Goal: Task Accomplishment & Management: Manage account settings

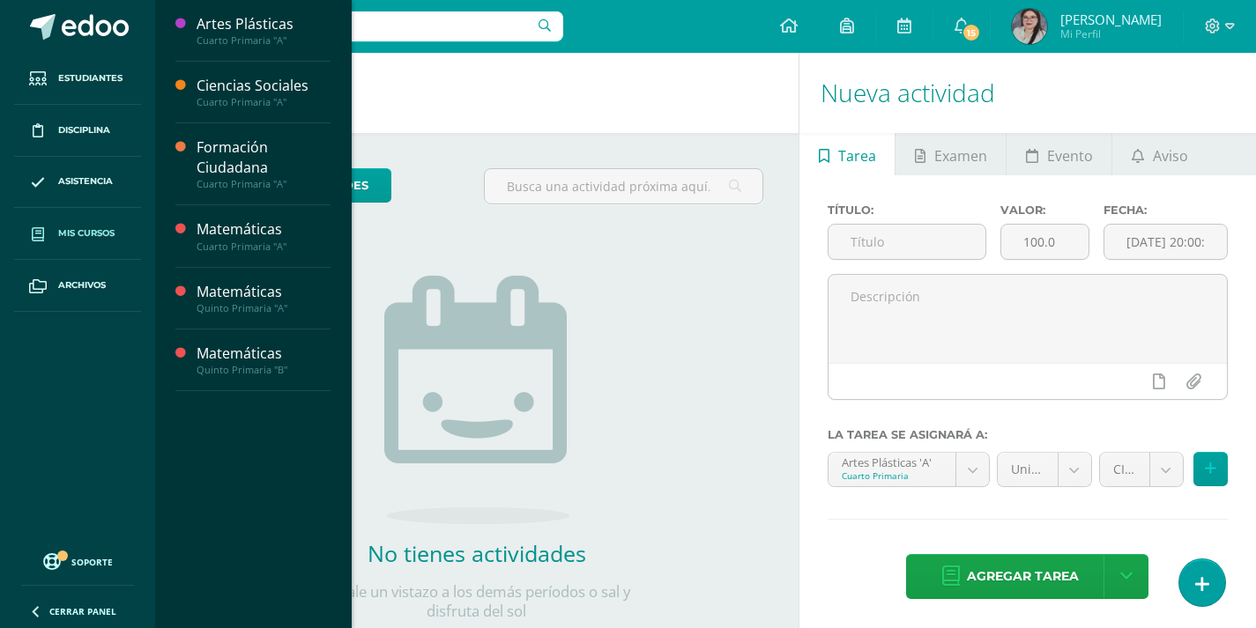
click at [97, 245] on link "Mis cursos" at bounding box center [77, 234] width 127 height 52
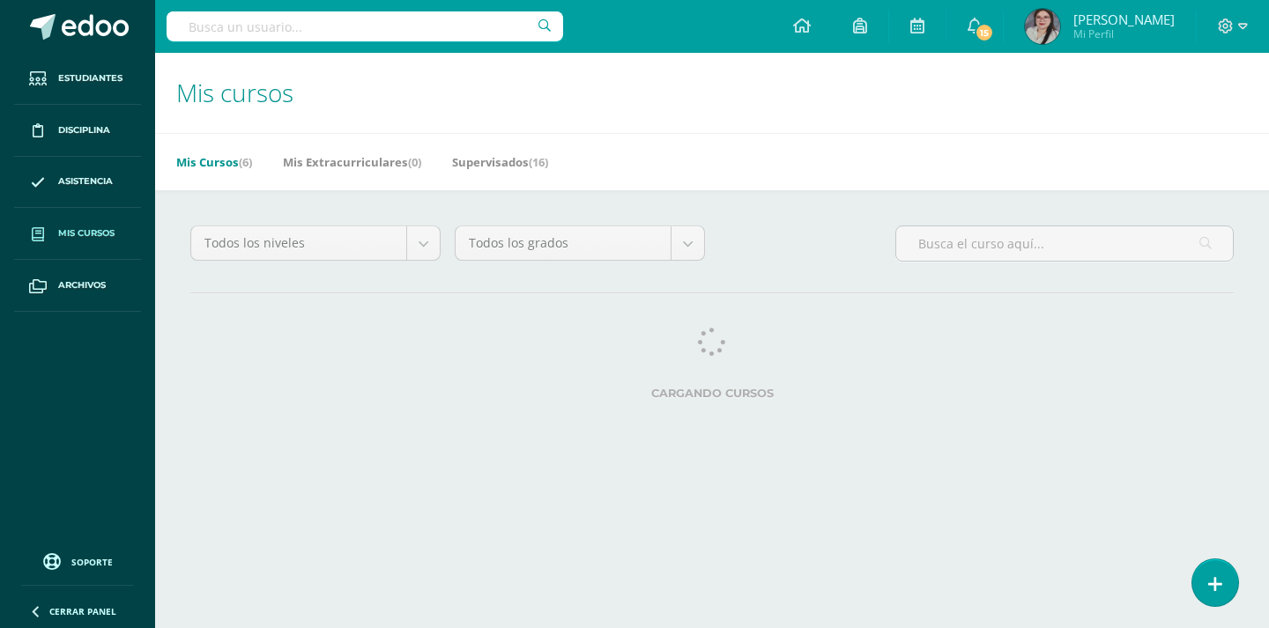
click at [98, 231] on span "Mis cursos" at bounding box center [86, 234] width 56 height 14
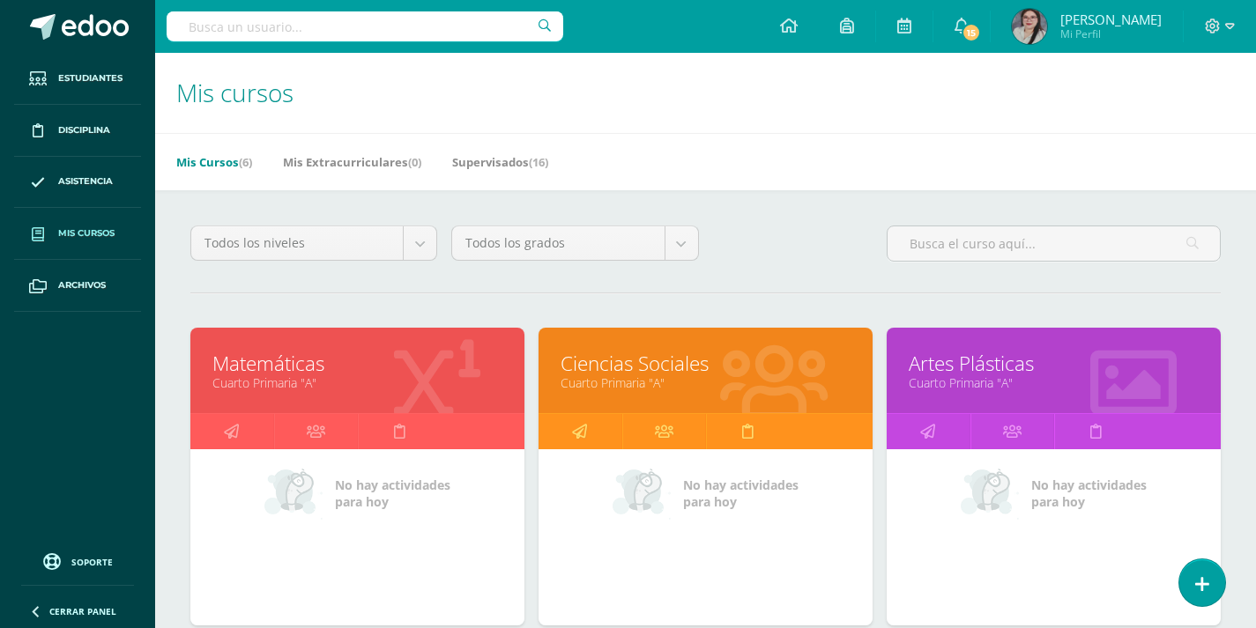
click at [299, 368] on link "Matemáticas" at bounding box center [357, 363] width 290 height 27
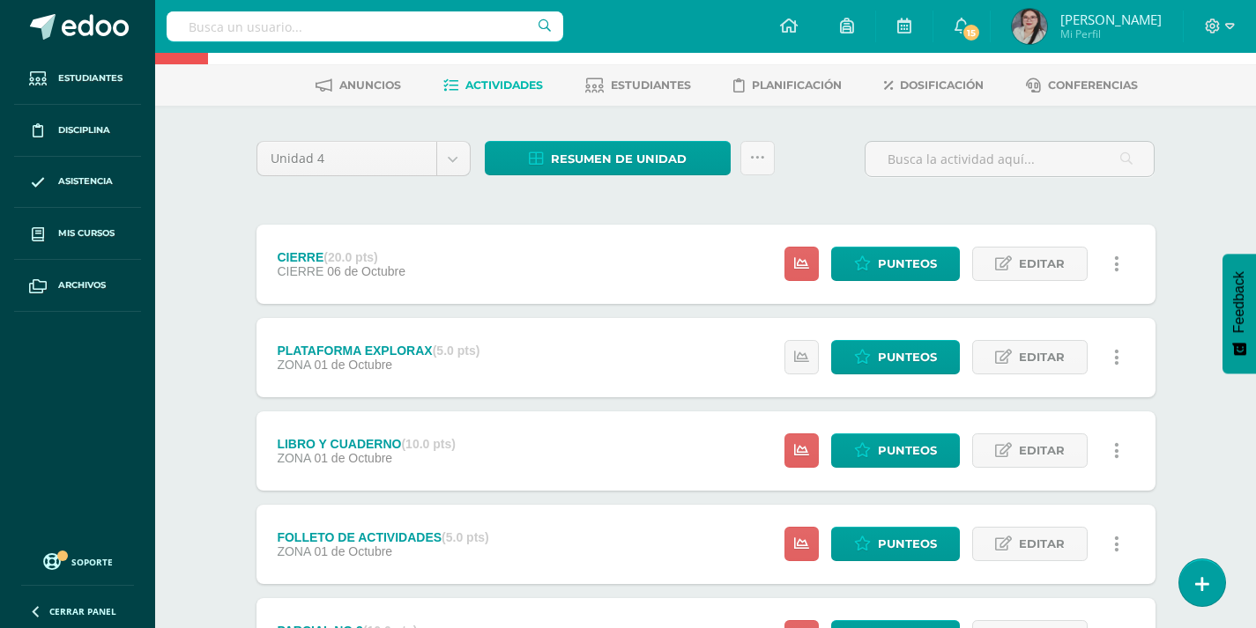
scroll to position [176, 0]
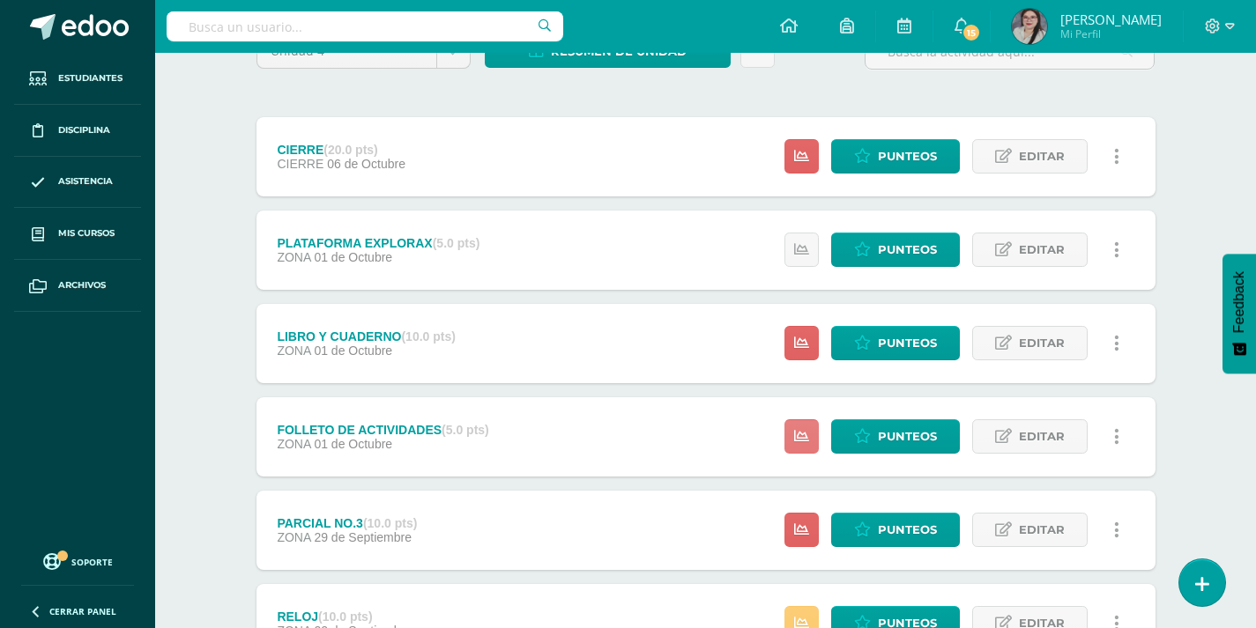
click at [794, 436] on link at bounding box center [801, 437] width 34 height 34
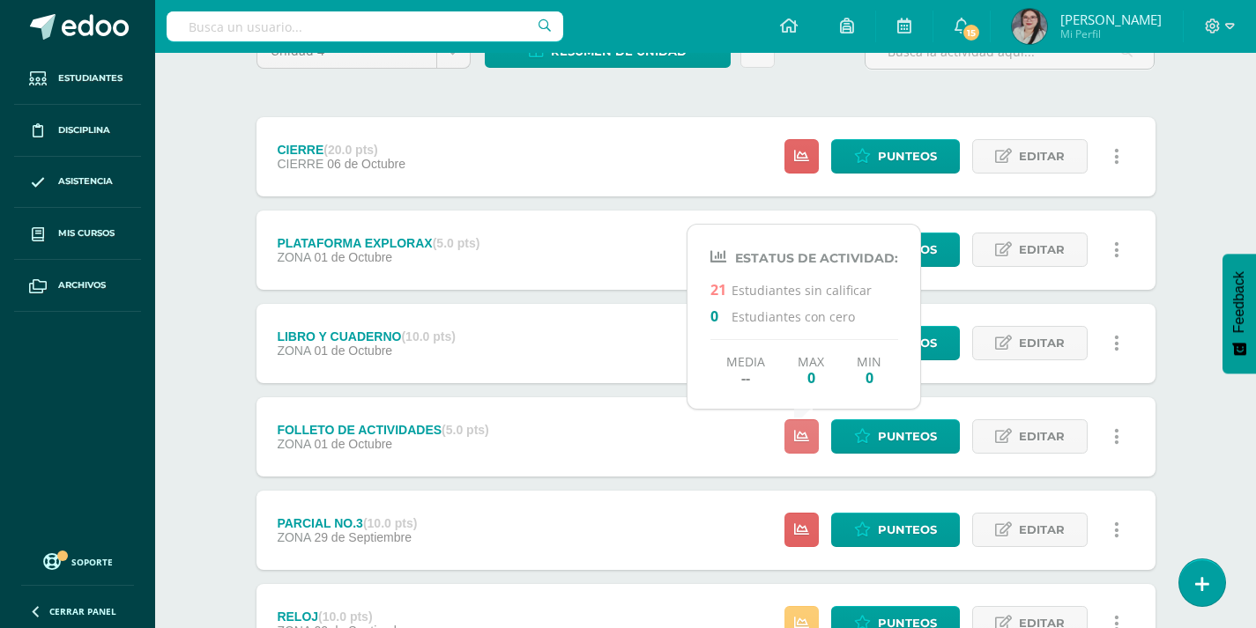
click at [807, 433] on icon at bounding box center [801, 436] width 15 height 15
click at [917, 442] on span "Punteos" at bounding box center [907, 436] width 59 height 33
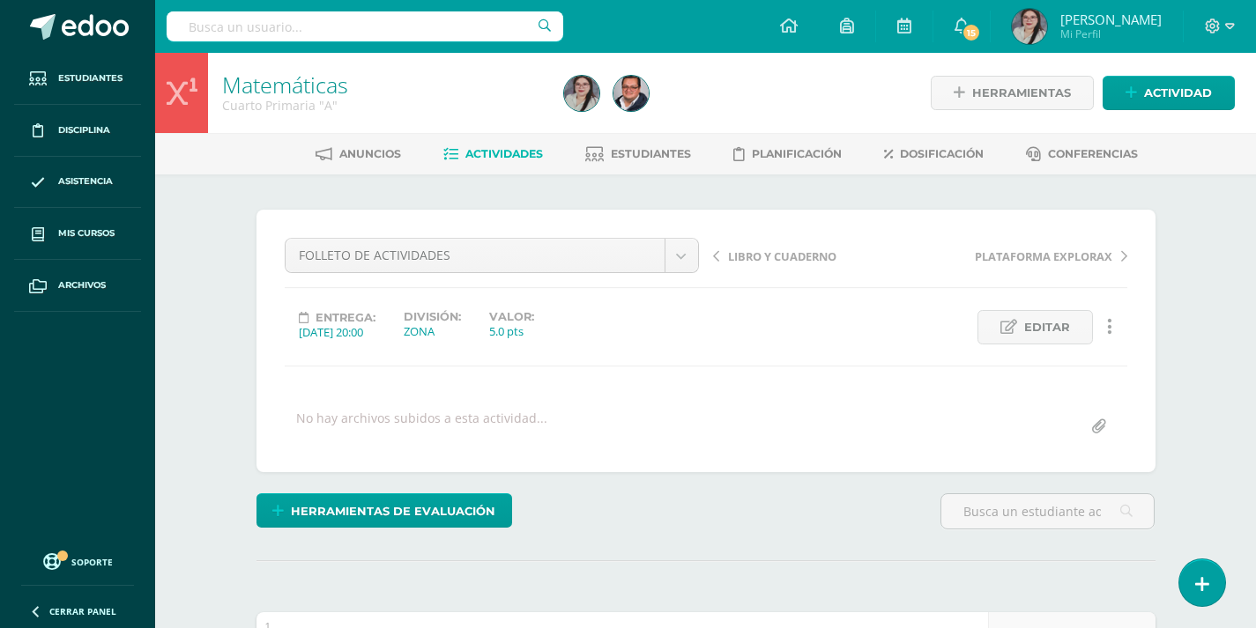
click at [516, 160] on span "Actividades" at bounding box center [504, 153] width 78 height 13
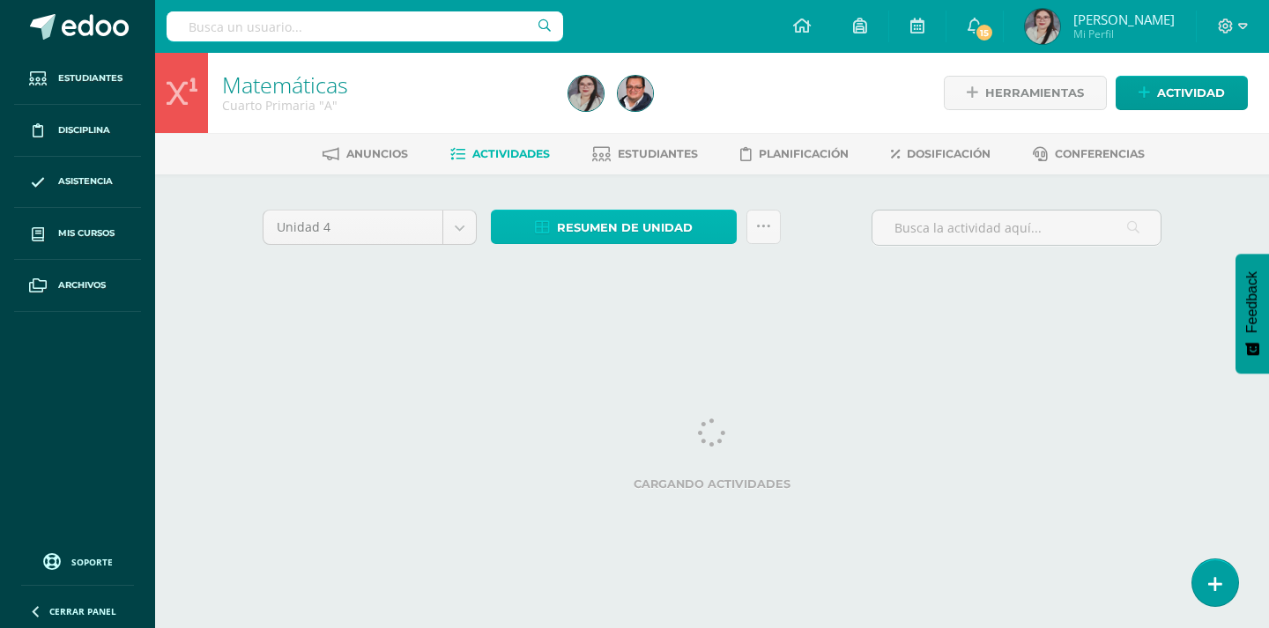
click at [637, 226] on span "Resumen de unidad" at bounding box center [625, 228] width 136 height 33
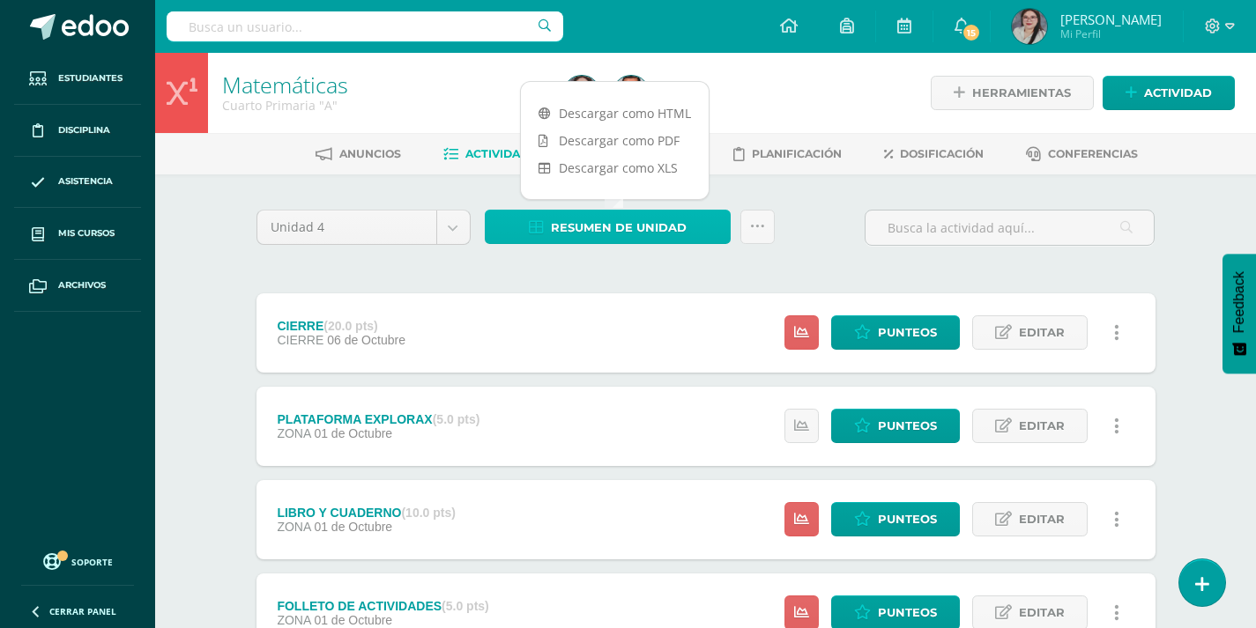
scroll to position [88, 0]
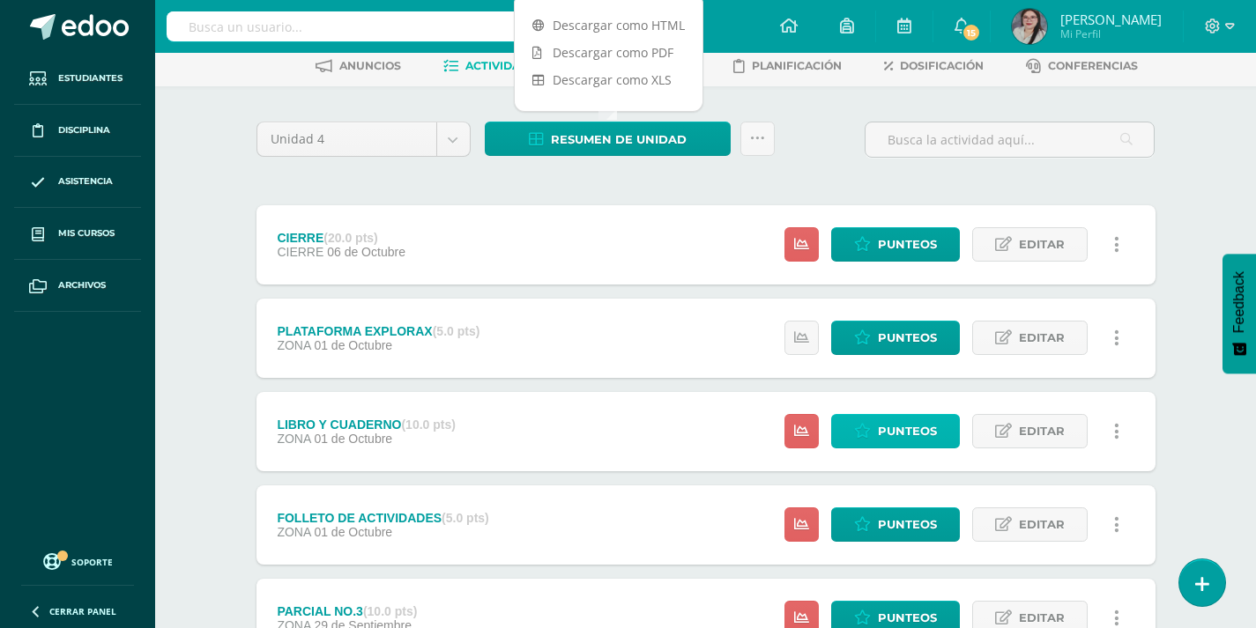
click at [893, 432] on span "Punteos" at bounding box center [907, 431] width 59 height 33
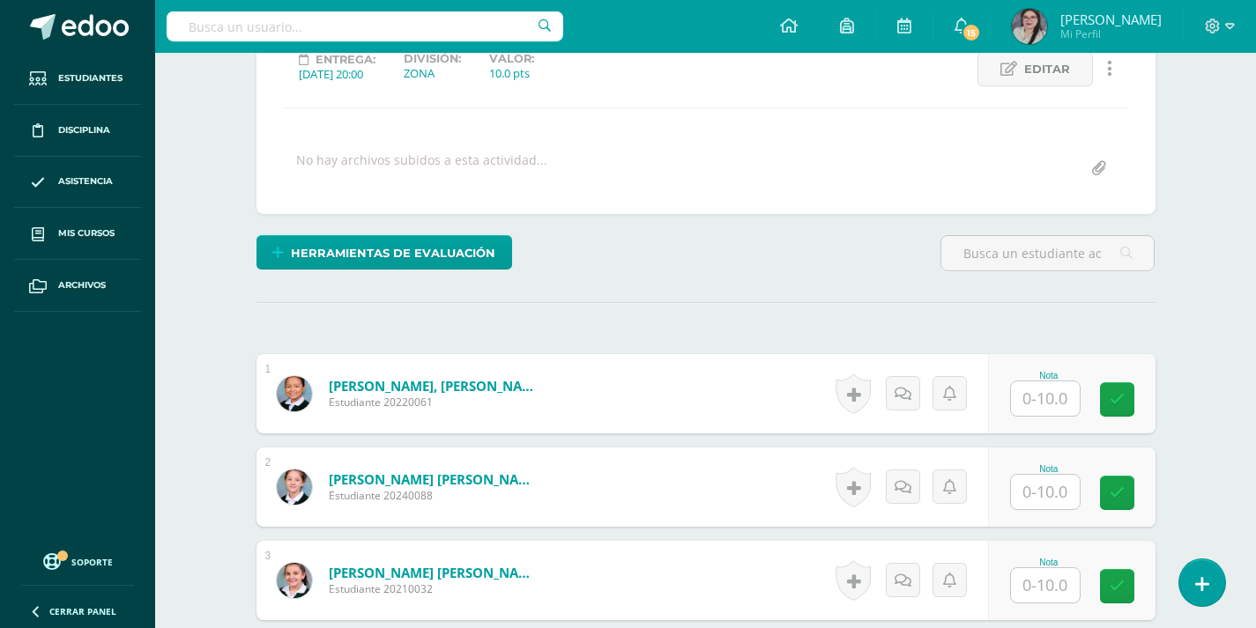
scroll to position [279, 0]
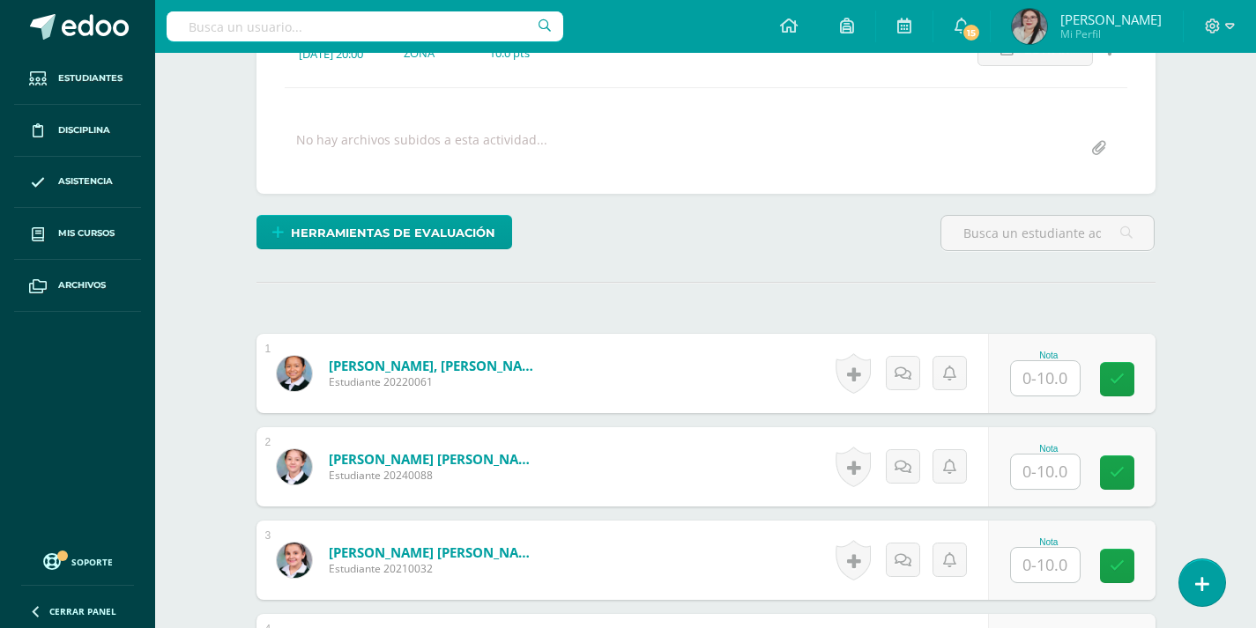
click at [1052, 385] on input "text" at bounding box center [1045, 378] width 69 height 34
type input "10"
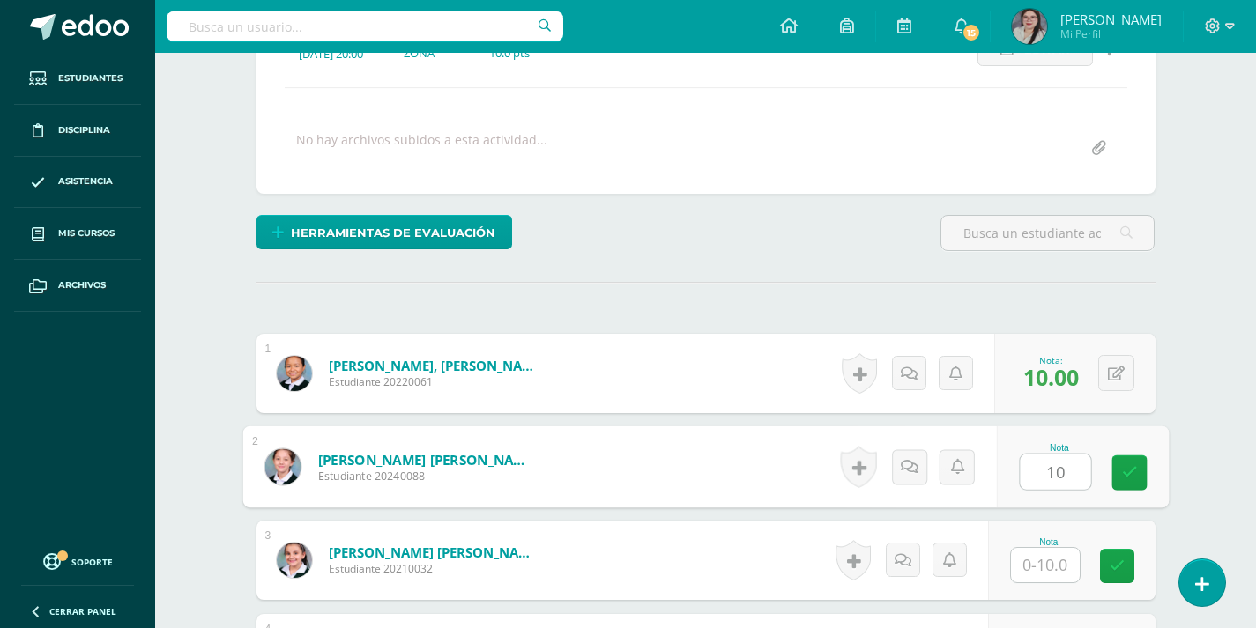
scroll to position [279, 0]
type input "10"
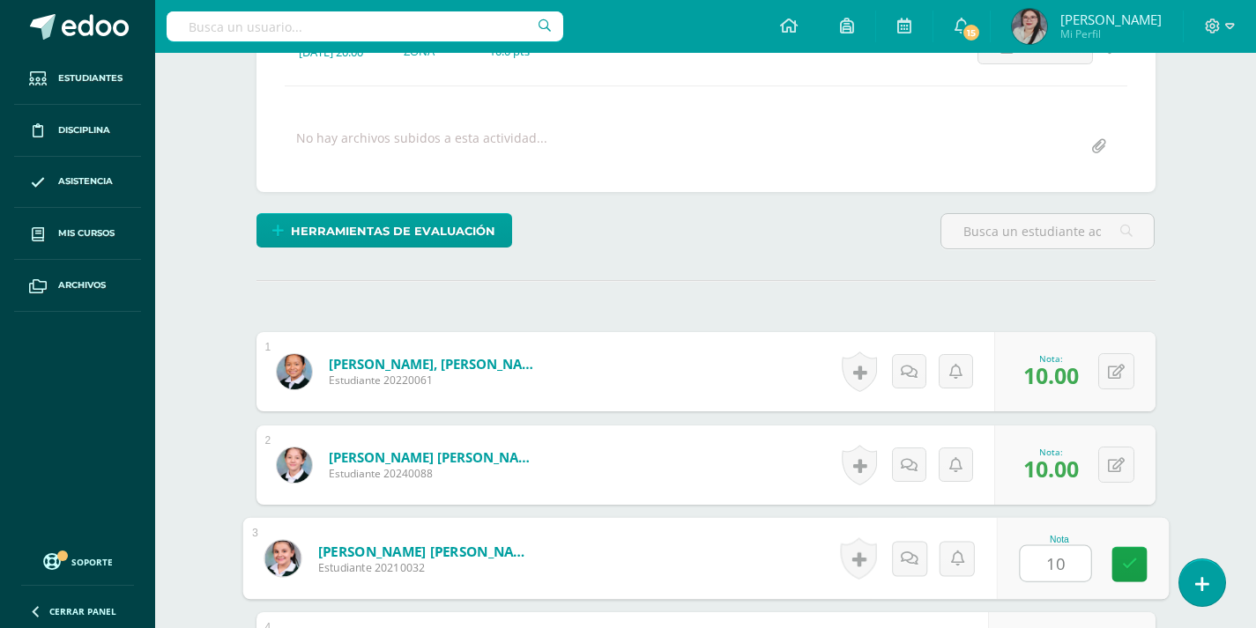
type input "10"
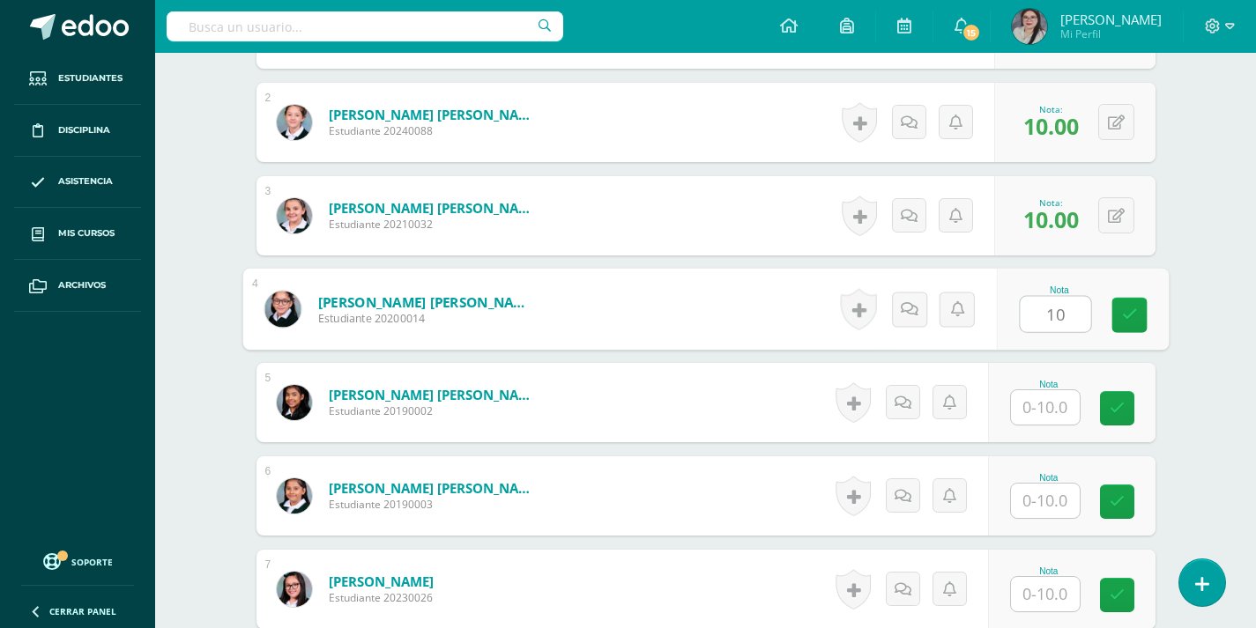
type input "10"
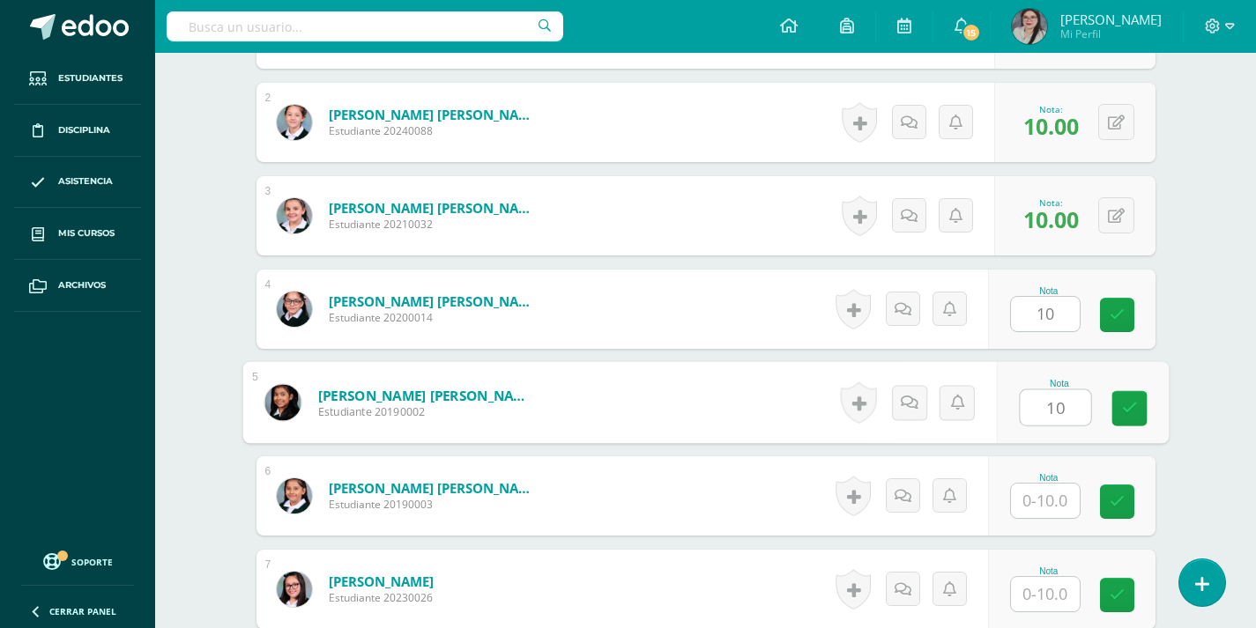
type input "10"
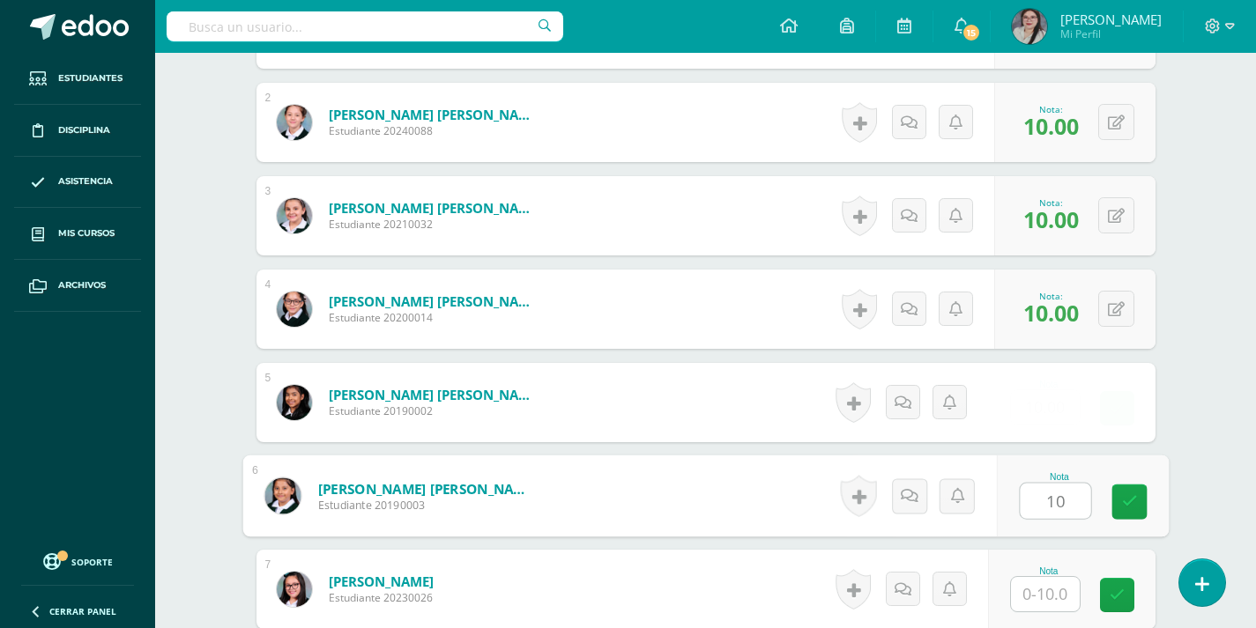
type input "10"
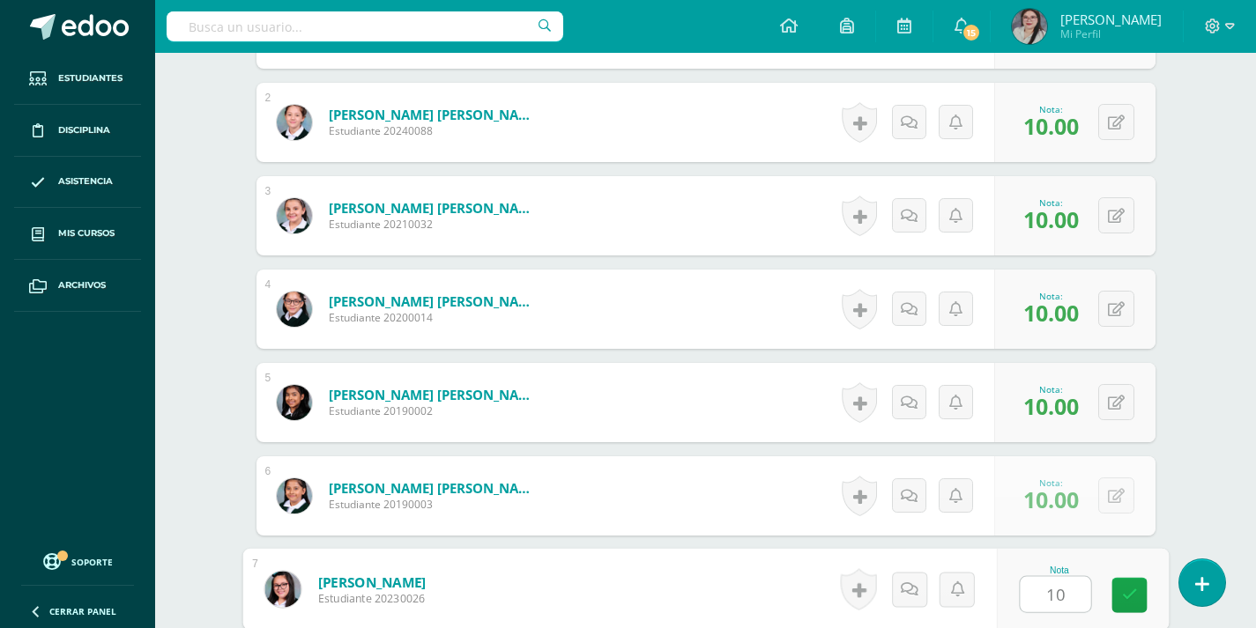
type input "10"
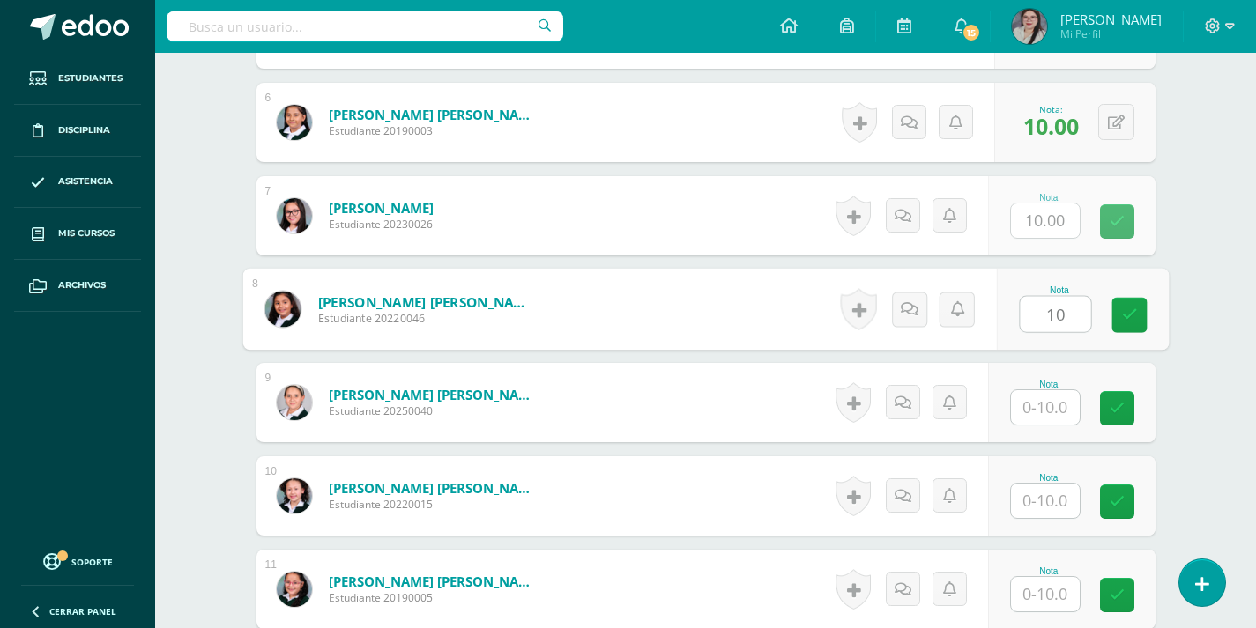
type input "10"
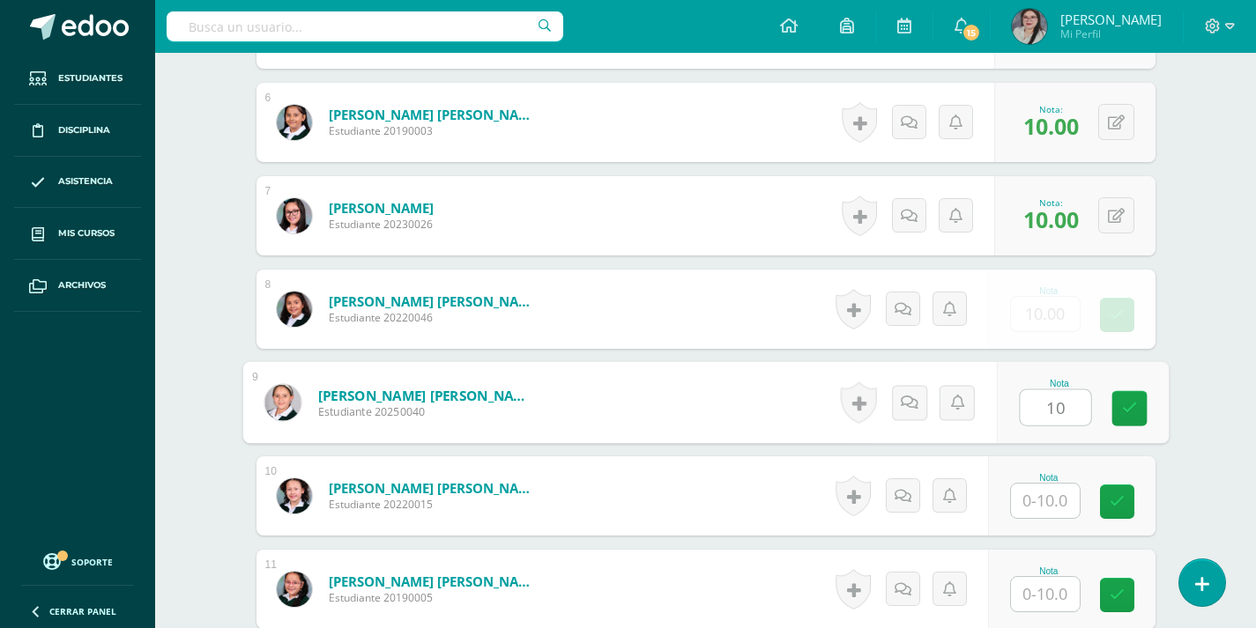
type input "10"
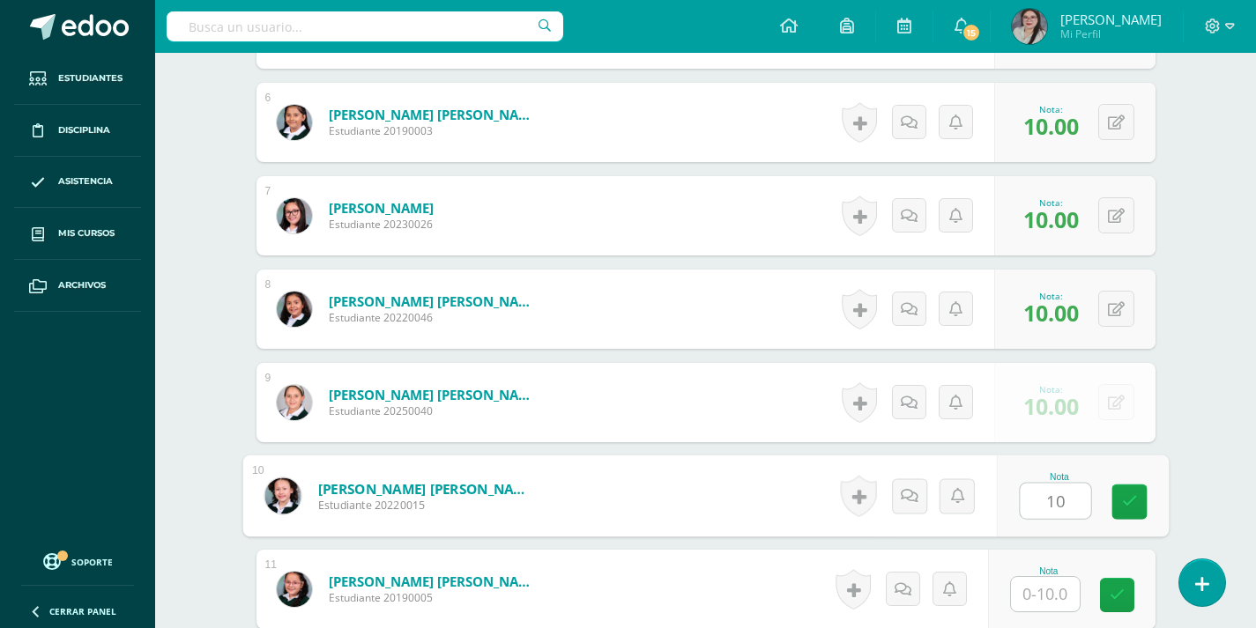
type input "10"
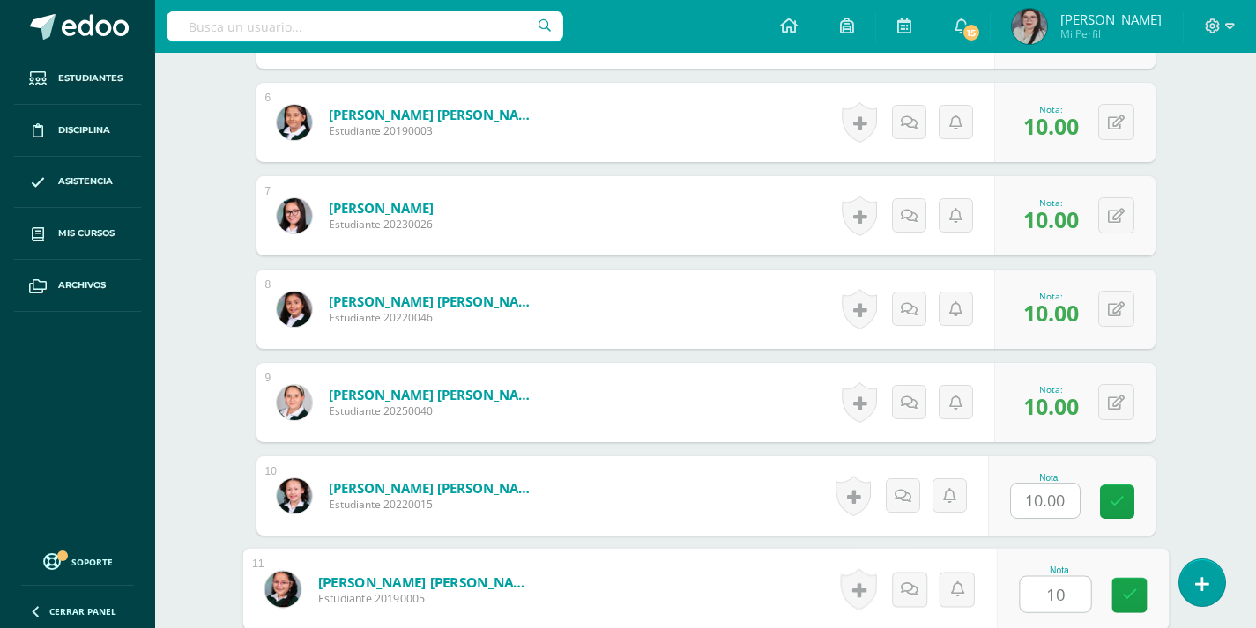
type input "10"
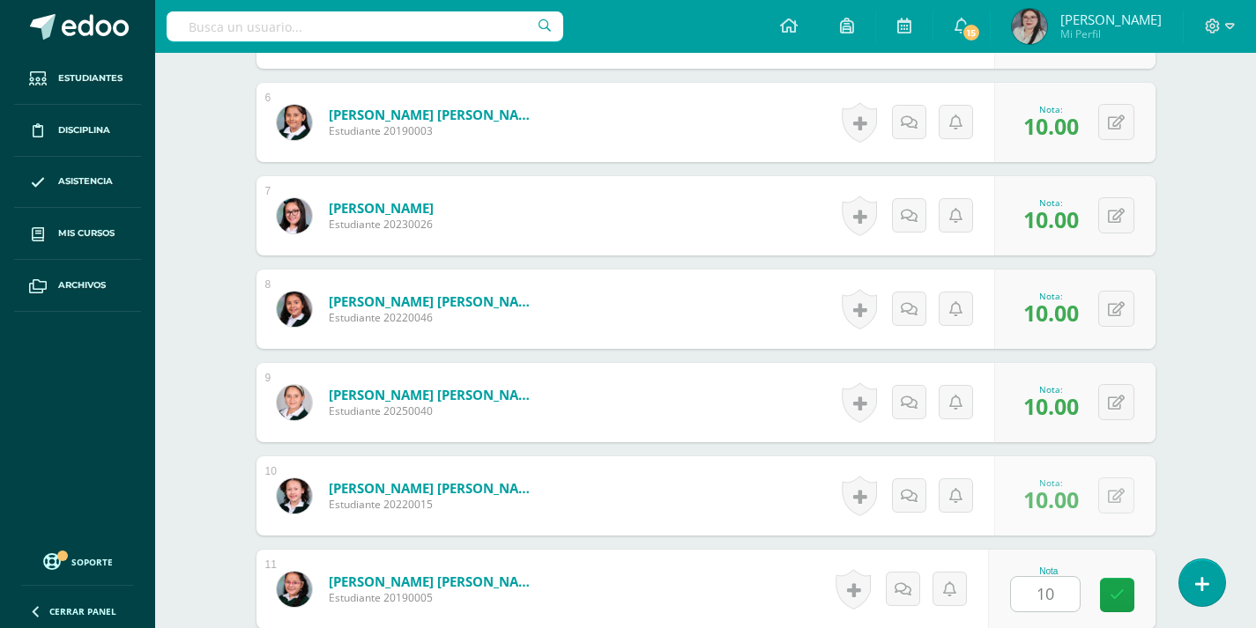
scroll to position [1371, 0]
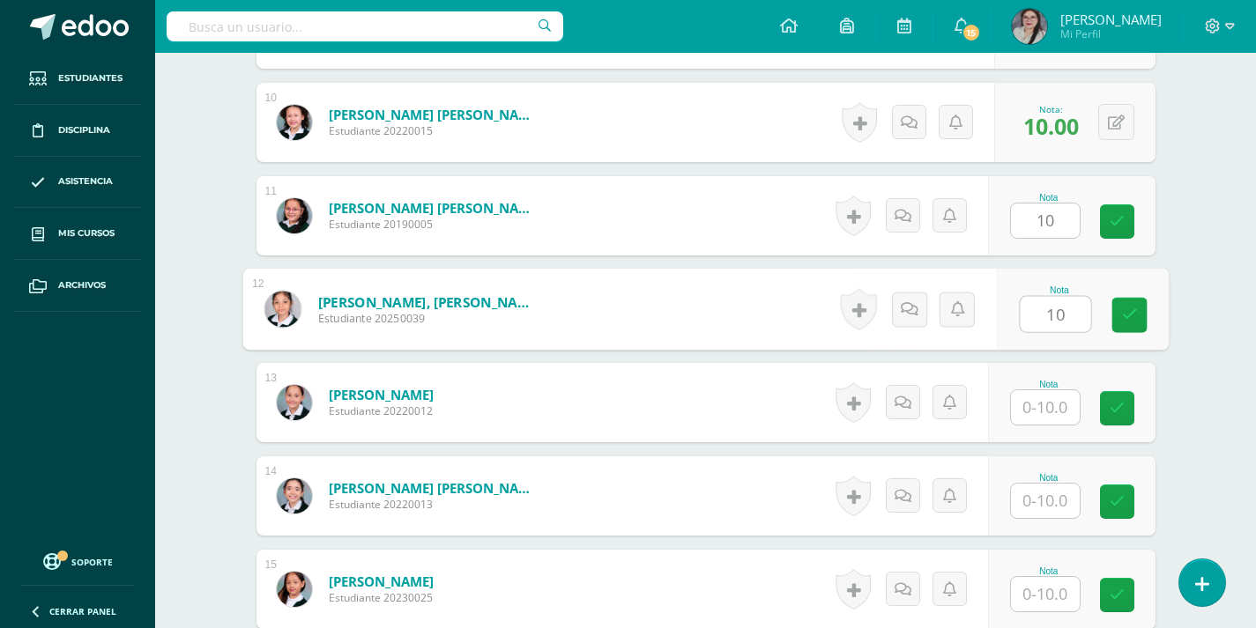
type input "10"
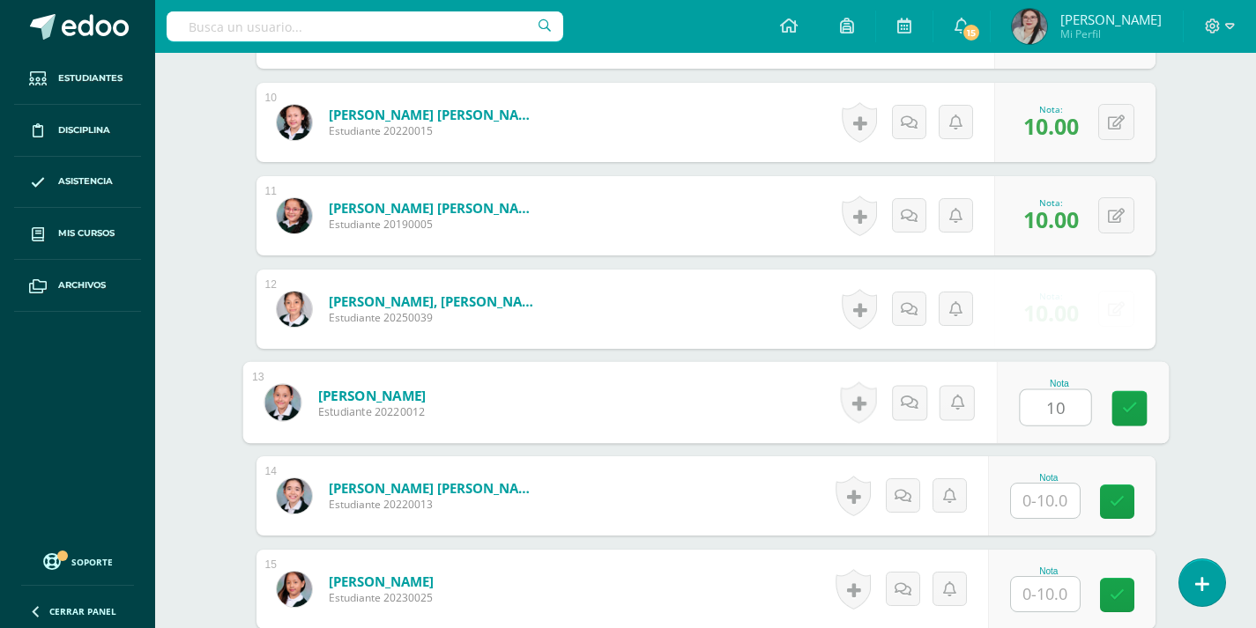
type input "10"
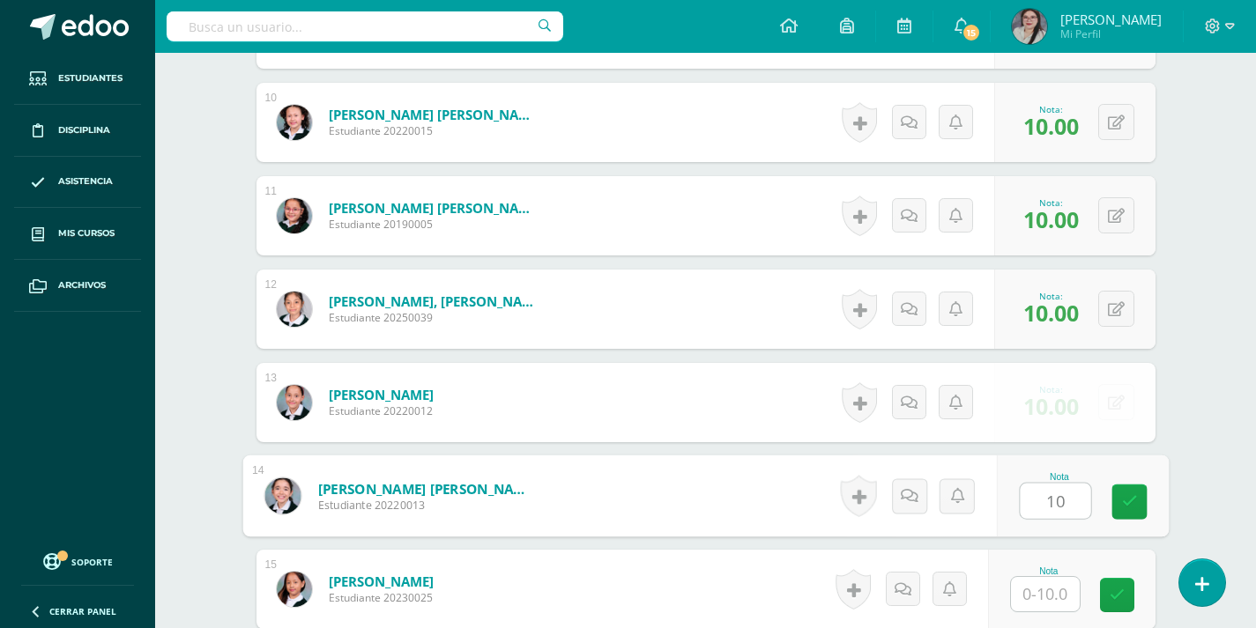
type input "10"
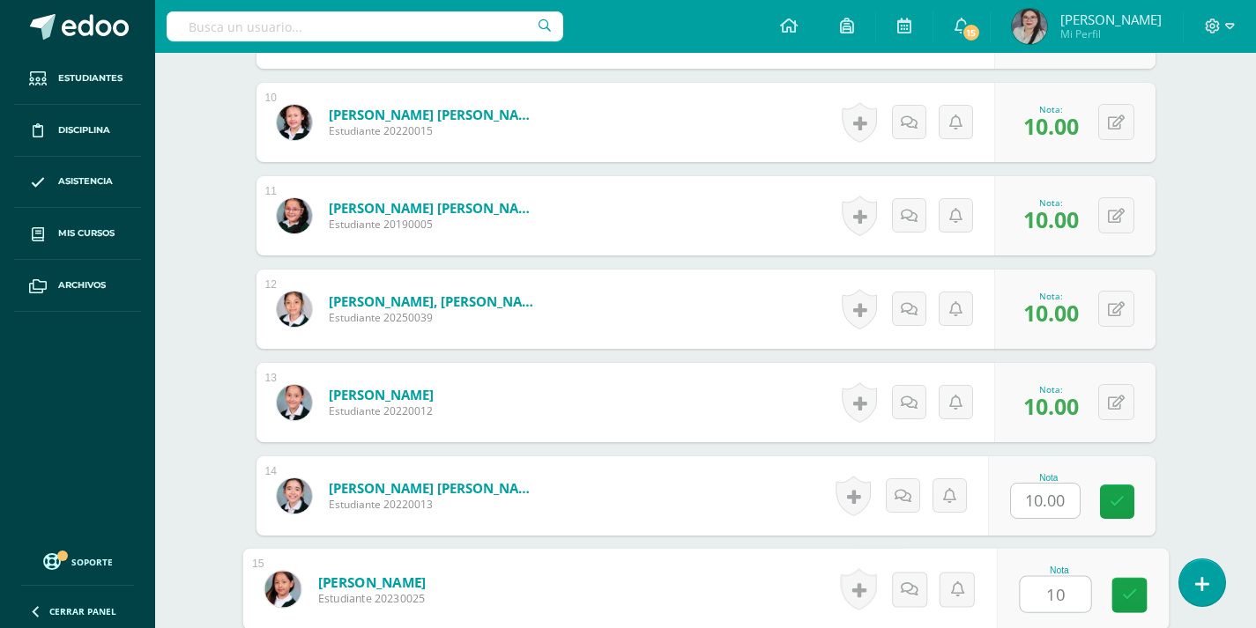
type input "10"
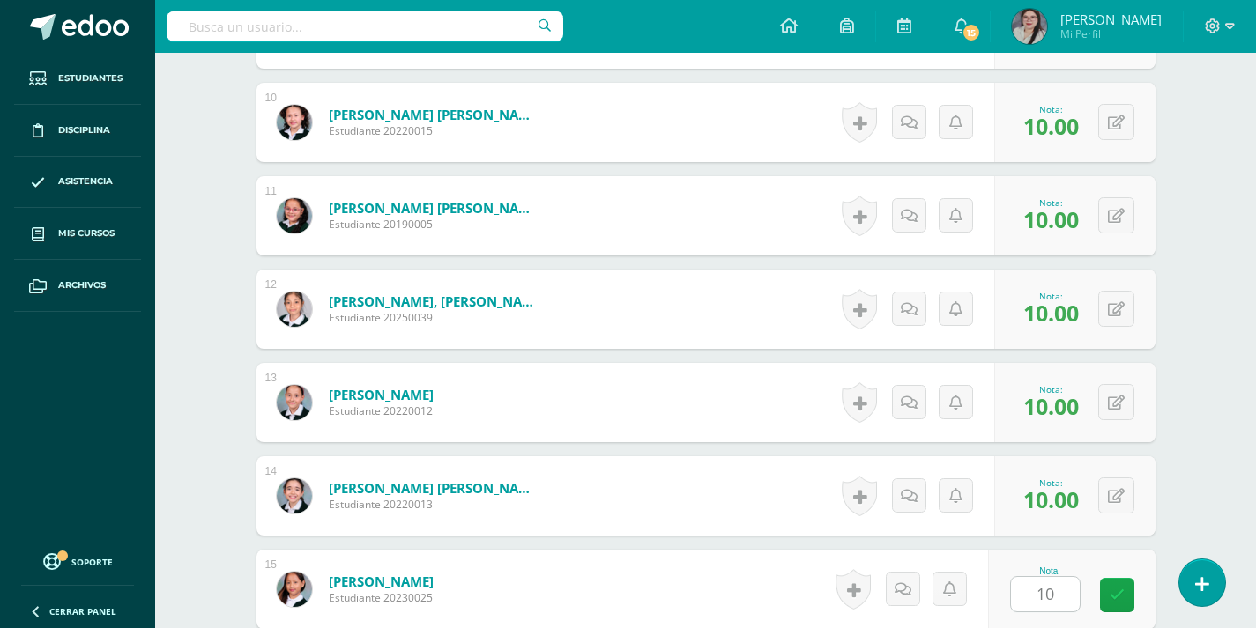
scroll to position [1744, 0]
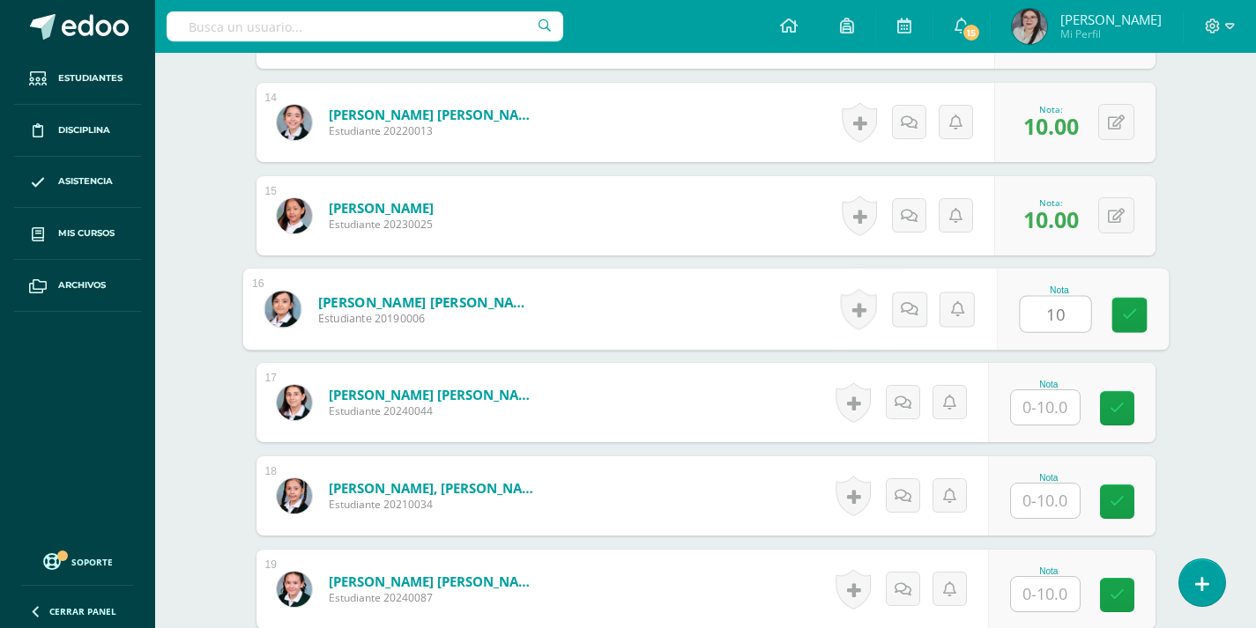
type input "10"
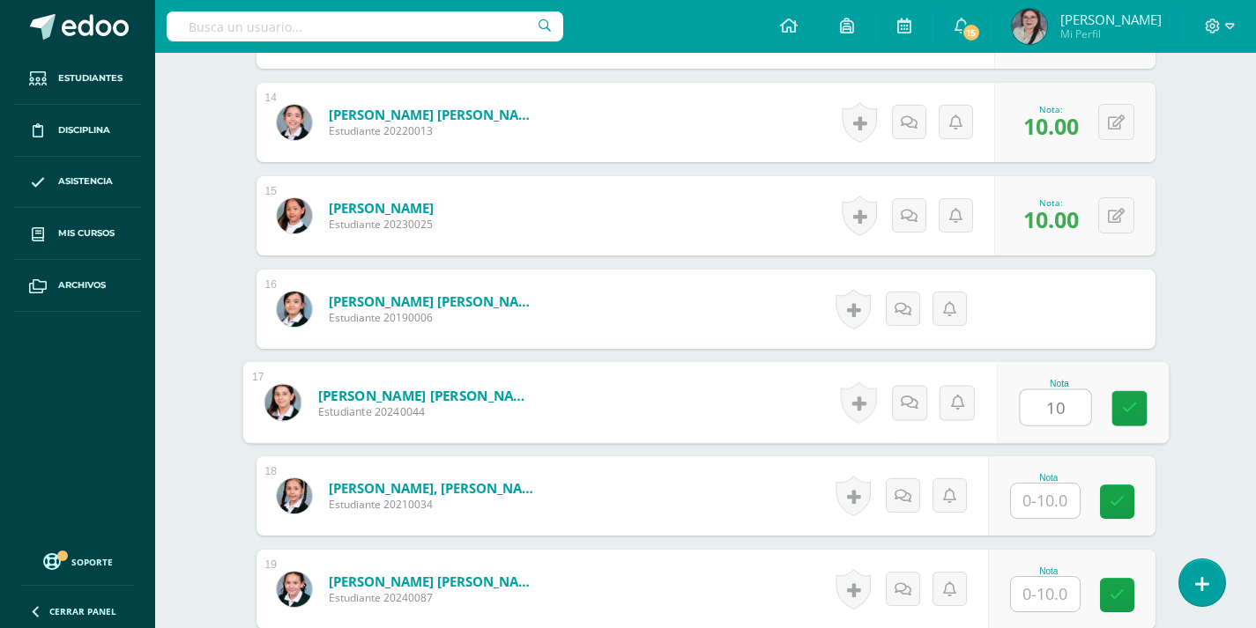
type input "10"
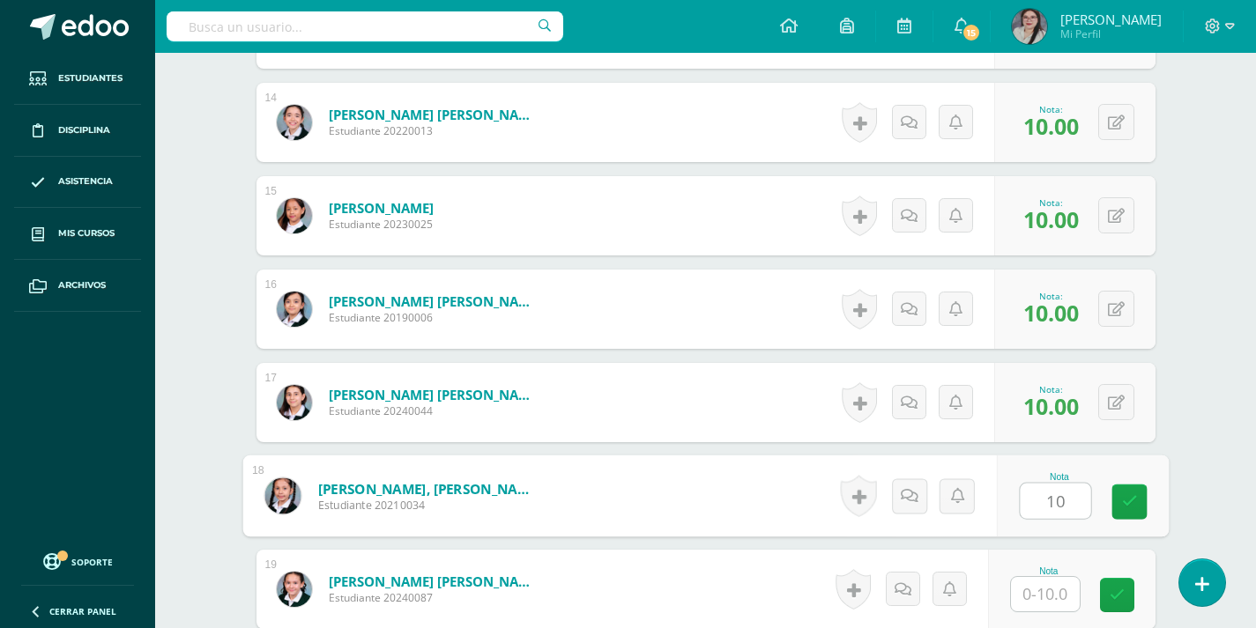
type input "10"
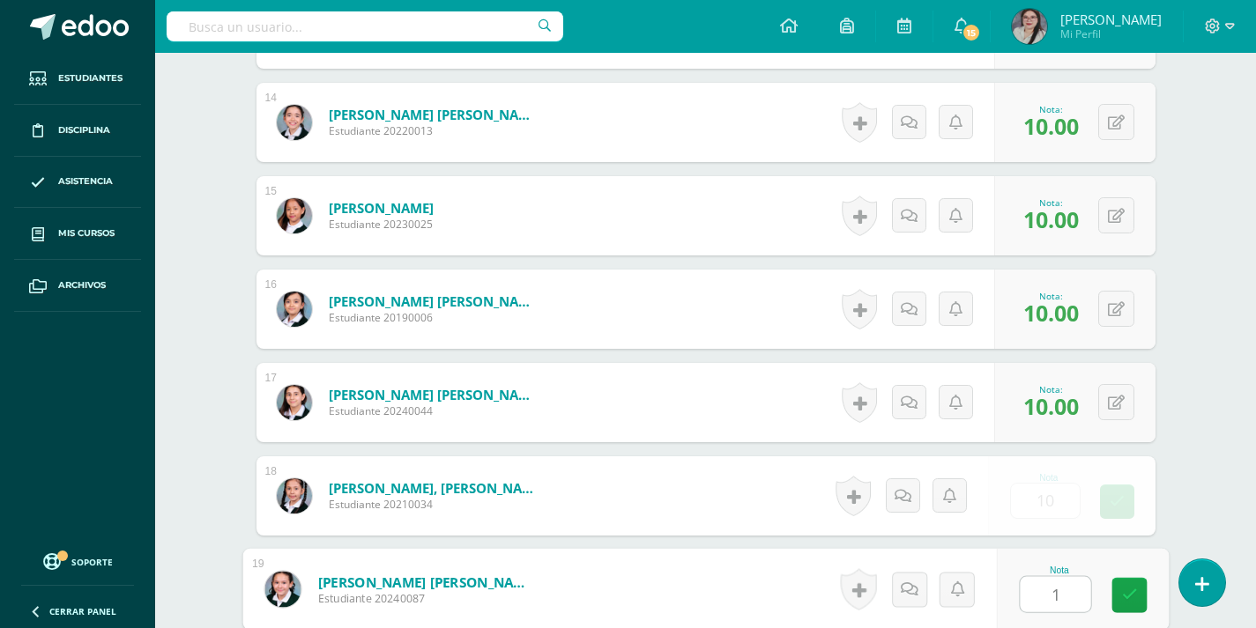
type input "1"
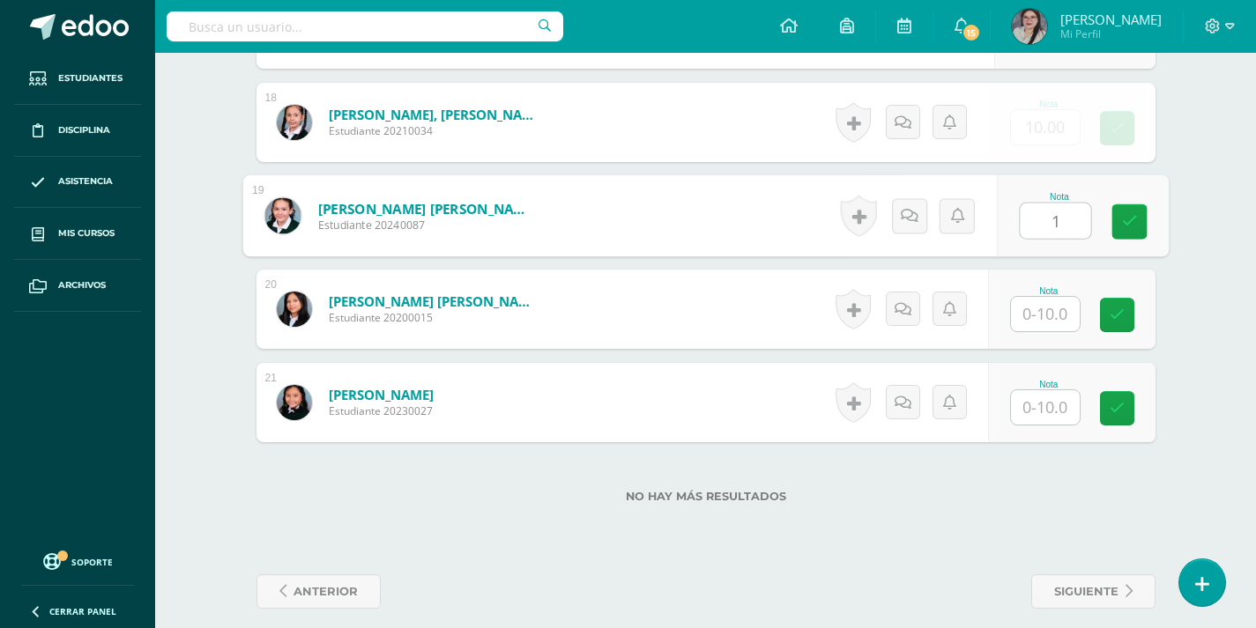
type input "0"
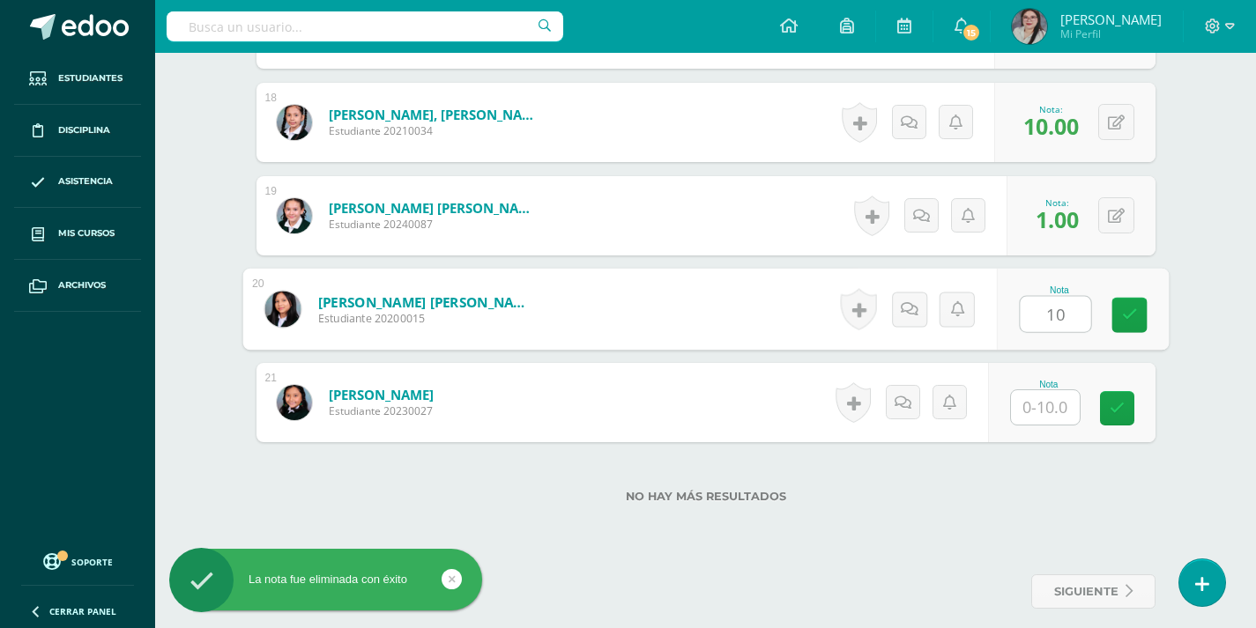
type input "10"
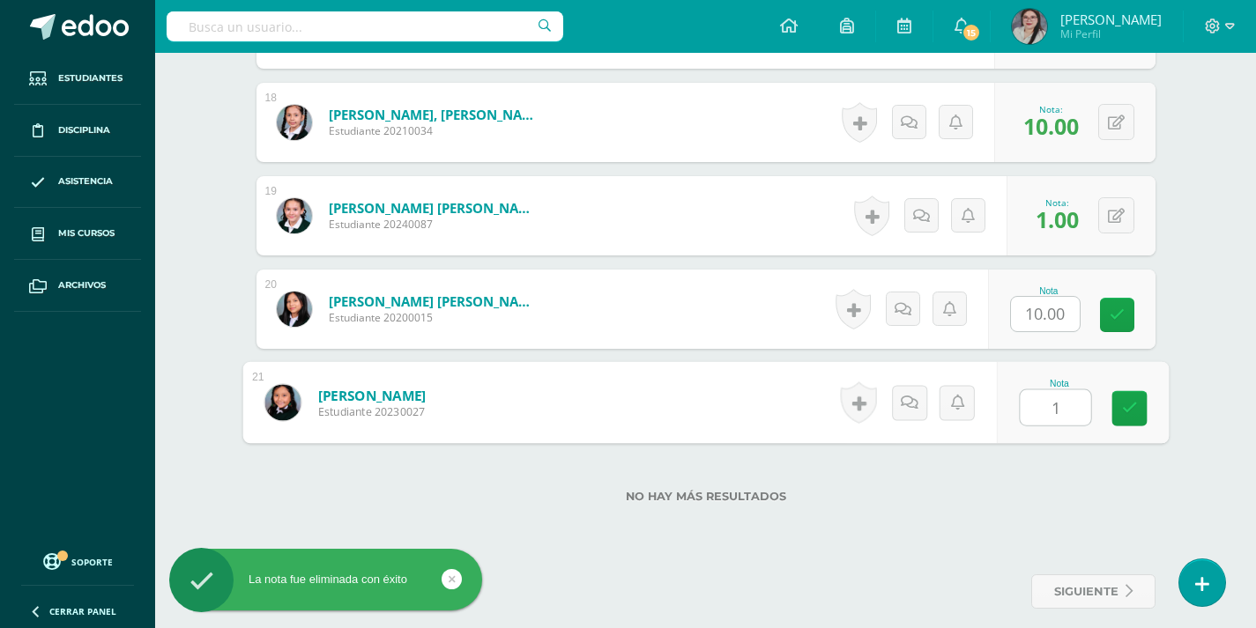
type input "10"
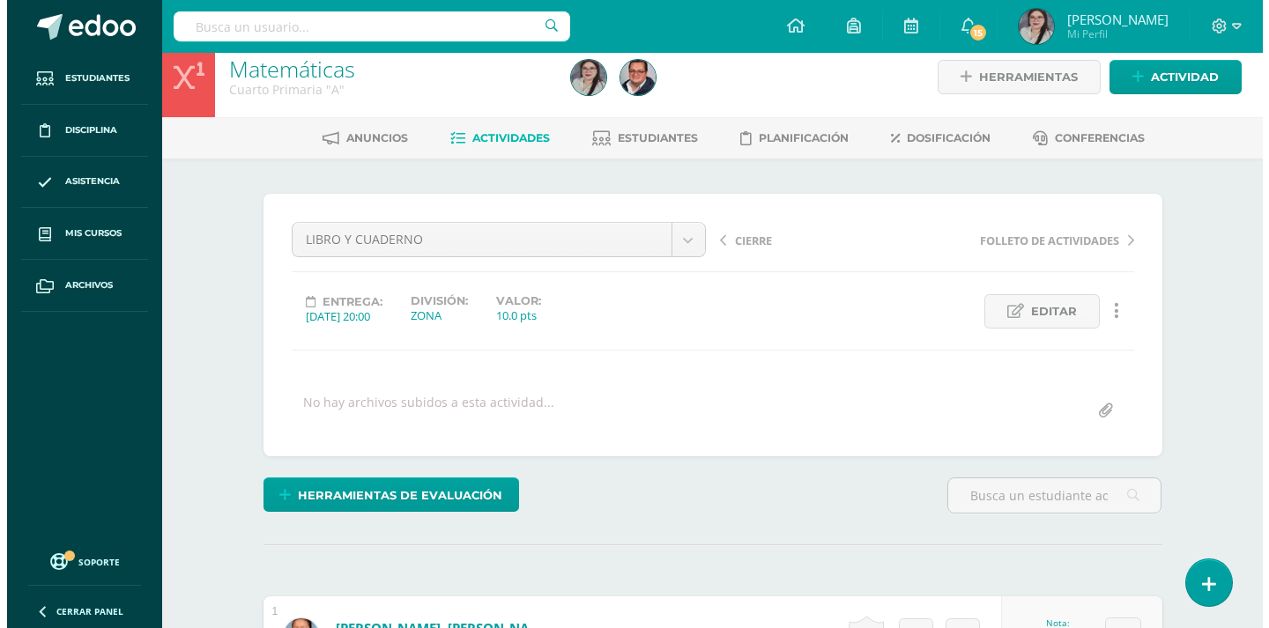
scroll to position [3, 0]
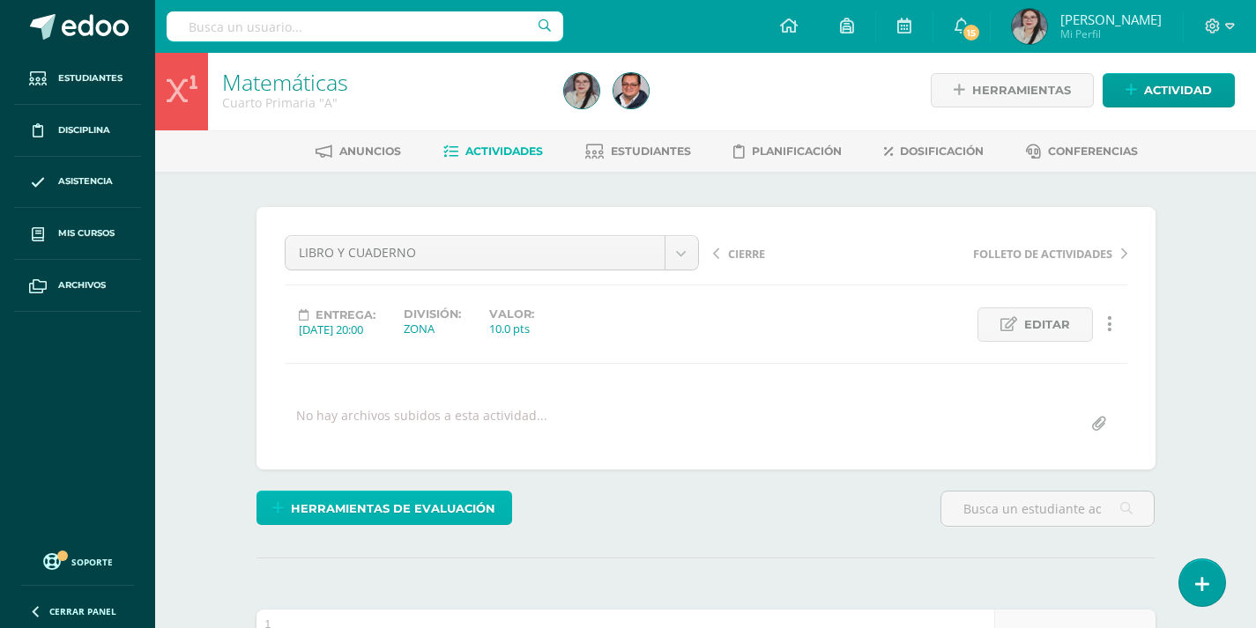
click at [379, 516] on span "Herramientas de evaluación" at bounding box center [393, 509] width 204 height 33
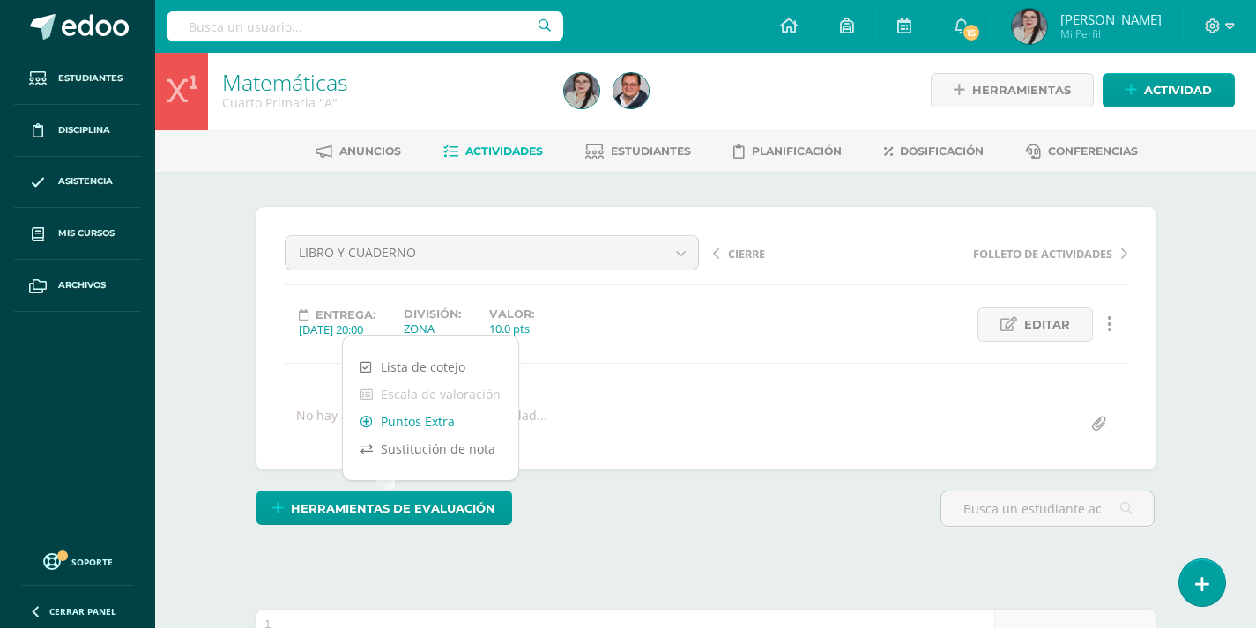
click at [423, 431] on link "Puntos Extra" at bounding box center [430, 421] width 175 height 27
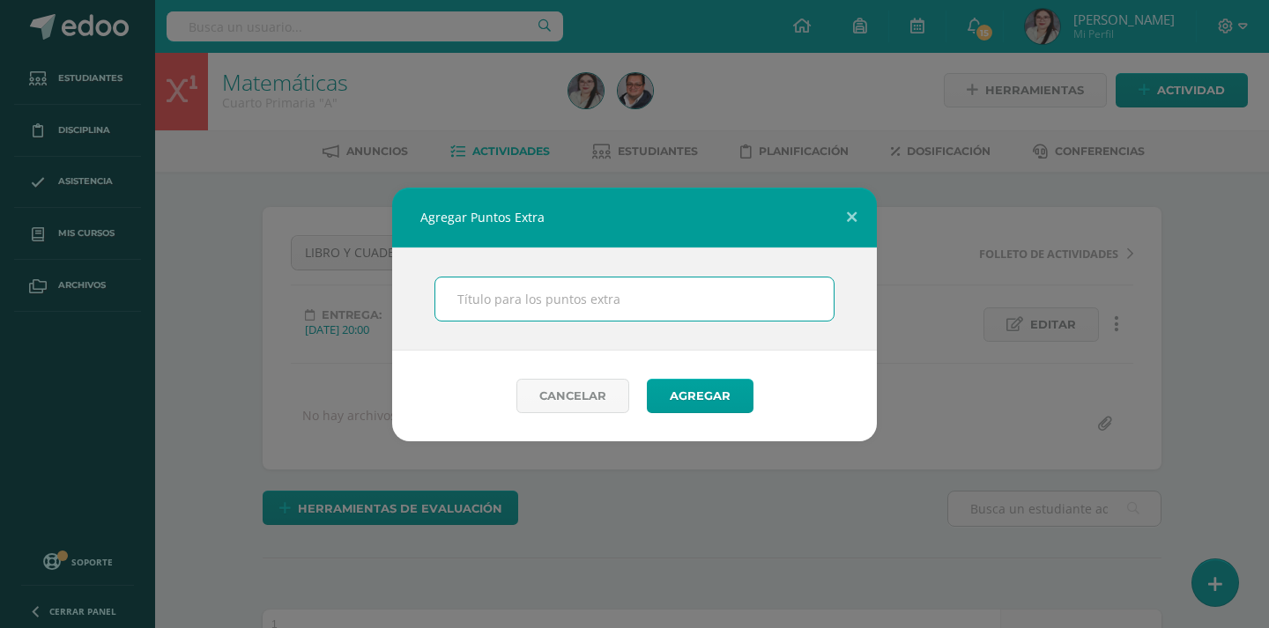
click at [498, 303] on input "text" at bounding box center [634, 299] width 398 height 43
type input "p"
type input "Extra"
click at [709, 390] on button "Agregar" at bounding box center [700, 396] width 107 height 34
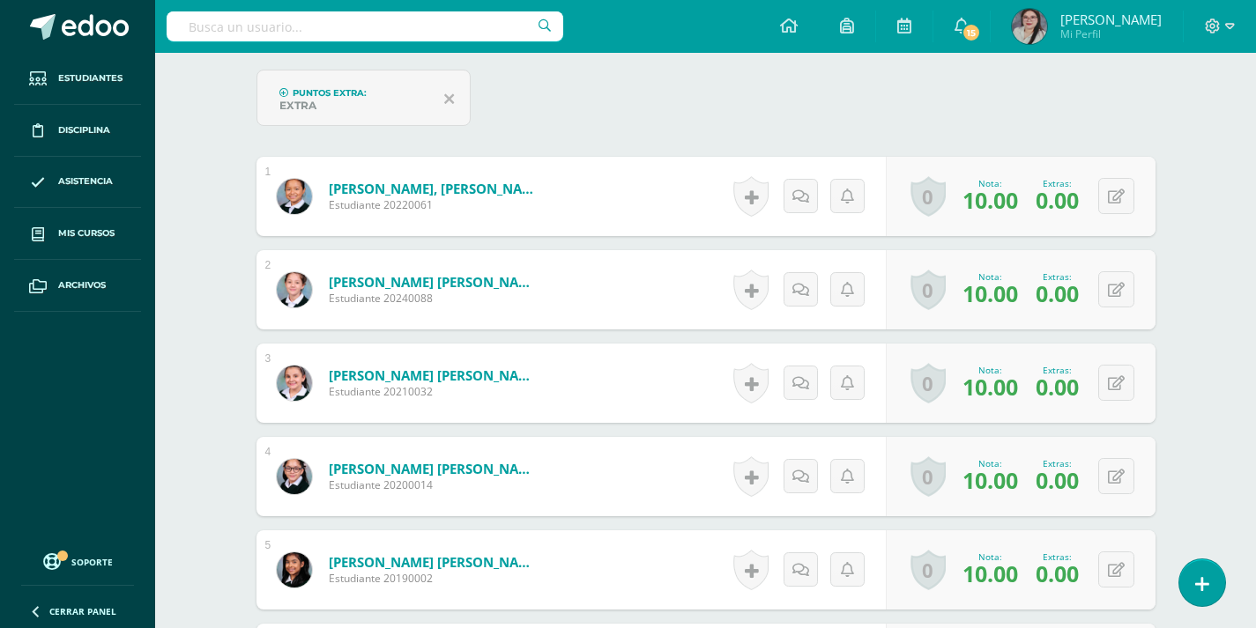
scroll to position [531, 0]
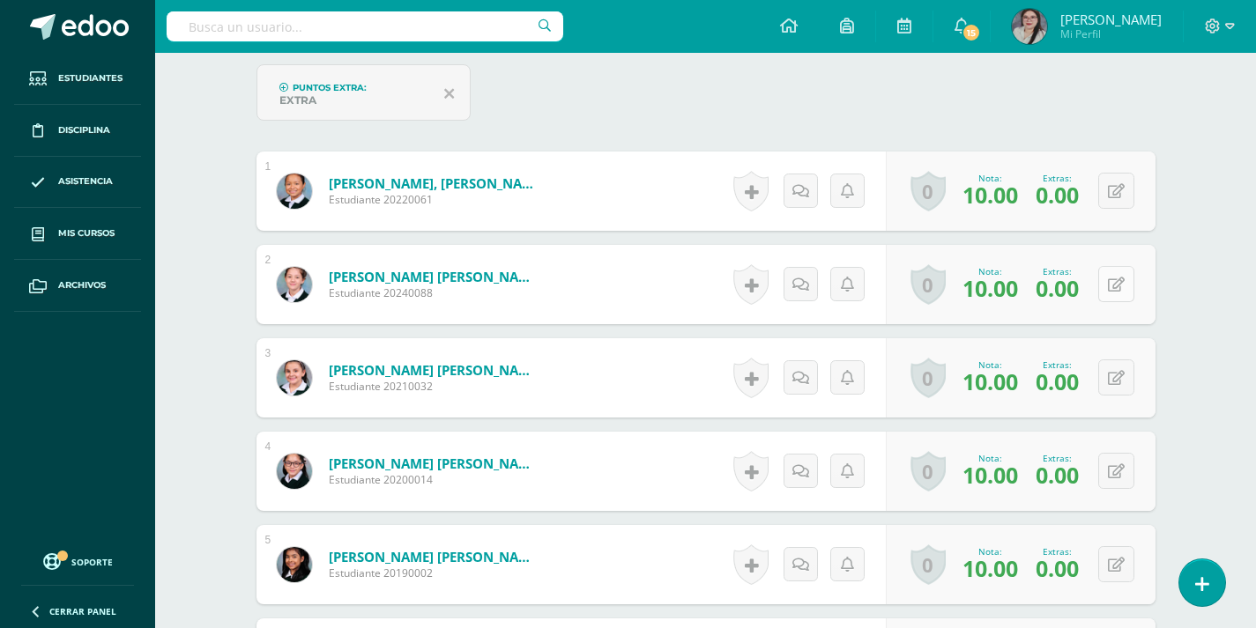
click at [1111, 287] on button at bounding box center [1116, 284] width 36 height 36
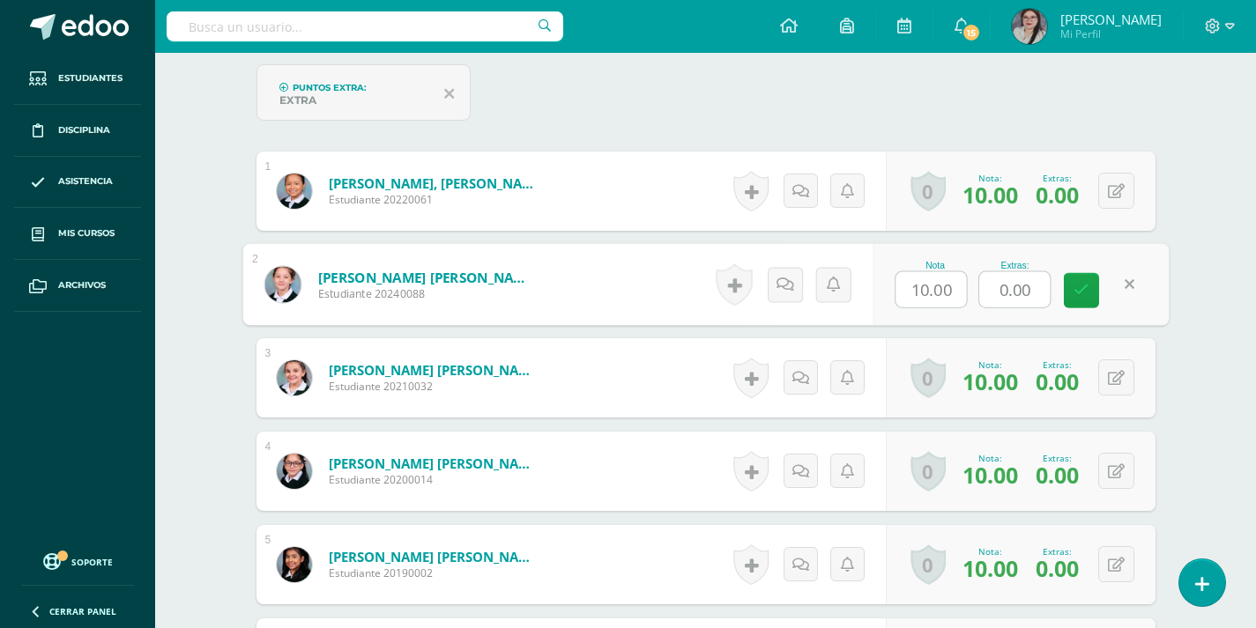
type input "4"
type input "10"
drag, startPoint x: 956, startPoint y: 300, endPoint x: 938, endPoint y: 291, distance: 20.5
click at [953, 295] on div "Nota 10 Extras: 0.00" at bounding box center [1021, 285] width 296 height 82
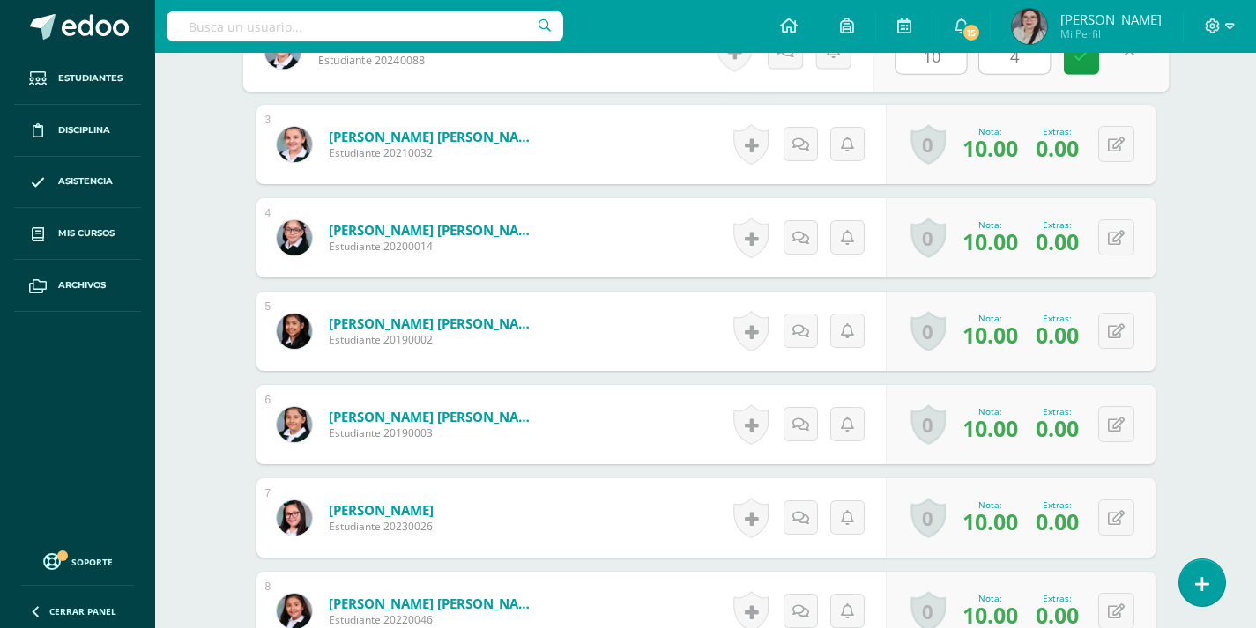
scroll to position [796, 0]
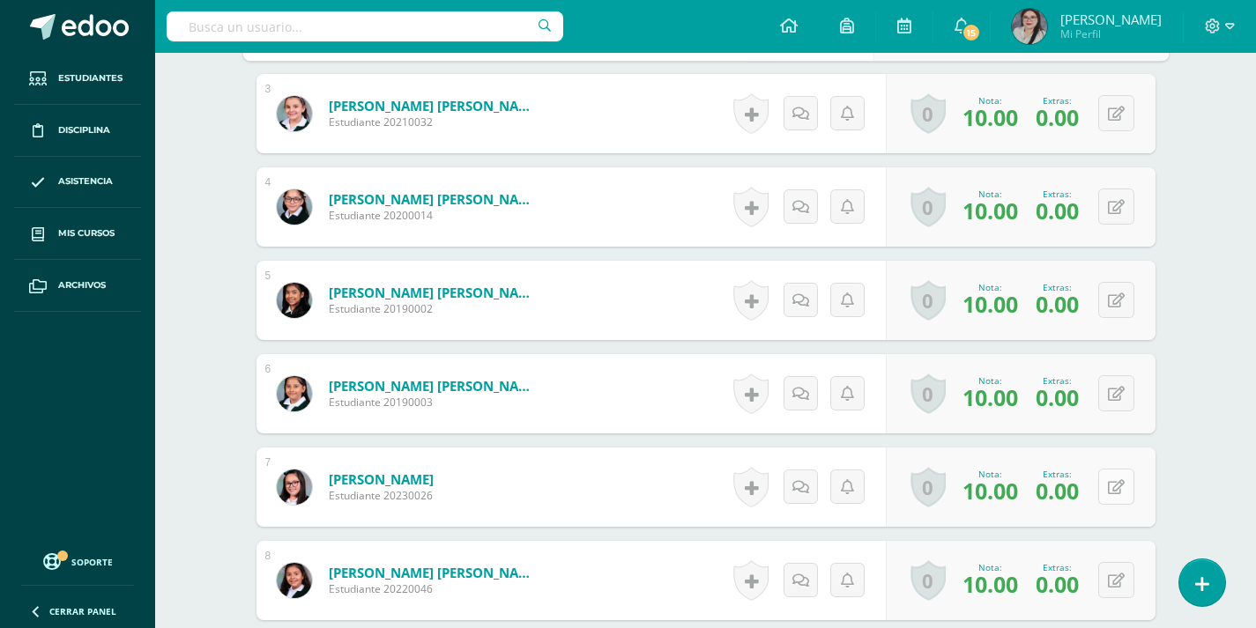
type input "4"
click at [1116, 496] on button at bounding box center [1128, 487] width 37 height 37
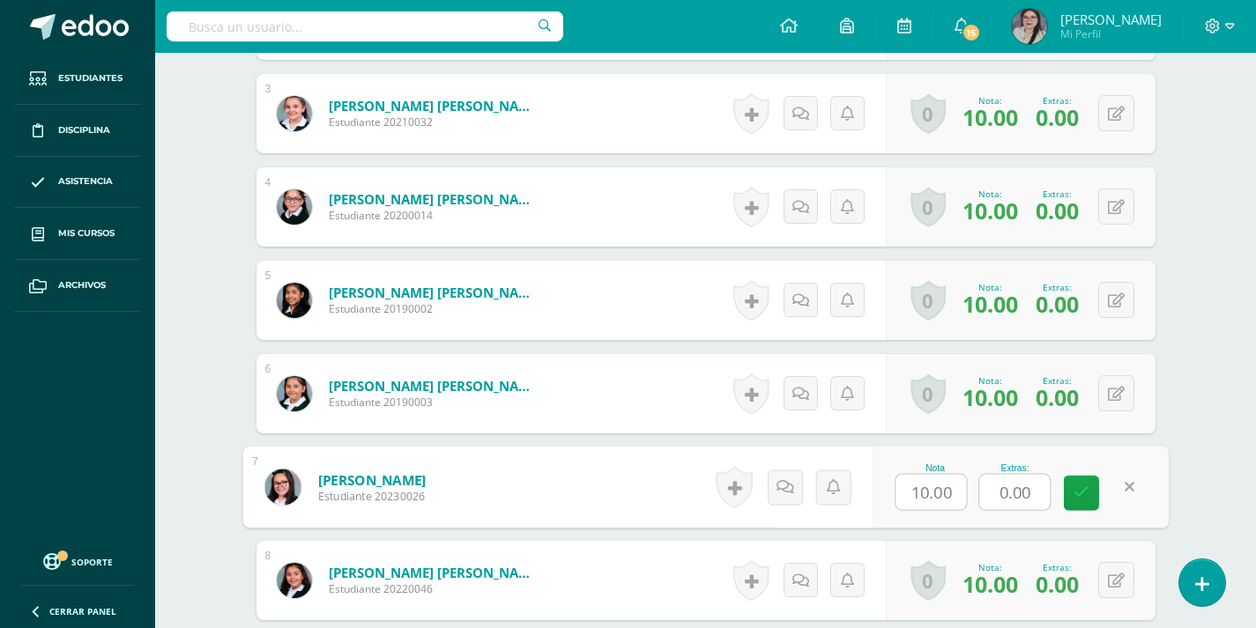
drag, startPoint x: 1037, startPoint y: 486, endPoint x: 970, endPoint y: 479, distance: 68.1
click at [969, 479] on div "Nota 10.00 Extras: 0.00" at bounding box center [1021, 488] width 296 height 82
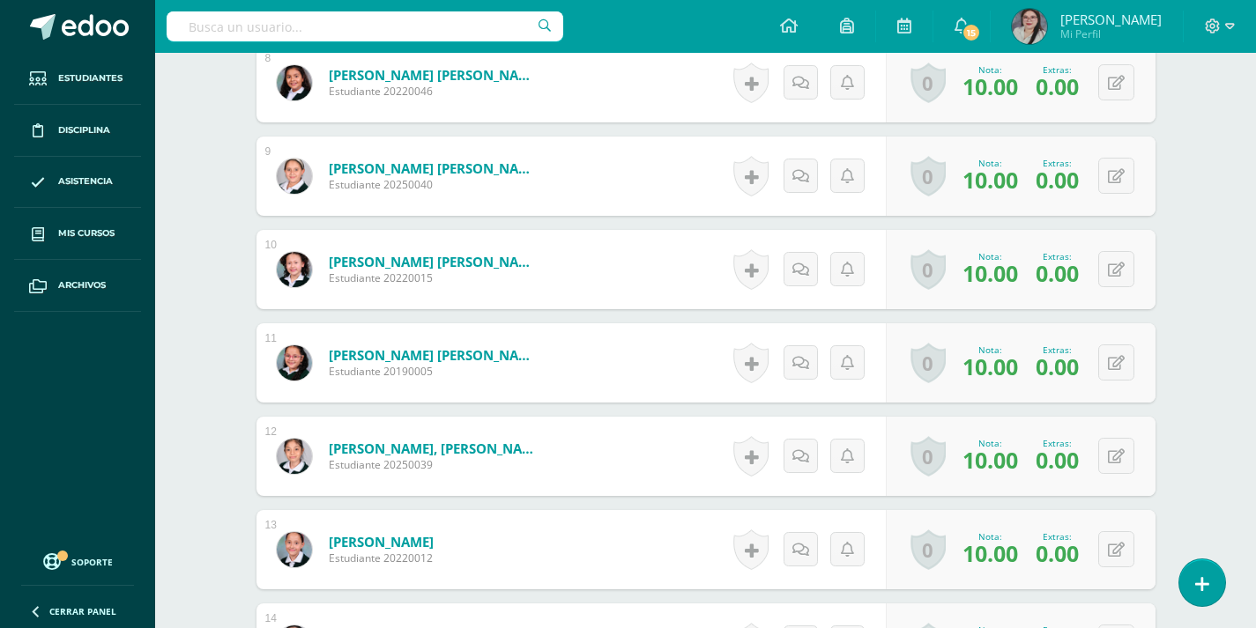
scroll to position [1325, 0]
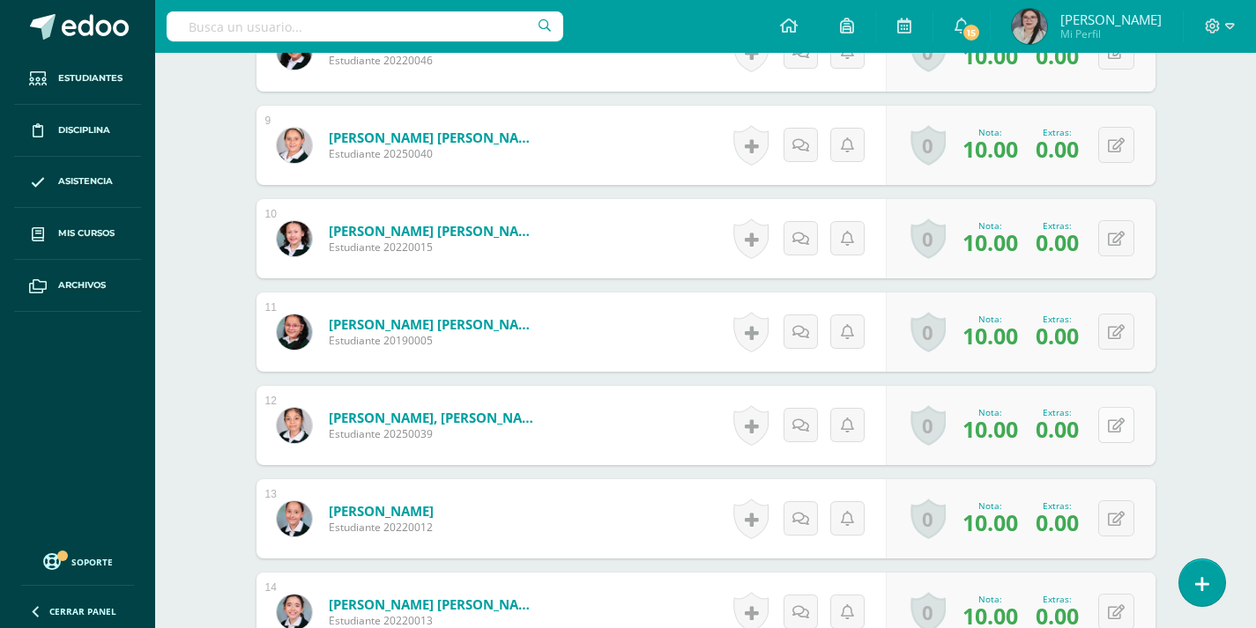
type input "2"
click at [1111, 426] on button at bounding box center [1116, 425] width 36 height 36
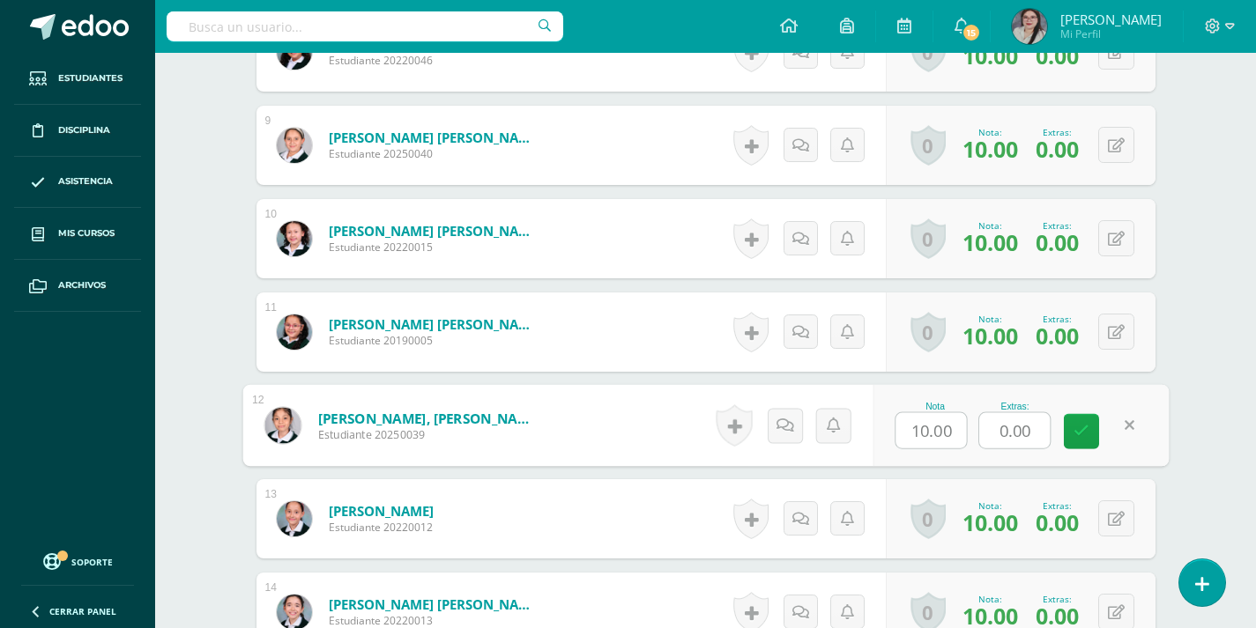
drag, startPoint x: 1033, startPoint y: 435, endPoint x: 988, endPoint y: 434, distance: 45.0
click at [987, 436] on input "0.00" at bounding box center [1014, 430] width 71 height 35
type input "3"
click at [1229, 392] on div "Matemáticas Cuarto Primaria "A" Herramientas Detalle de asistencias Actividad A…" at bounding box center [705, 118] width 1101 height 2780
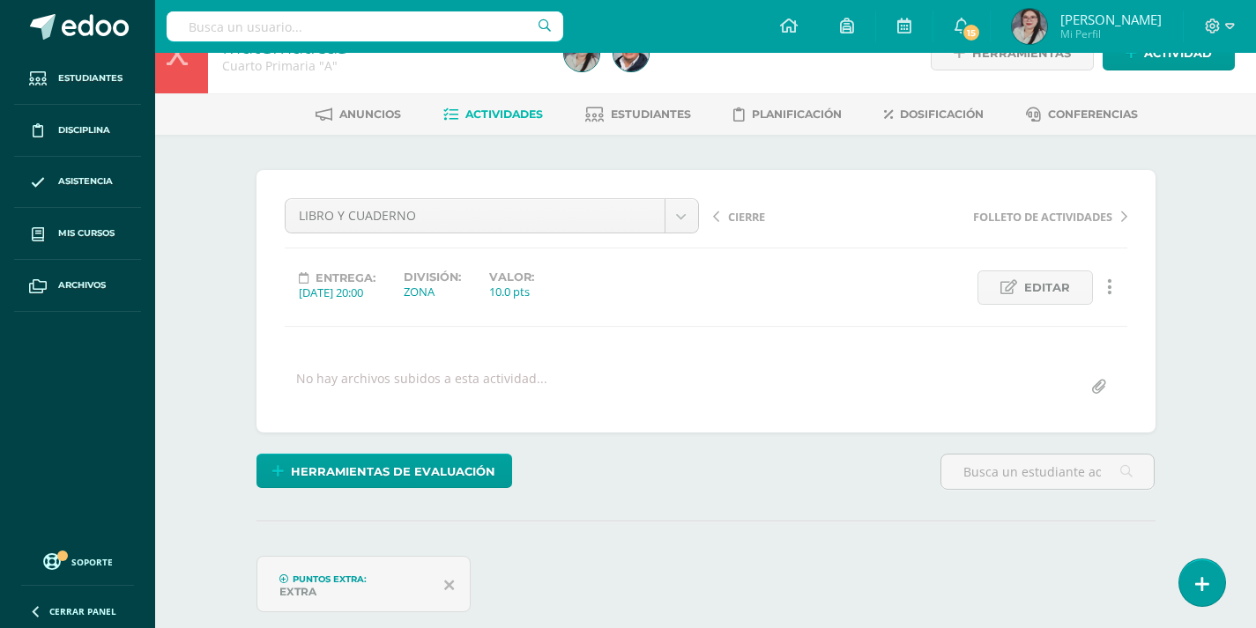
scroll to position [0, 0]
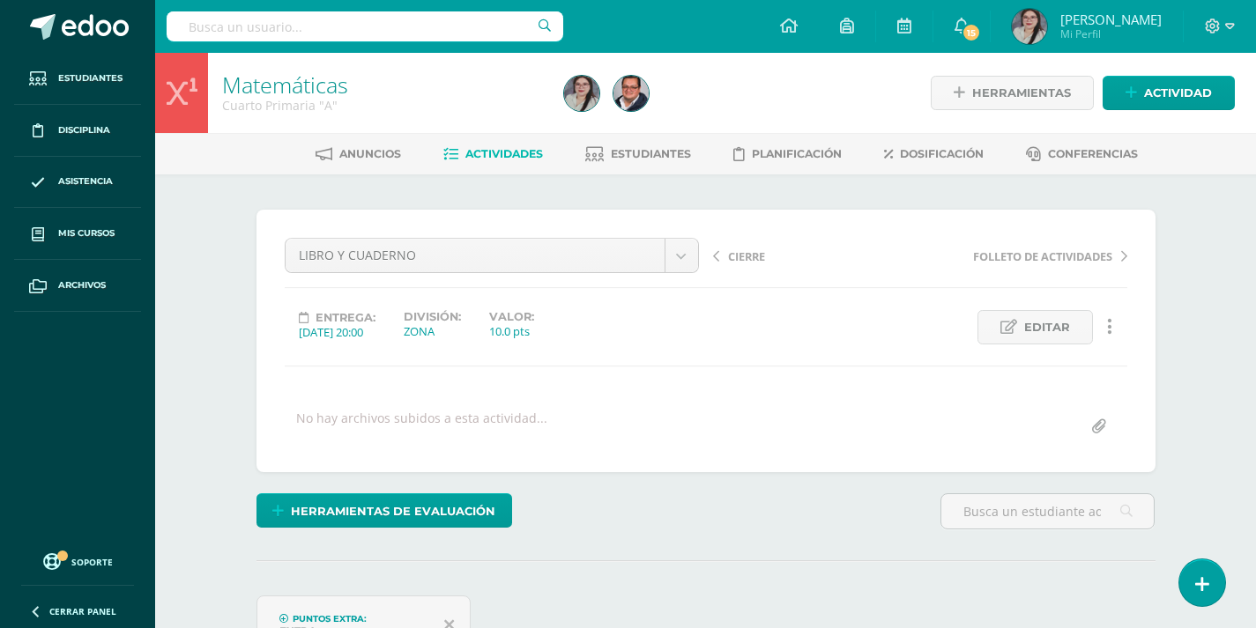
click at [497, 150] on span "Actividades" at bounding box center [504, 153] width 78 height 13
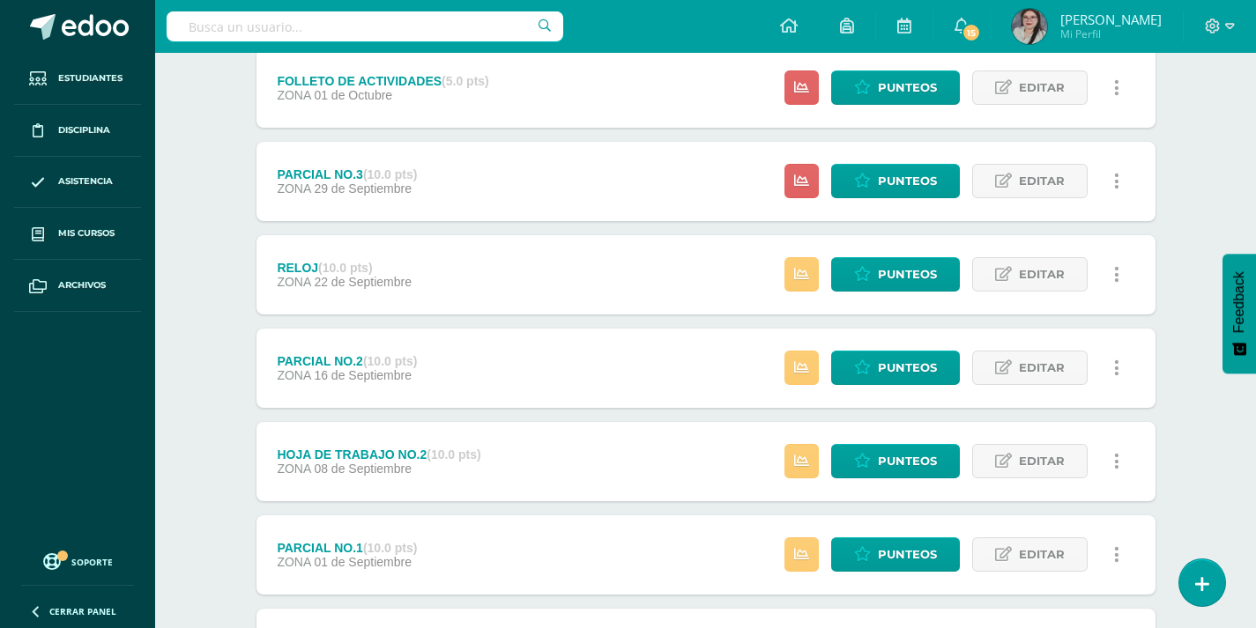
scroll to position [529, 0]
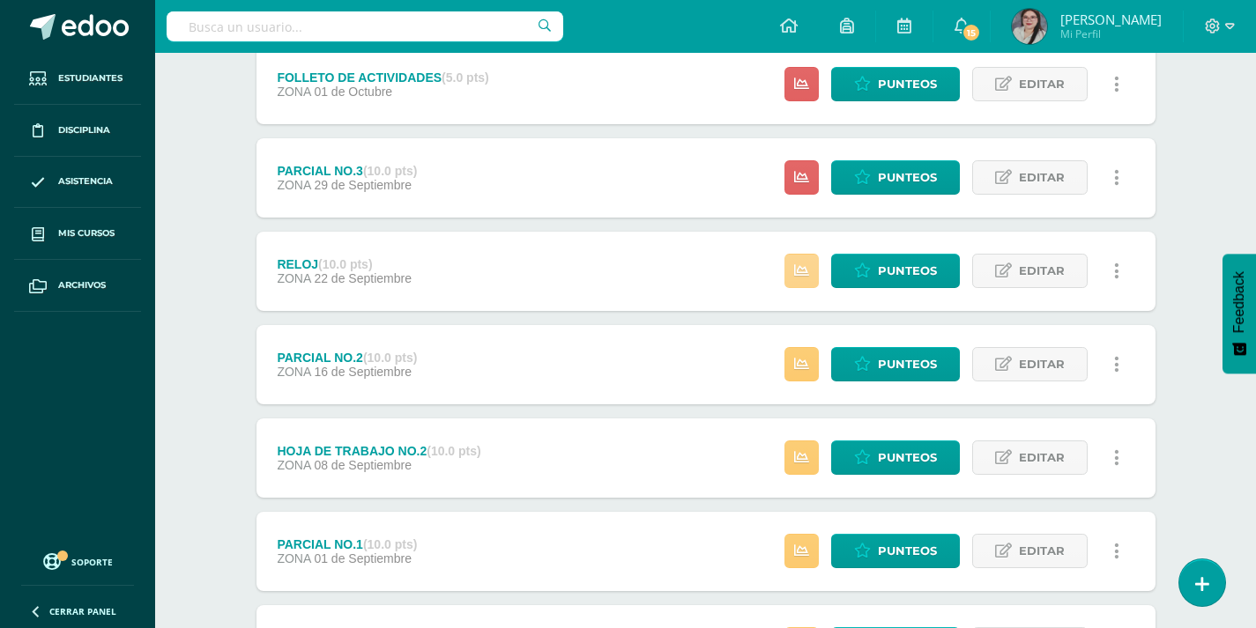
click at [812, 277] on link at bounding box center [801, 271] width 34 height 34
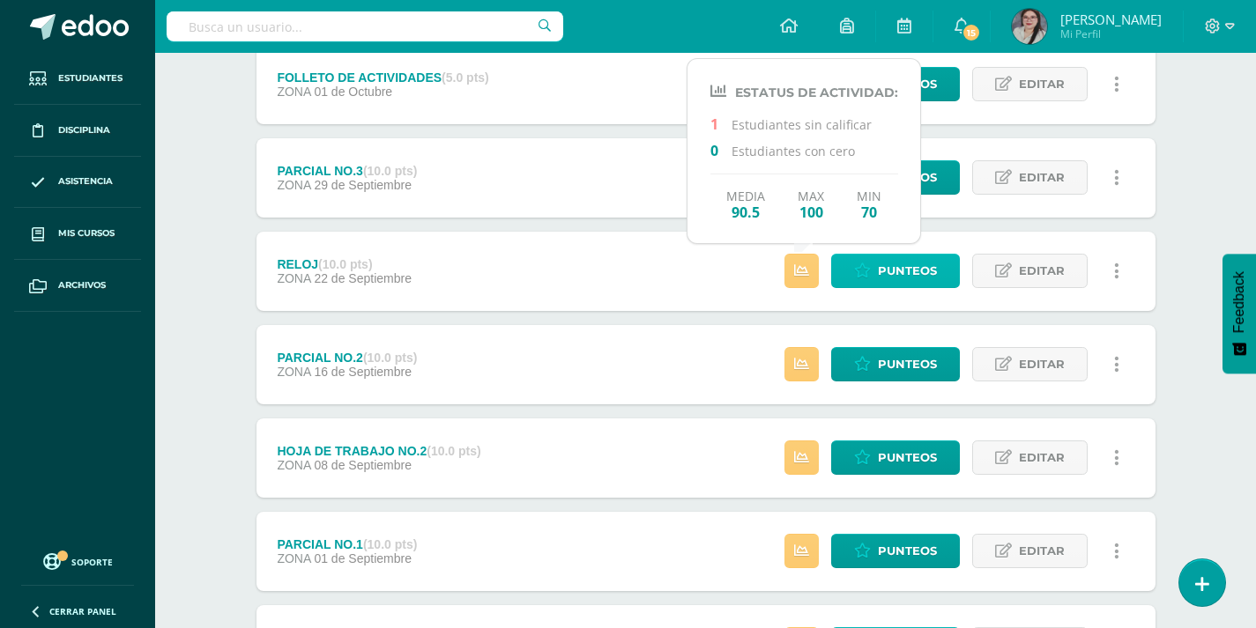
click at [914, 286] on span "Punteos" at bounding box center [907, 271] width 59 height 33
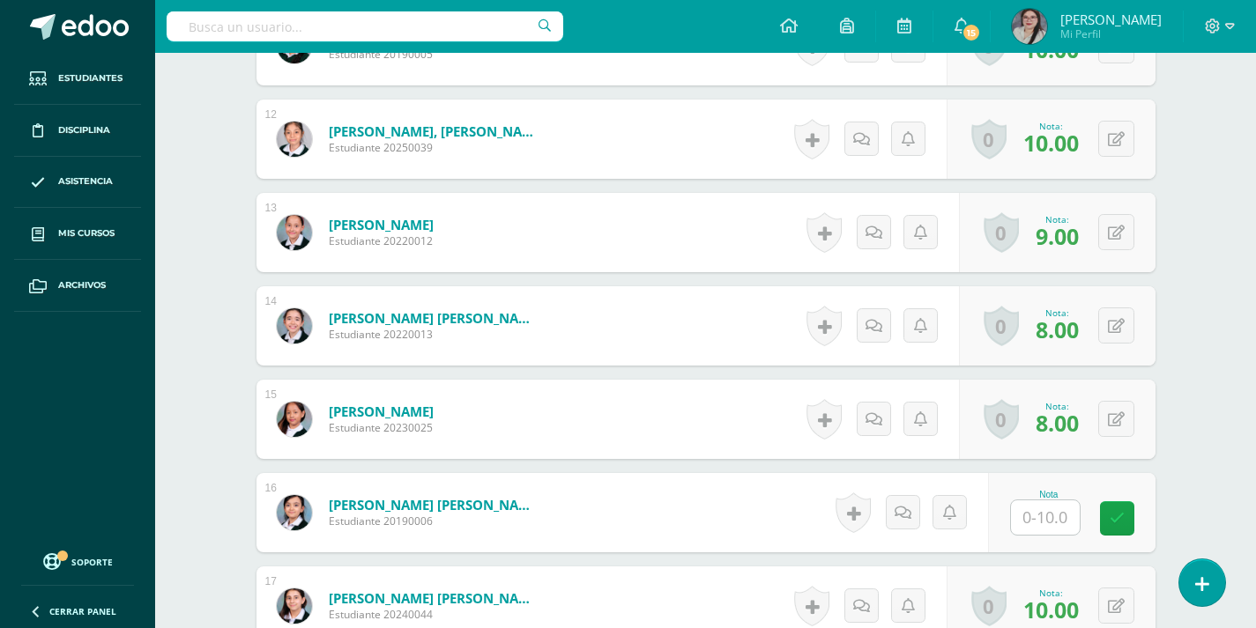
scroll to position [1542, 0]
click at [1048, 517] on input "text" at bounding box center [1045, 517] width 69 height 34
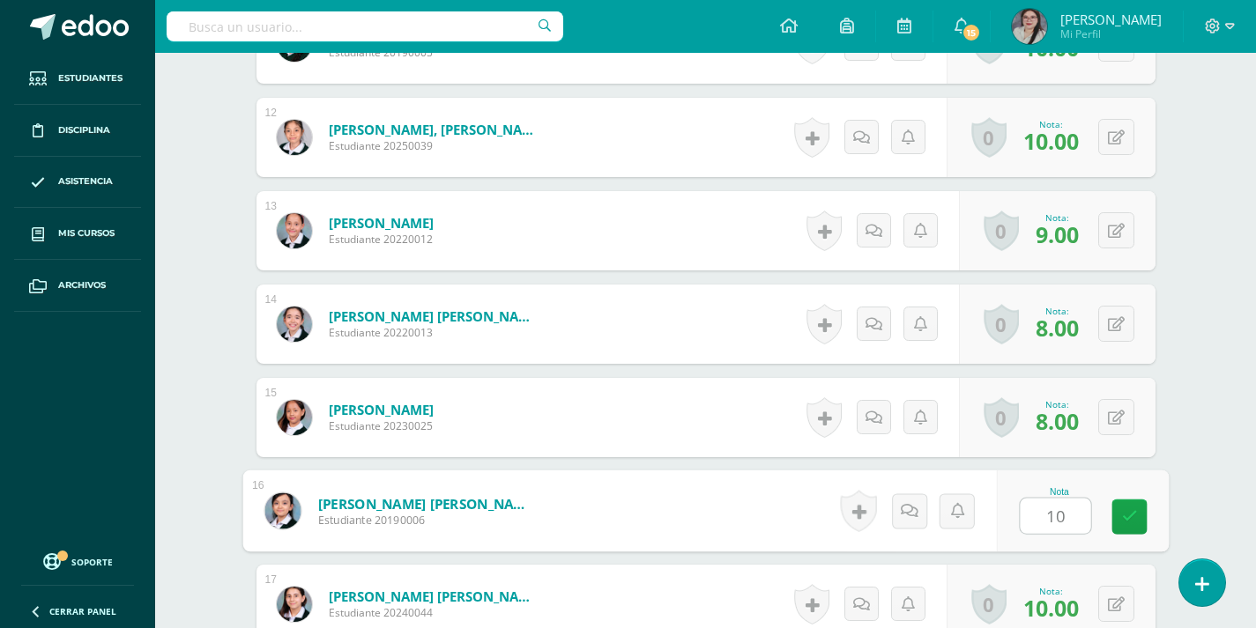
type input "10"
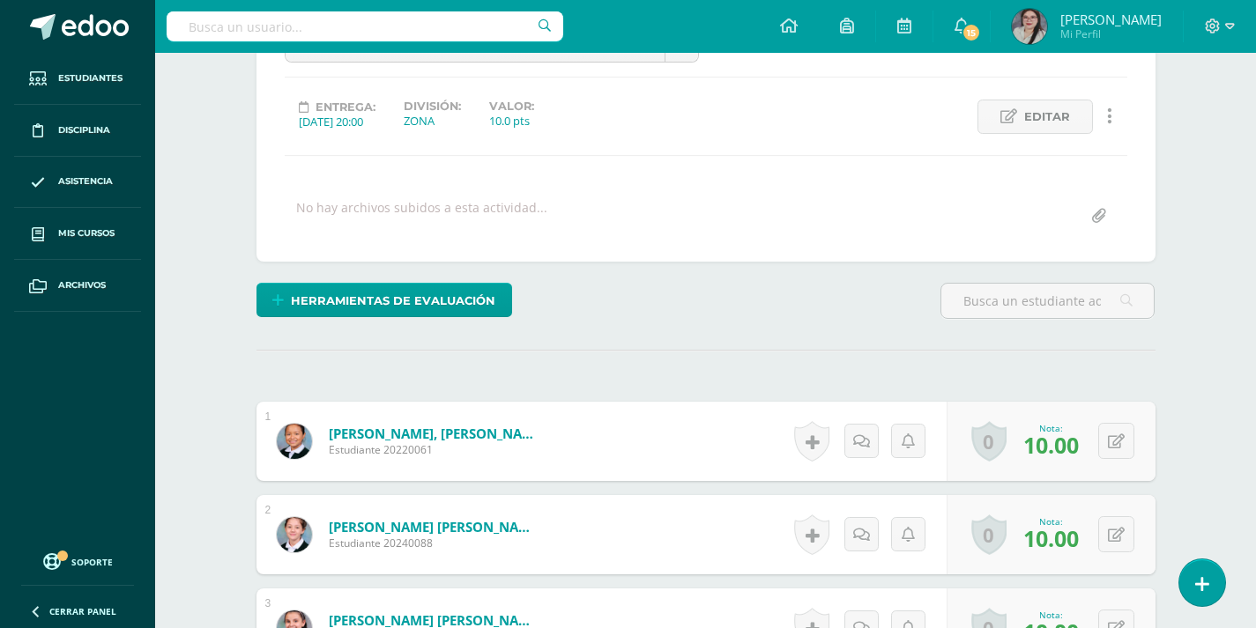
scroll to position [0, 0]
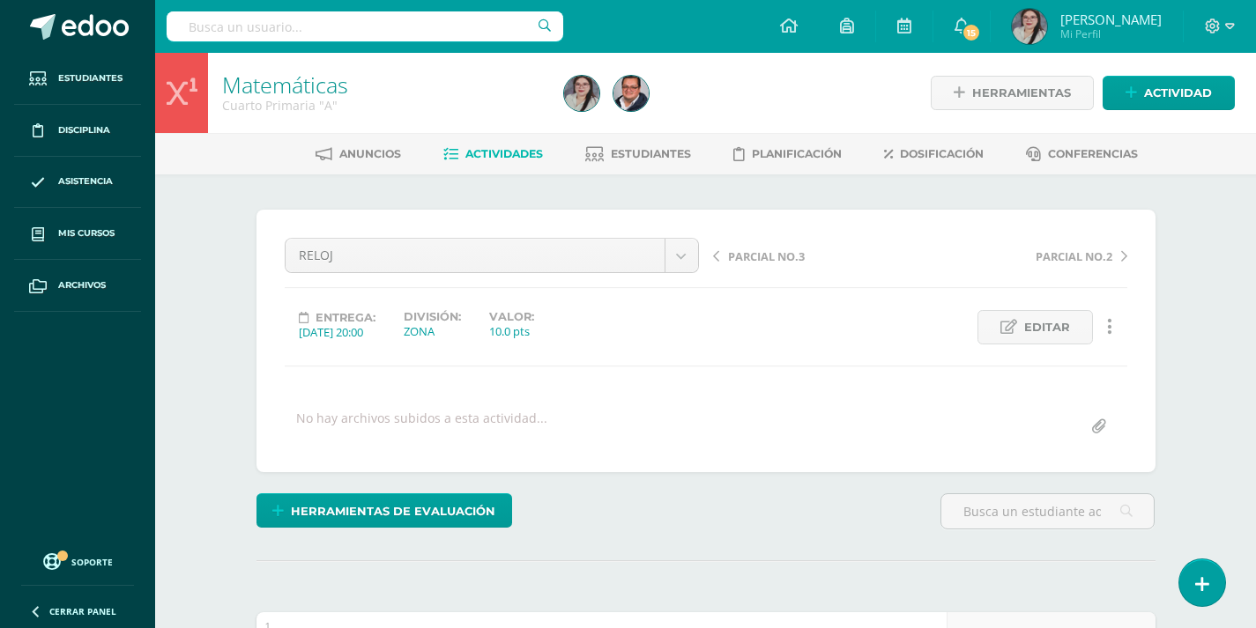
click at [510, 157] on span "Actividades" at bounding box center [504, 153] width 78 height 13
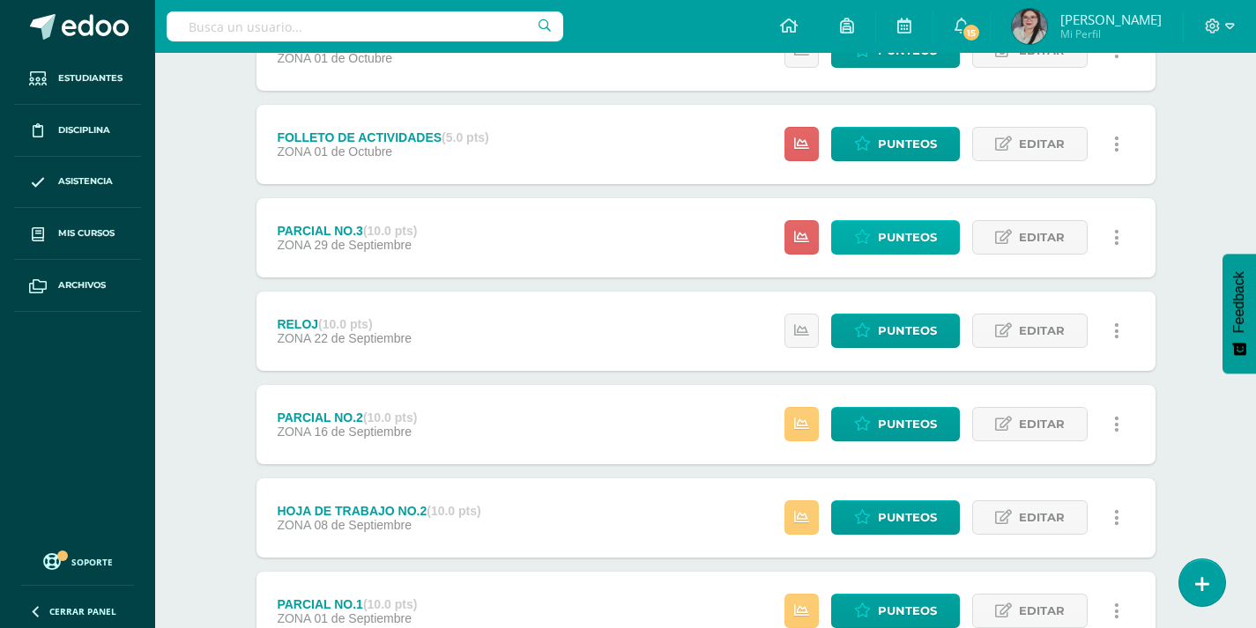
scroll to position [529, 0]
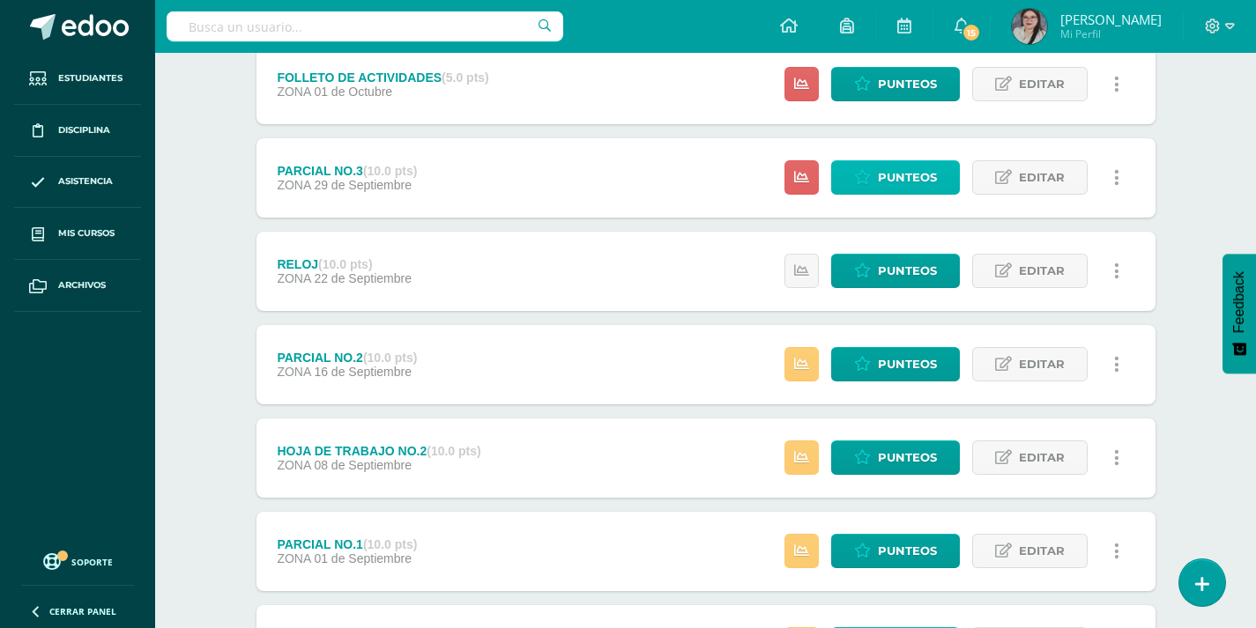
click at [895, 174] on span "Punteos" at bounding box center [907, 177] width 59 height 33
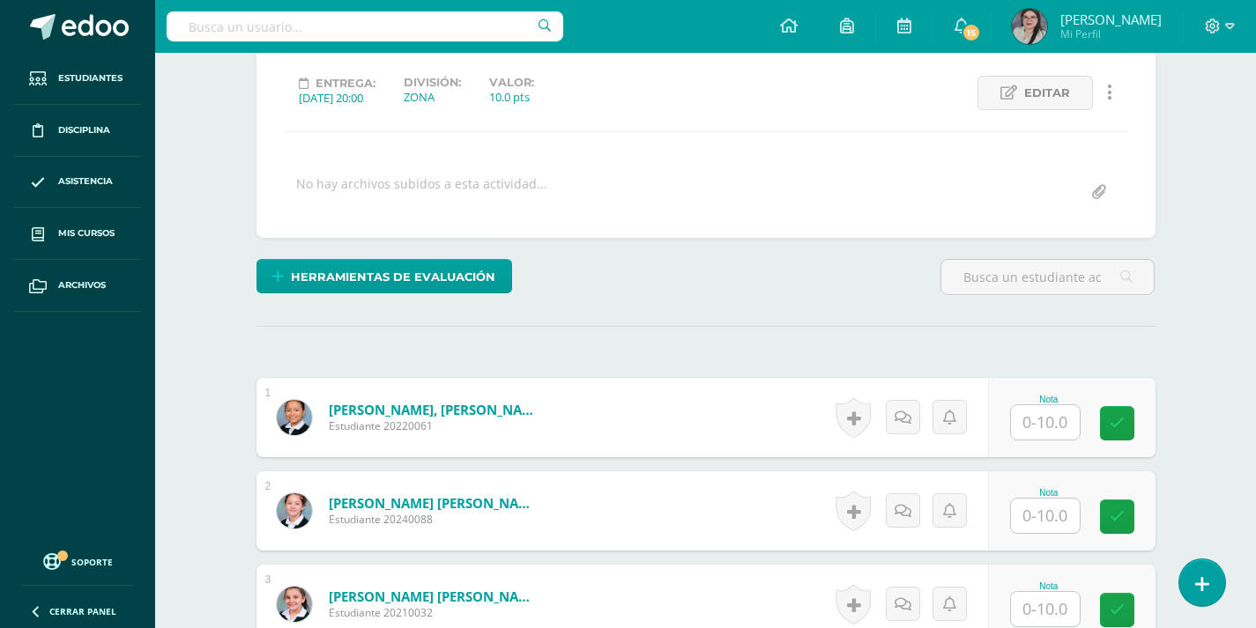
scroll to position [265, 0]
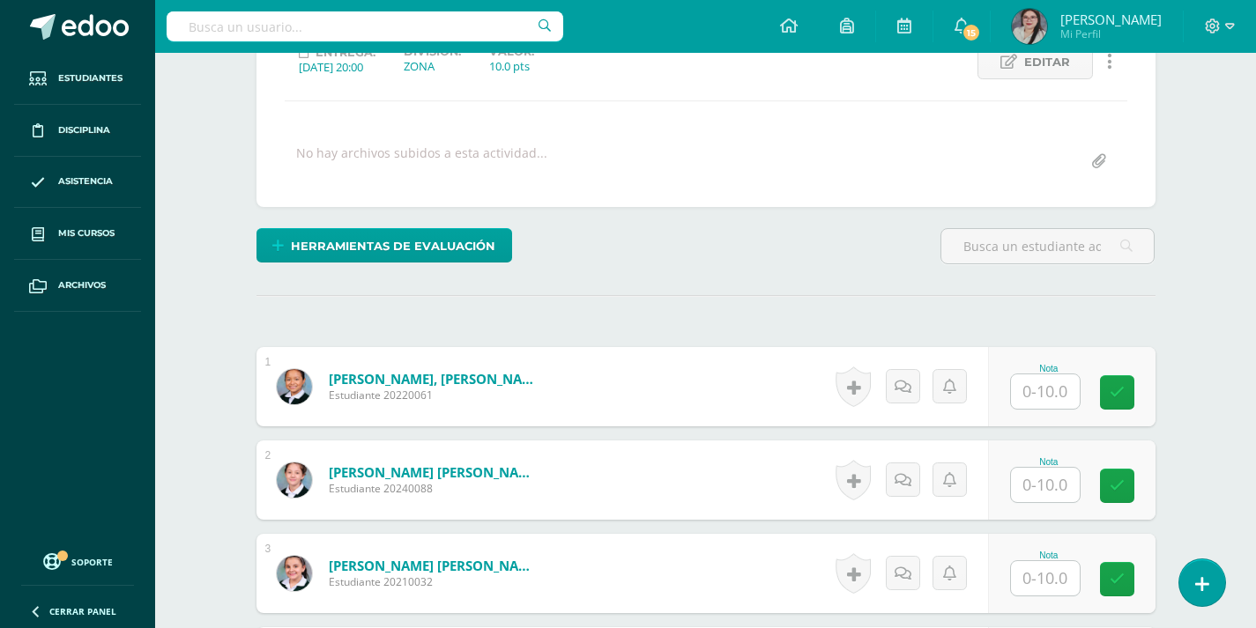
click at [1046, 395] on input "text" at bounding box center [1045, 392] width 69 height 34
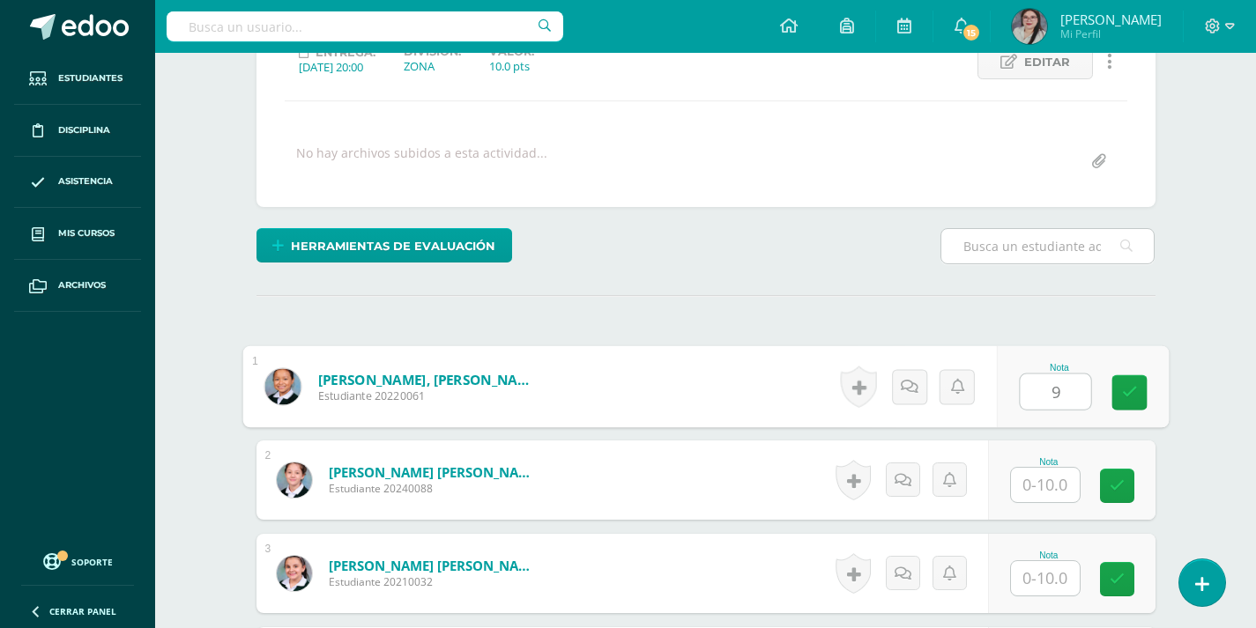
type input "9"
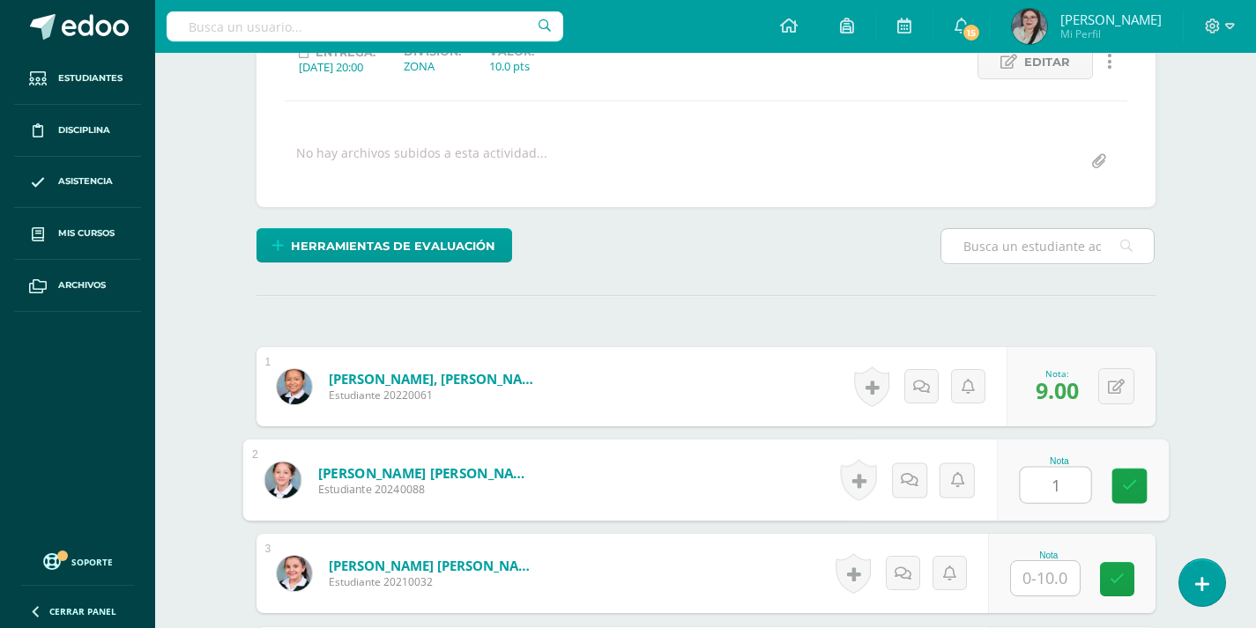
scroll to position [266, 0]
type input "10"
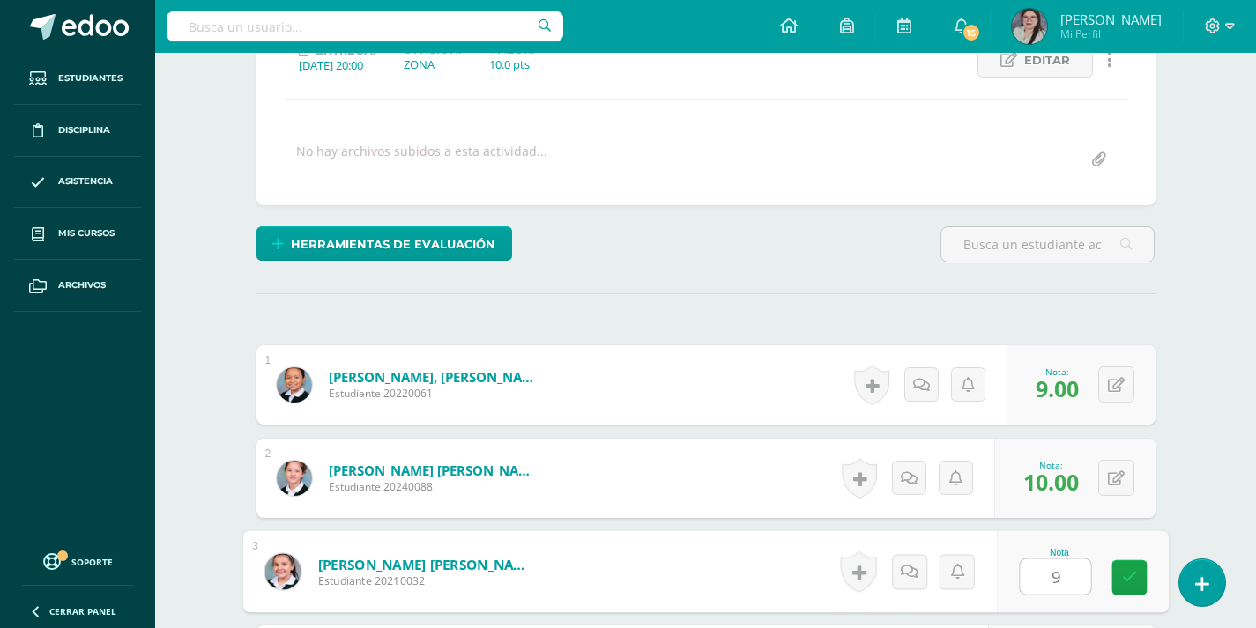
type input "9"
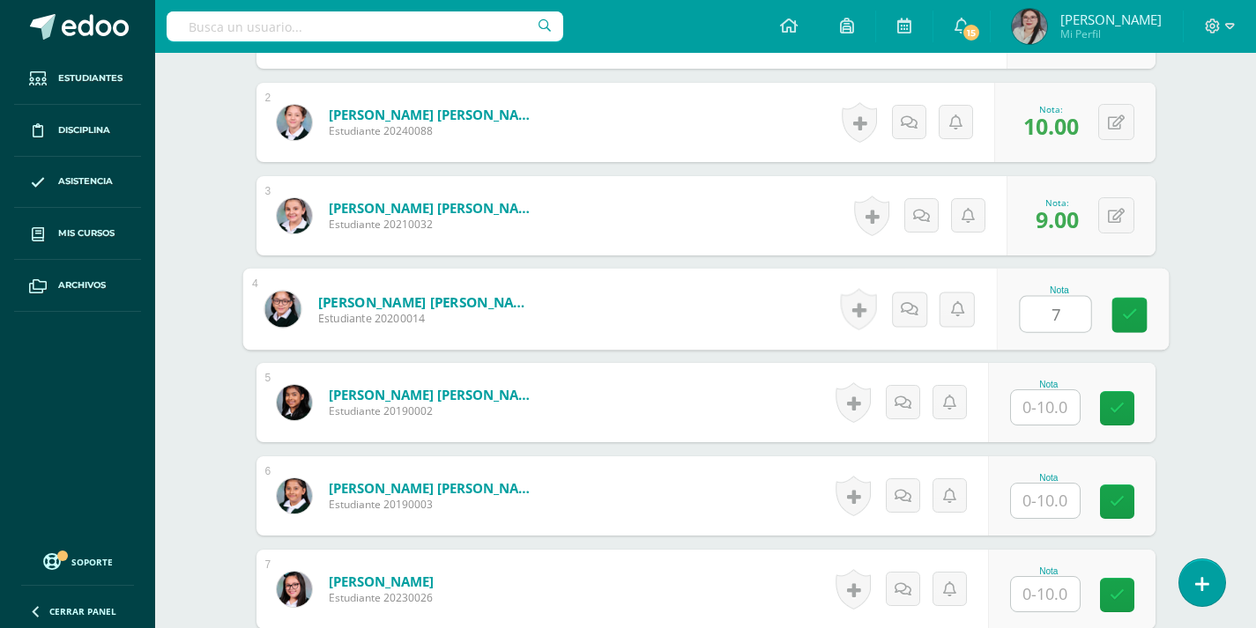
type input "7"
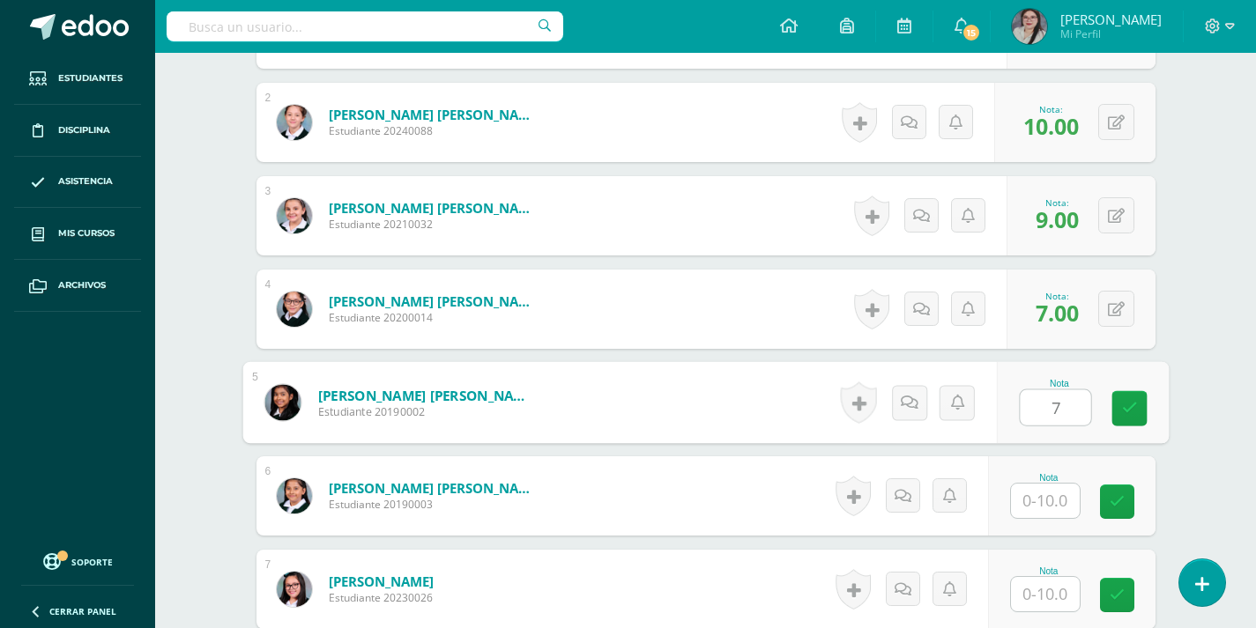
type input "7"
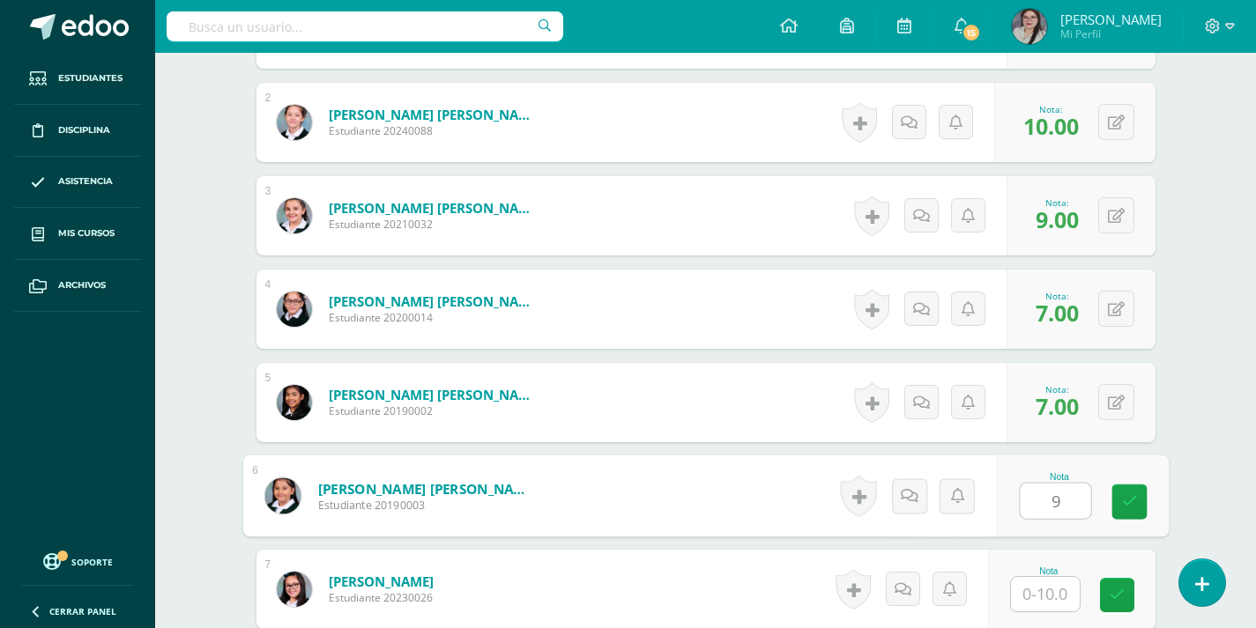
type input "9"
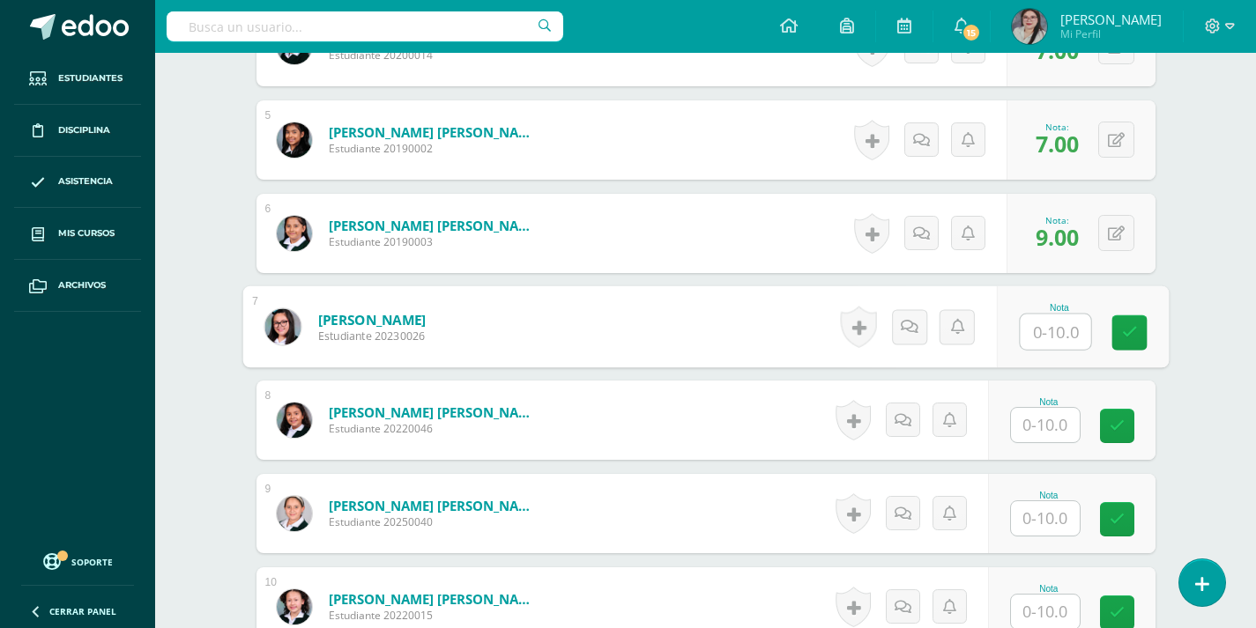
scroll to position [888, 0]
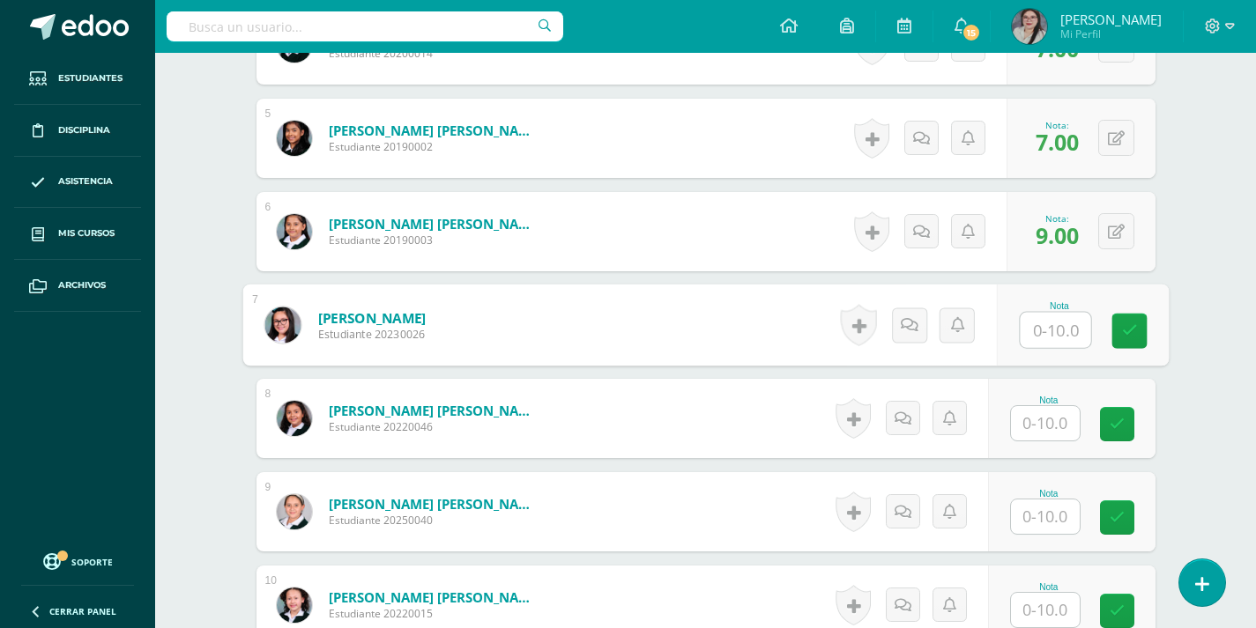
click at [1047, 430] on input "text" at bounding box center [1045, 423] width 69 height 34
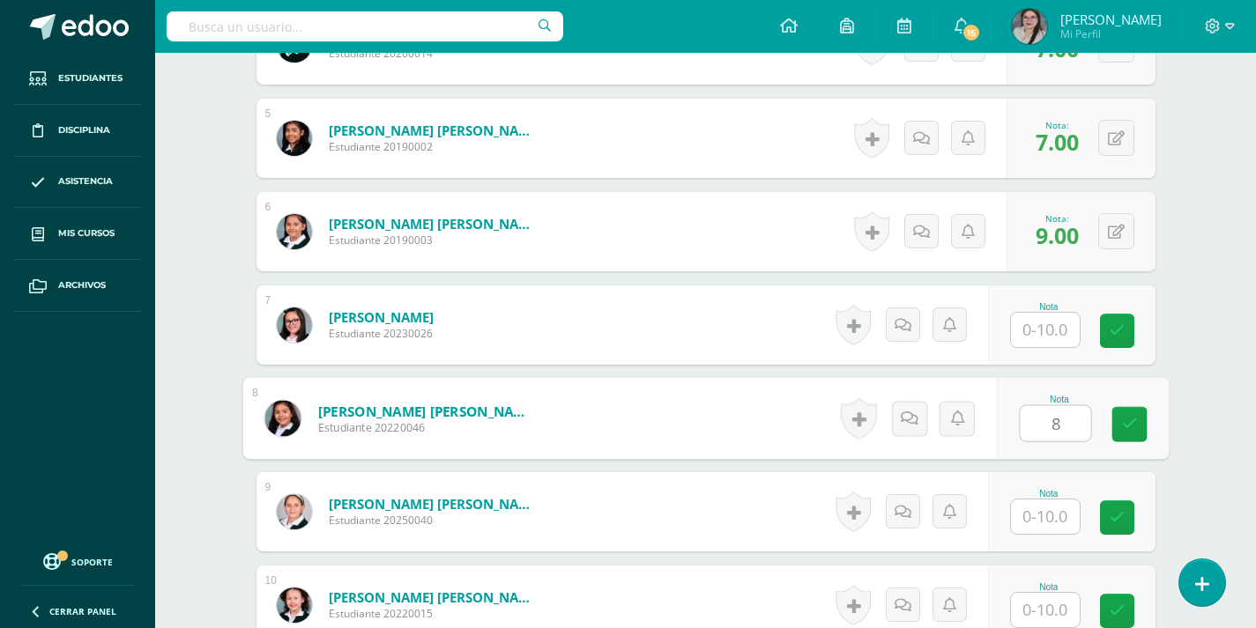
type input "8"
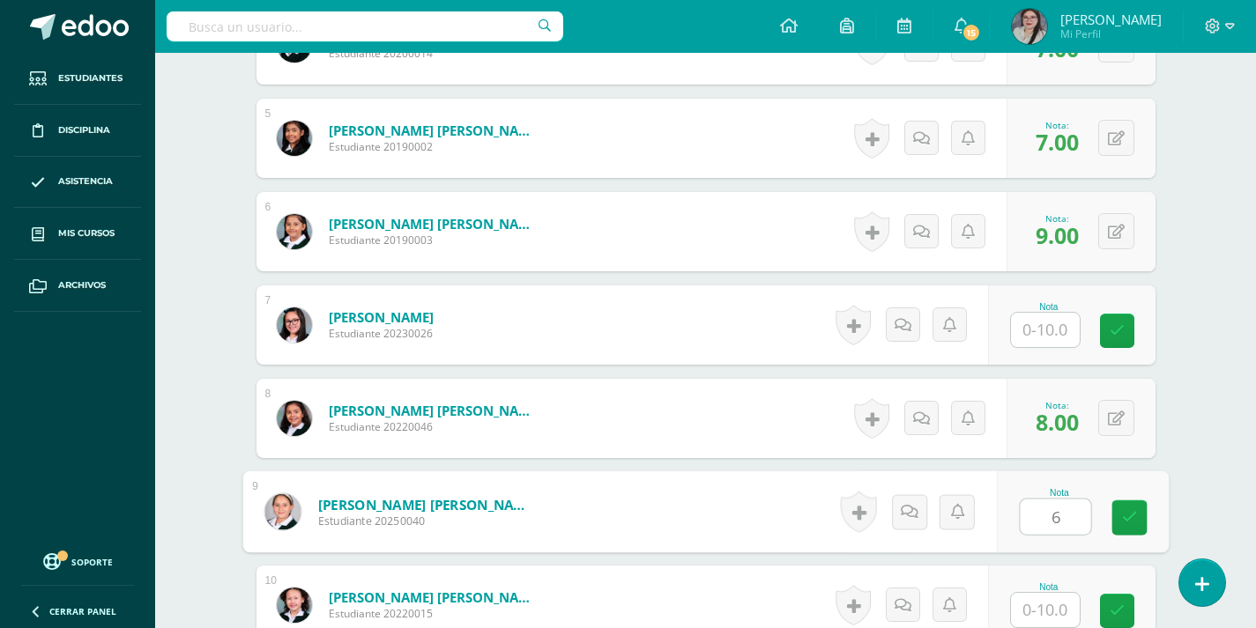
type input "6"
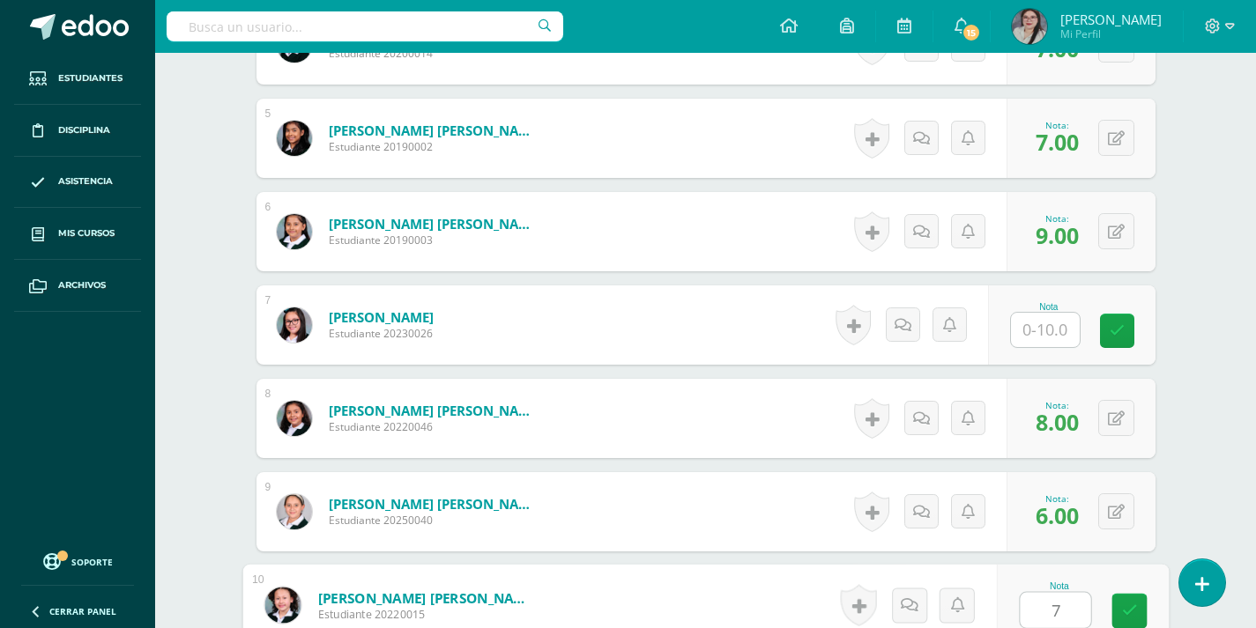
type input "7"
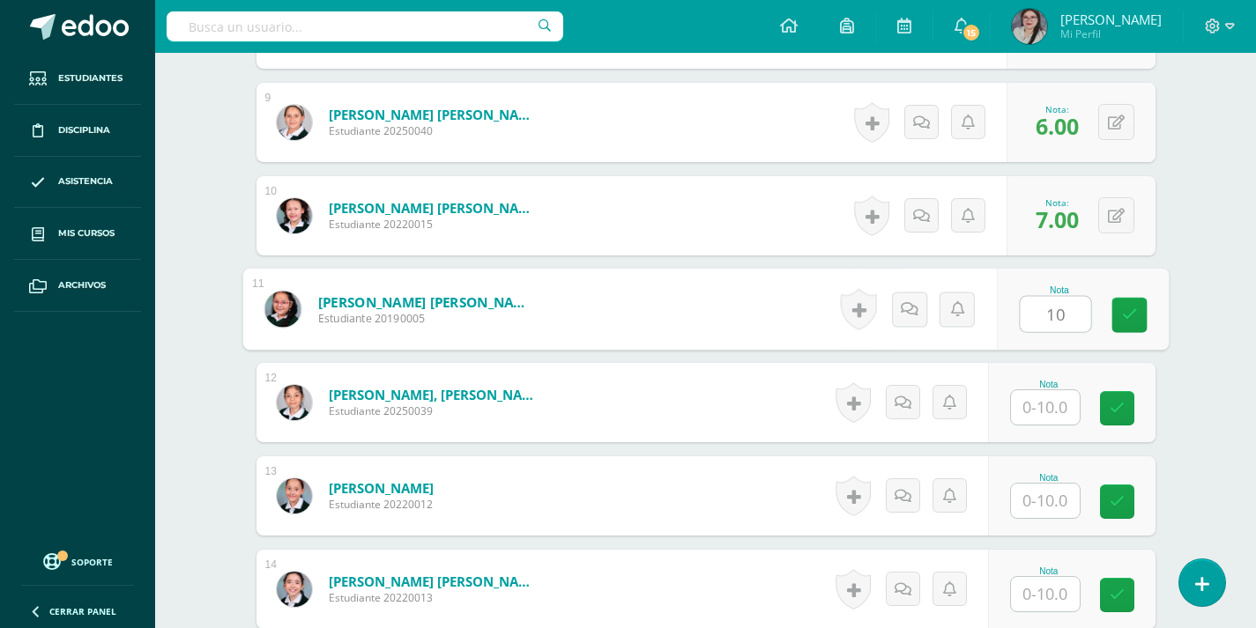
type input "10"
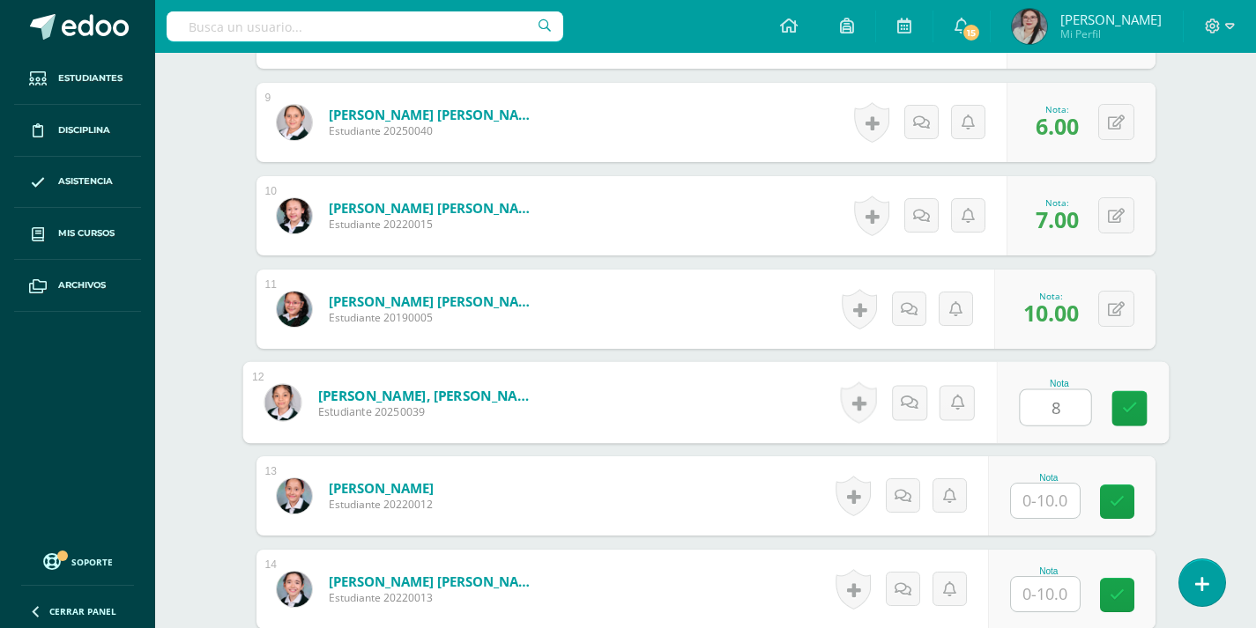
type input "8"
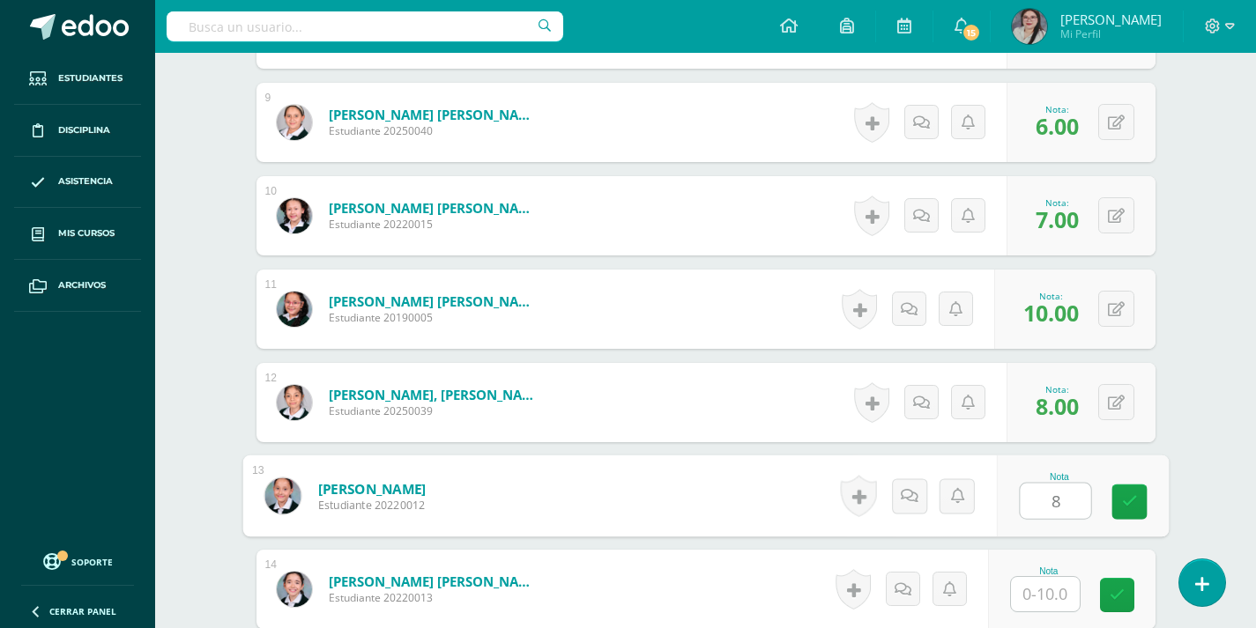
type input "8"
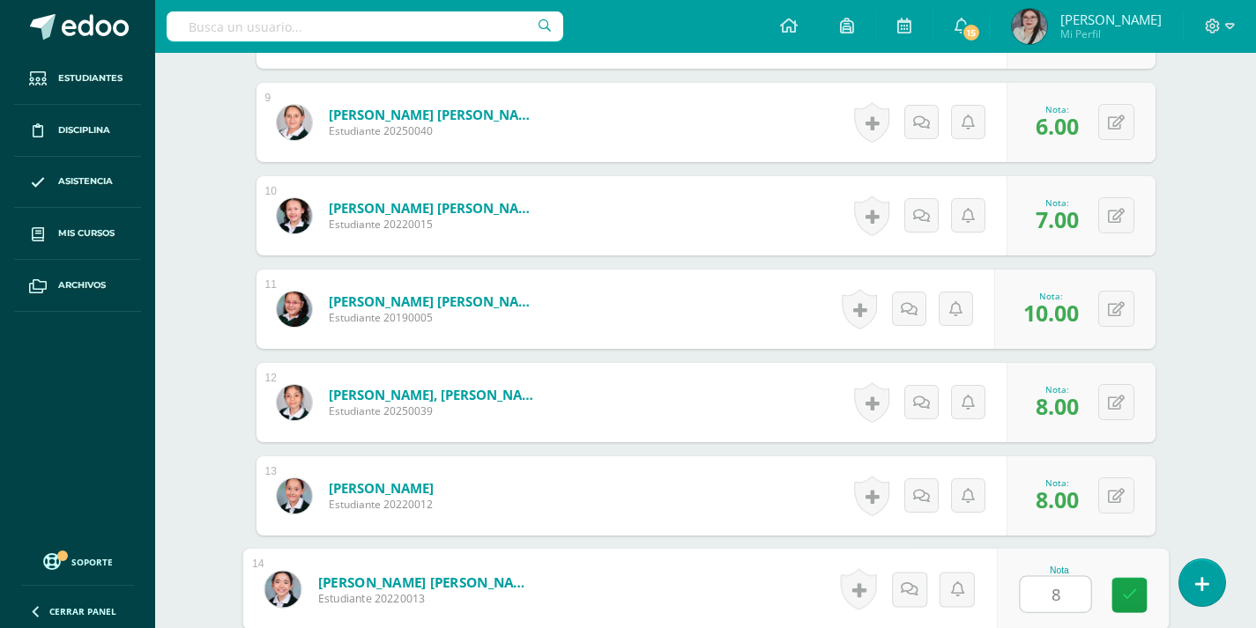
type input "8"
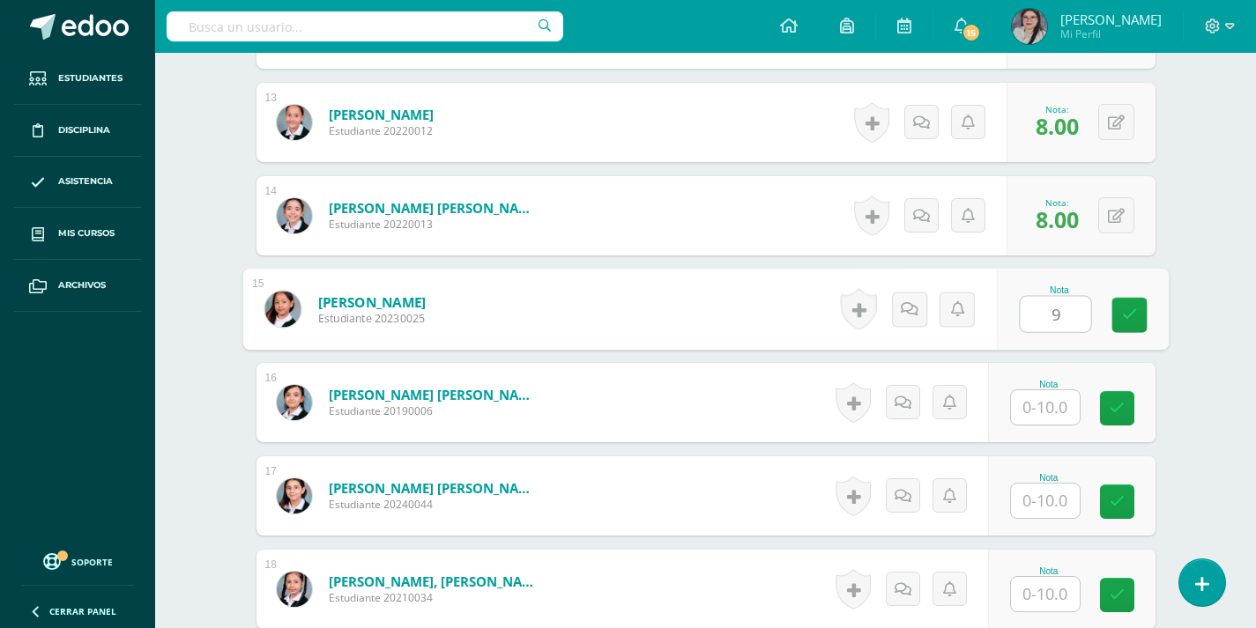
type input "9"
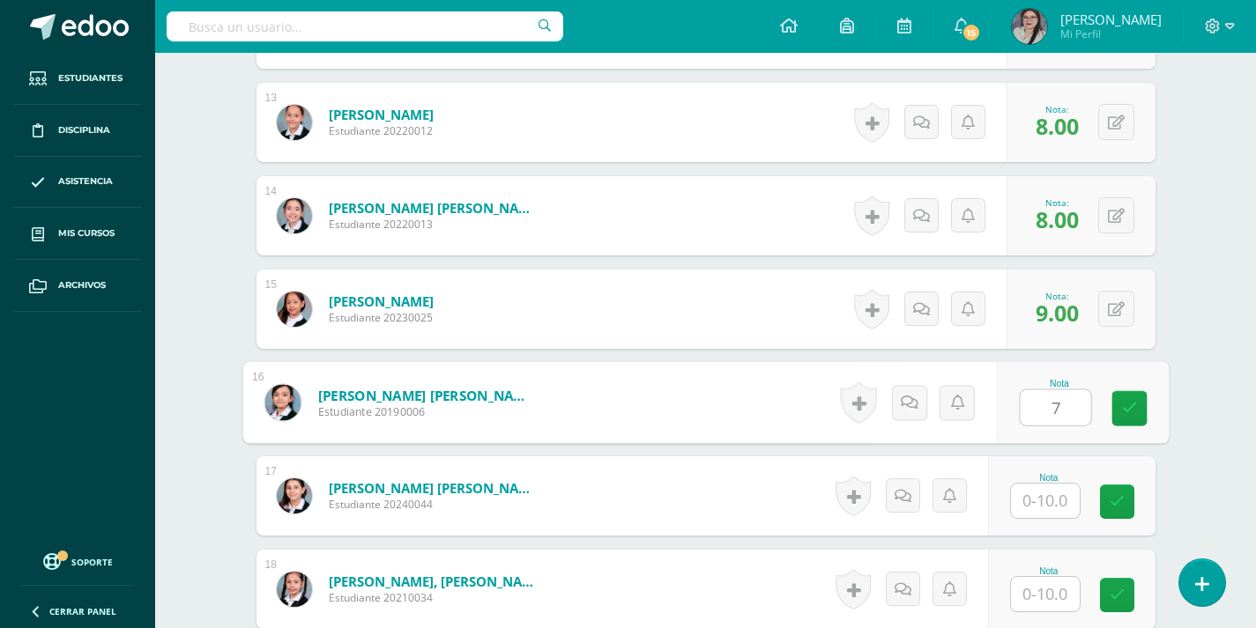
type input "7"
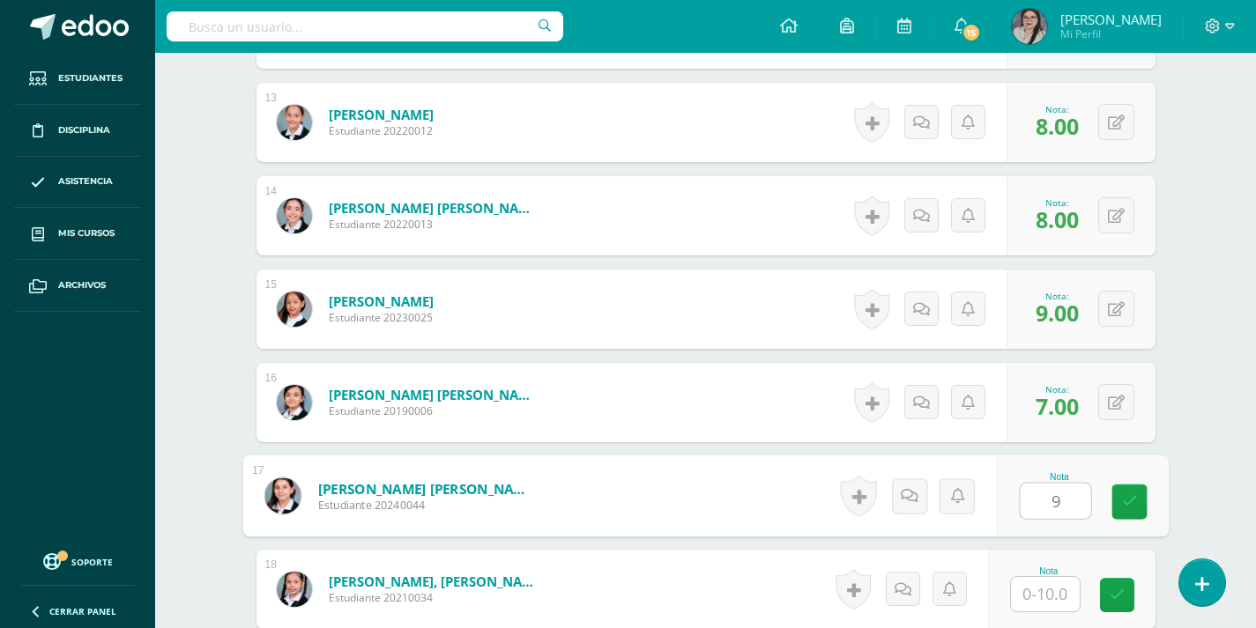
type input "9"
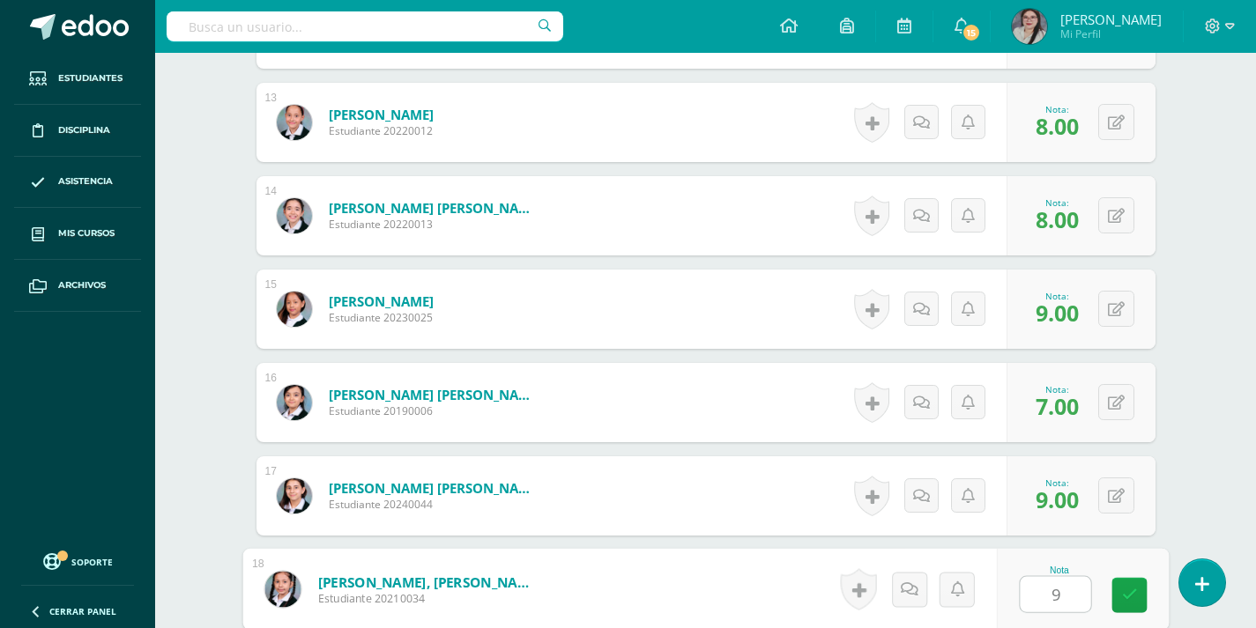
type input "9"
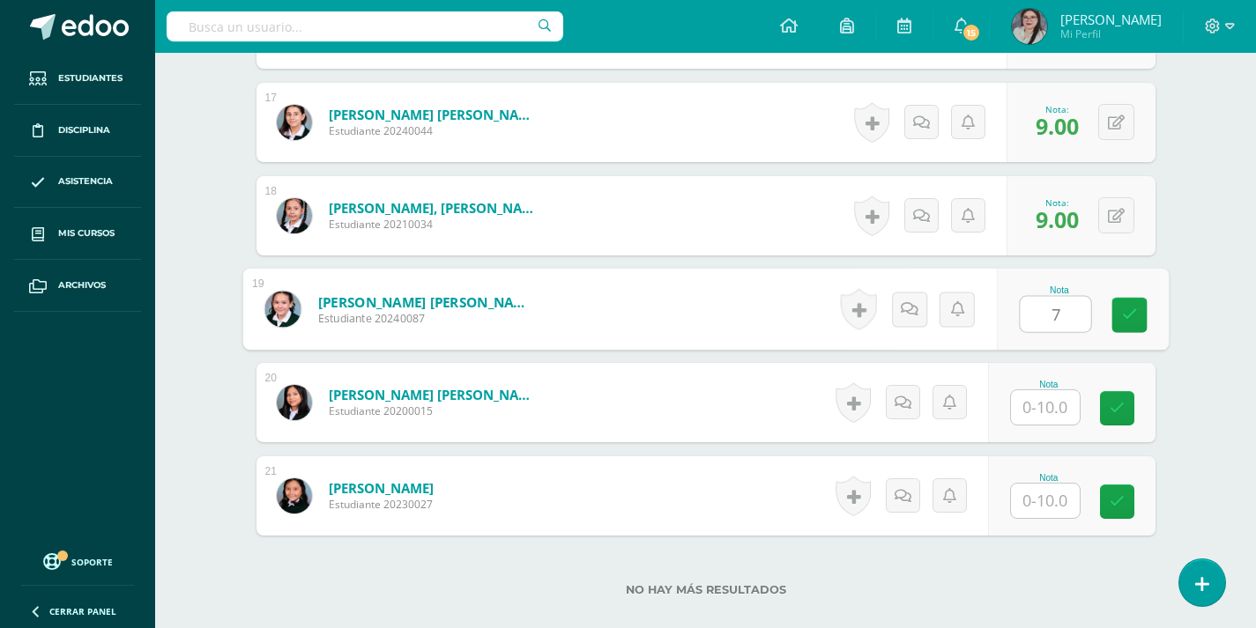
type input "7"
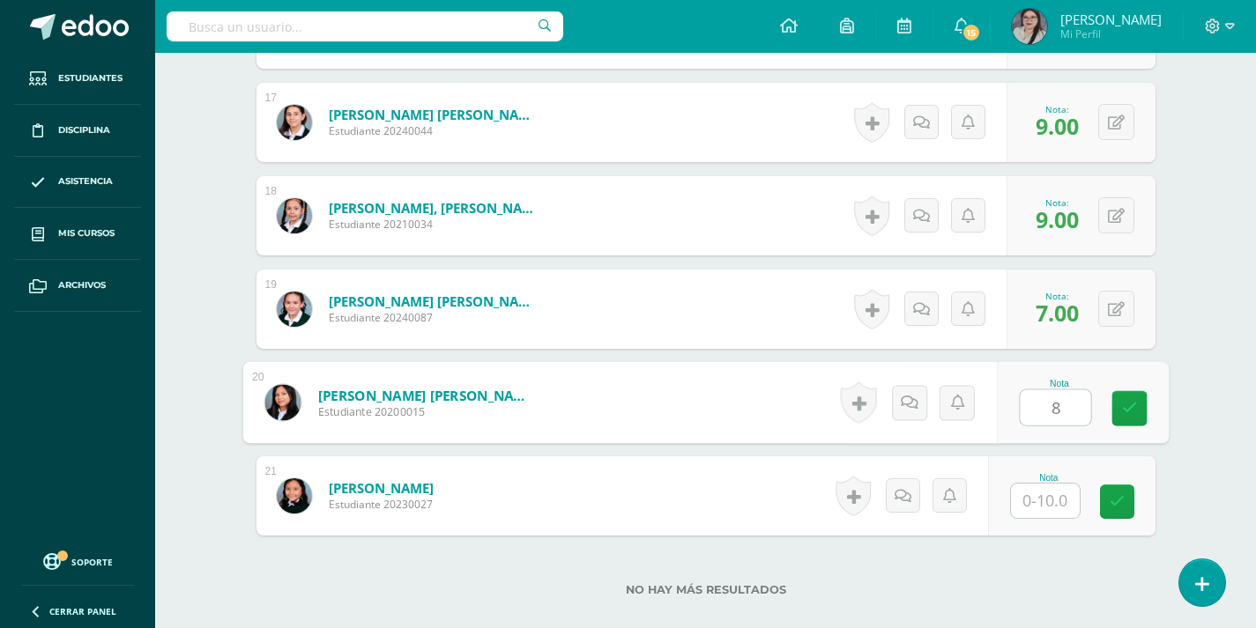
type input "8"
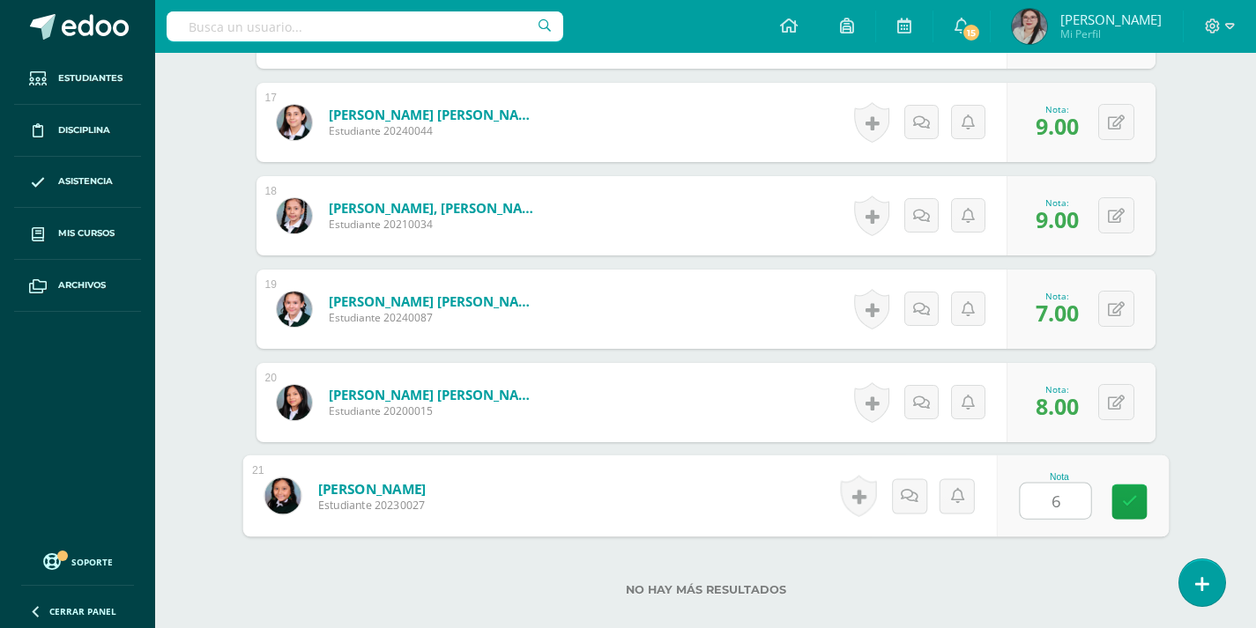
type input "6"
click at [1063, 585] on label "No hay más resultados" at bounding box center [705, 590] width 899 height 13
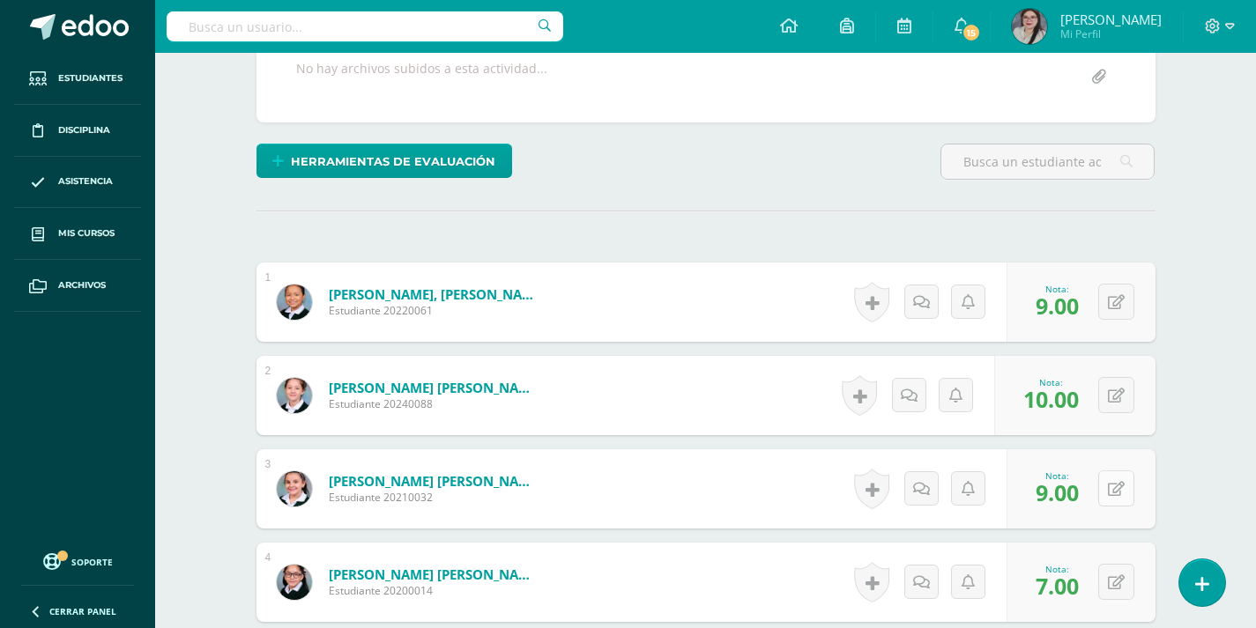
scroll to position [0, 0]
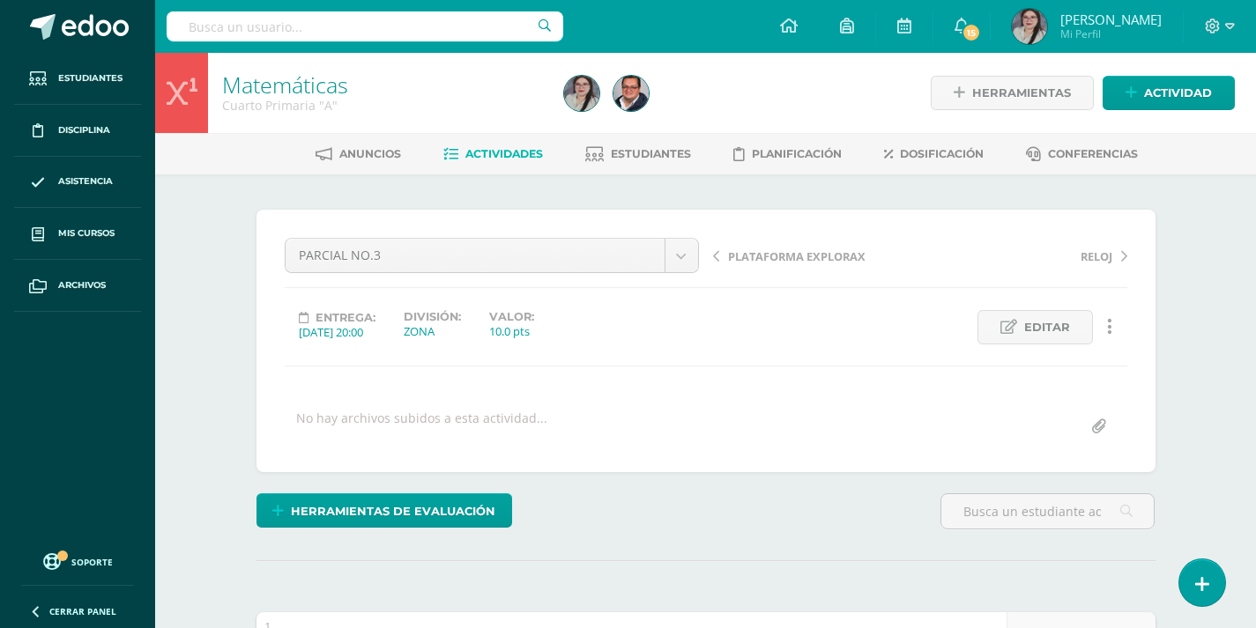
click at [496, 155] on span "Actividades" at bounding box center [504, 153] width 78 height 13
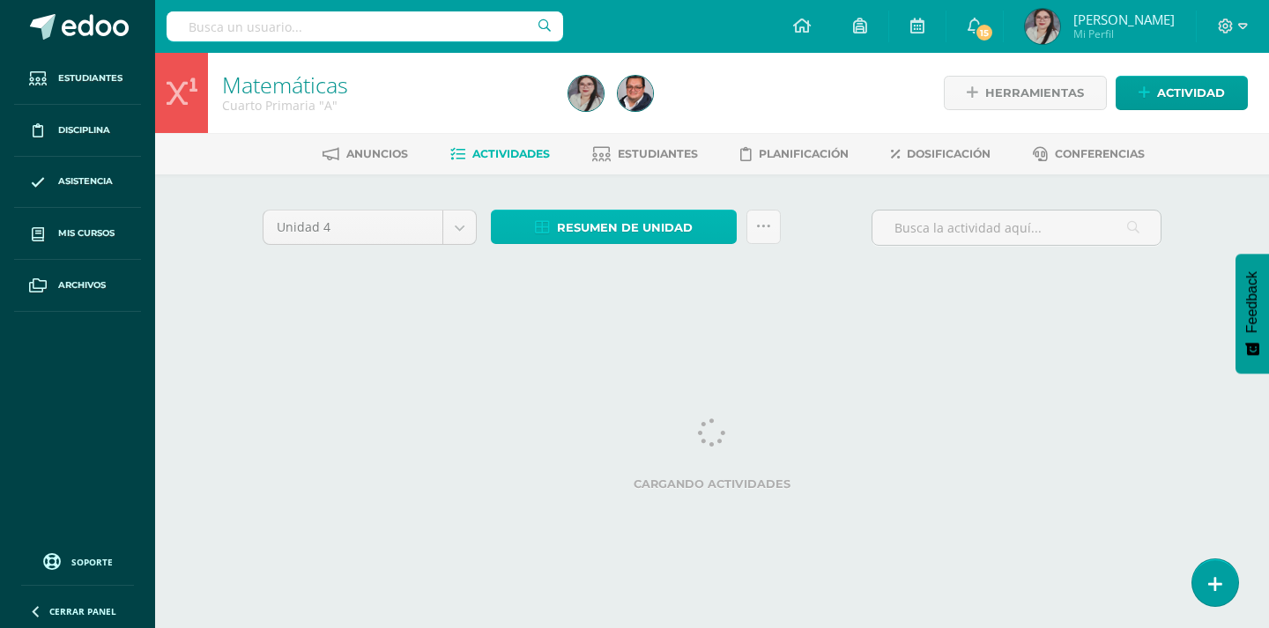
click at [605, 227] on span "Resumen de unidad" at bounding box center [625, 228] width 136 height 33
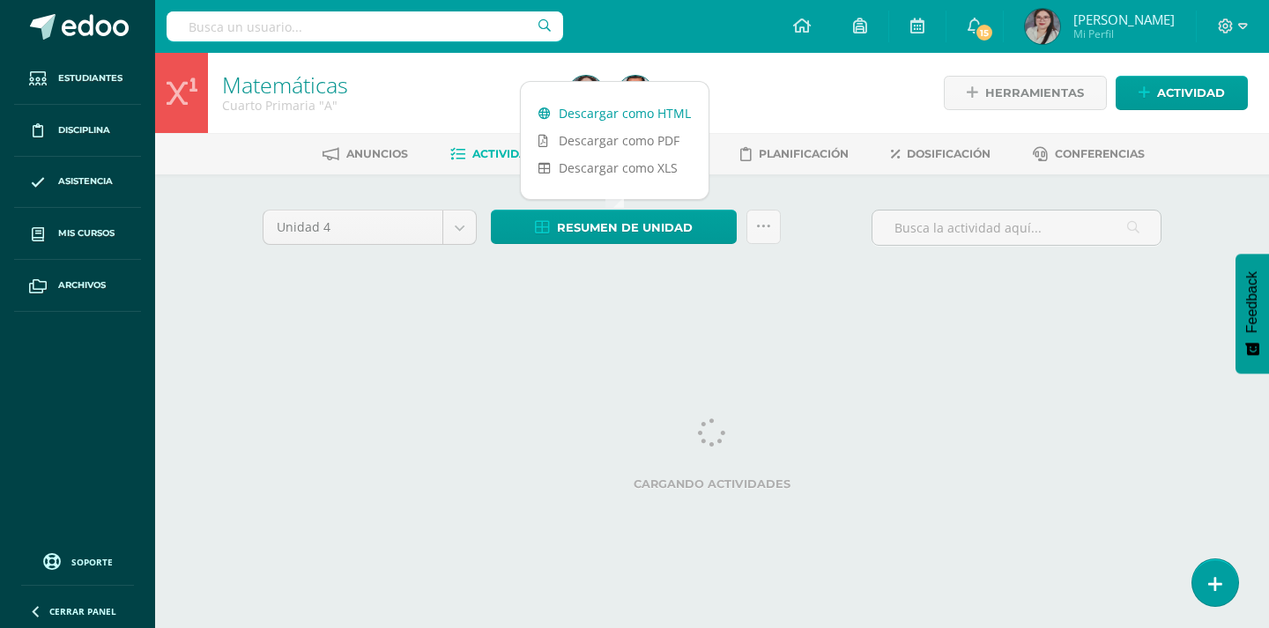
click at [644, 113] on link "Descargar como HTML" at bounding box center [615, 113] width 188 height 27
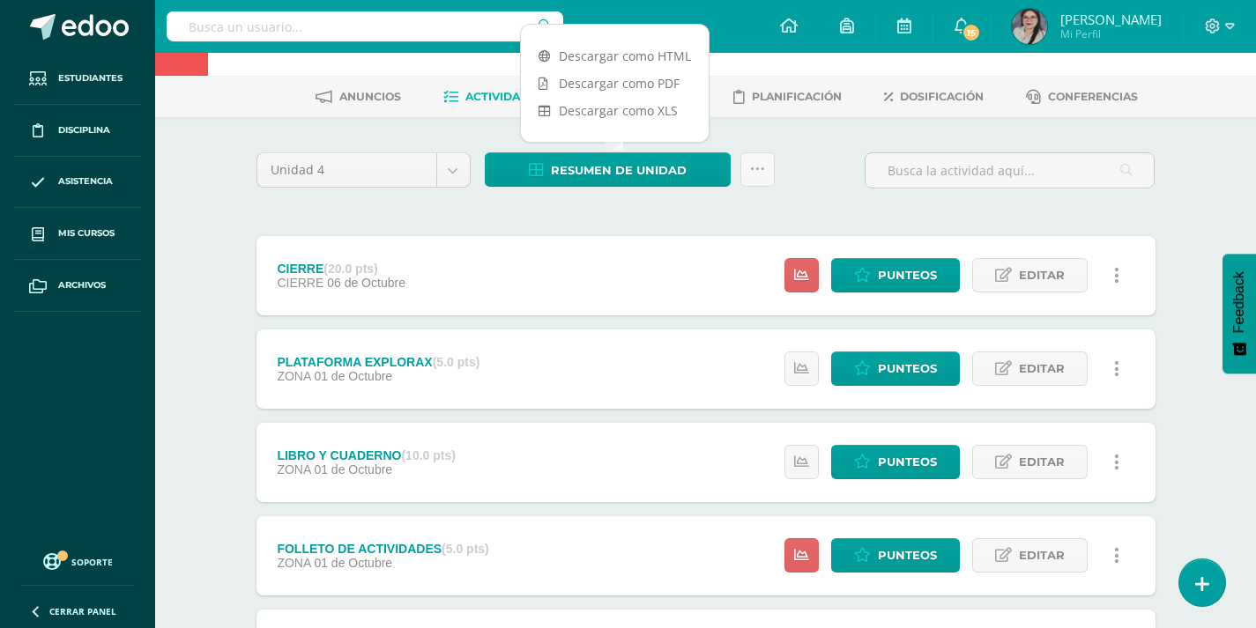
scroll to position [88, 0]
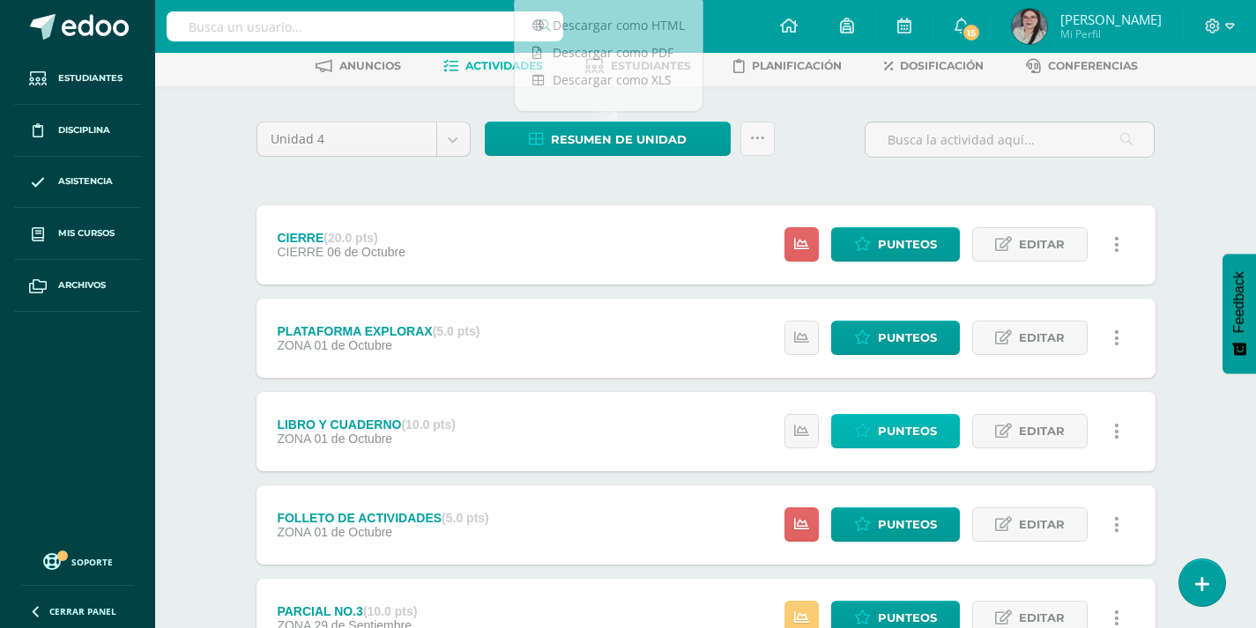
click at [887, 426] on span "Punteos" at bounding box center [907, 431] width 59 height 33
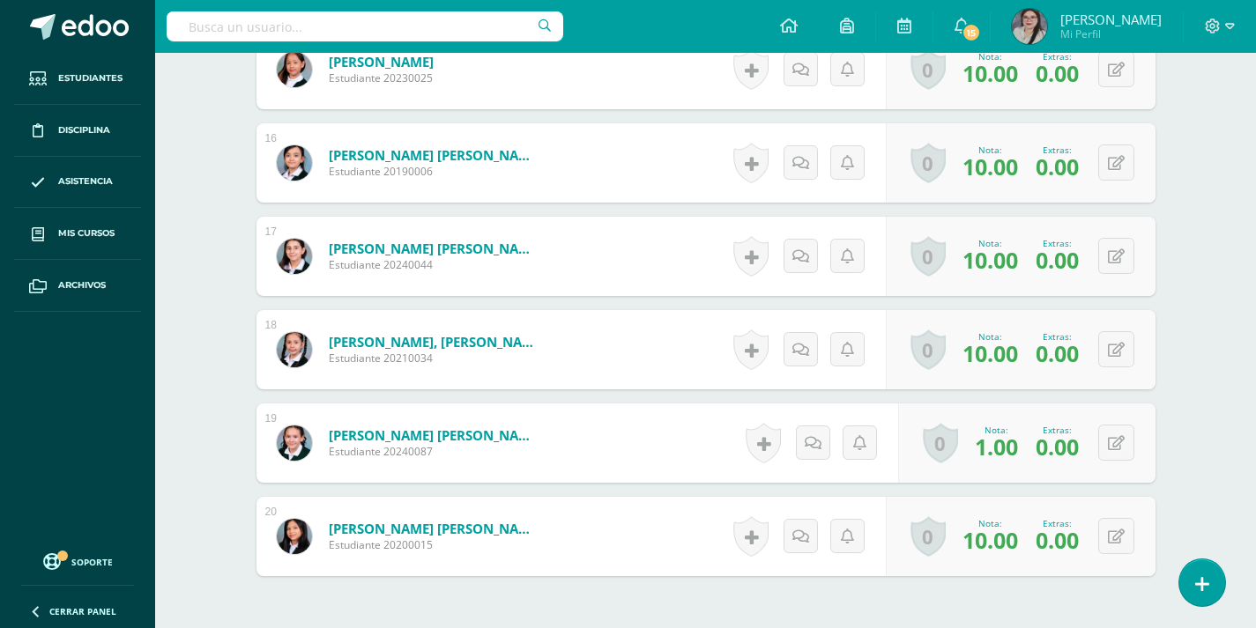
scroll to position [1965, 0]
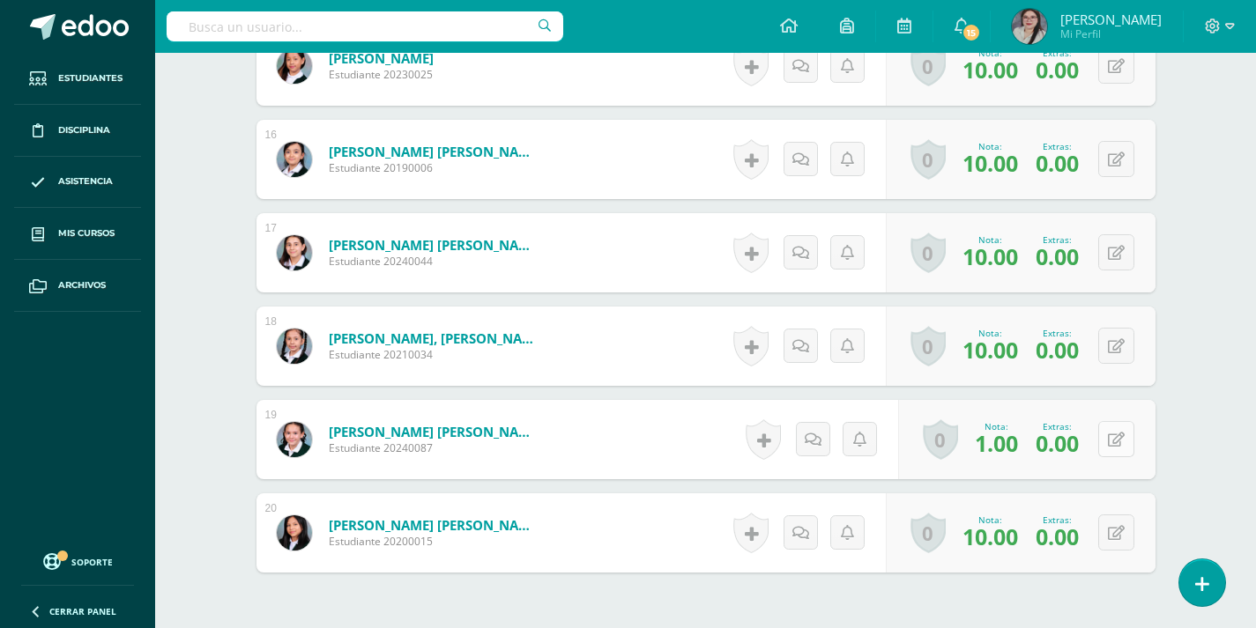
click at [1110, 448] on button at bounding box center [1116, 439] width 36 height 36
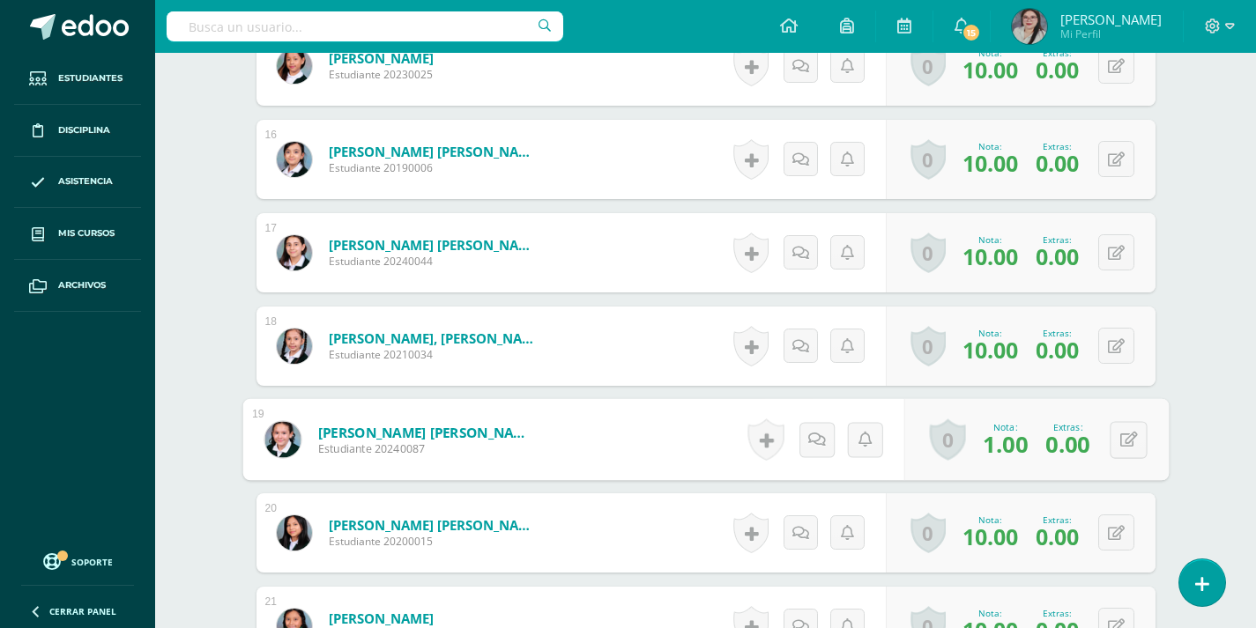
scroll to position [1966, 0]
type input "10"
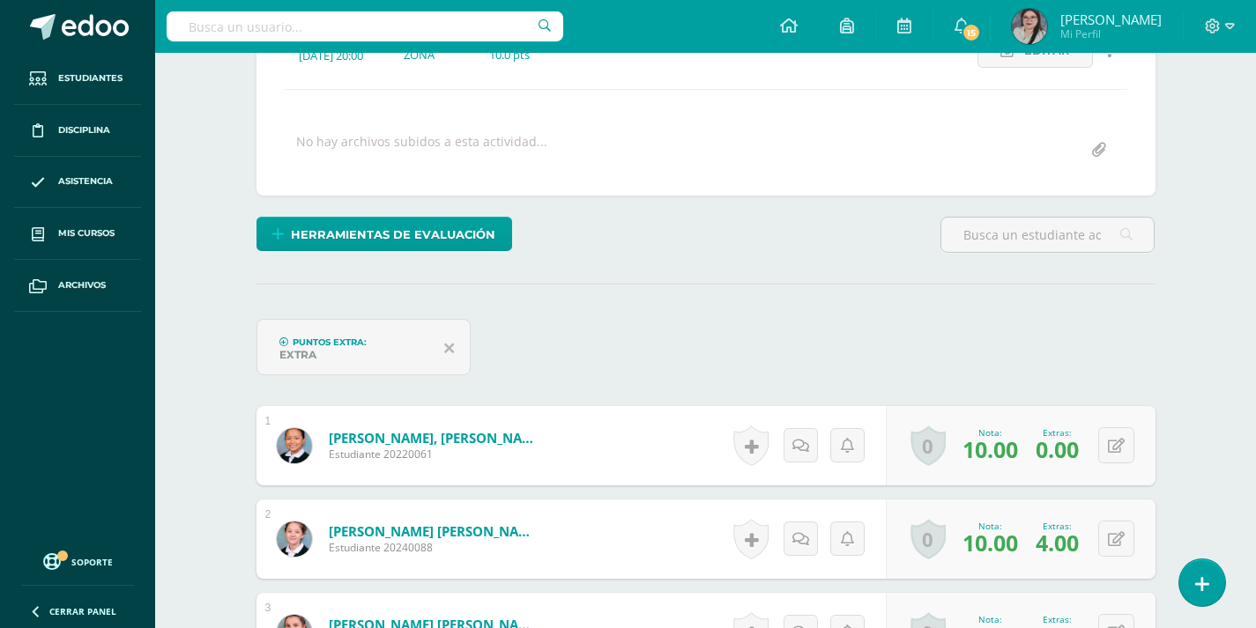
scroll to position [0, 0]
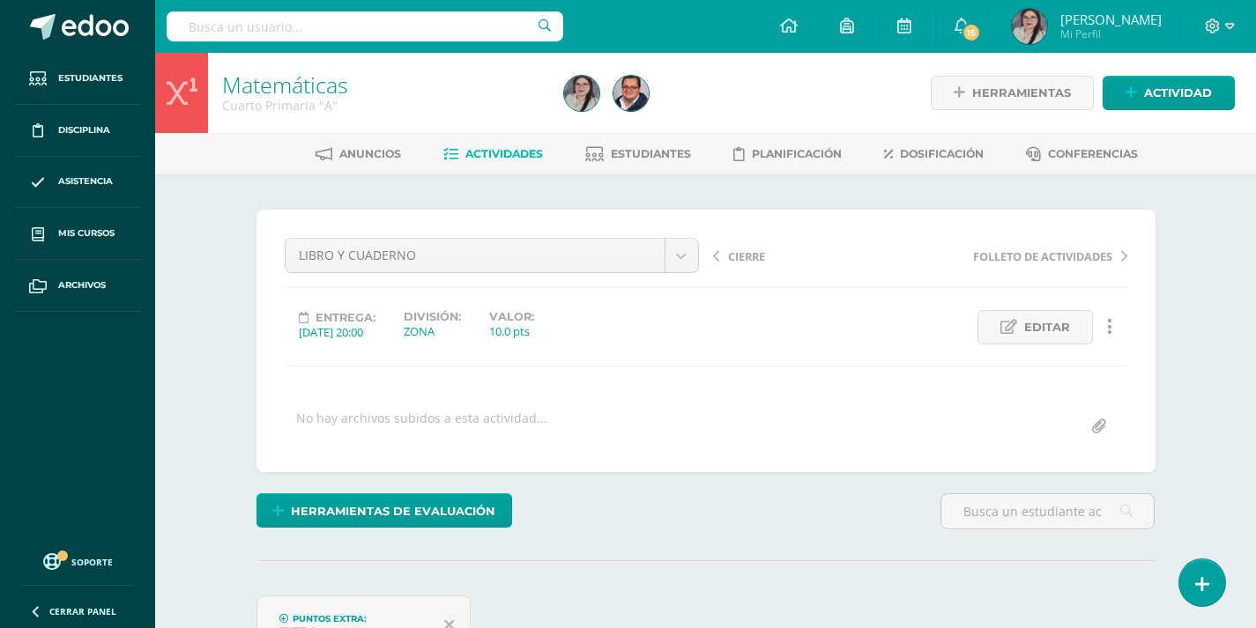
click at [470, 145] on link "Actividades" at bounding box center [493, 154] width 100 height 28
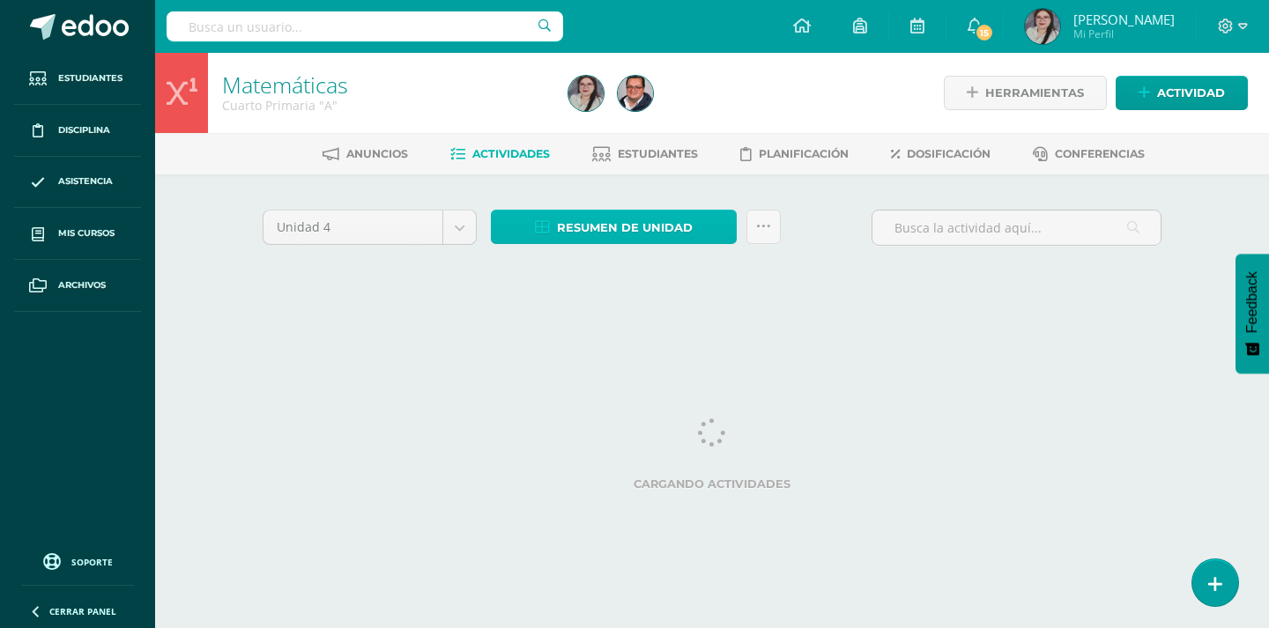
click at [680, 228] on span "Resumen de unidad" at bounding box center [625, 228] width 136 height 33
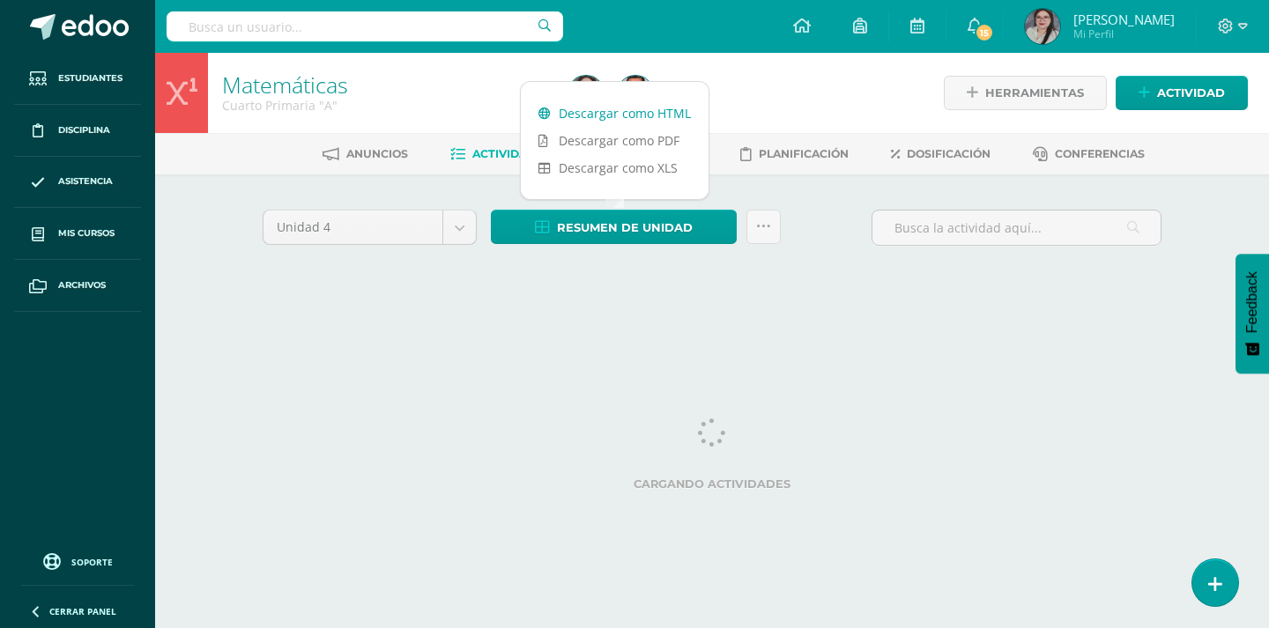
click at [656, 112] on link "Descargar como HTML" at bounding box center [615, 113] width 188 height 27
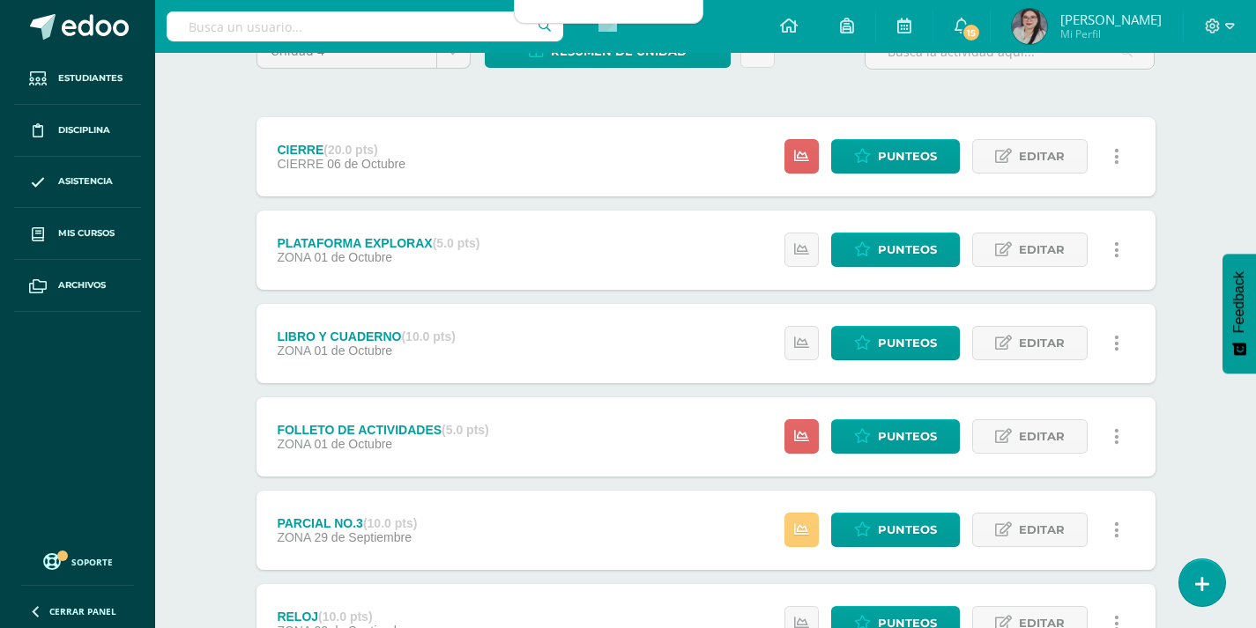
scroll to position [264, 0]
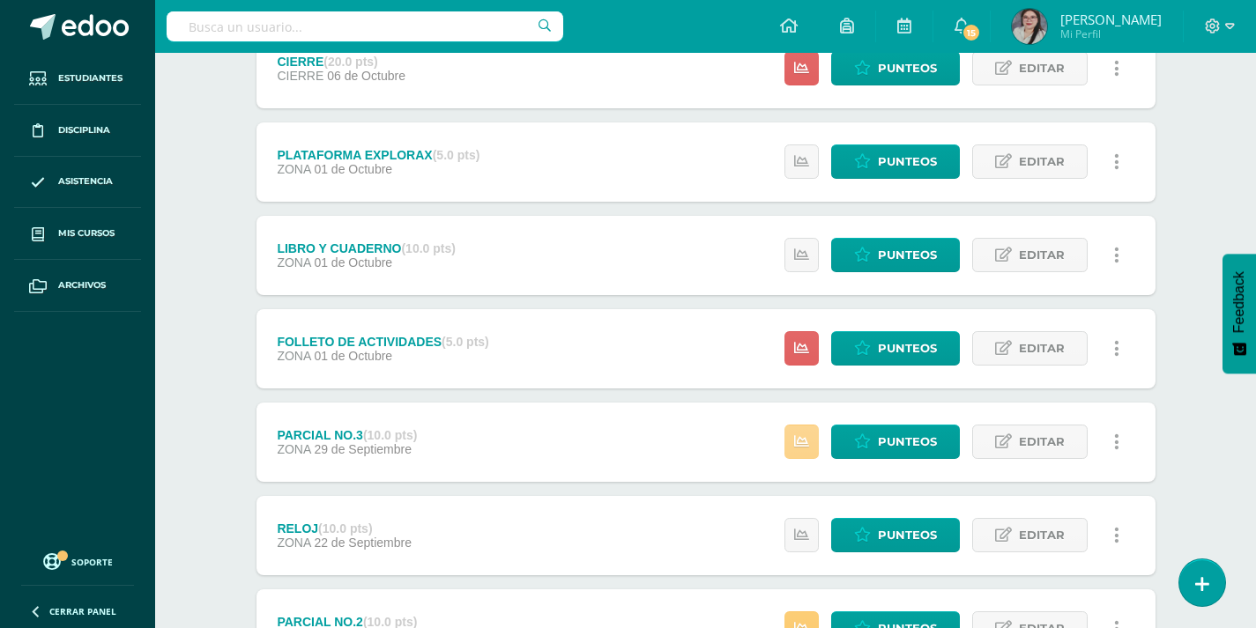
click at [801, 442] on icon at bounding box center [801, 442] width 15 height 15
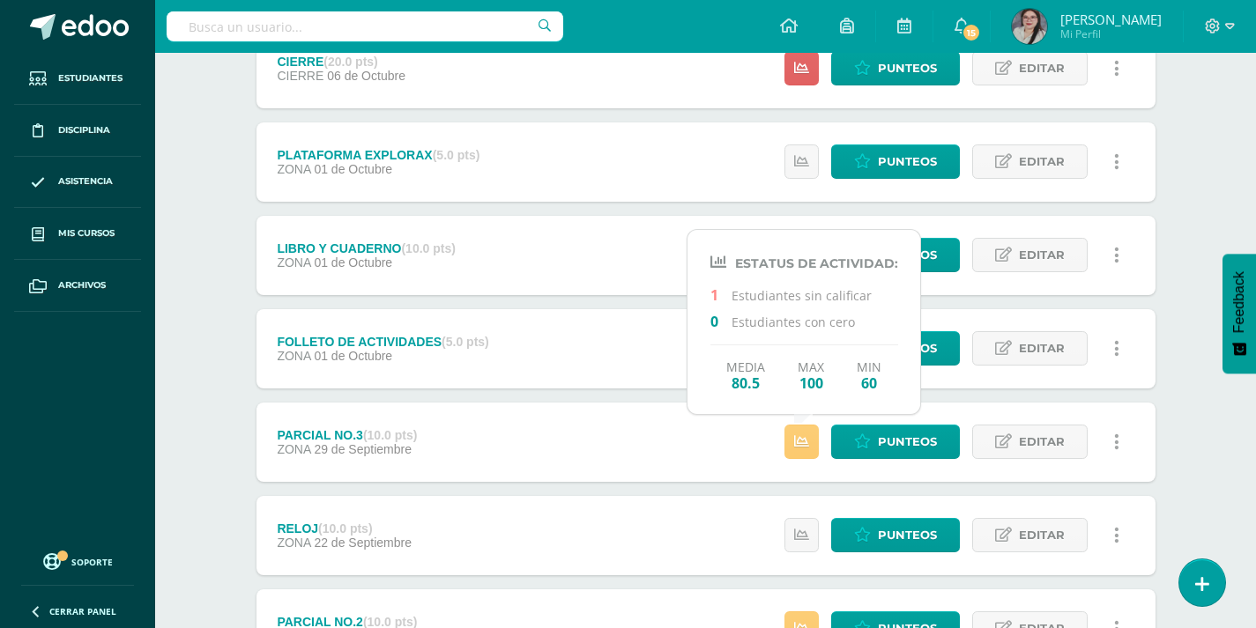
click at [1206, 457] on div "Matemáticas Cuarto Primaria "A" Herramientas Detalle de asistencias Actividad A…" at bounding box center [705, 427] width 1101 height 1278
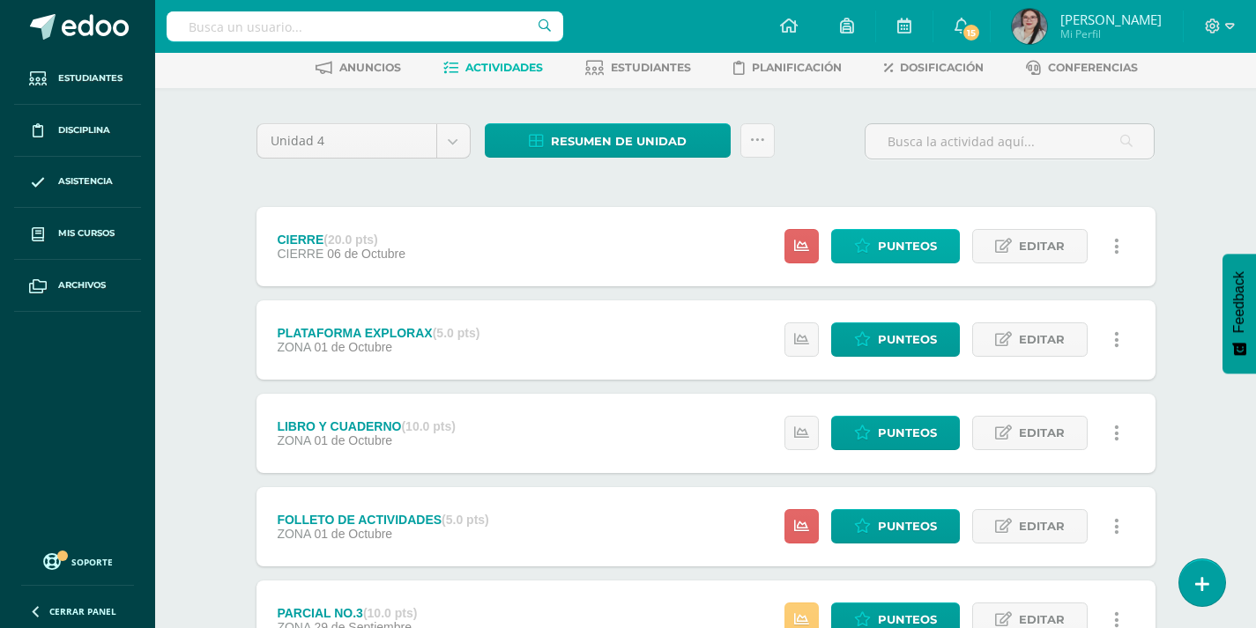
scroll to position [85, 0]
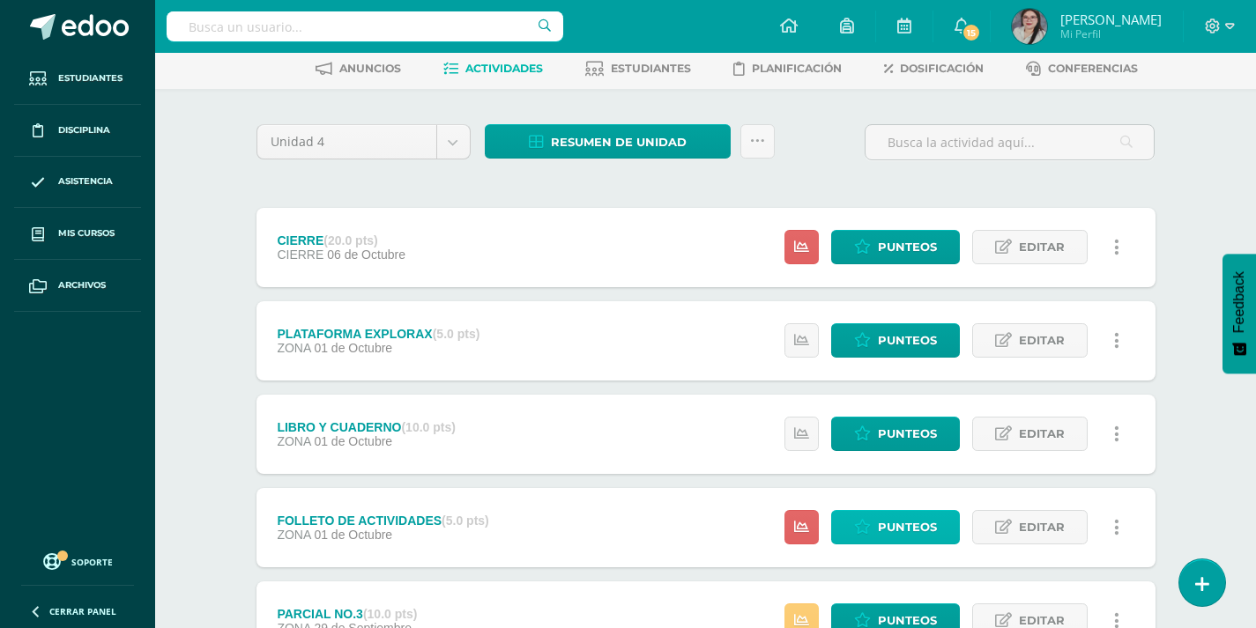
click at [893, 522] on span "Punteos" at bounding box center [907, 527] width 59 height 33
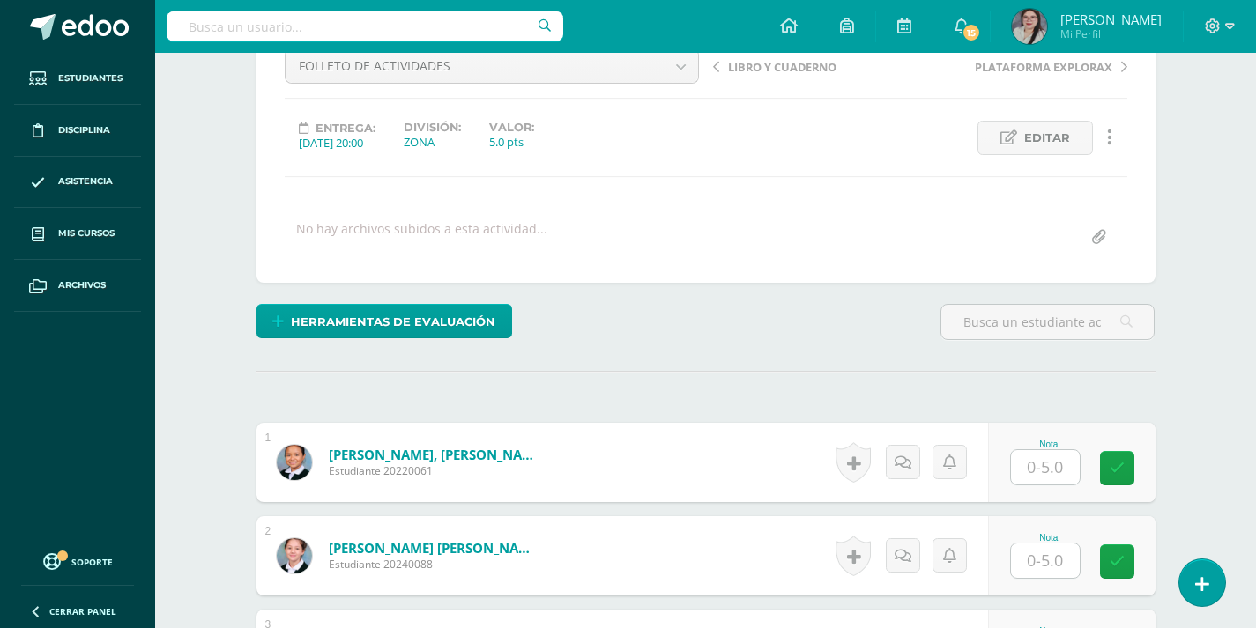
scroll to position [190, 0]
click at [1054, 472] on input "text" at bounding box center [1045, 467] width 69 height 34
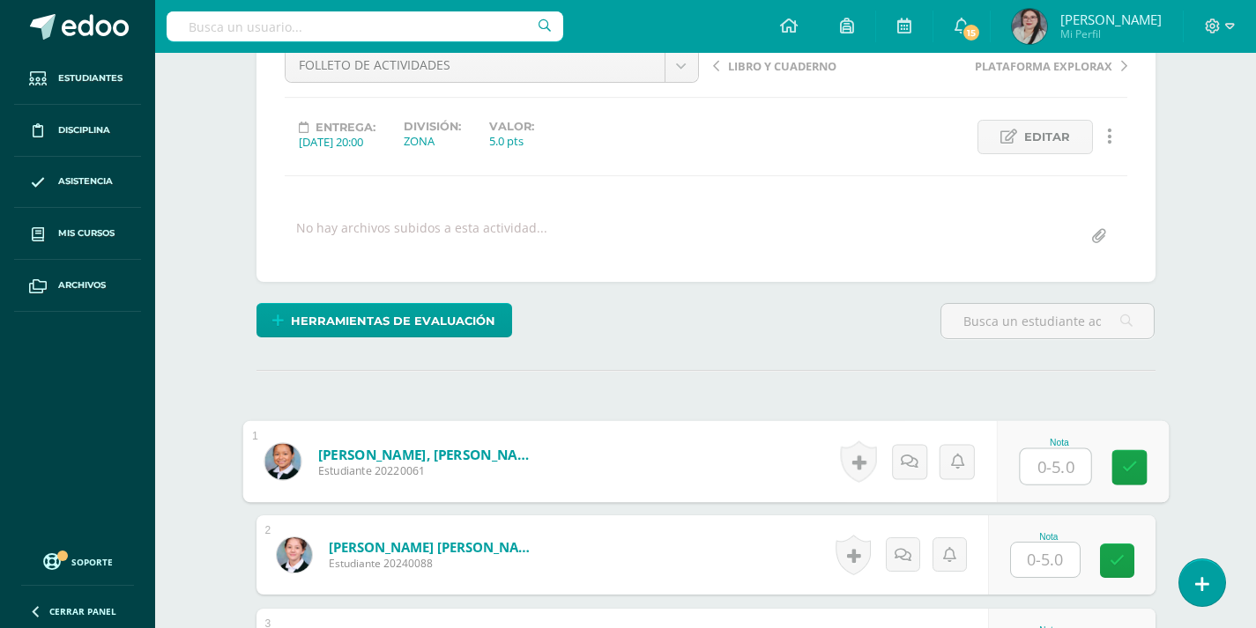
scroll to position [191, 0]
type input "5"
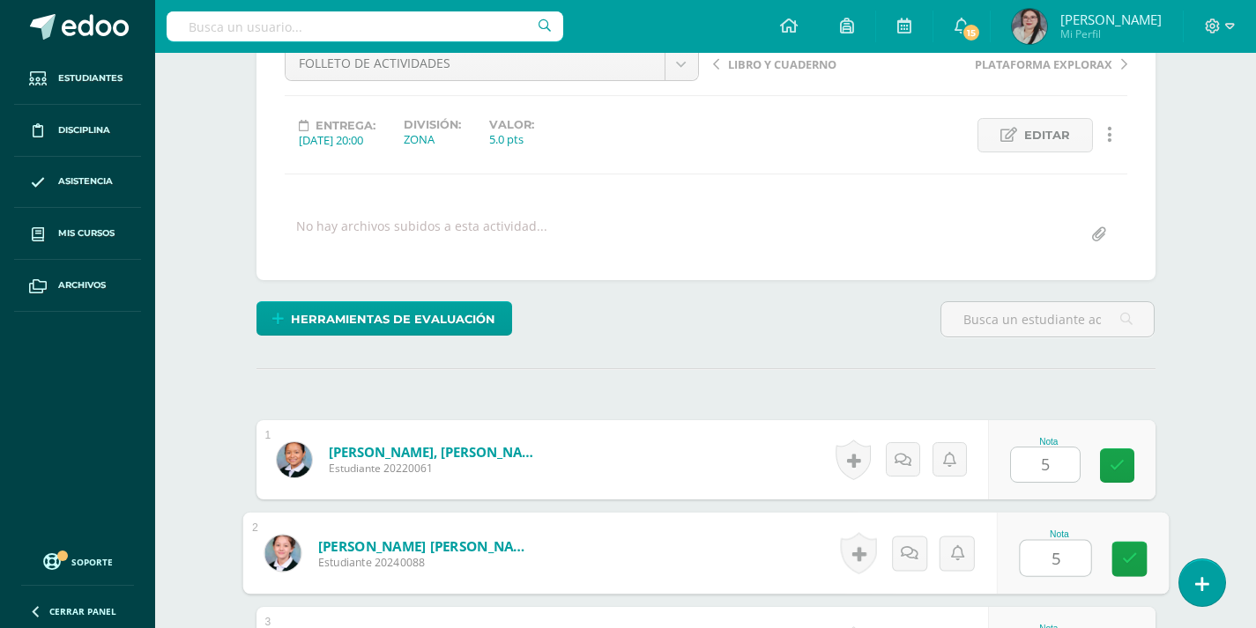
type input "5"
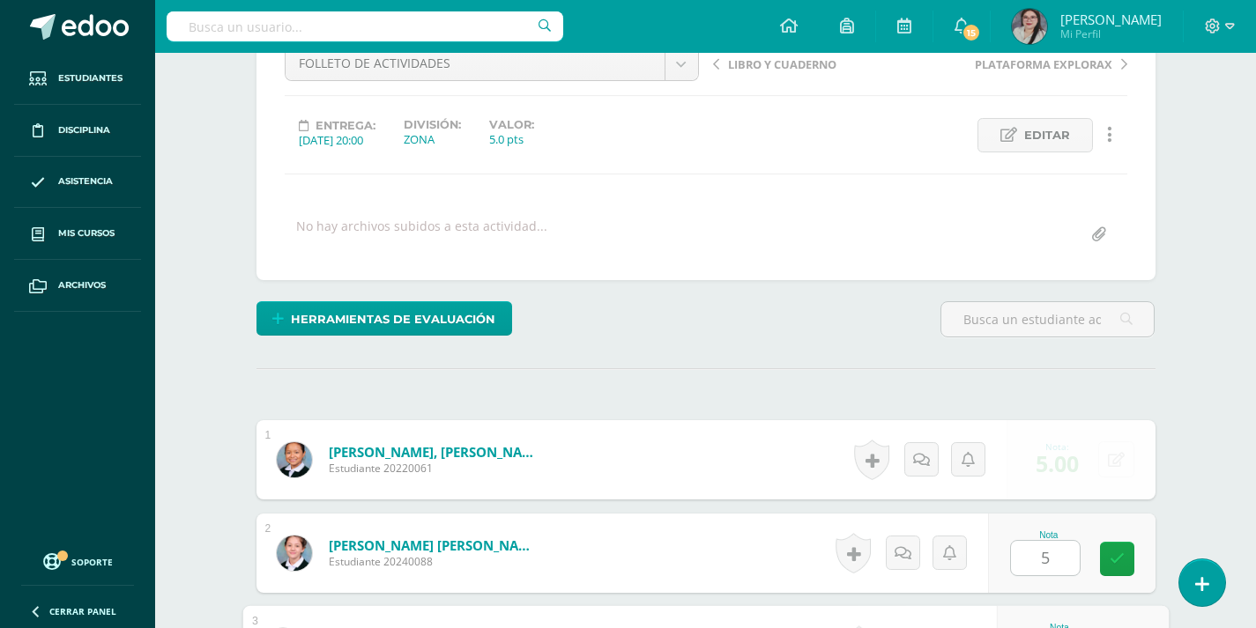
scroll to position [530, 0]
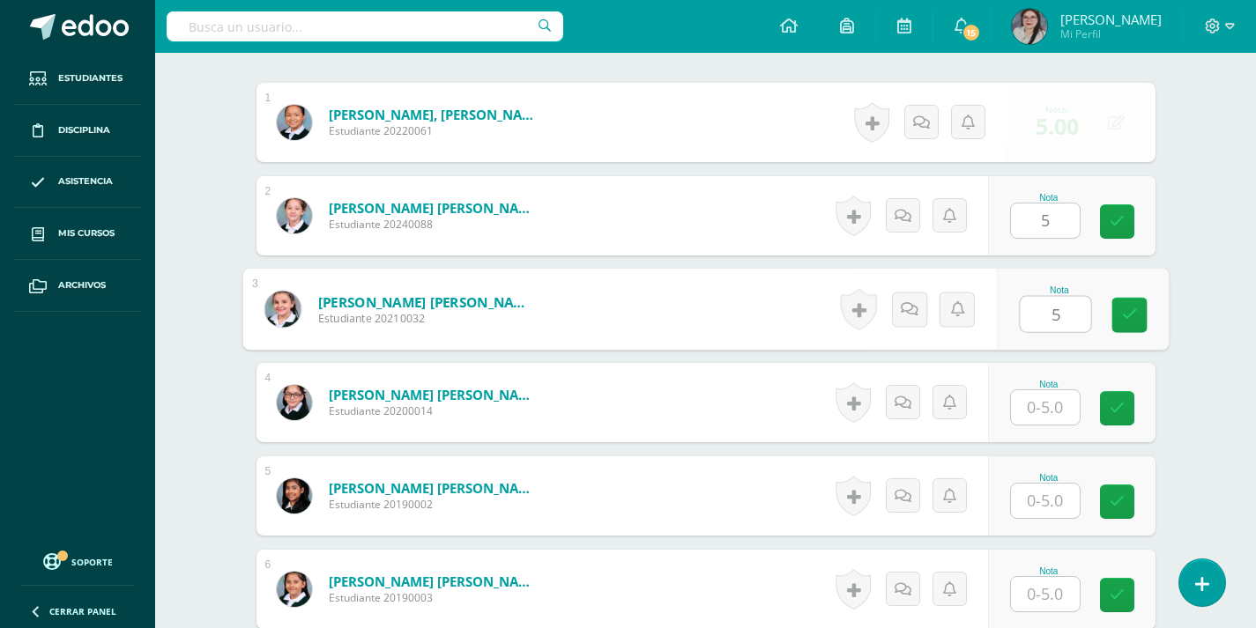
type input "5"
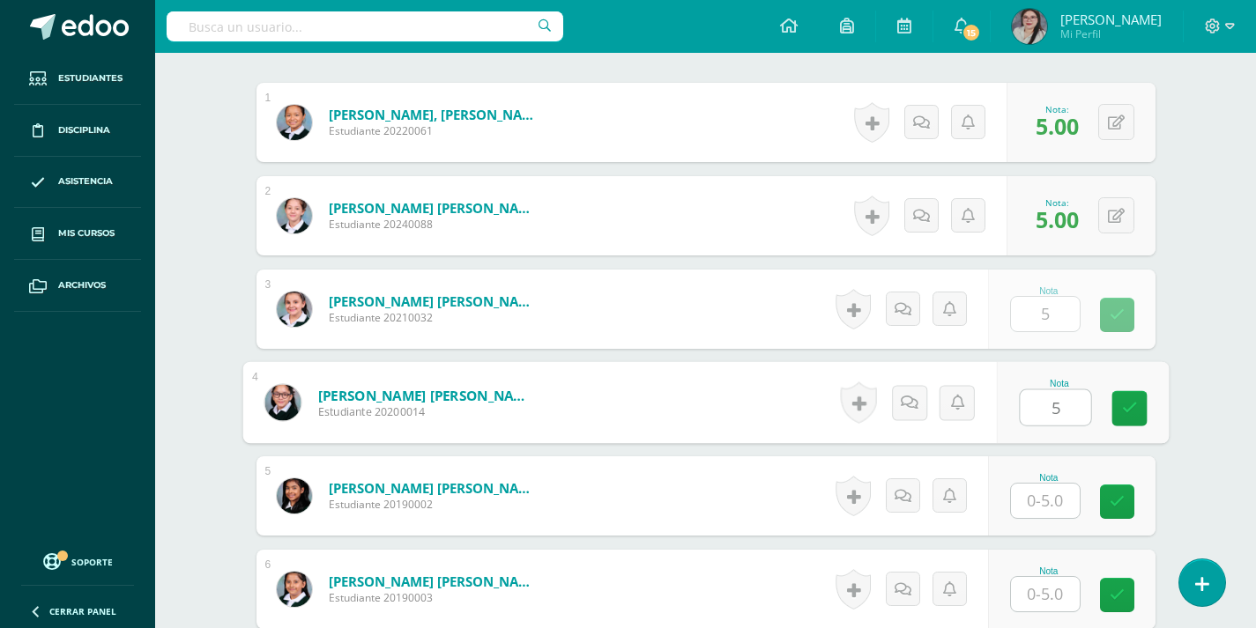
type input "5"
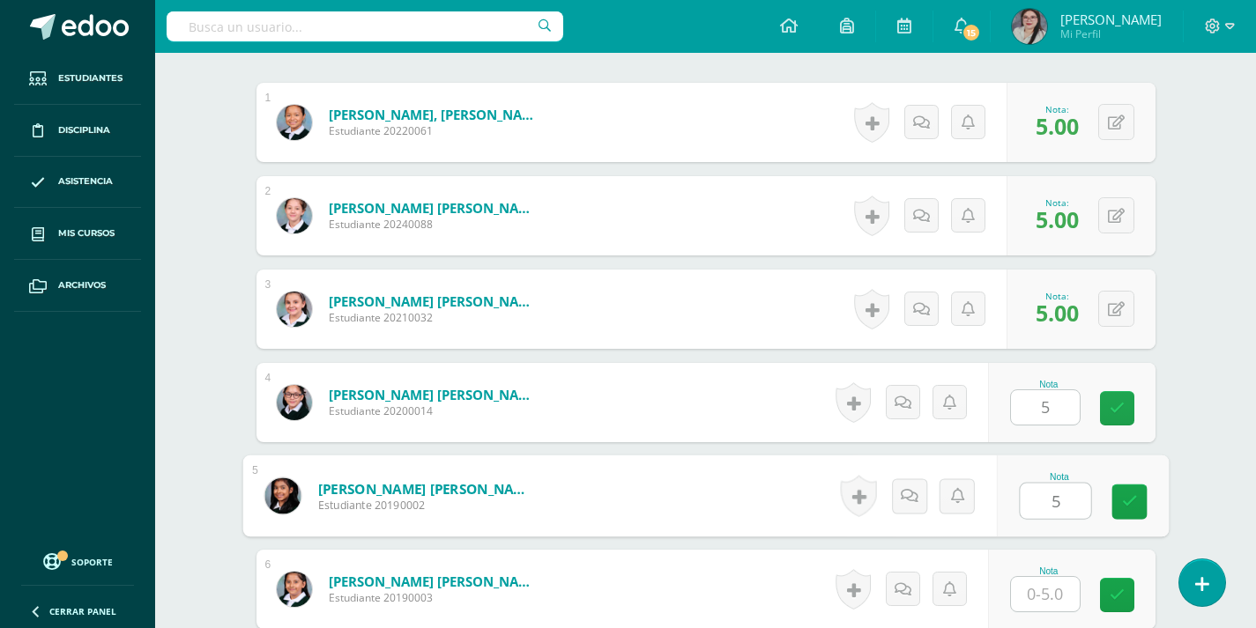
type input "5"
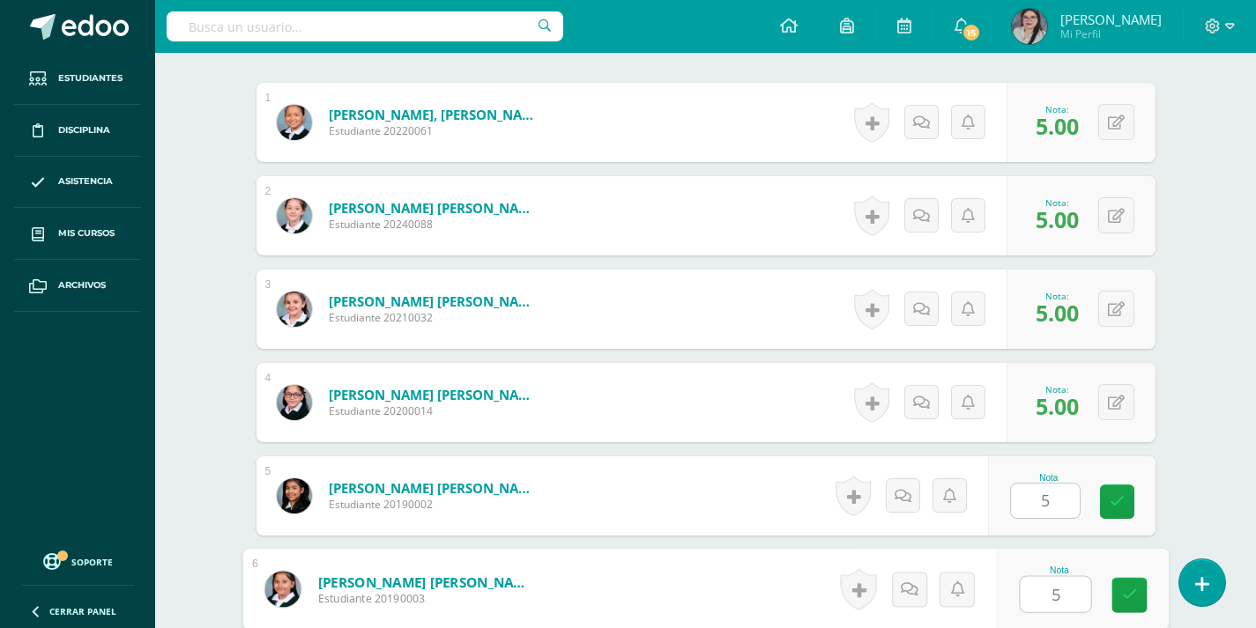
type input "5"
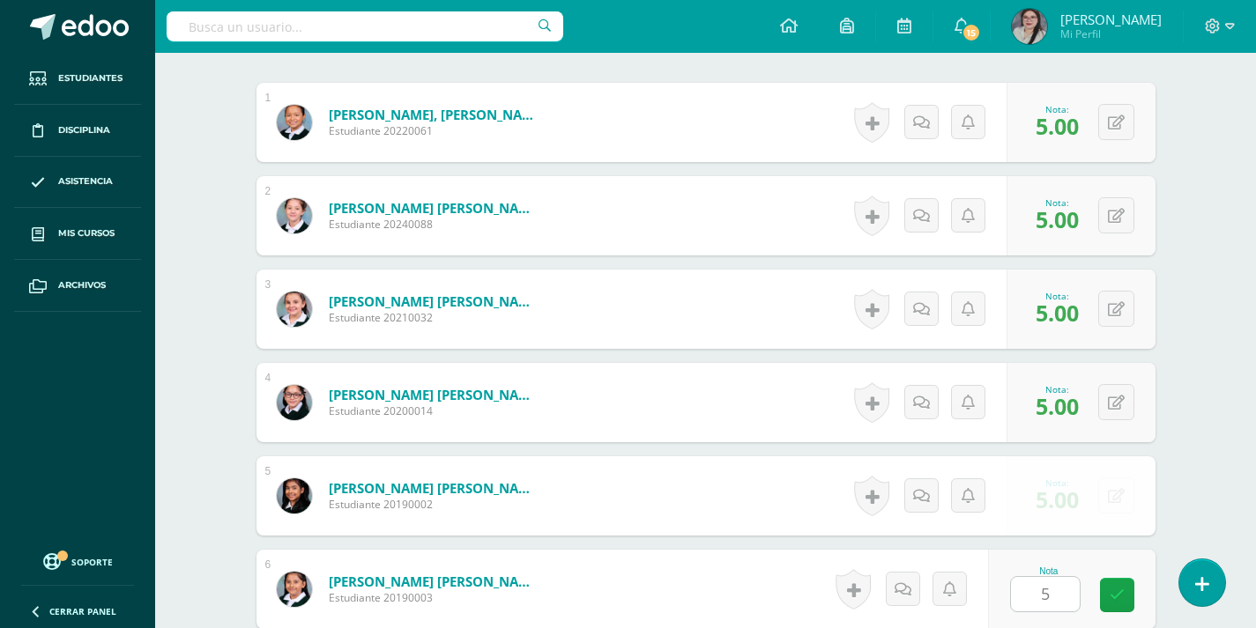
scroll to position [903, 0]
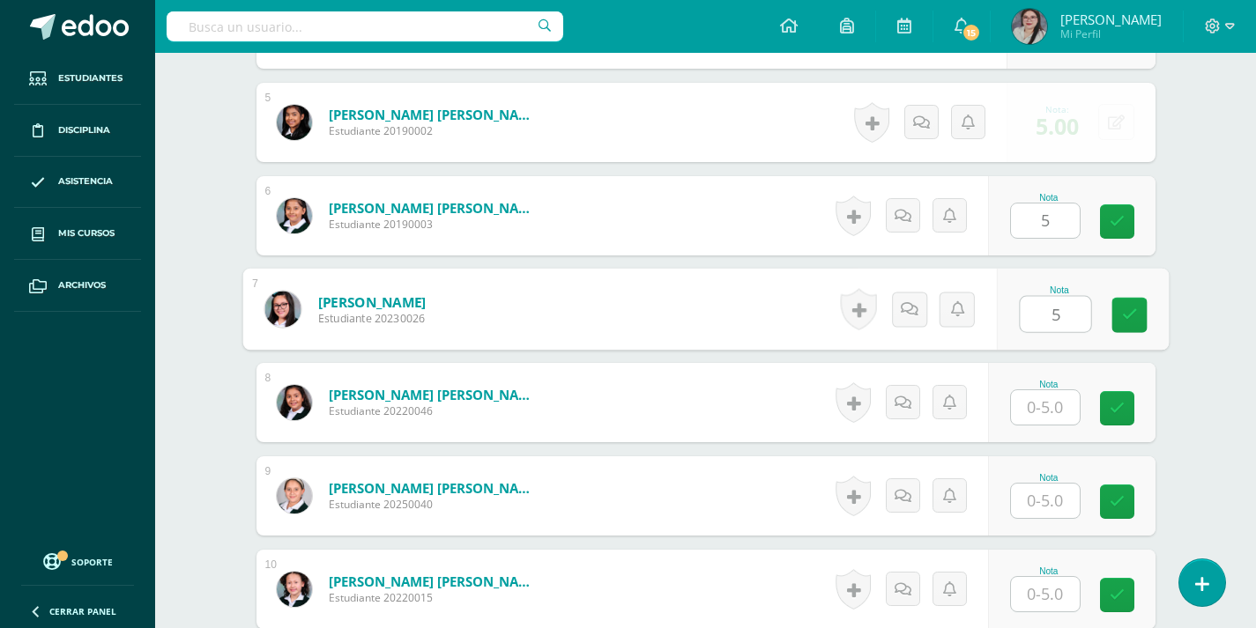
type input "5"
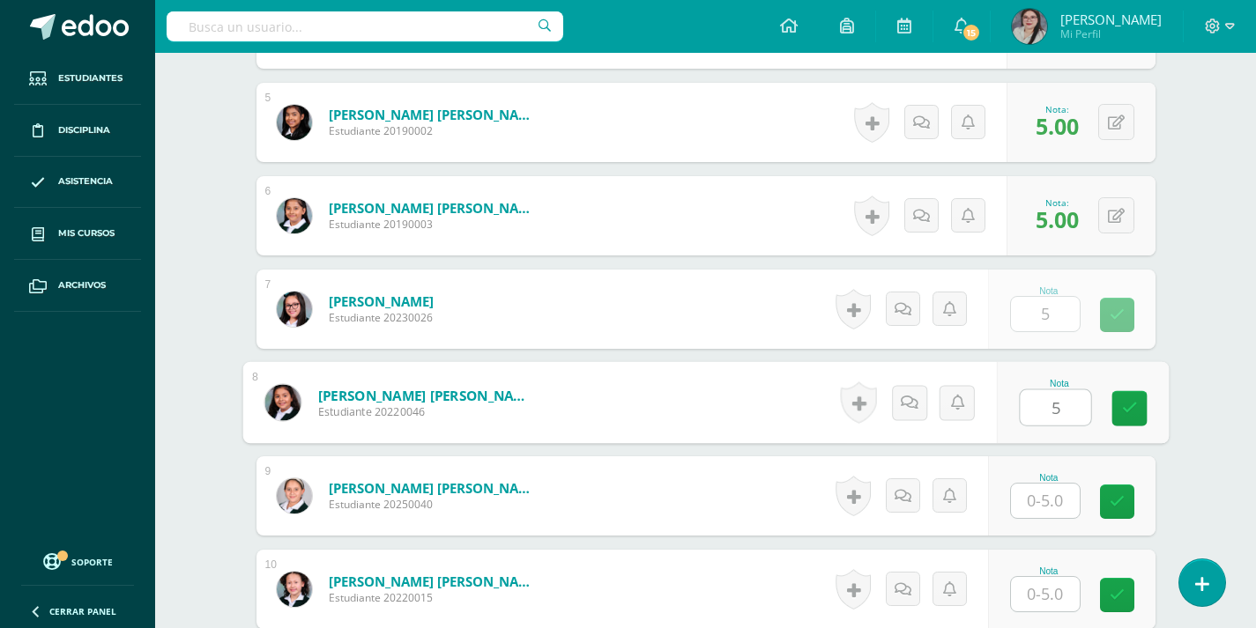
type input "5"
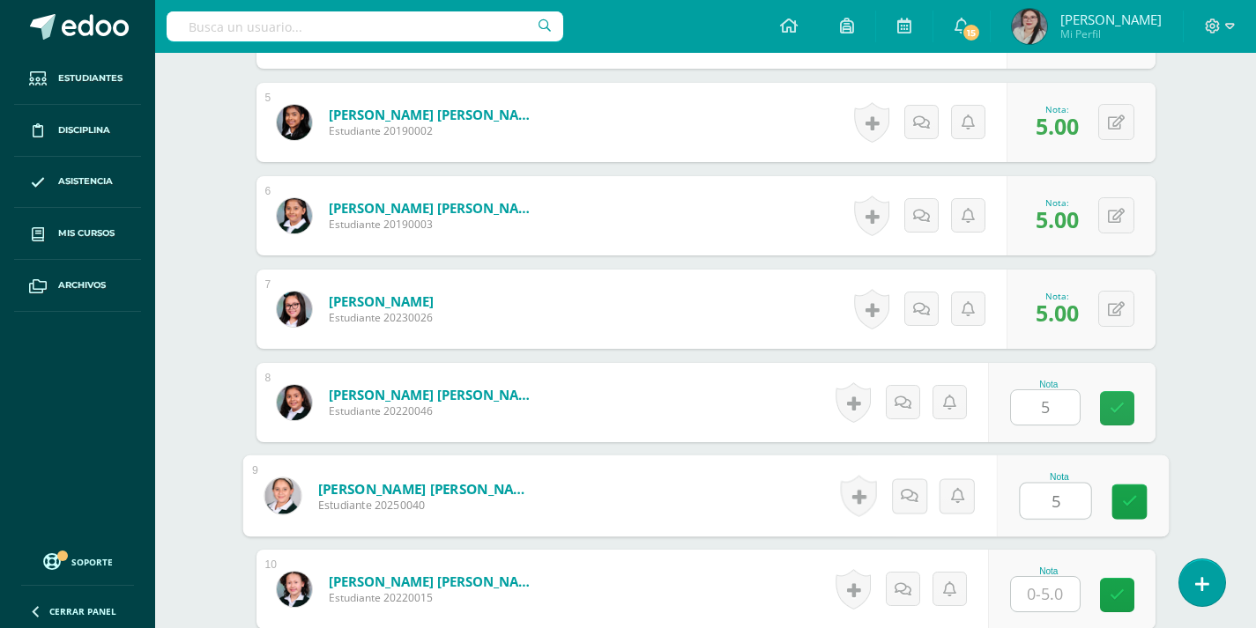
type input "5"
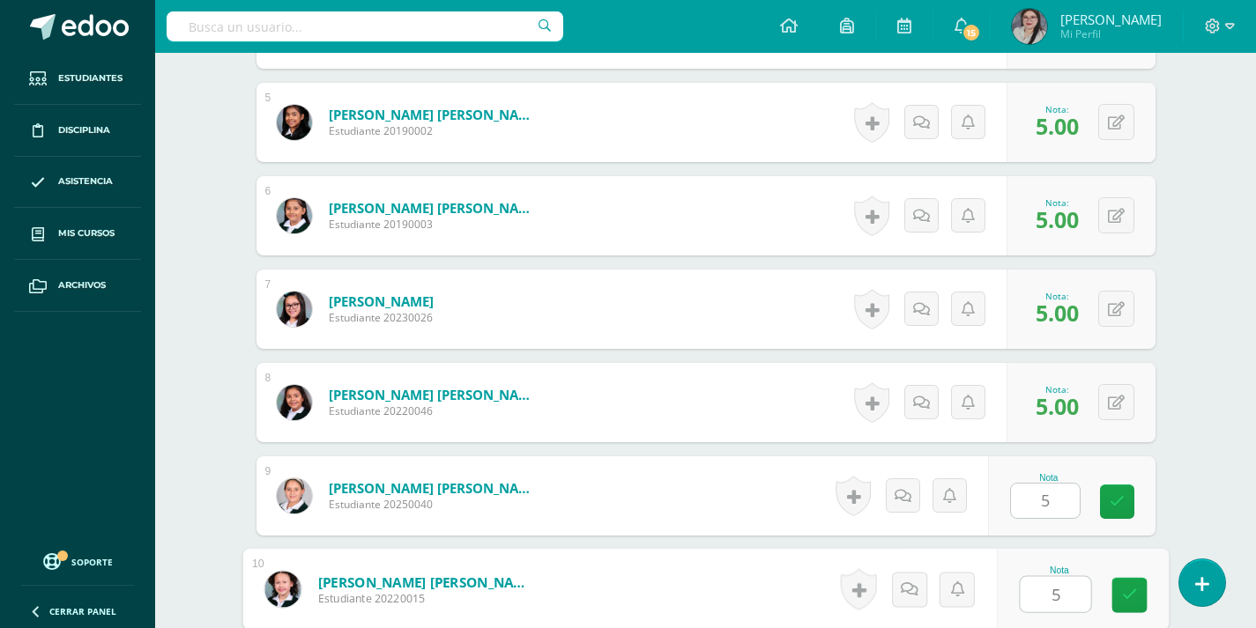
type input "5"
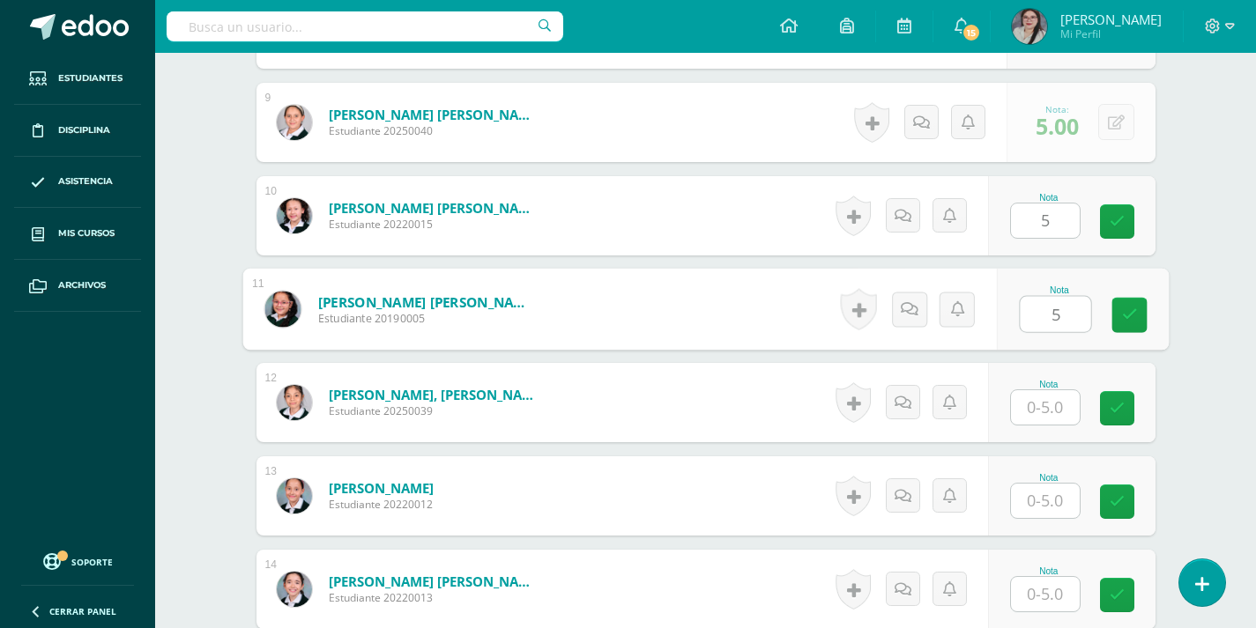
type input "5"
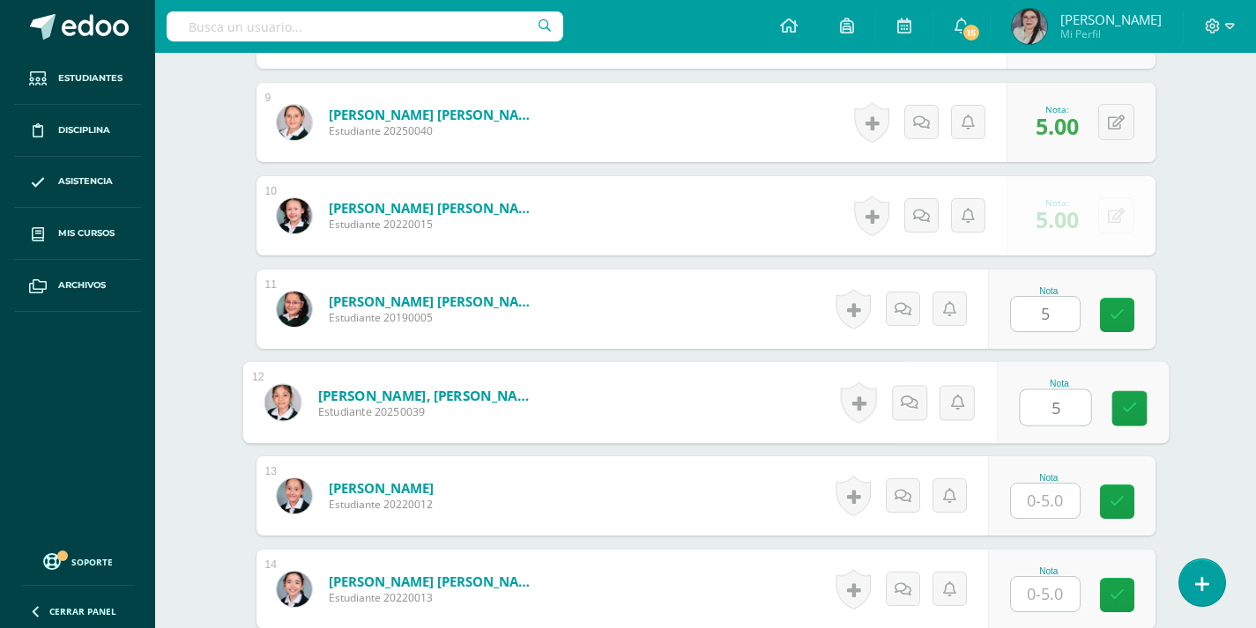
type input "5"
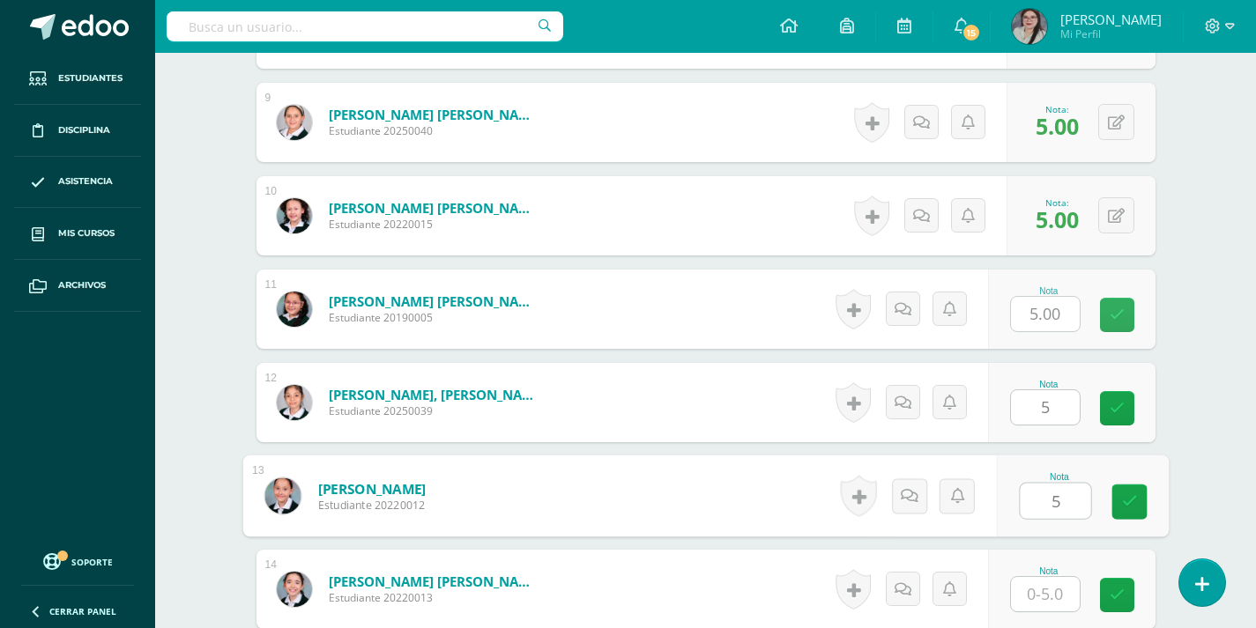
type input "5"
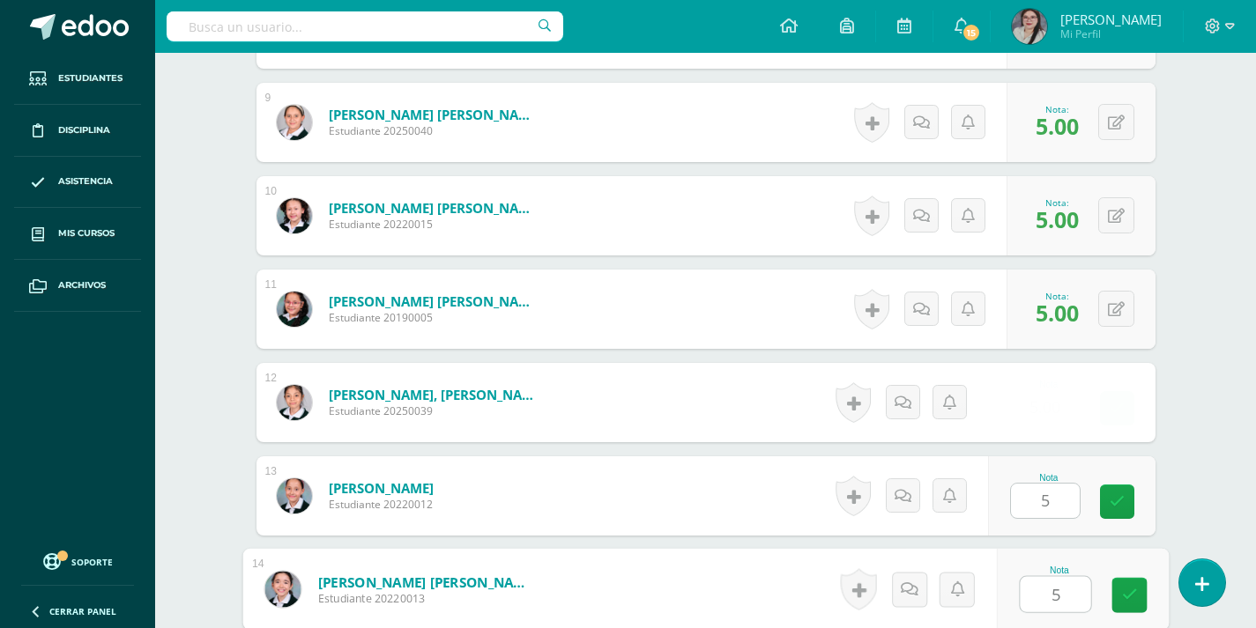
type input "5"
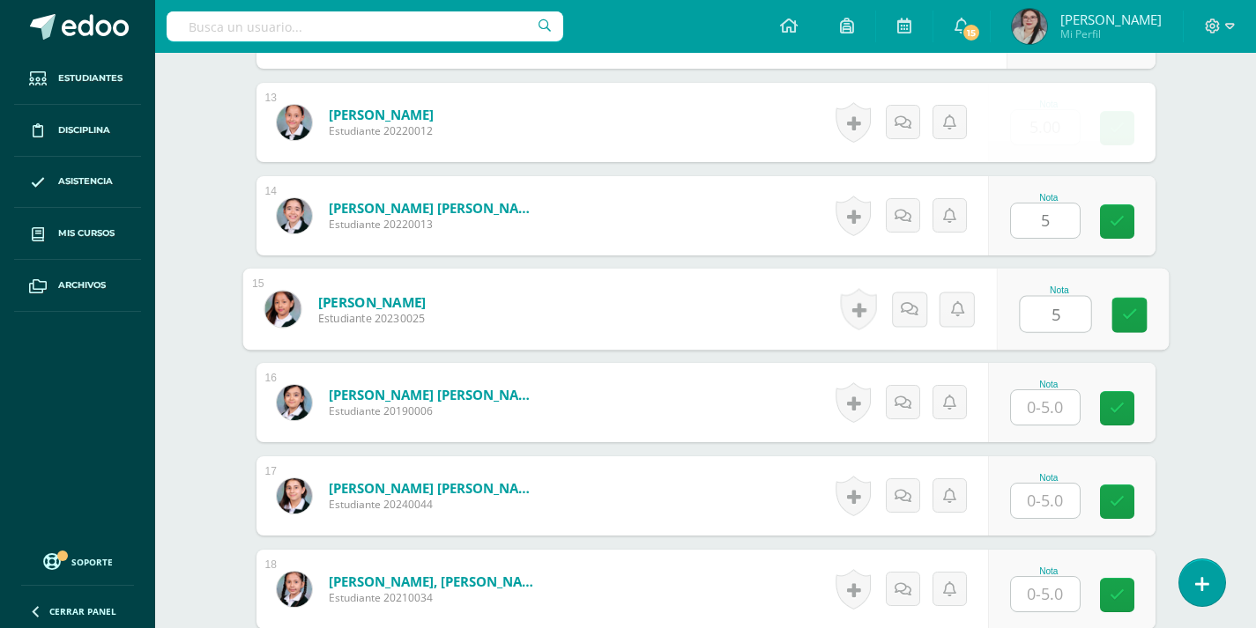
type input "5"
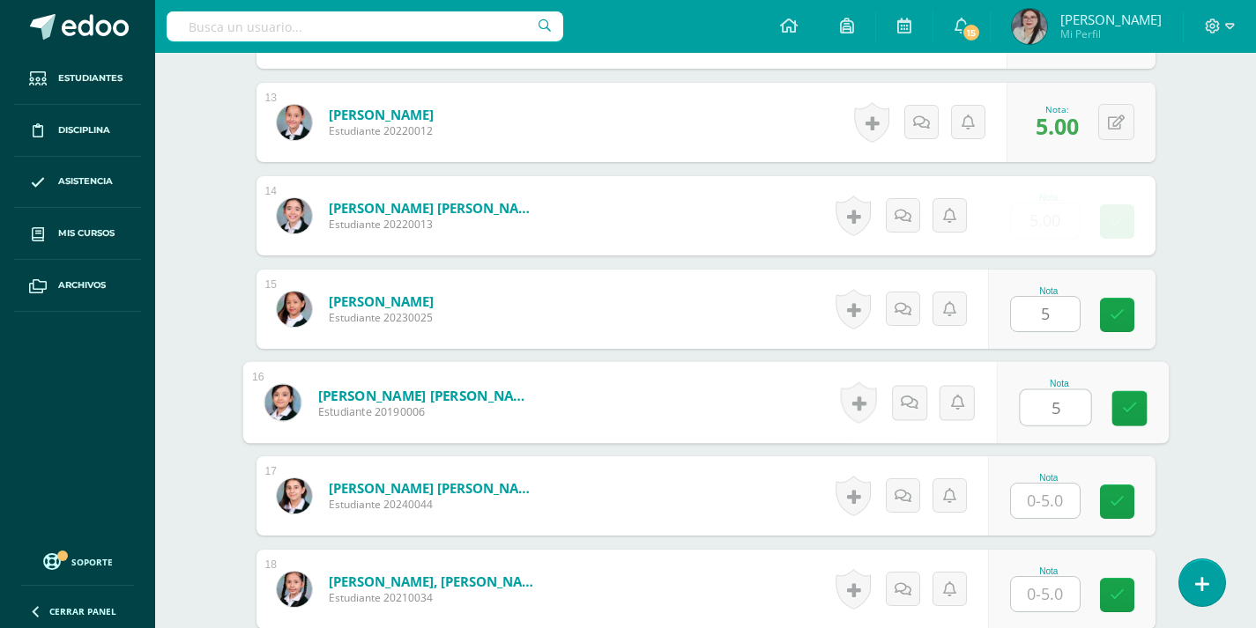
type input "5"
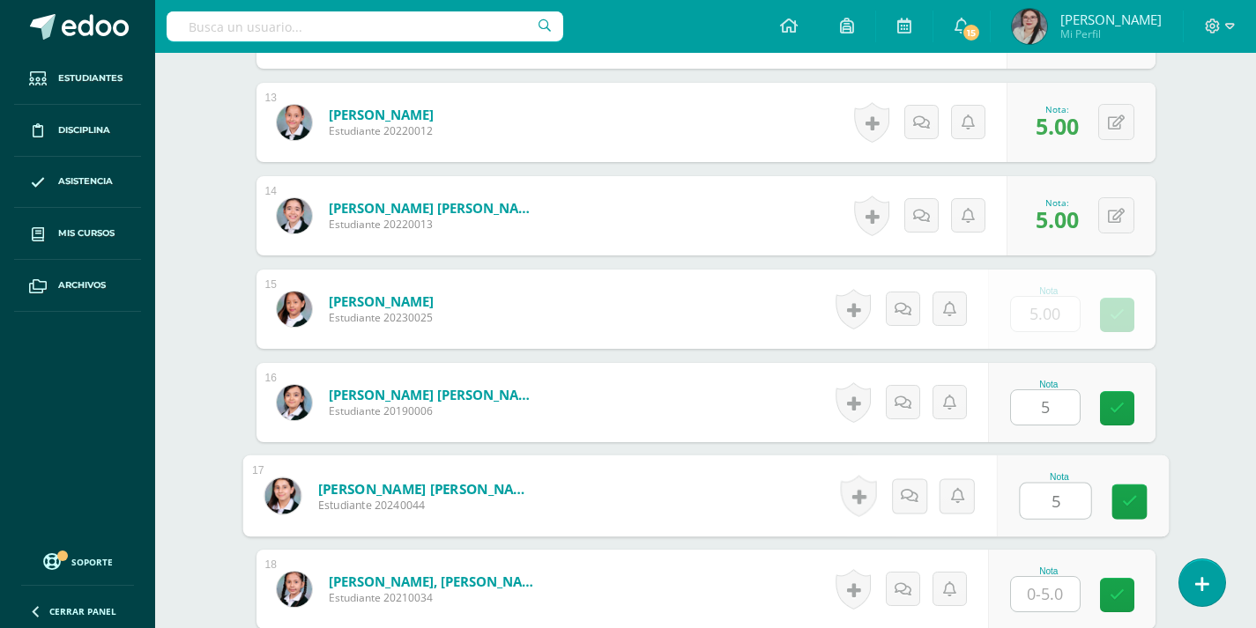
type input "5"
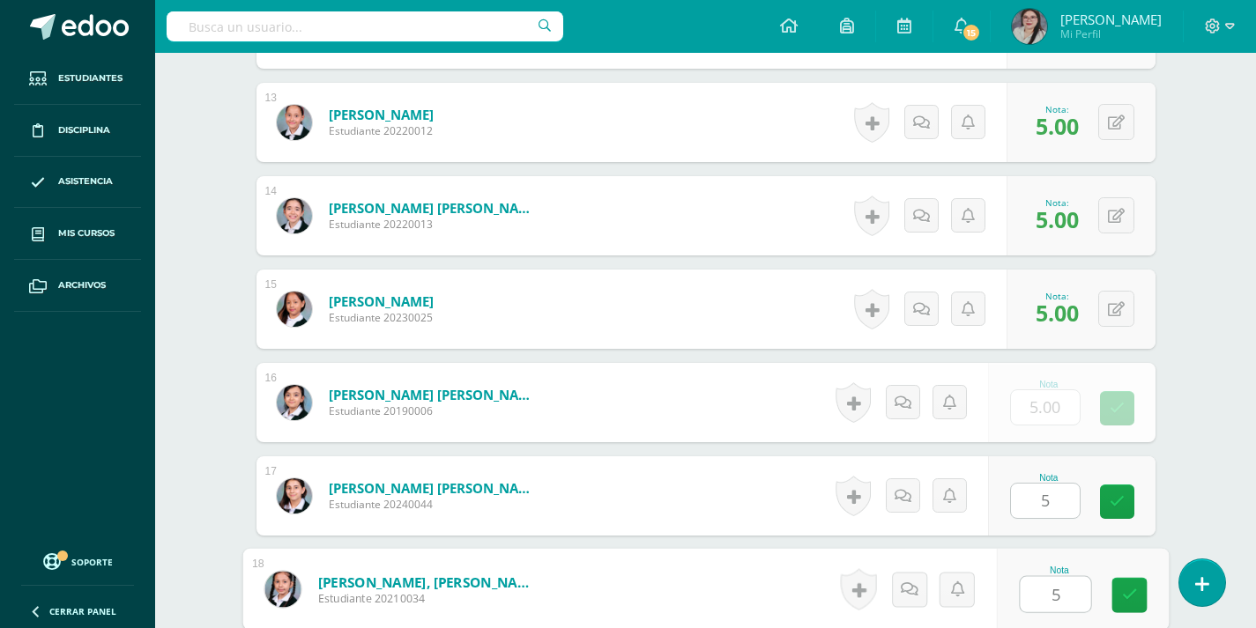
type input "5"
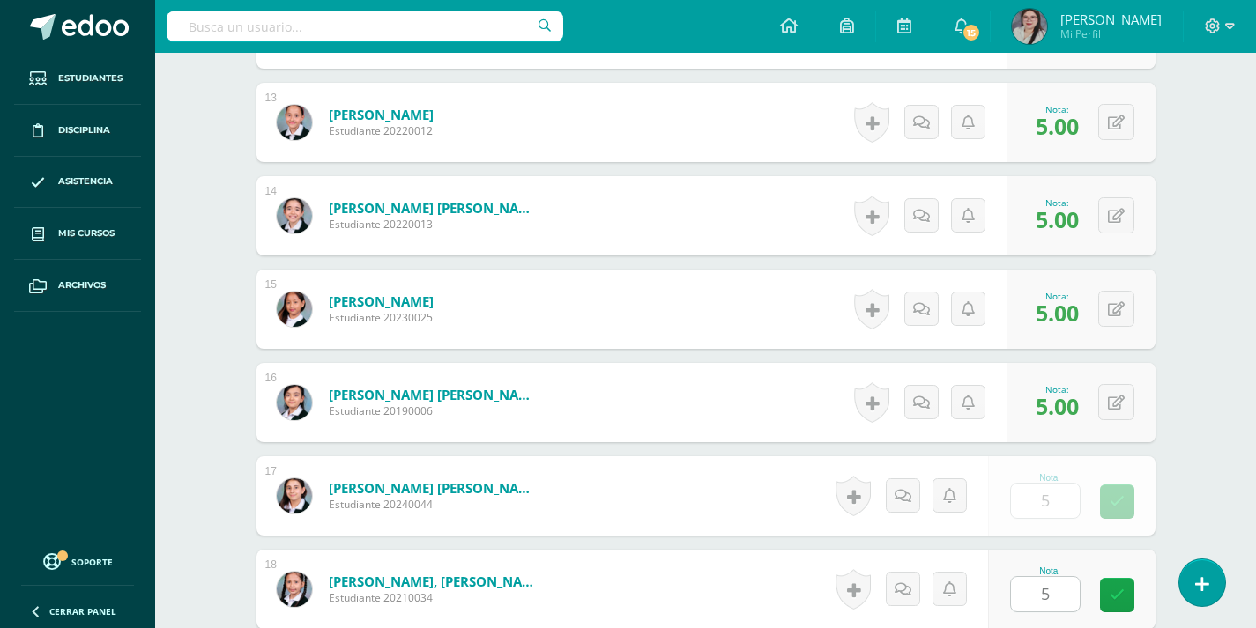
scroll to position [2025, 0]
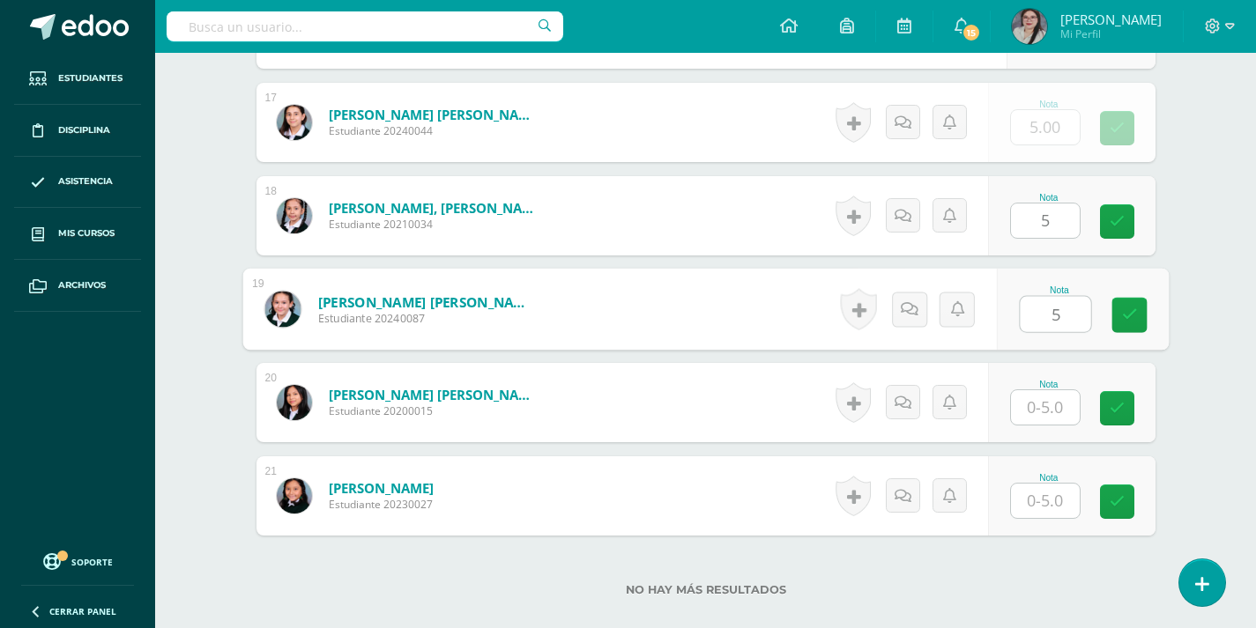
type input "5"
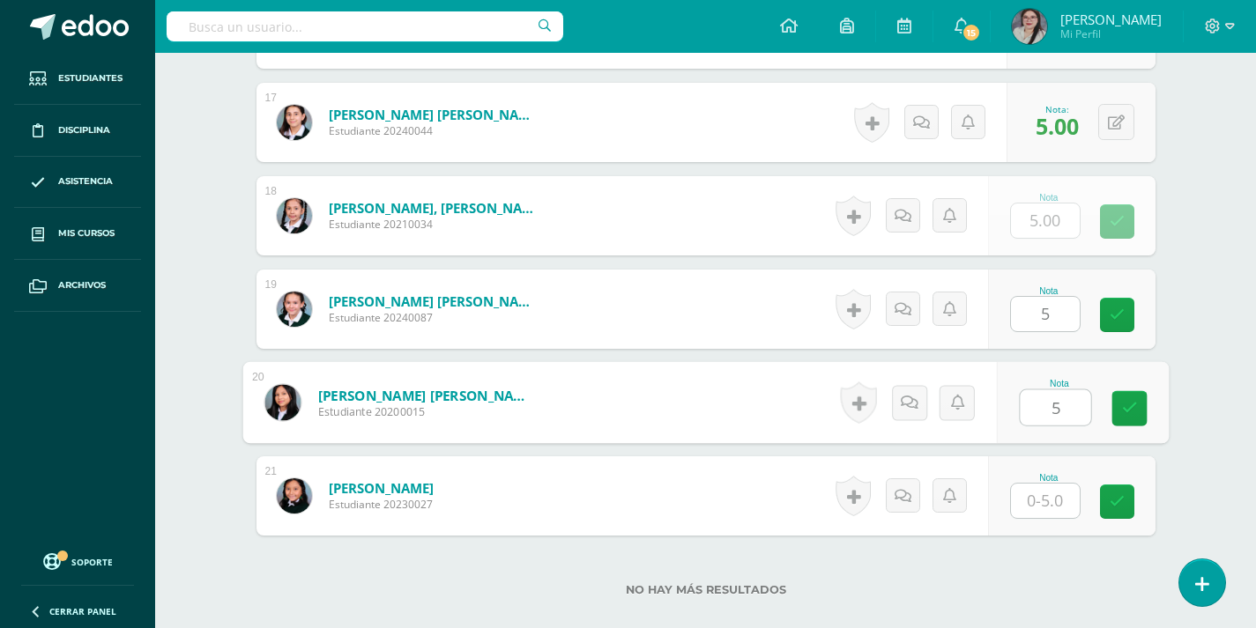
type input "5"
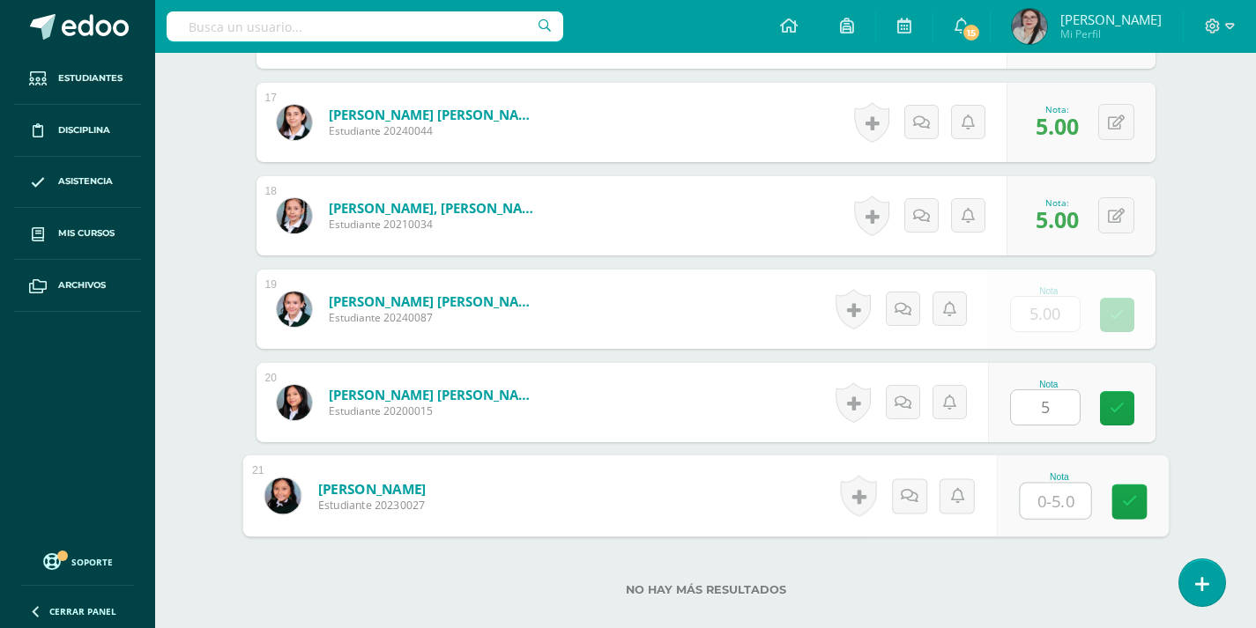
type input "5"
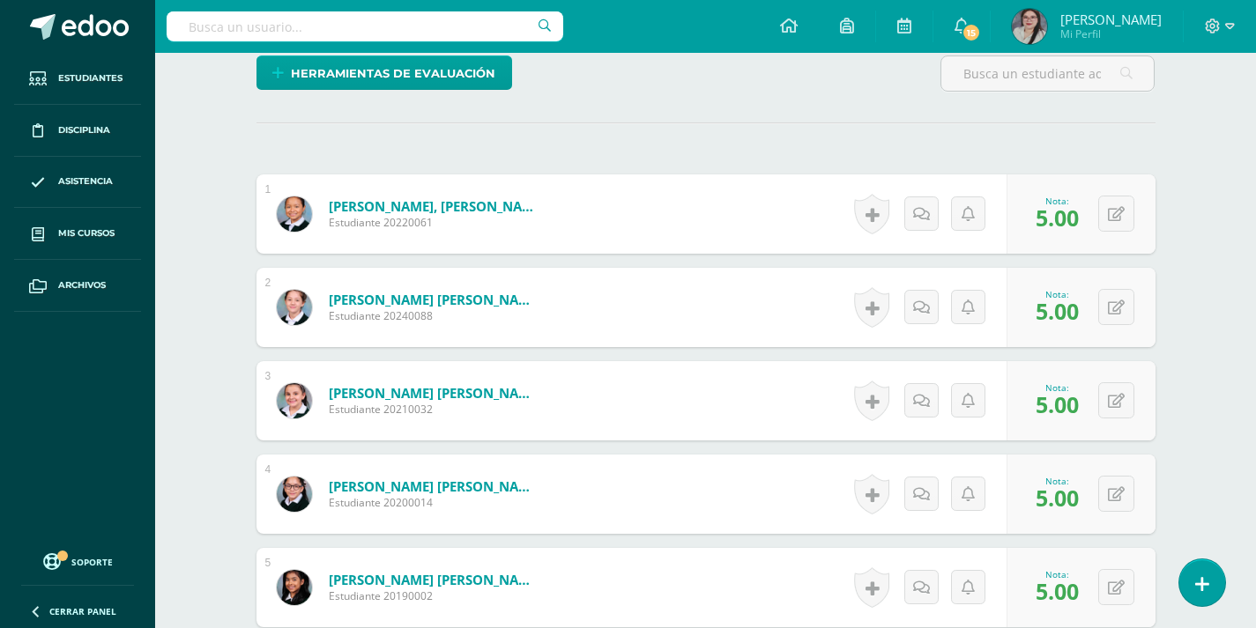
scroll to position [0, 0]
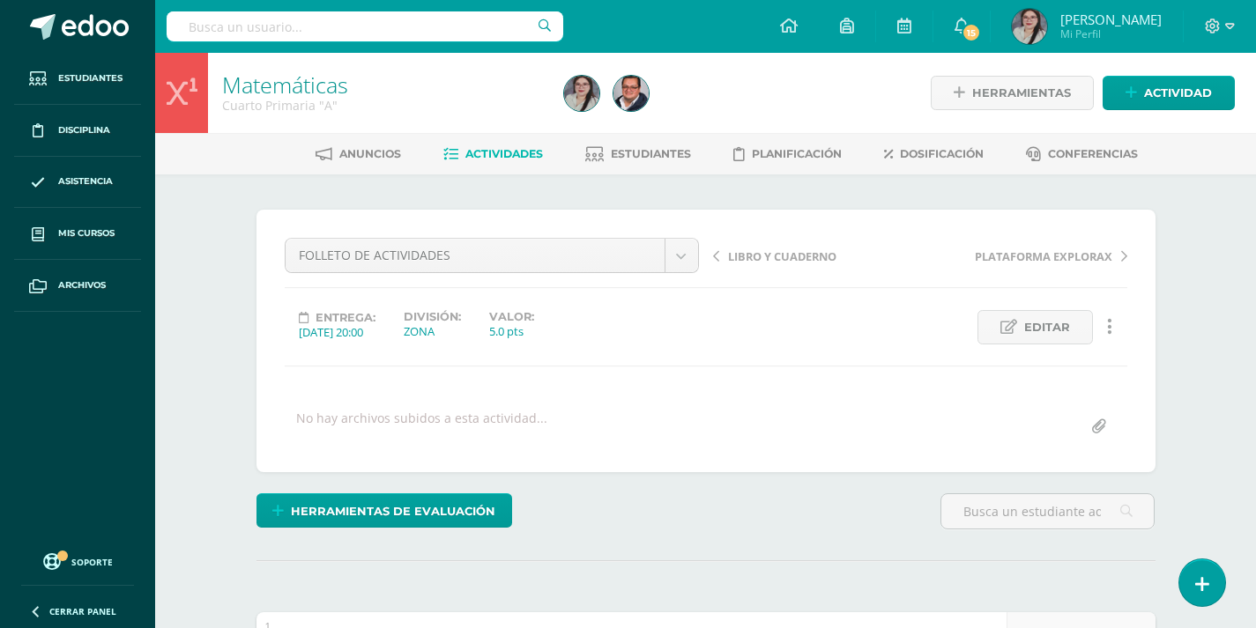
click at [494, 158] on span "Actividades" at bounding box center [504, 153] width 78 height 13
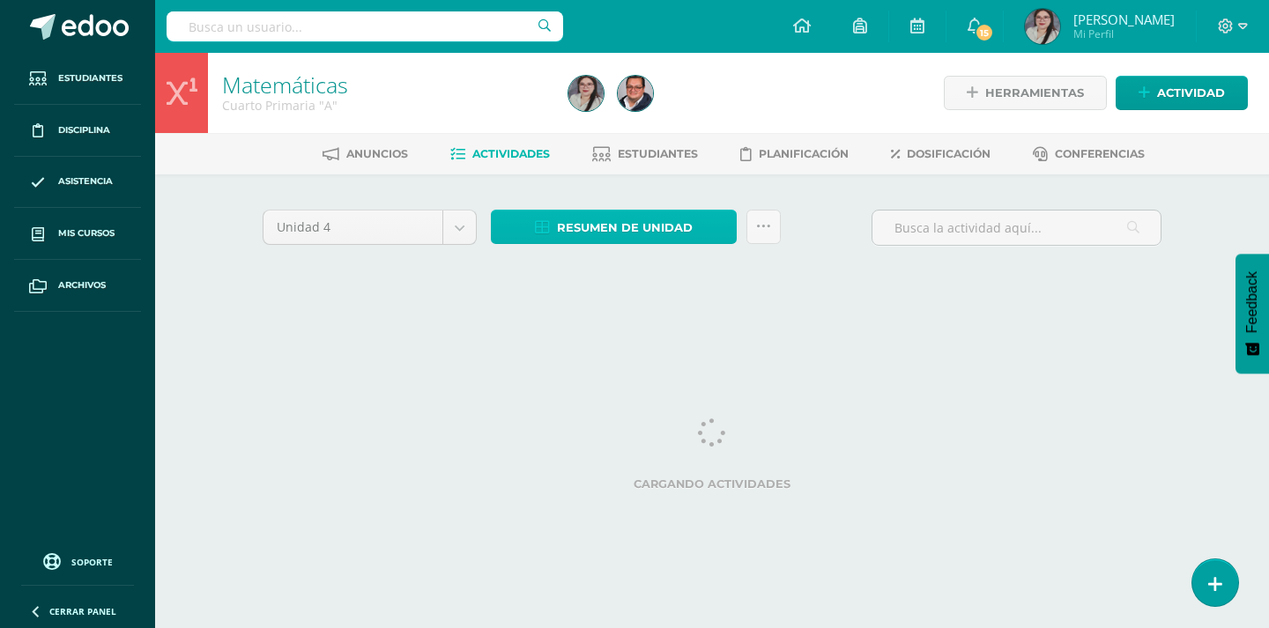
click at [615, 225] on span "Resumen de unidad" at bounding box center [625, 228] width 136 height 33
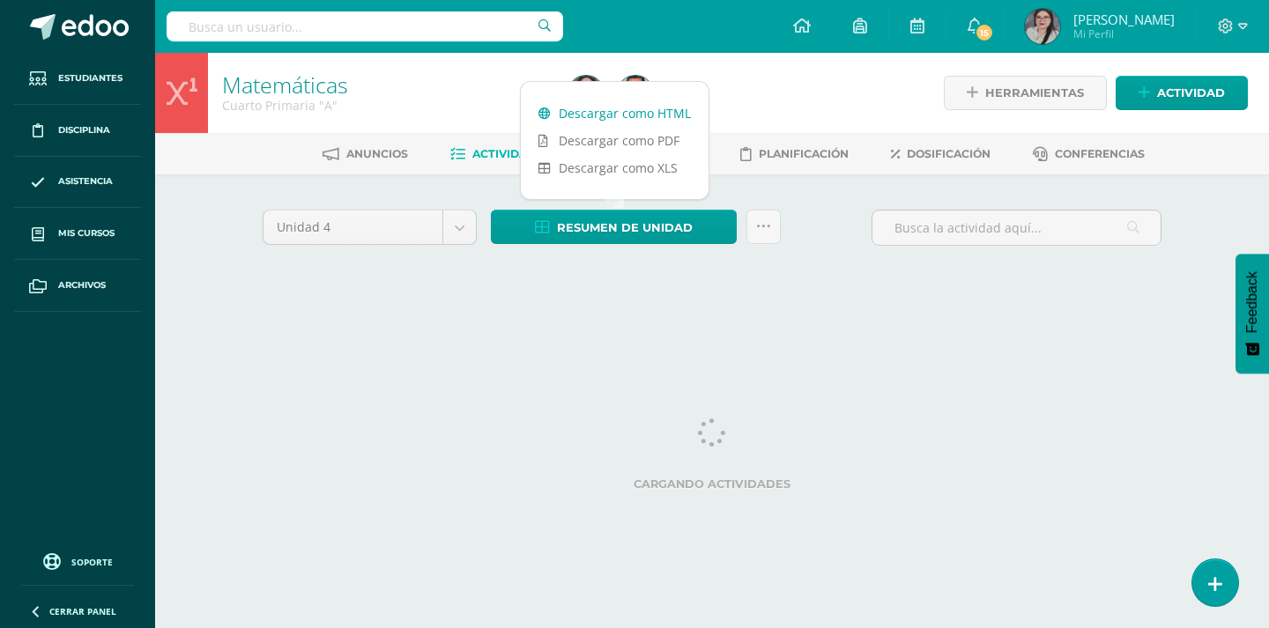
click at [660, 113] on link "Descargar como HTML" at bounding box center [615, 113] width 188 height 27
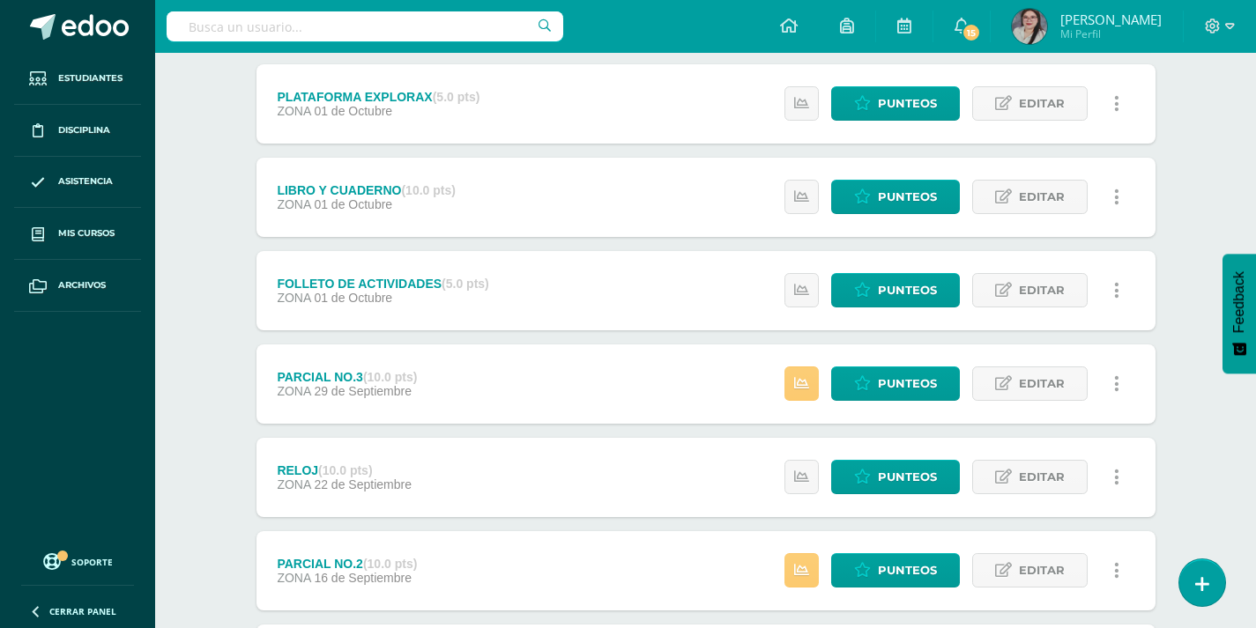
scroll to position [441, 0]
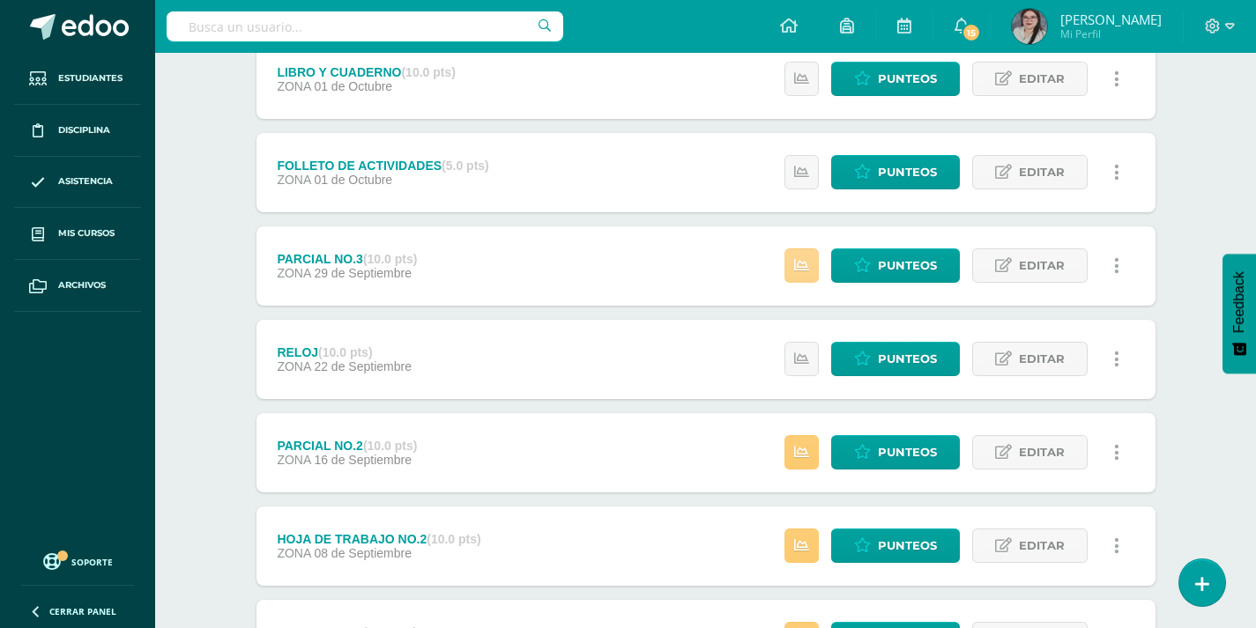
click at [799, 280] on link at bounding box center [801, 266] width 34 height 34
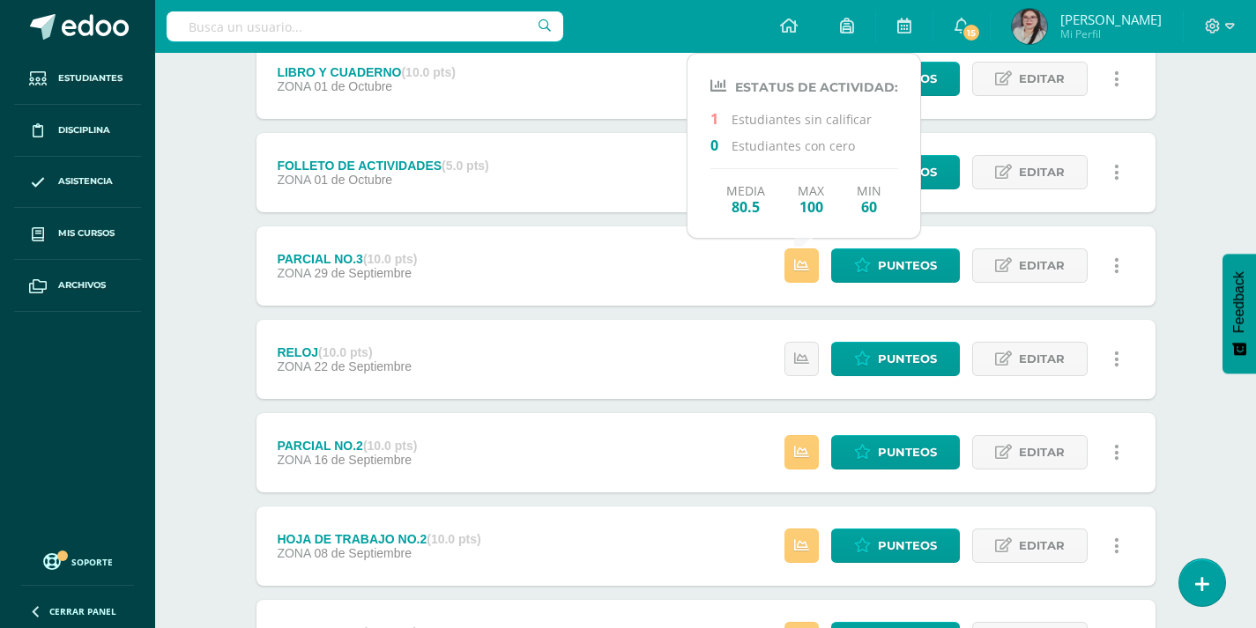
drag, startPoint x: 1158, startPoint y: 216, endPoint x: 1165, endPoint y: 209, distance: 10.0
click at [1164, 212] on div "Unidad 4 Unidad 1 Unidad 2 Unidad 3 Unidad 4 Resumen de unidad Subir actividade…" at bounding box center [706, 312] width 970 height 1156
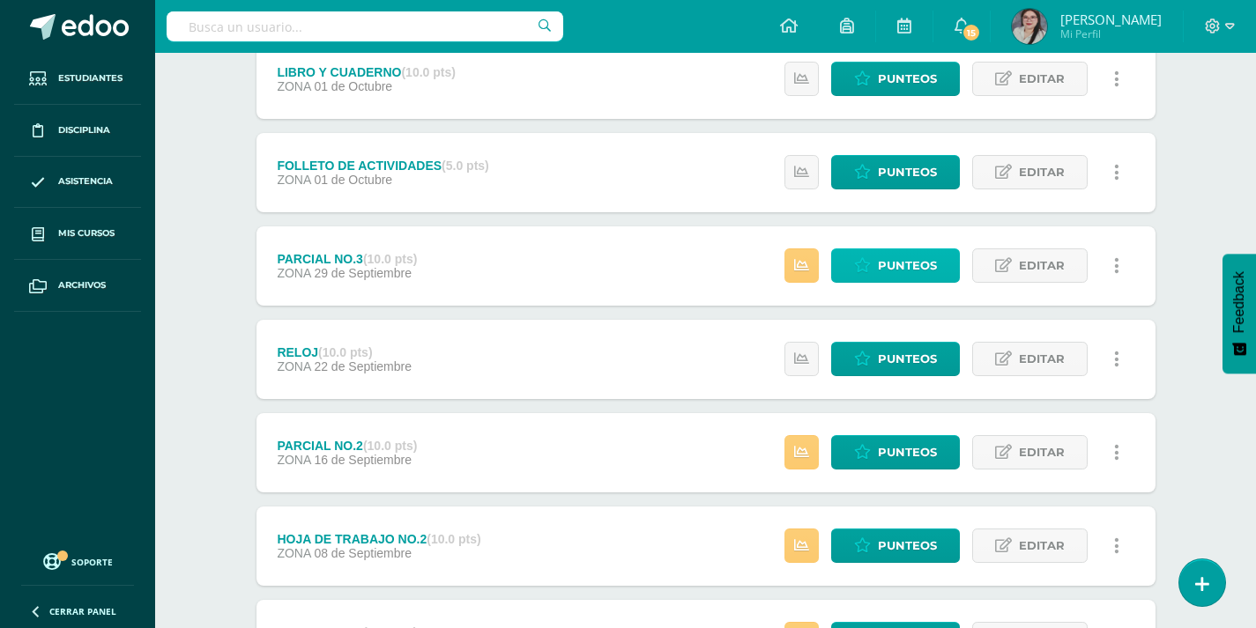
click at [854, 272] on link "Punteos" at bounding box center [895, 266] width 129 height 34
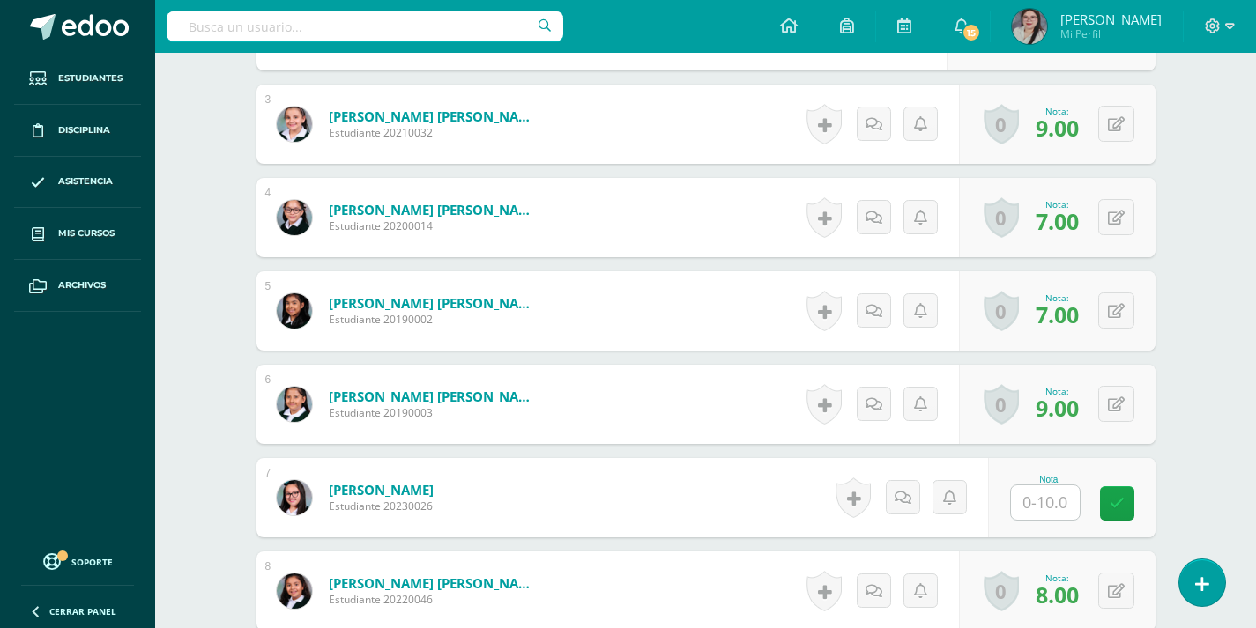
scroll to position [719, 0]
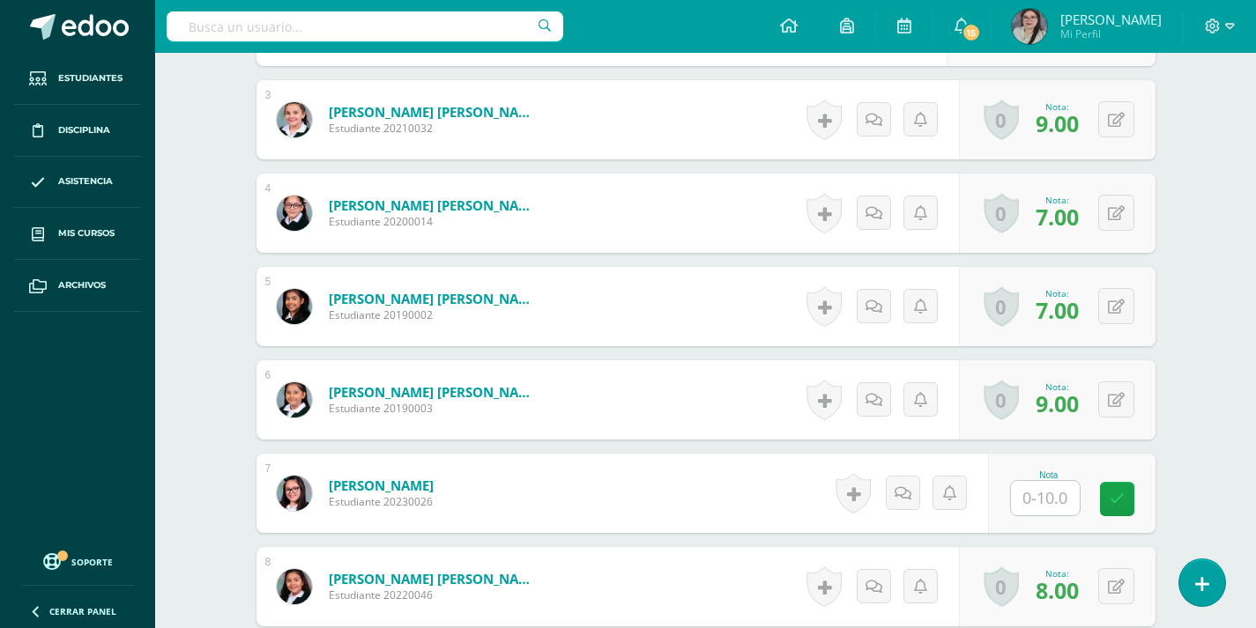
click at [1043, 488] on input "text" at bounding box center [1045, 498] width 69 height 34
type input "8"
click at [1213, 383] on div "Matemáticas Cuarto Primaria "A" Herramientas Detalle de asistencias Actividad A…" at bounding box center [705, 639] width 1101 height 2610
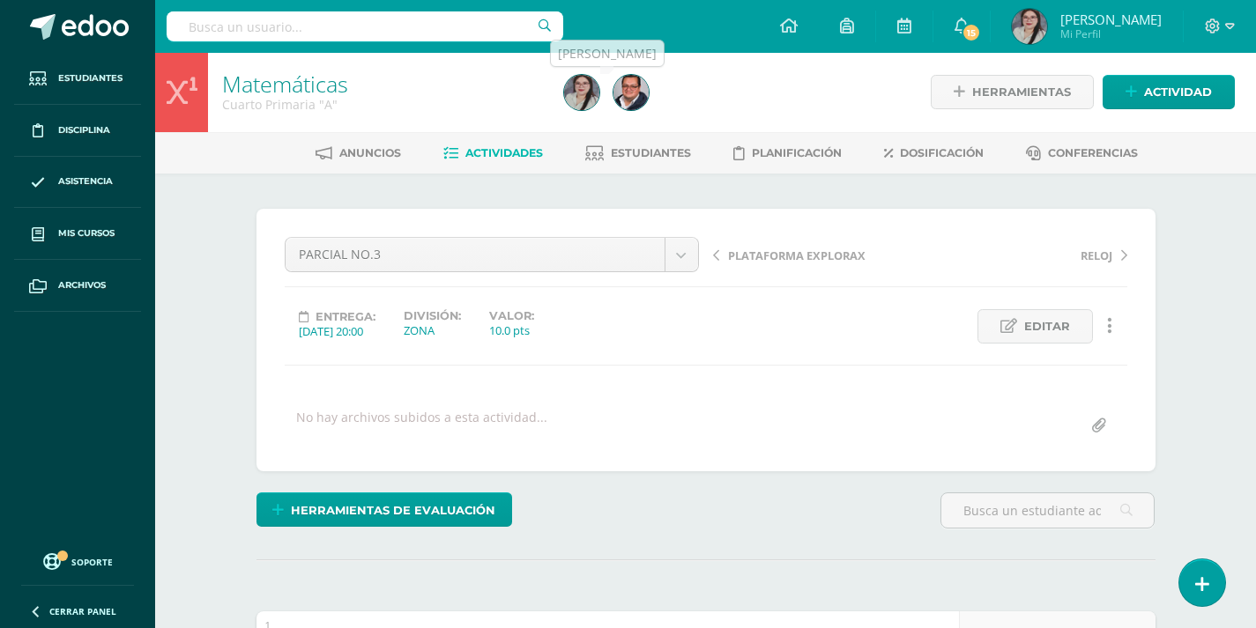
scroll to position [0, 0]
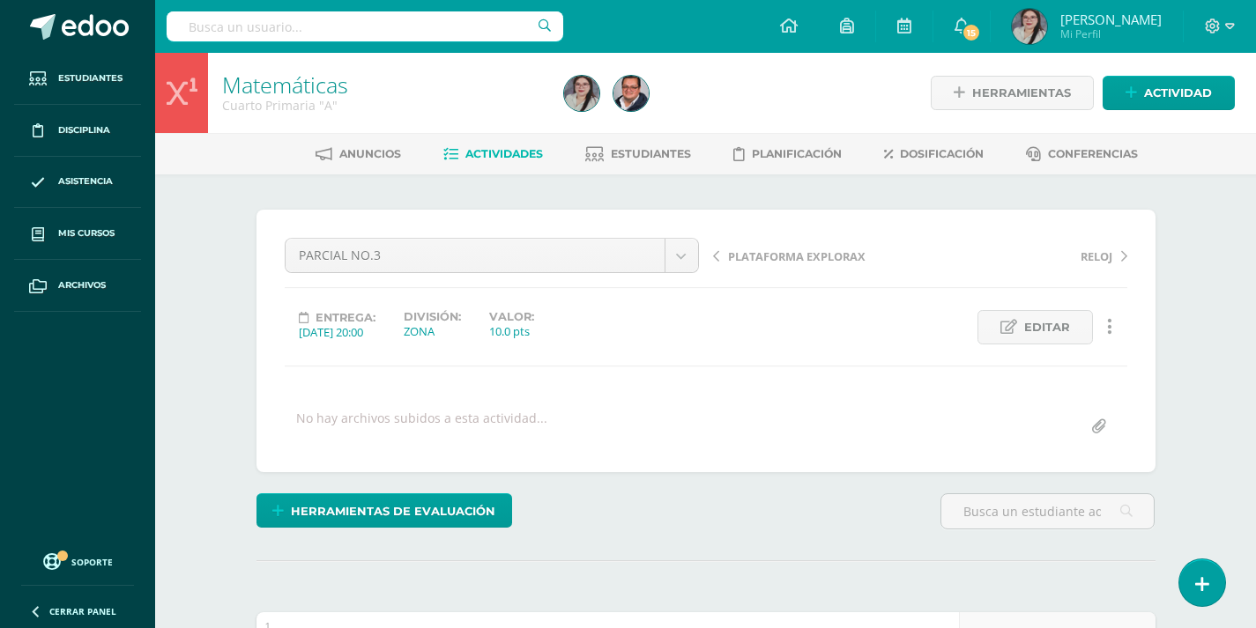
click at [519, 155] on span "Actividades" at bounding box center [504, 153] width 78 height 13
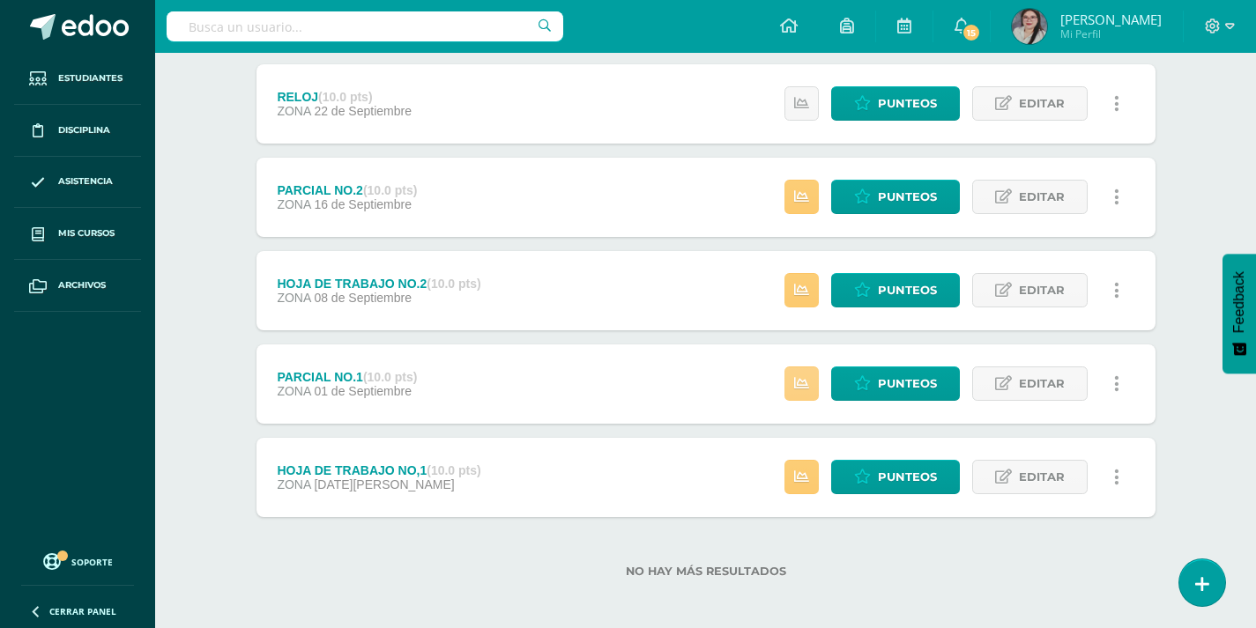
scroll to position [702, 0]
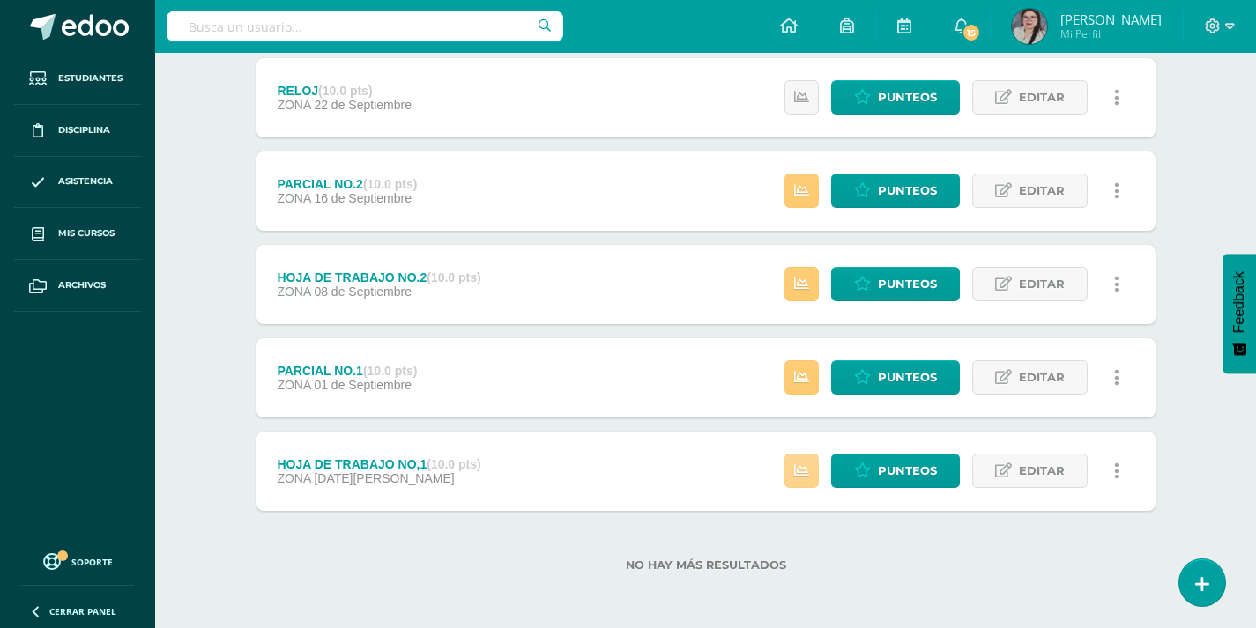
click at [809, 477] on icon at bounding box center [801, 471] width 15 height 15
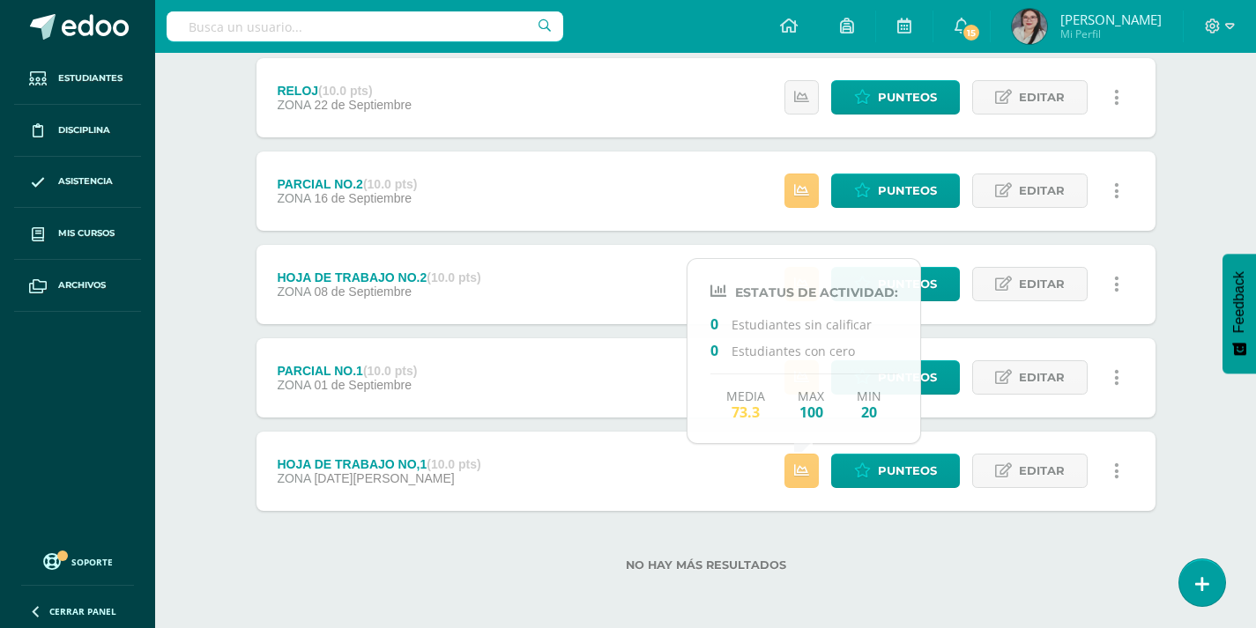
click at [896, 538] on div "No hay más resultados" at bounding box center [705, 552] width 899 height 82
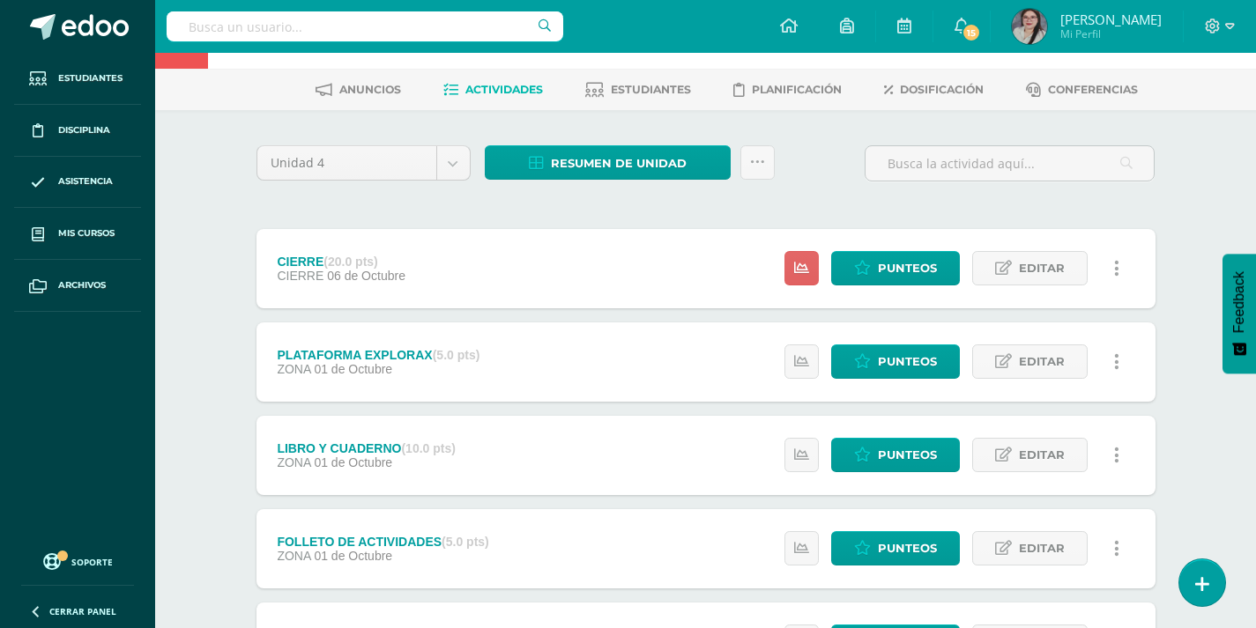
scroll to position [0, 0]
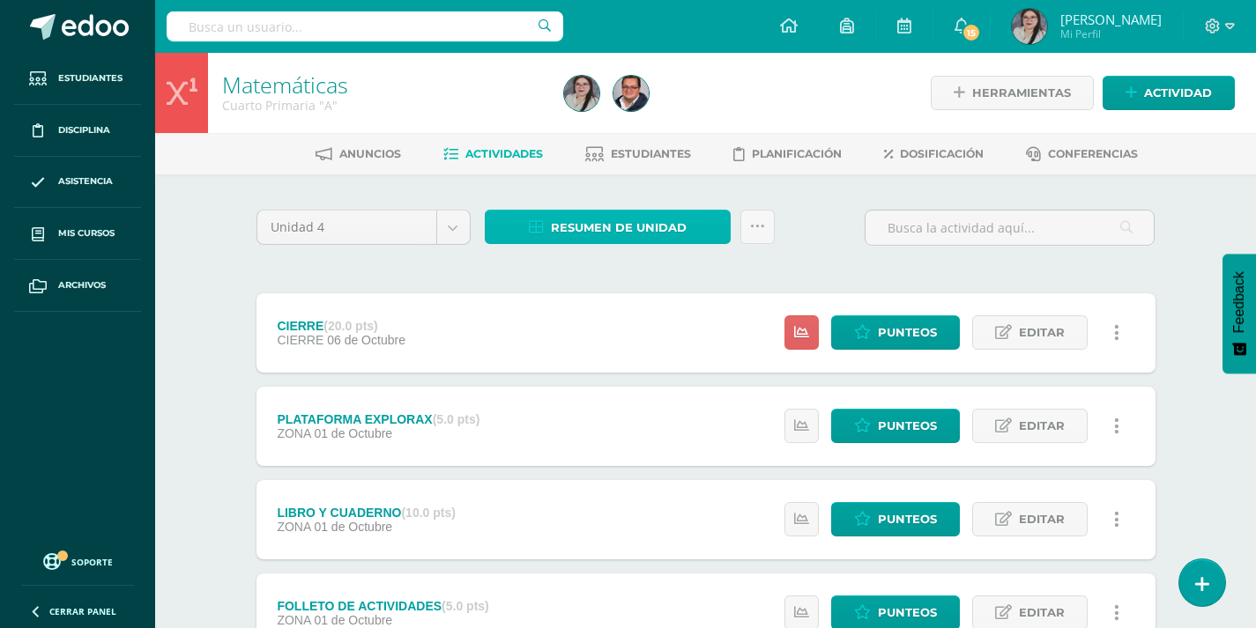
click at [598, 232] on span "Resumen de unidad" at bounding box center [619, 228] width 136 height 33
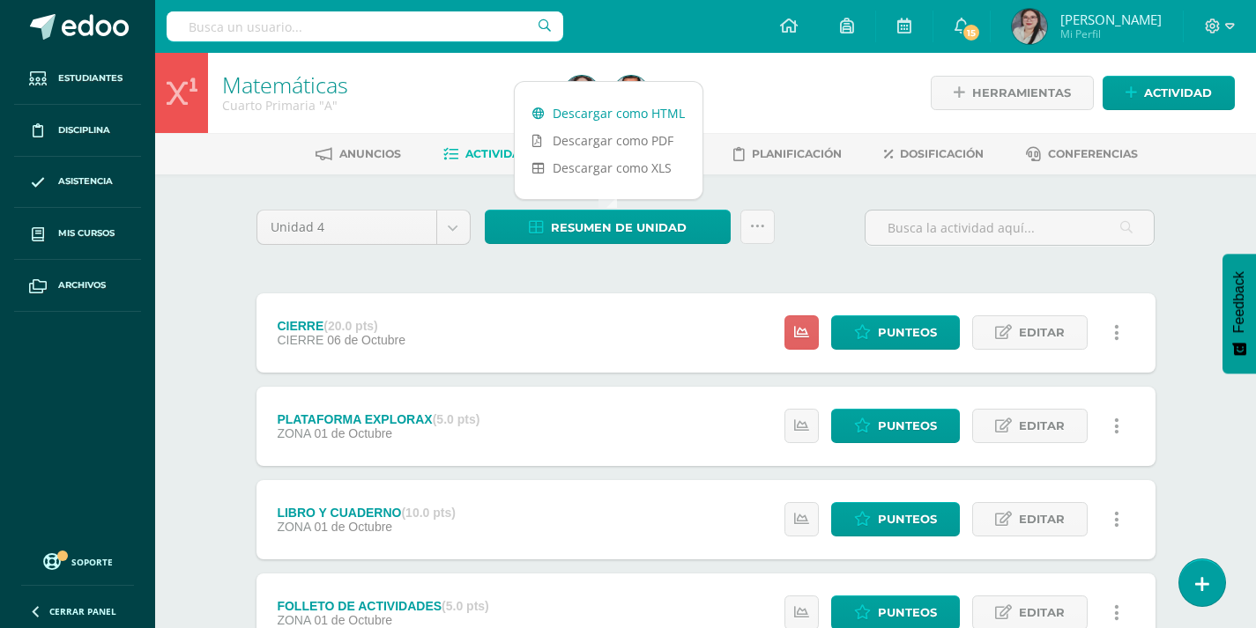
click at [637, 113] on link "Descargar como HTML" at bounding box center [609, 113] width 188 height 27
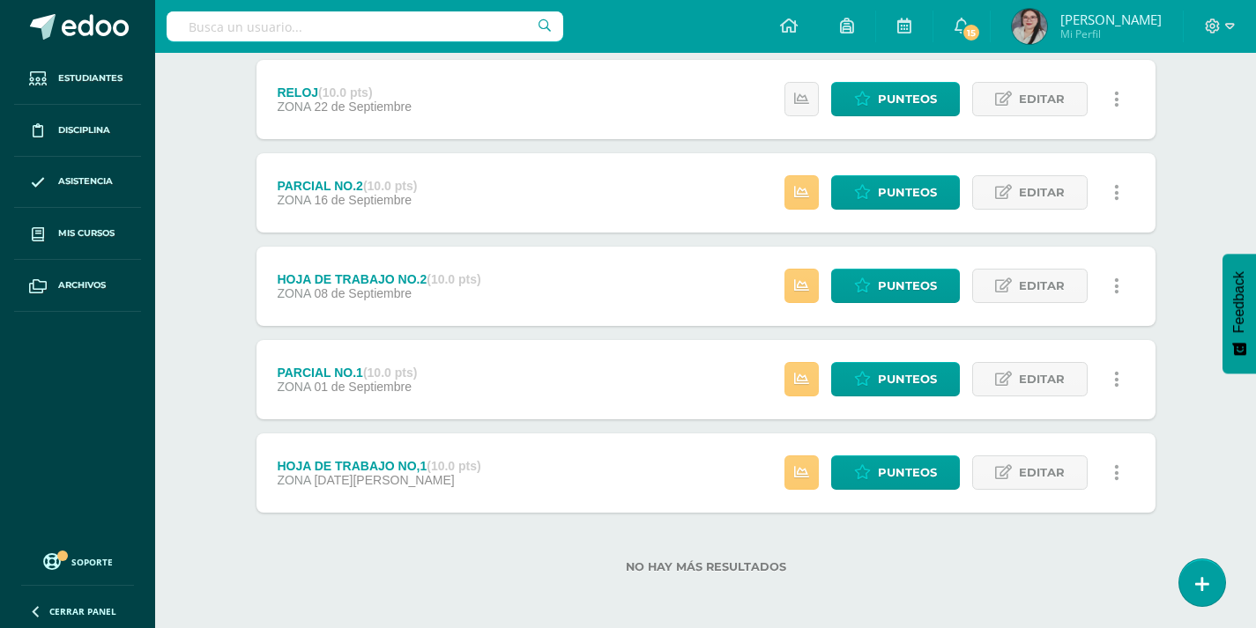
scroll to position [702, 0]
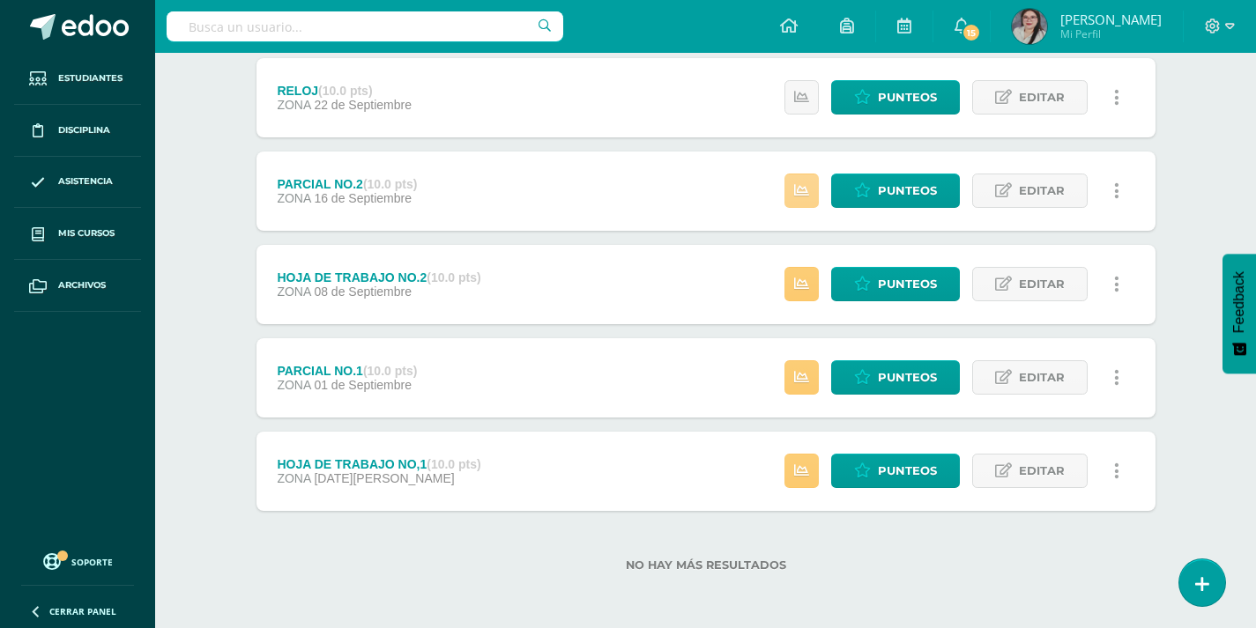
click at [802, 190] on icon at bounding box center [801, 190] width 15 height 15
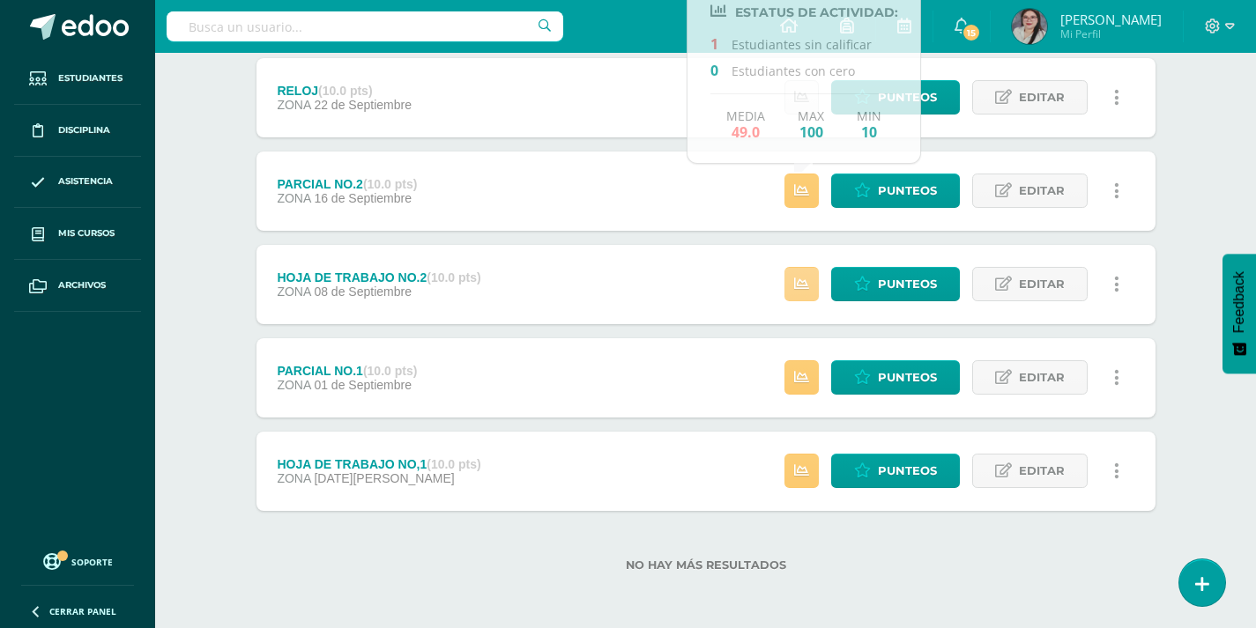
click at [816, 288] on link at bounding box center [801, 284] width 34 height 34
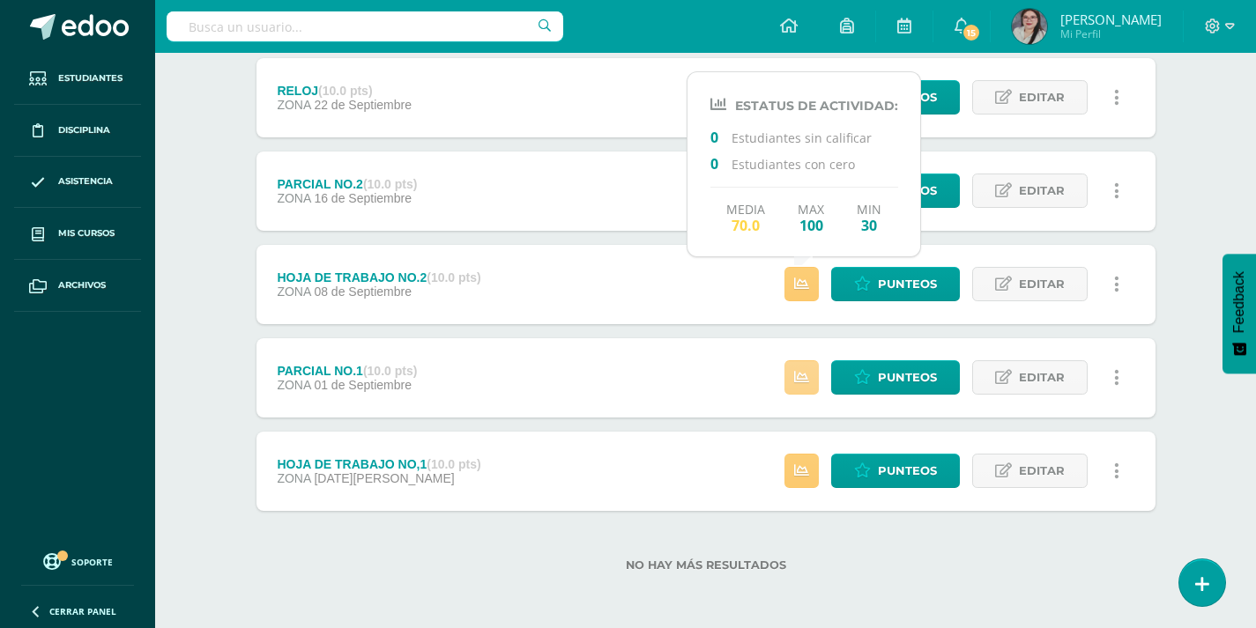
click at [805, 376] on icon at bounding box center [801, 377] width 15 height 15
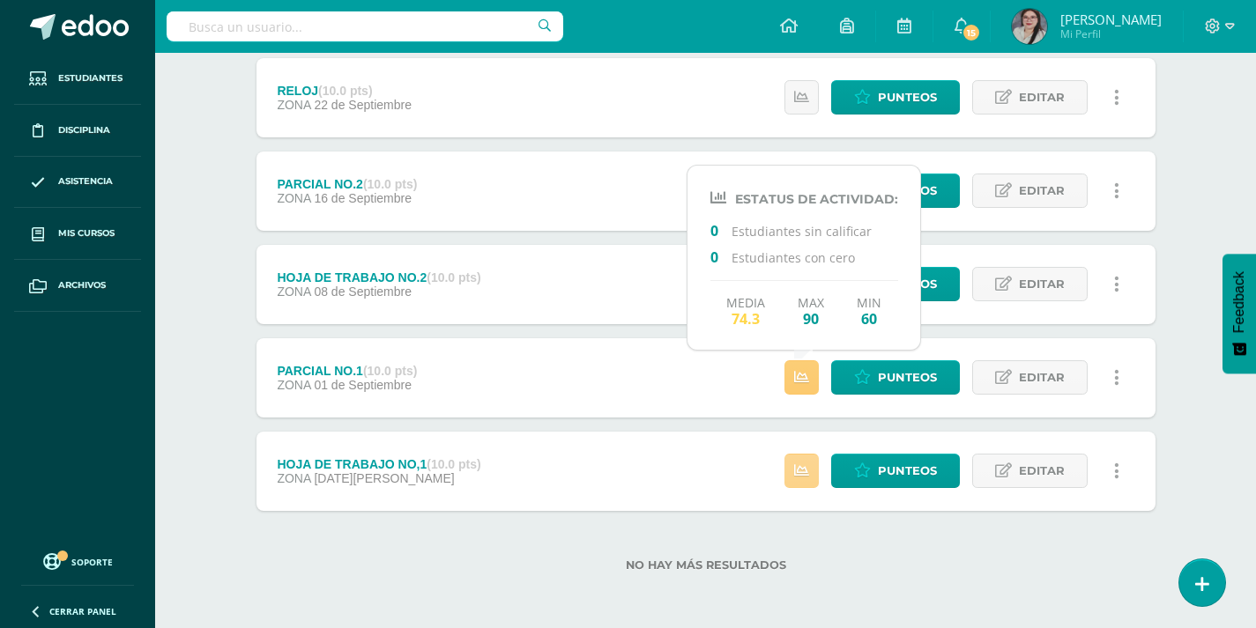
click at [819, 467] on link at bounding box center [801, 471] width 34 height 34
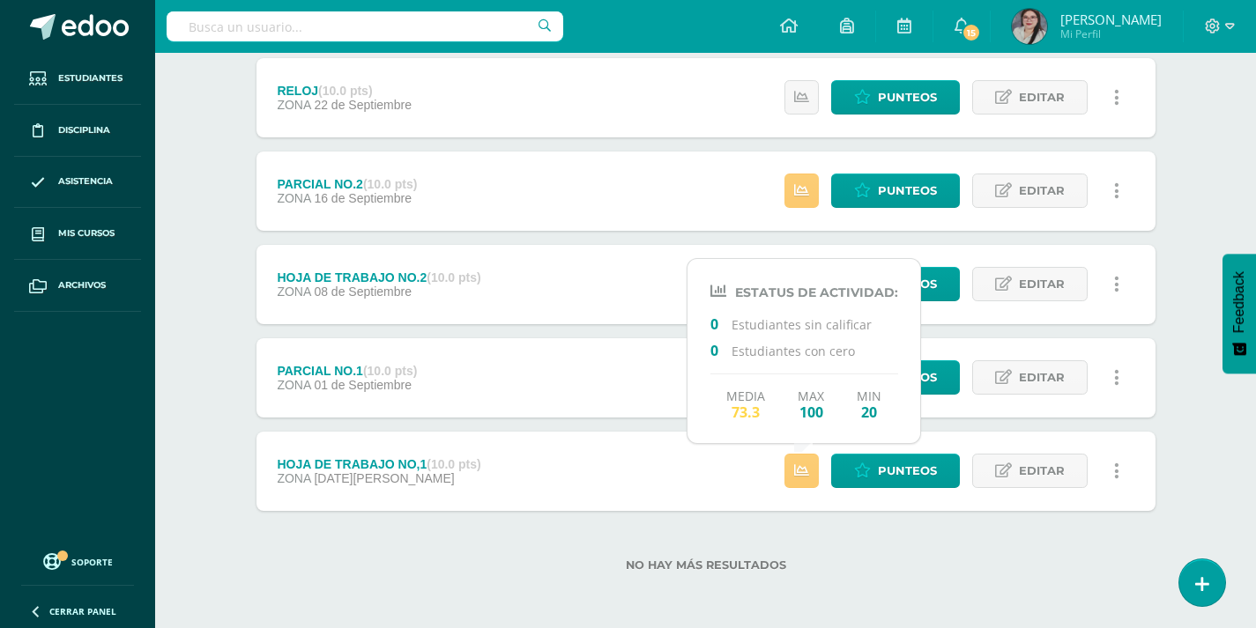
click at [871, 531] on div "No hay más resultados" at bounding box center [705, 552] width 899 height 82
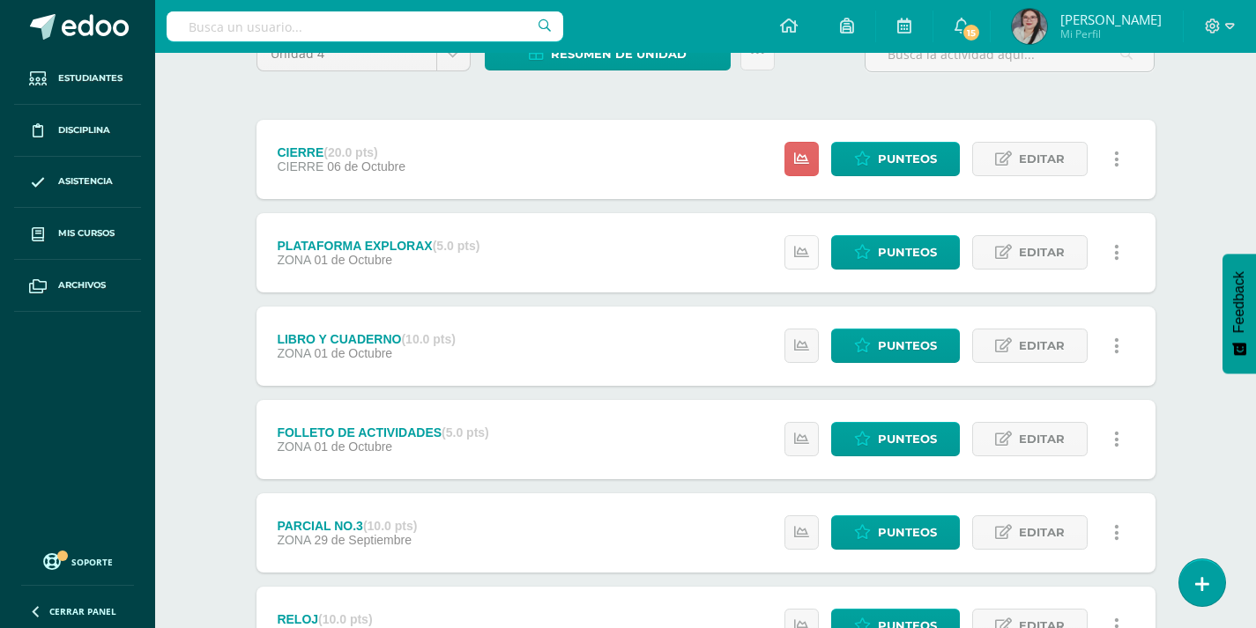
scroll to position [0, 0]
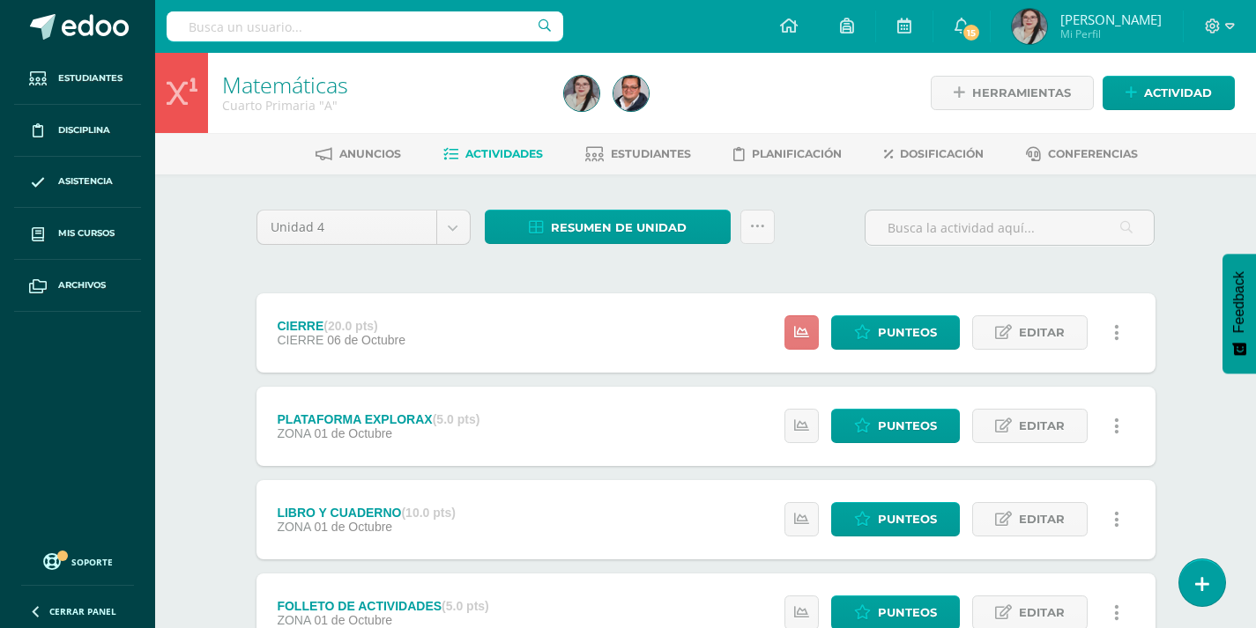
click at [802, 341] on link at bounding box center [801, 333] width 34 height 34
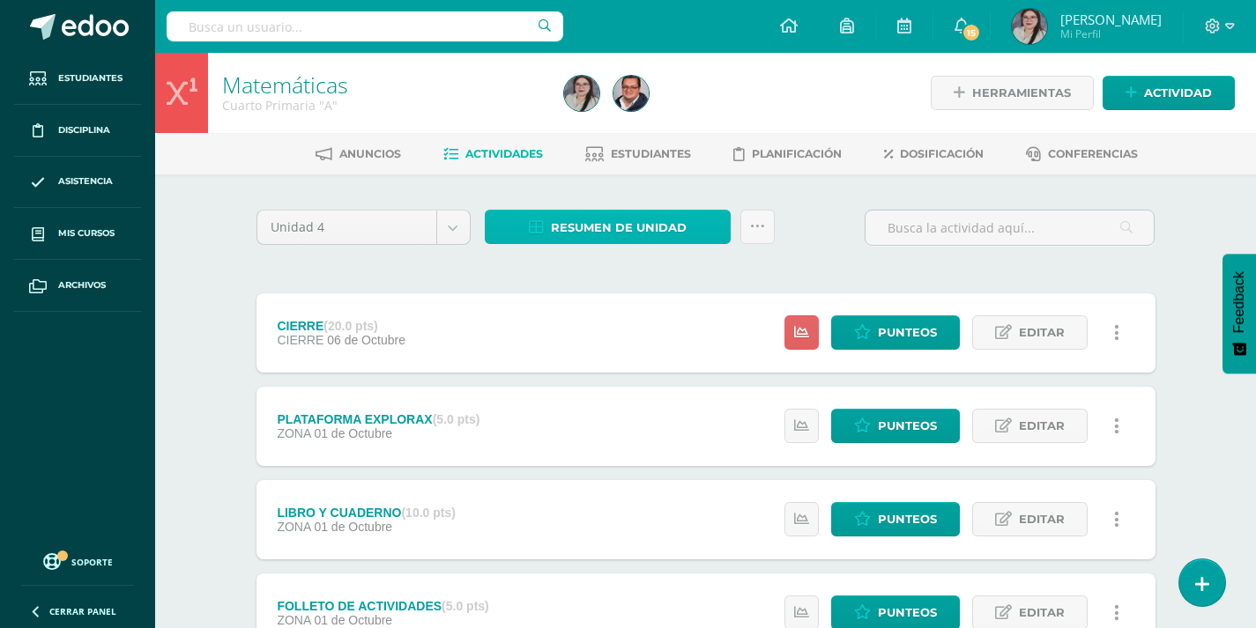
click at [638, 226] on span "Resumen de unidad" at bounding box center [619, 228] width 136 height 33
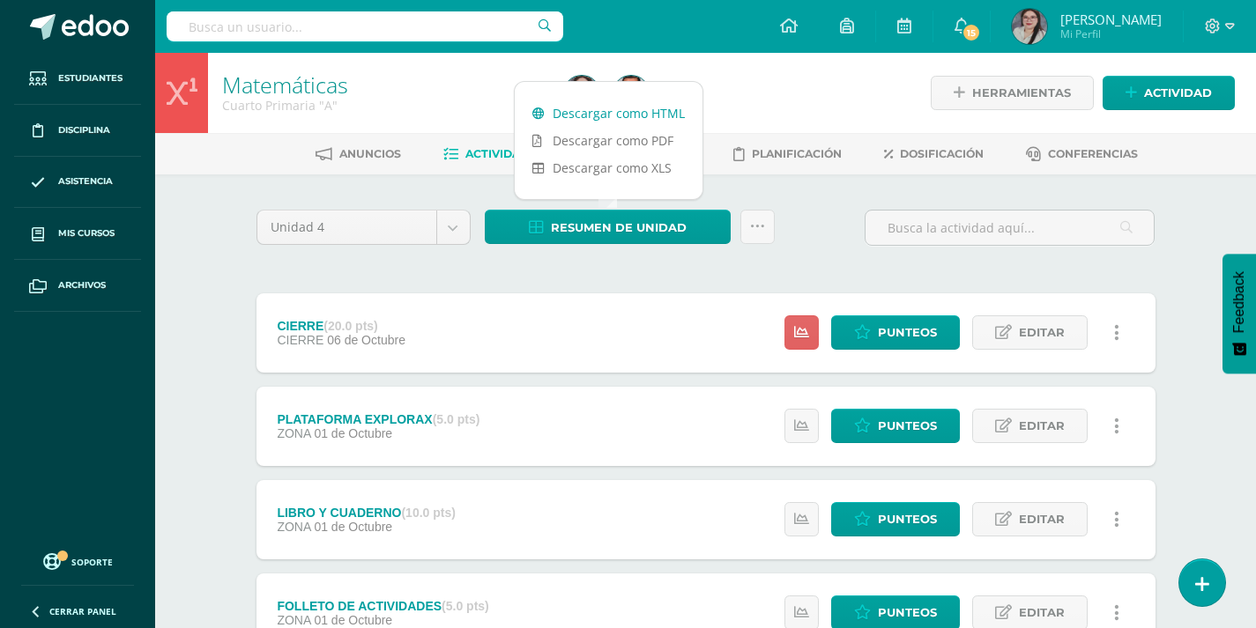
click at [667, 117] on link "Descargar como HTML" at bounding box center [609, 113] width 188 height 27
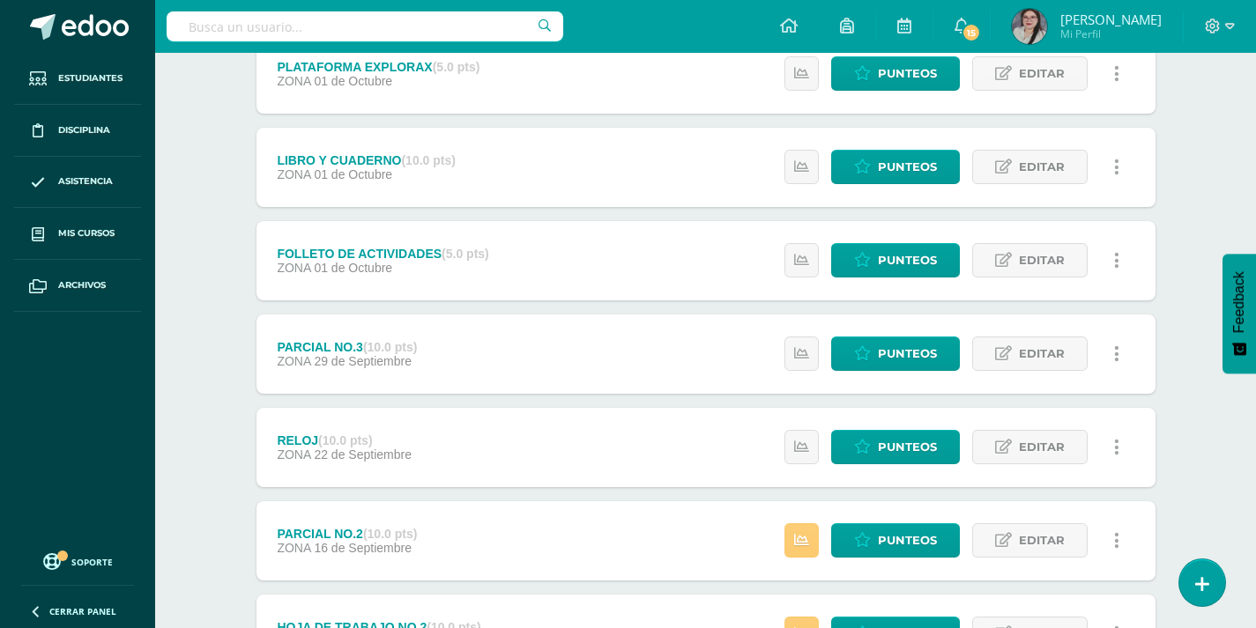
scroll to position [441, 0]
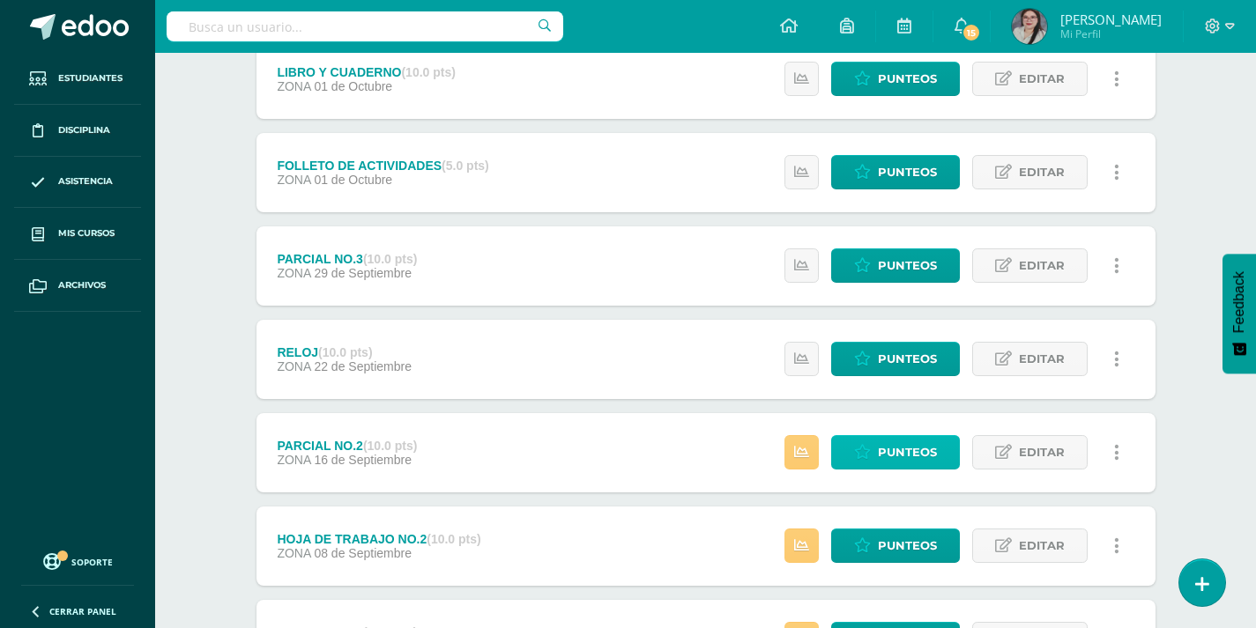
click at [874, 457] on link "Punteos" at bounding box center [895, 452] width 129 height 34
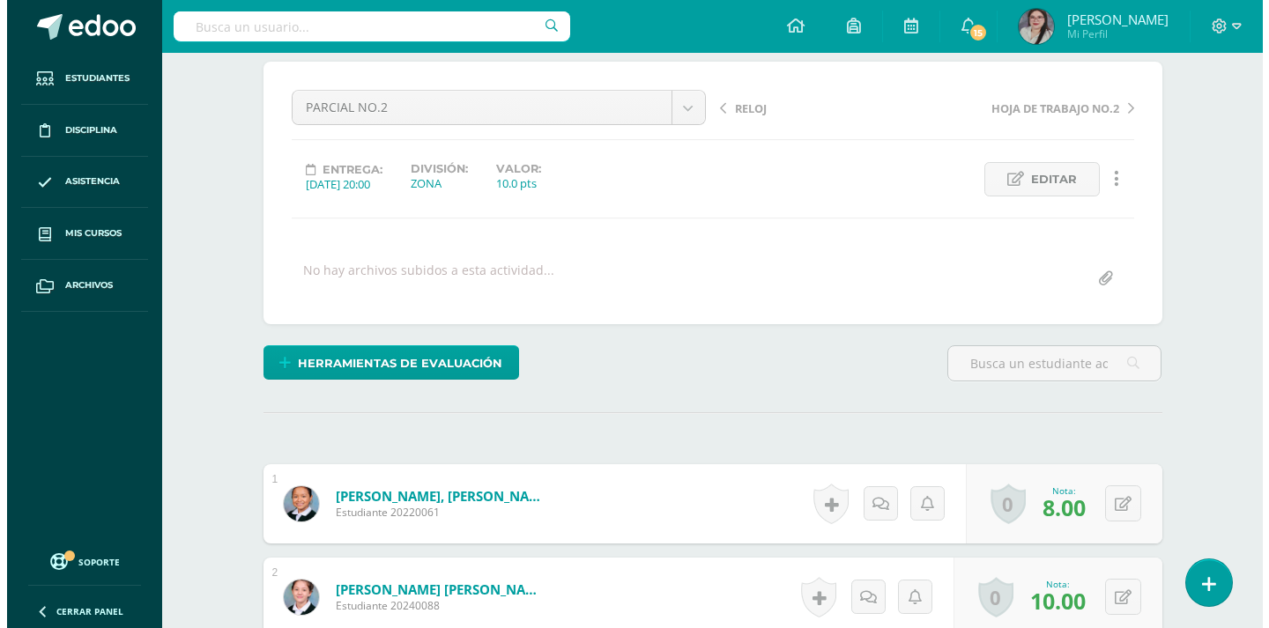
scroll to position [267, 0]
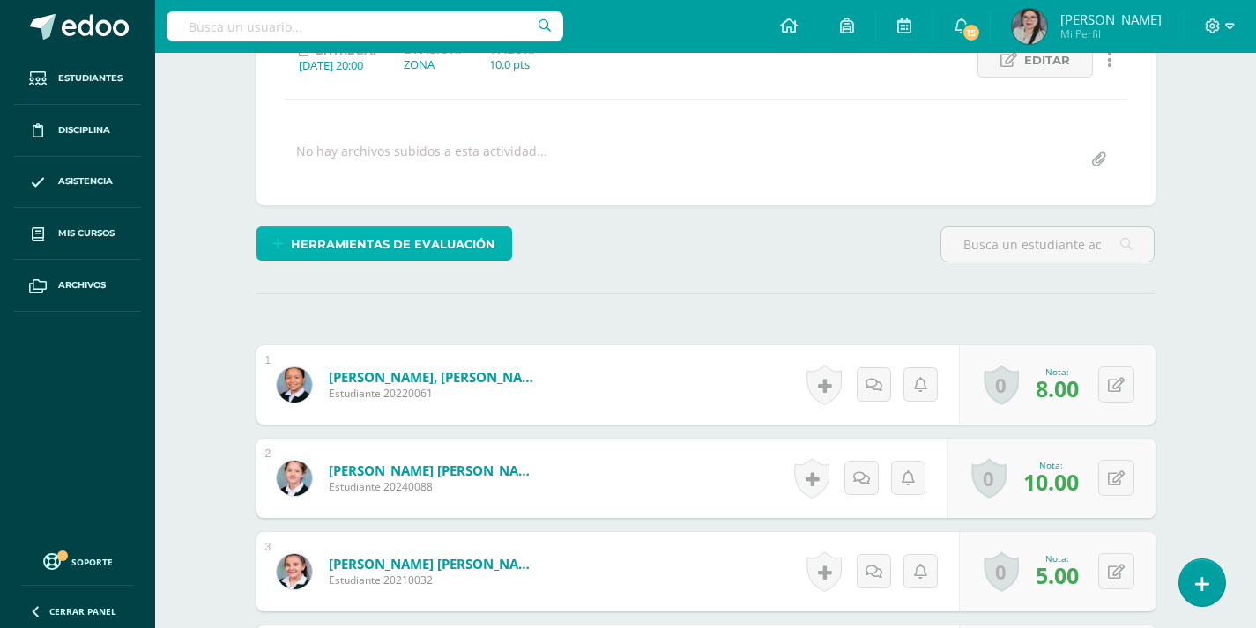
click at [400, 236] on span "Herramientas de evaluación" at bounding box center [393, 244] width 204 height 33
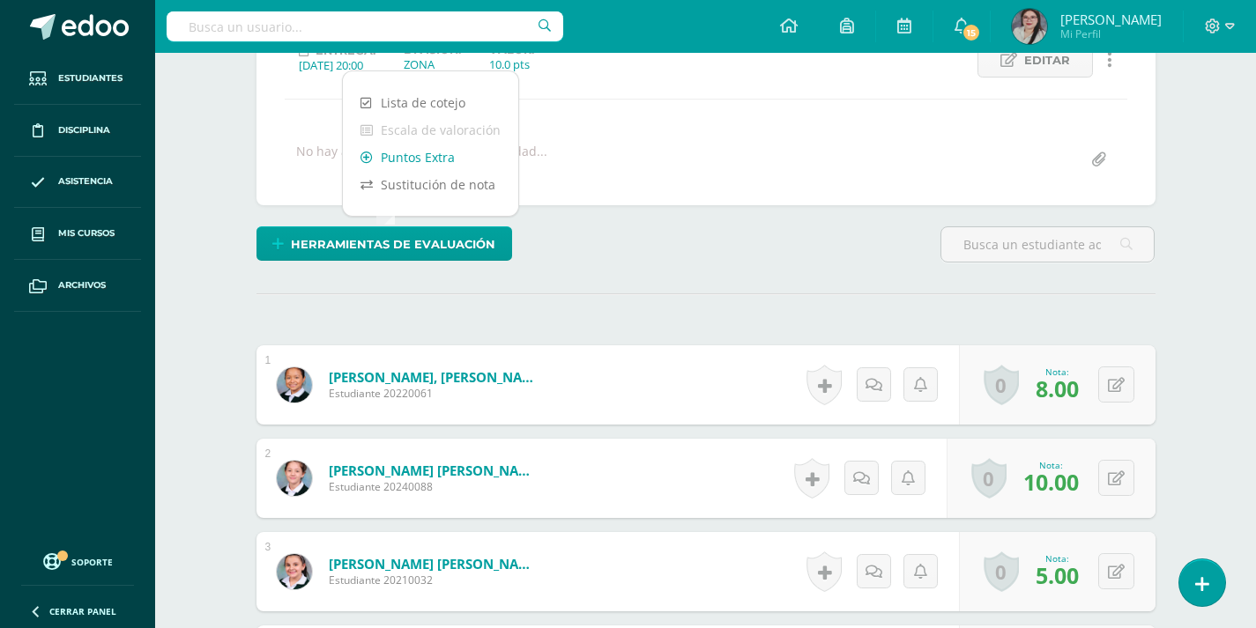
click at [419, 162] on link "Puntos Extra" at bounding box center [430, 157] width 175 height 27
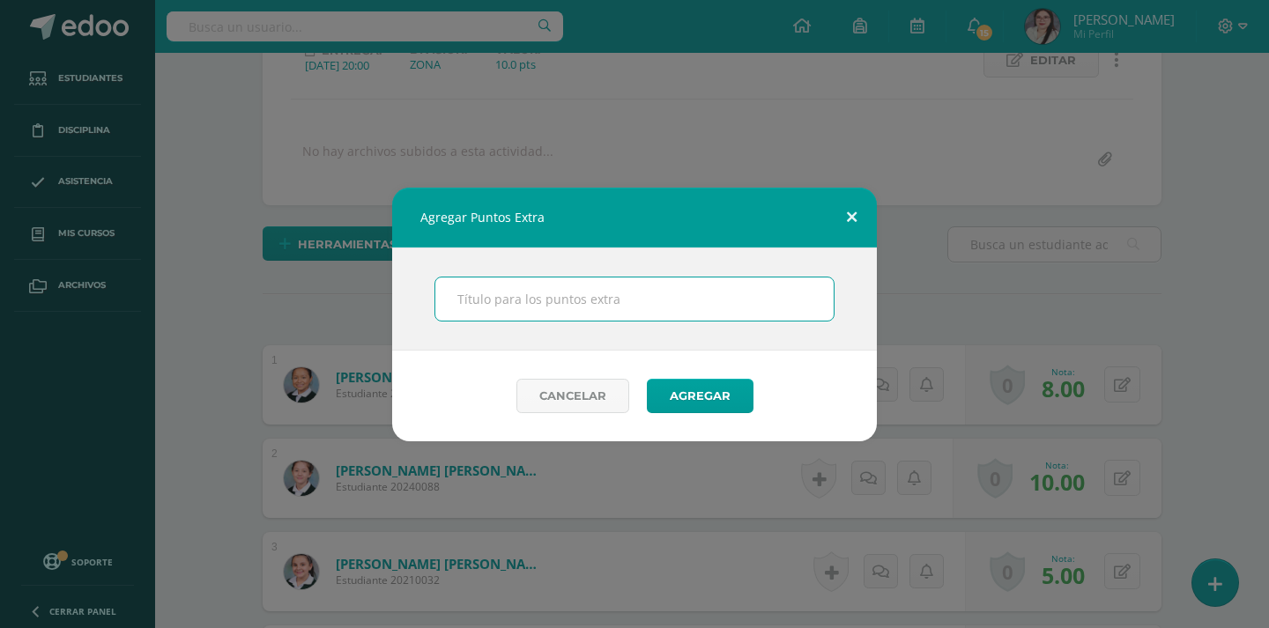
drag, startPoint x: 855, startPoint y: 212, endPoint x: 811, endPoint y: 219, distance: 44.5
click at [855, 213] on button at bounding box center [852, 218] width 50 height 60
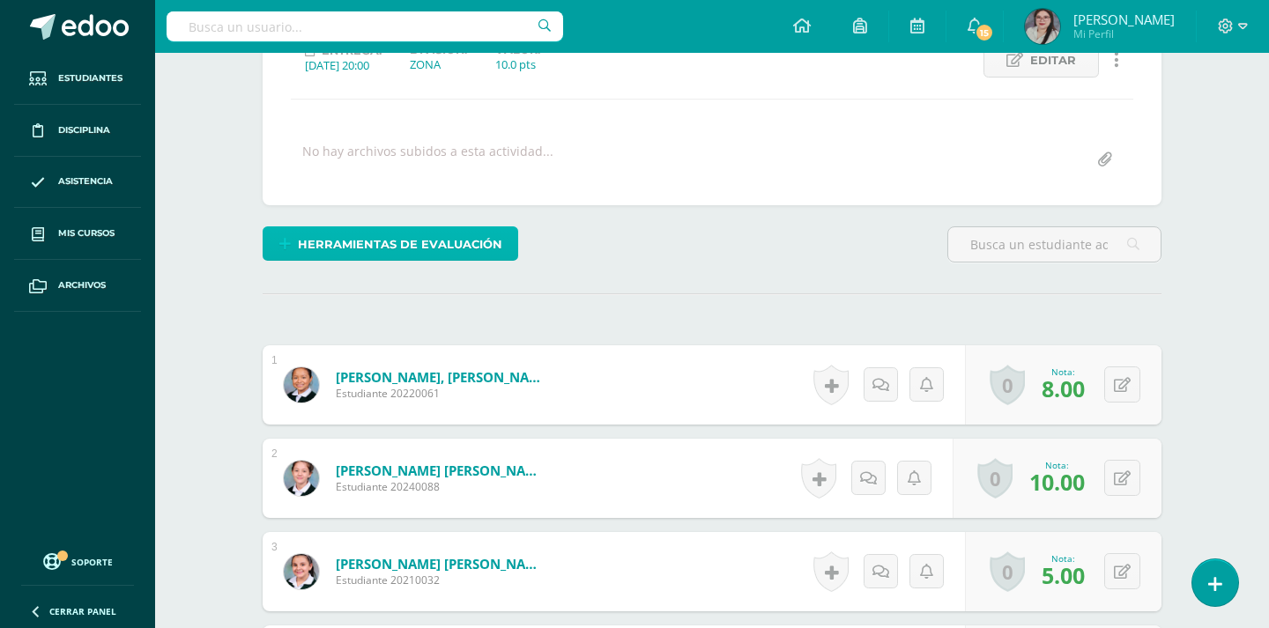
click at [481, 243] on span "Herramientas de evaluación" at bounding box center [400, 244] width 204 height 33
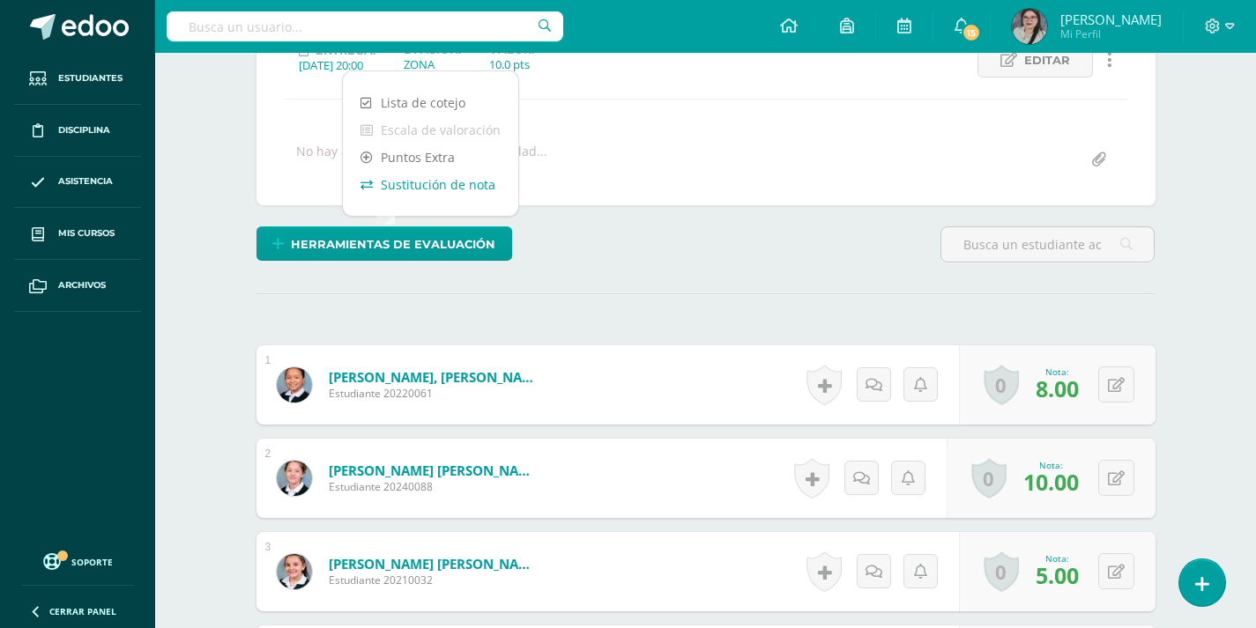
click at [442, 182] on link "Sustitución de nota" at bounding box center [430, 184] width 175 height 27
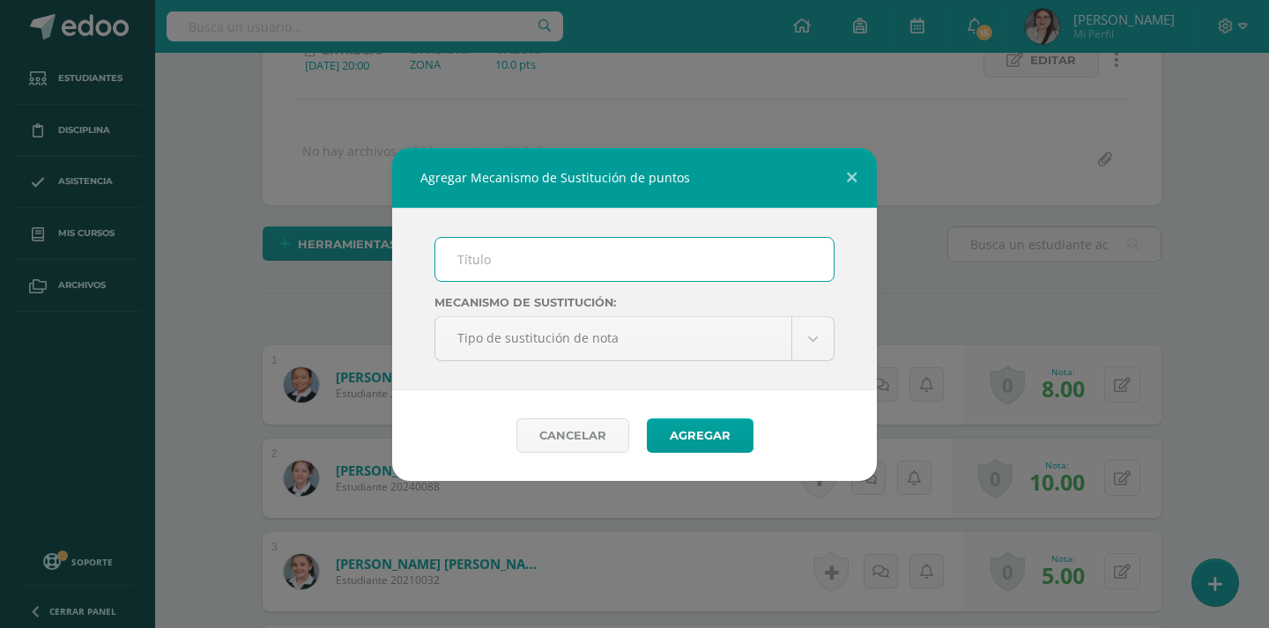
click at [524, 258] on input "text" at bounding box center [634, 259] width 398 height 43
type input "PLAN DE MEJORA"
click at [697, 435] on button "Agregar" at bounding box center [700, 436] width 107 height 34
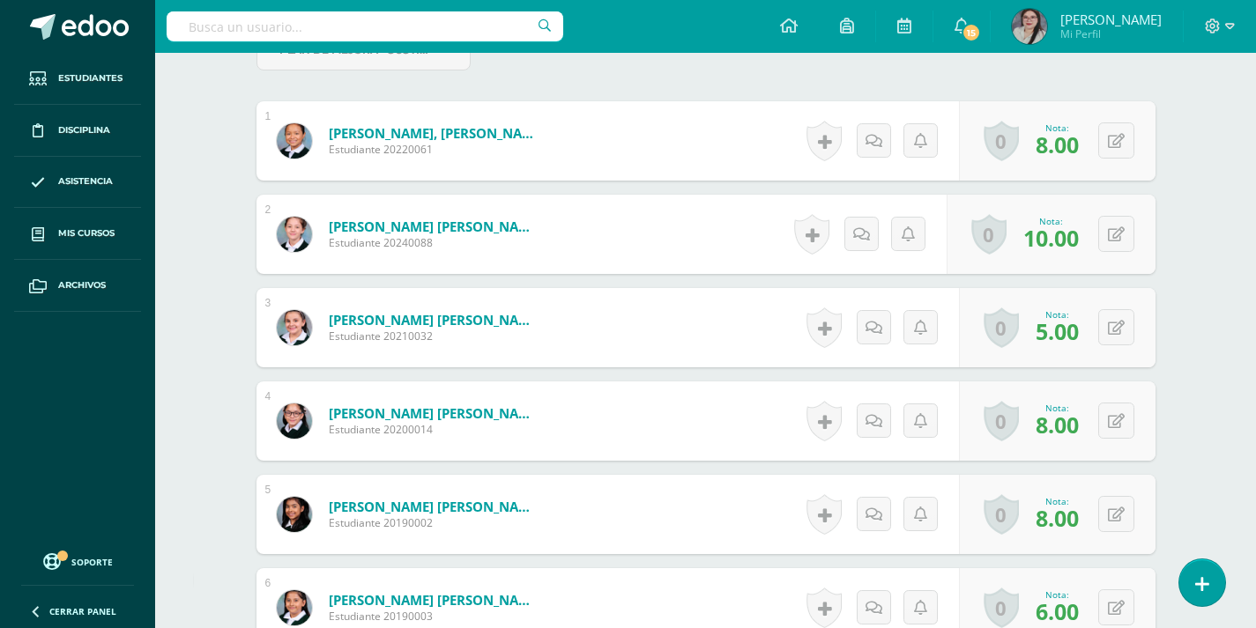
scroll to position [613, 0]
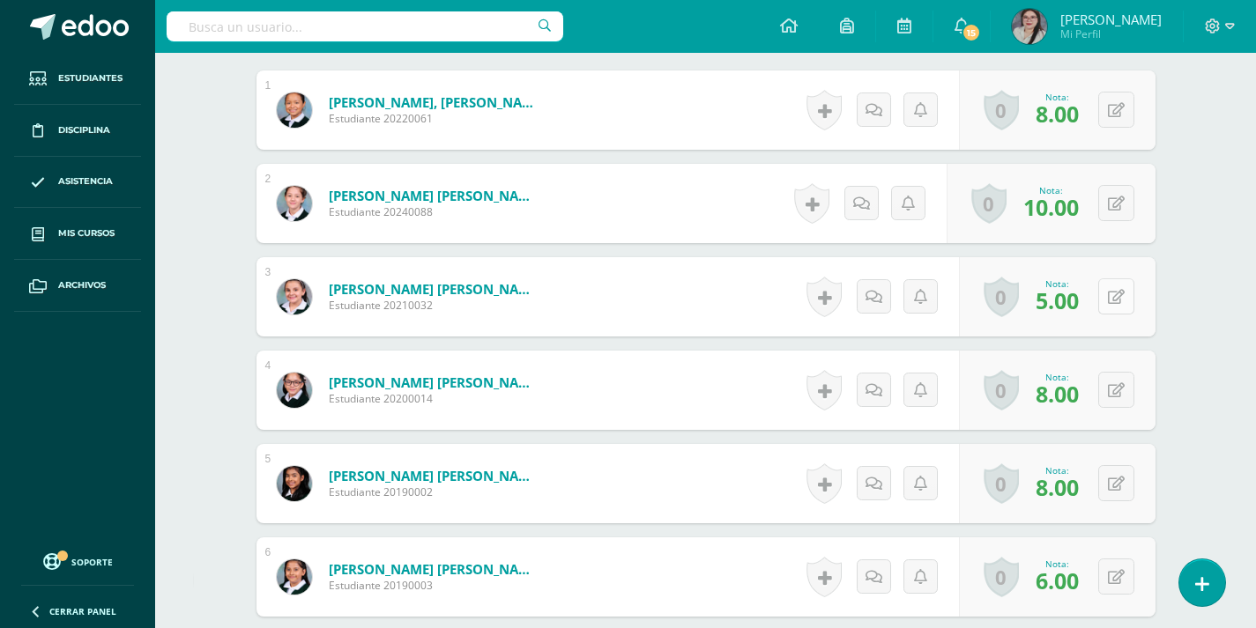
click at [1113, 307] on button at bounding box center [1116, 297] width 36 height 36
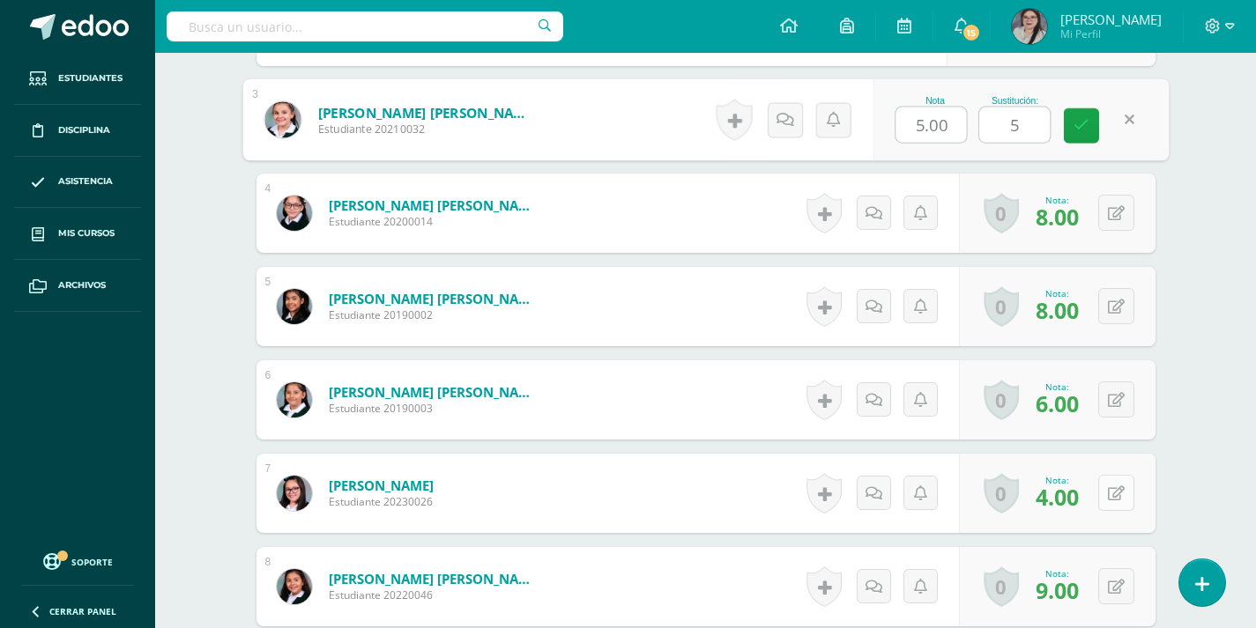
scroll to position [791, 0]
type input "5"
click at [1127, 504] on button at bounding box center [1116, 492] width 36 height 36
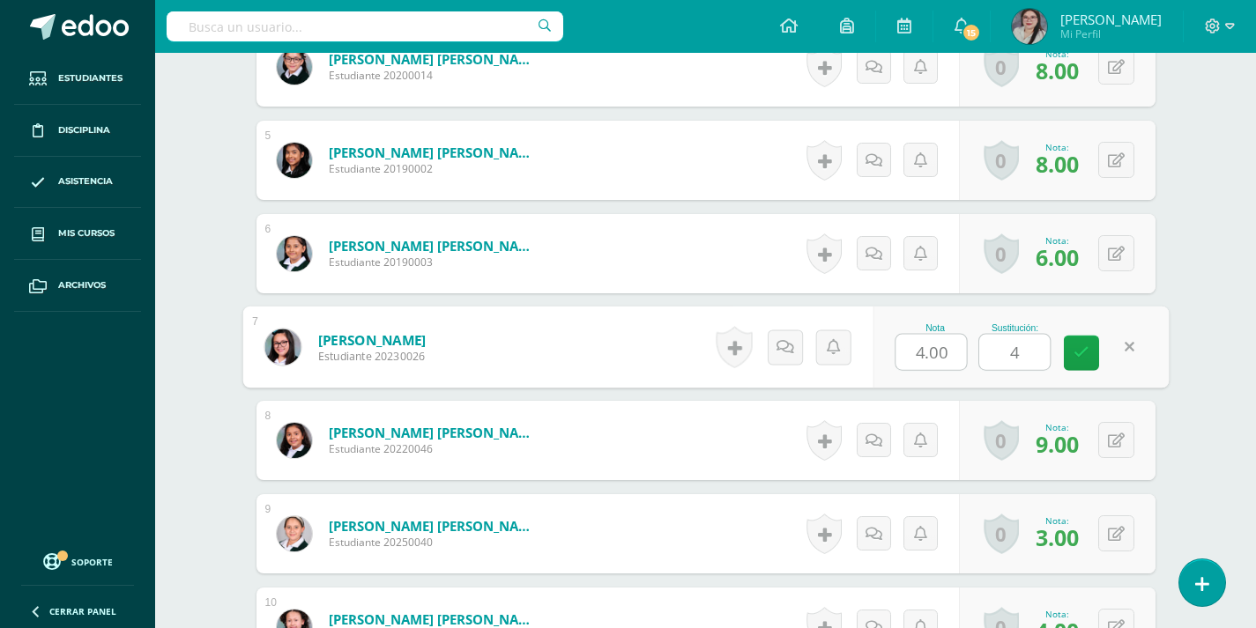
scroll to position [967, 0]
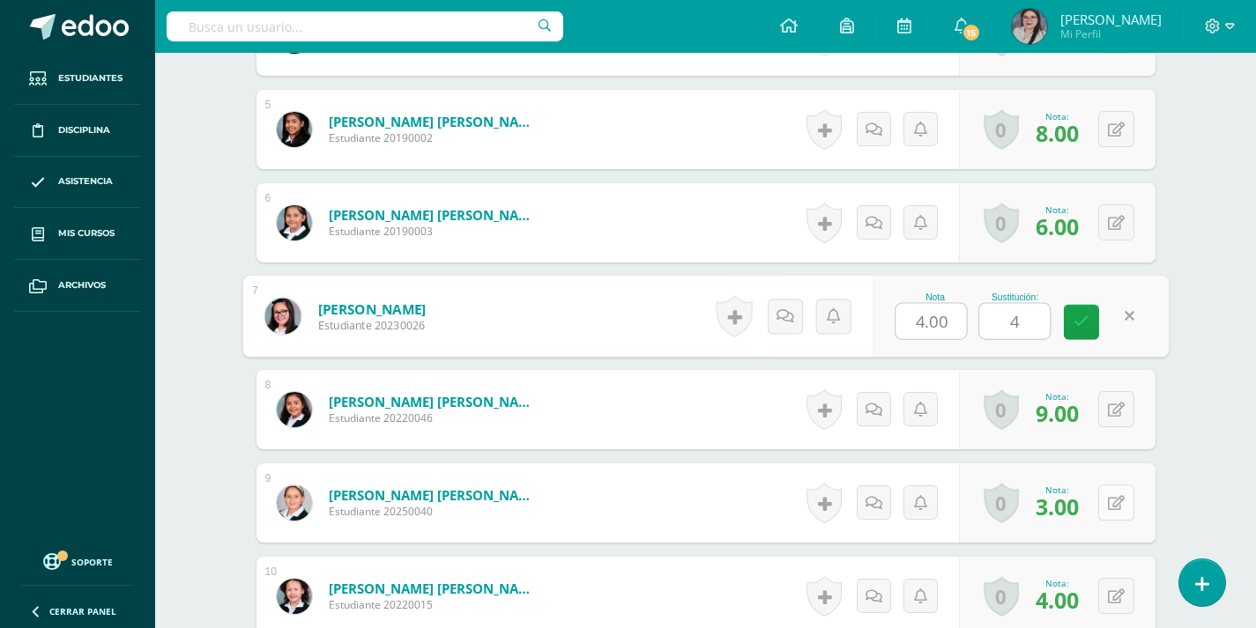
type input "4"
click at [1118, 502] on icon at bounding box center [1116, 503] width 17 height 15
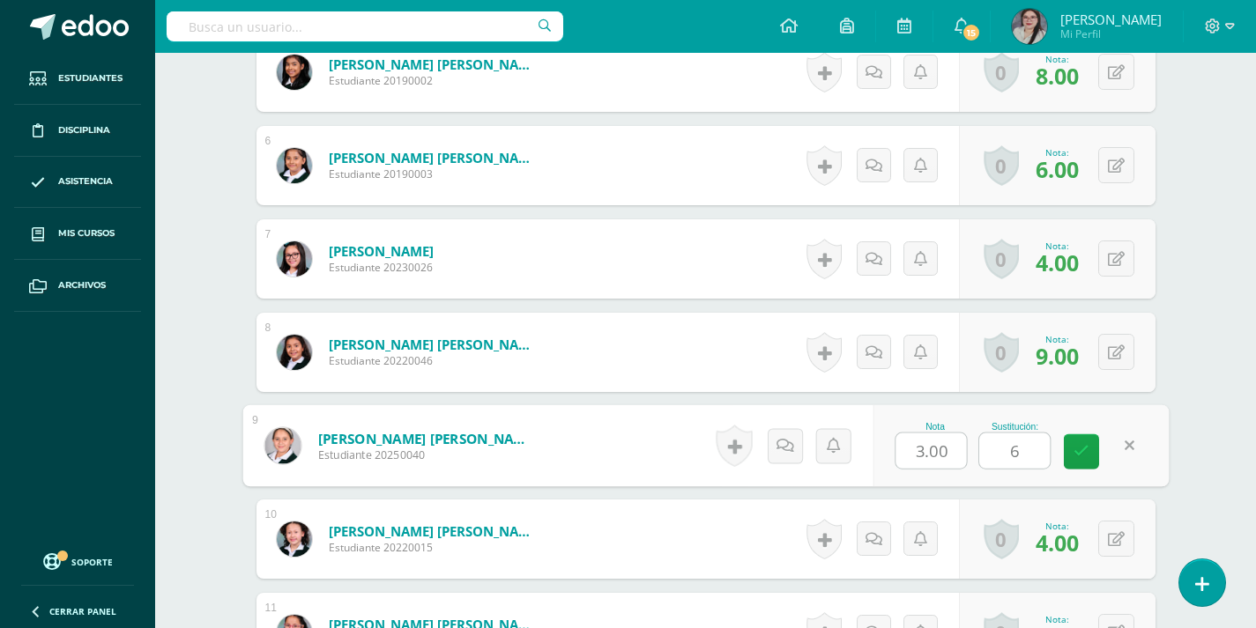
scroll to position [1055, 0]
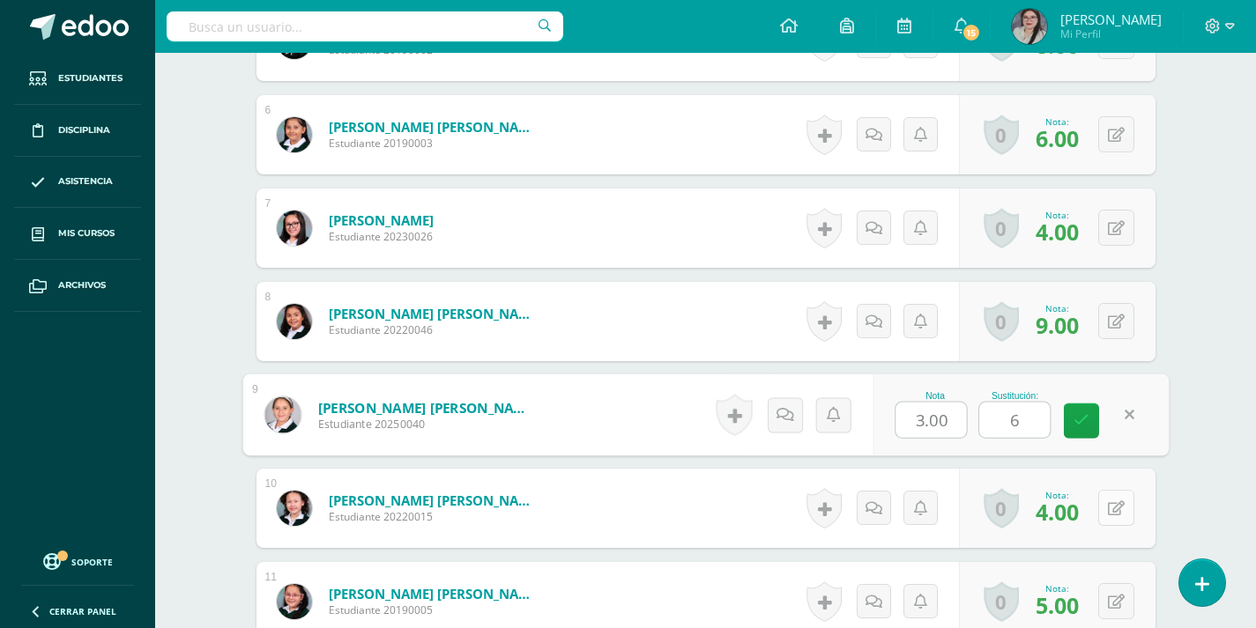
type input "6"
click at [1119, 512] on icon at bounding box center [1116, 509] width 17 height 15
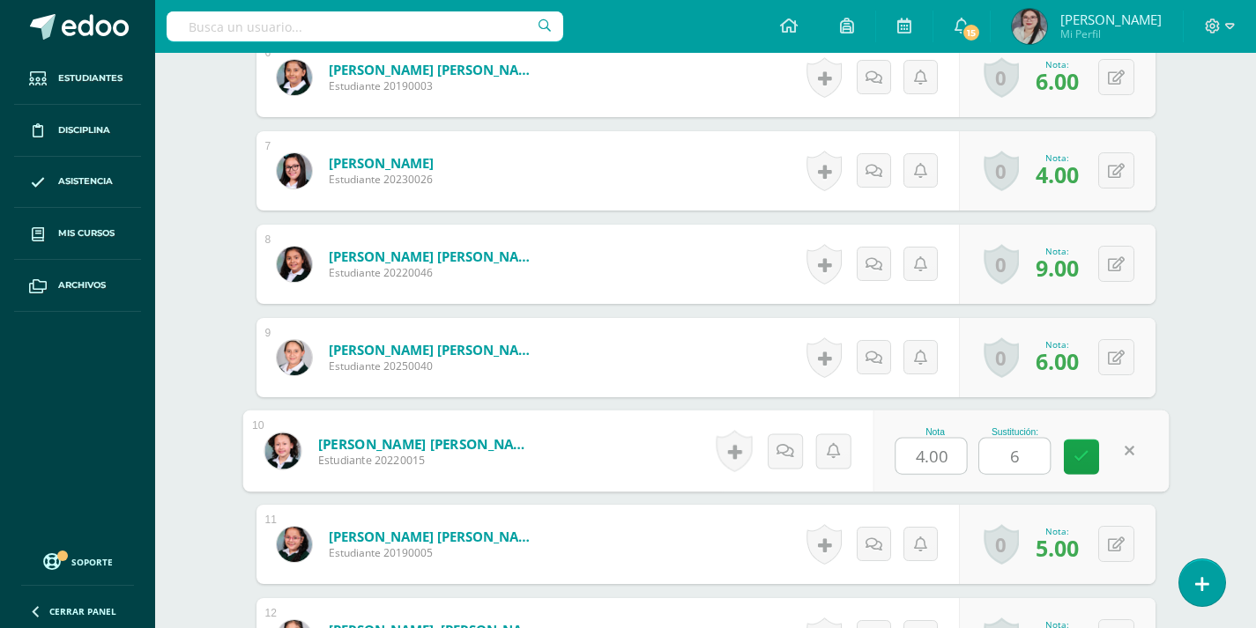
scroll to position [1143, 0]
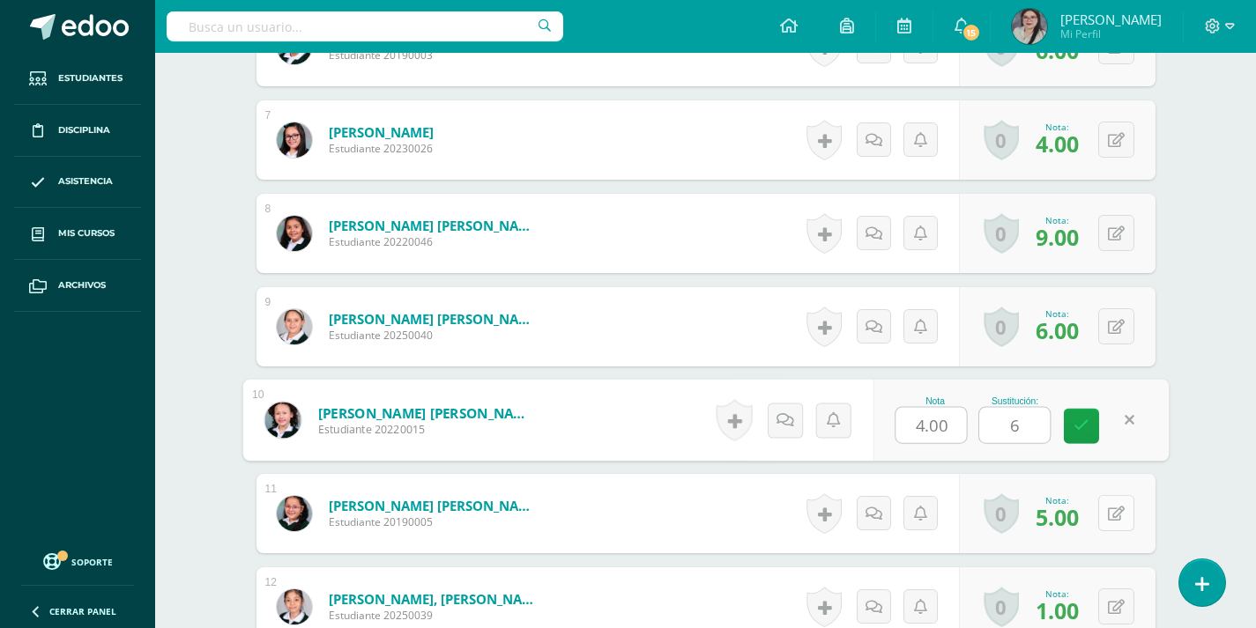
type input "6"
click at [1113, 513] on button at bounding box center [1116, 513] width 36 height 36
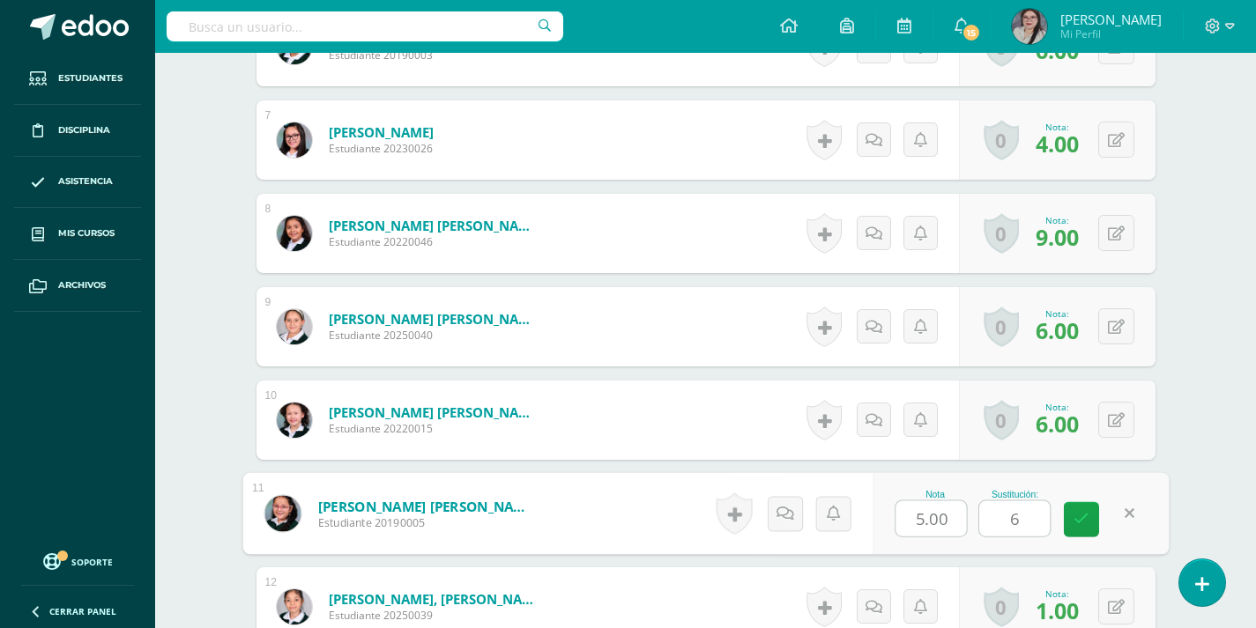
scroll to position [1231, 0]
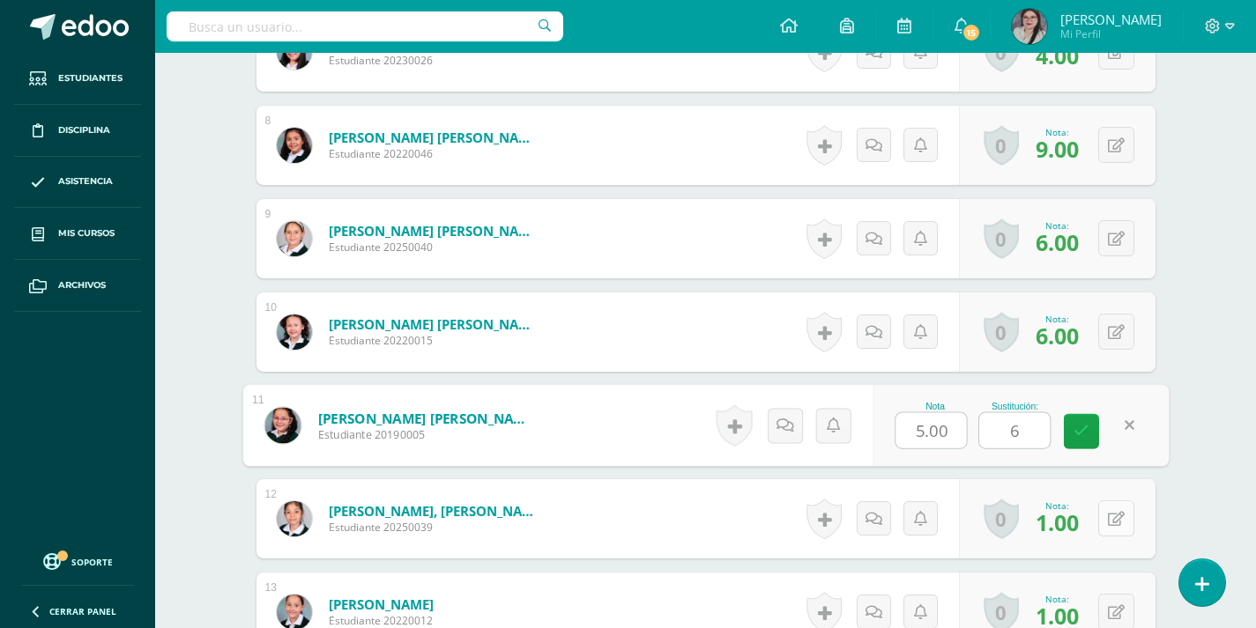
type input "6"
click at [1105, 515] on div "0 Logros Logros obtenidos Aún no hay logros agregados Nota: 1.00" at bounding box center [1057, 518] width 197 height 79
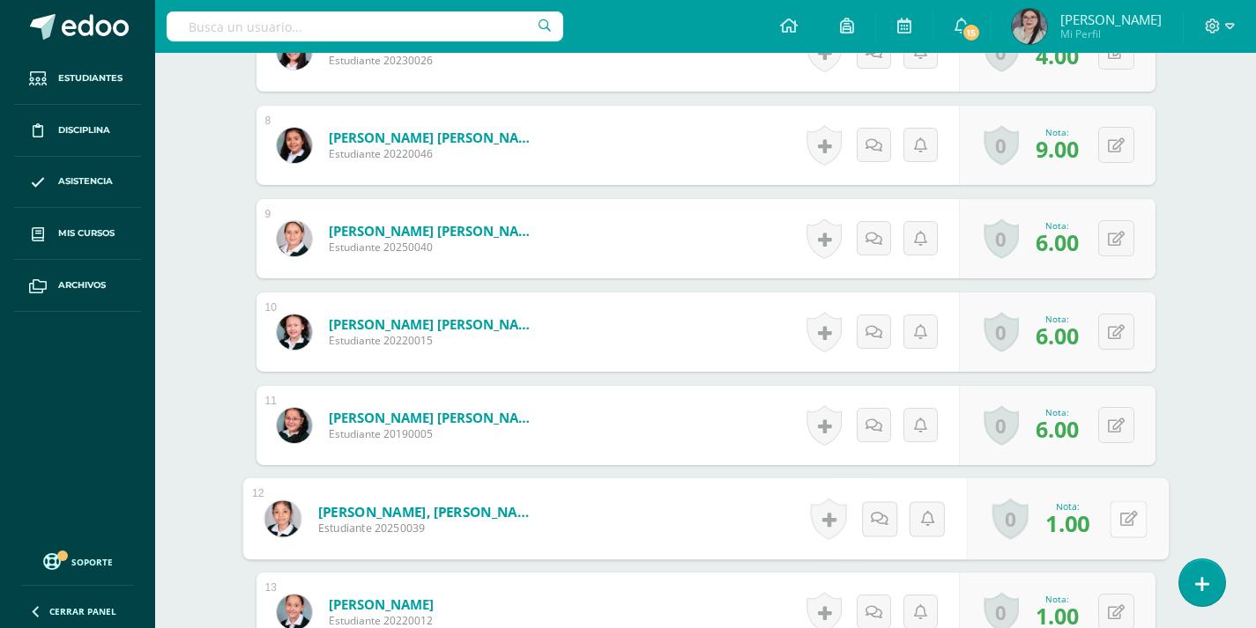
click at [1129, 524] on icon at bounding box center [1128, 518] width 18 height 15
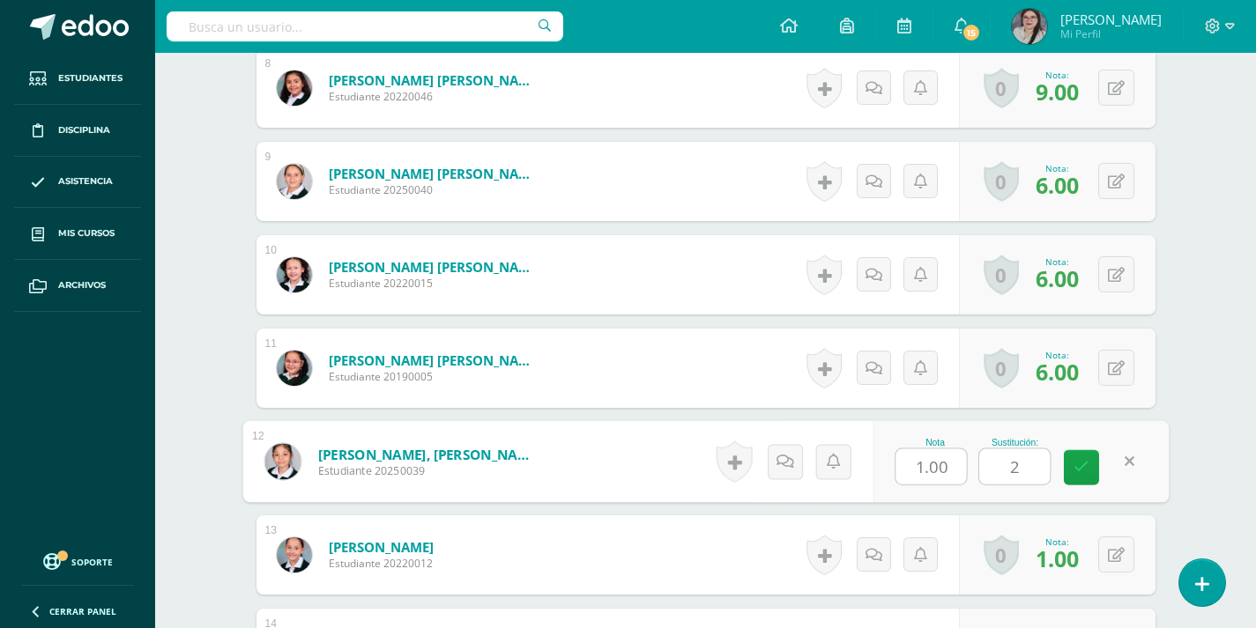
scroll to position [1319, 0]
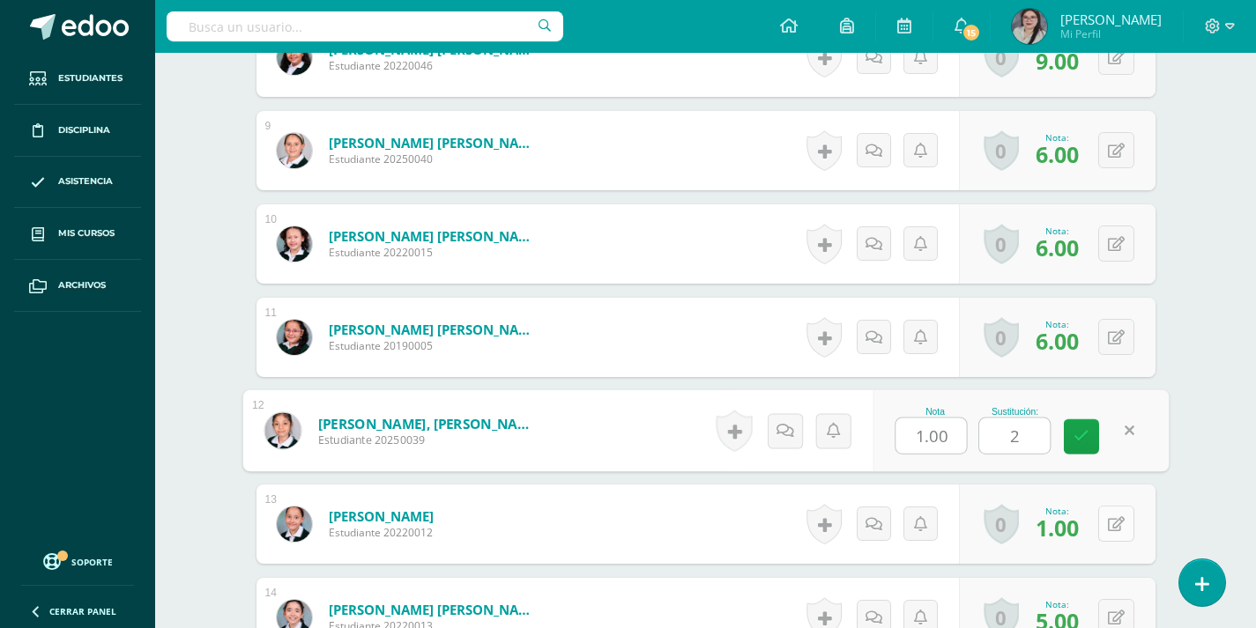
type input "2"
click at [1119, 525] on icon at bounding box center [1116, 524] width 17 height 15
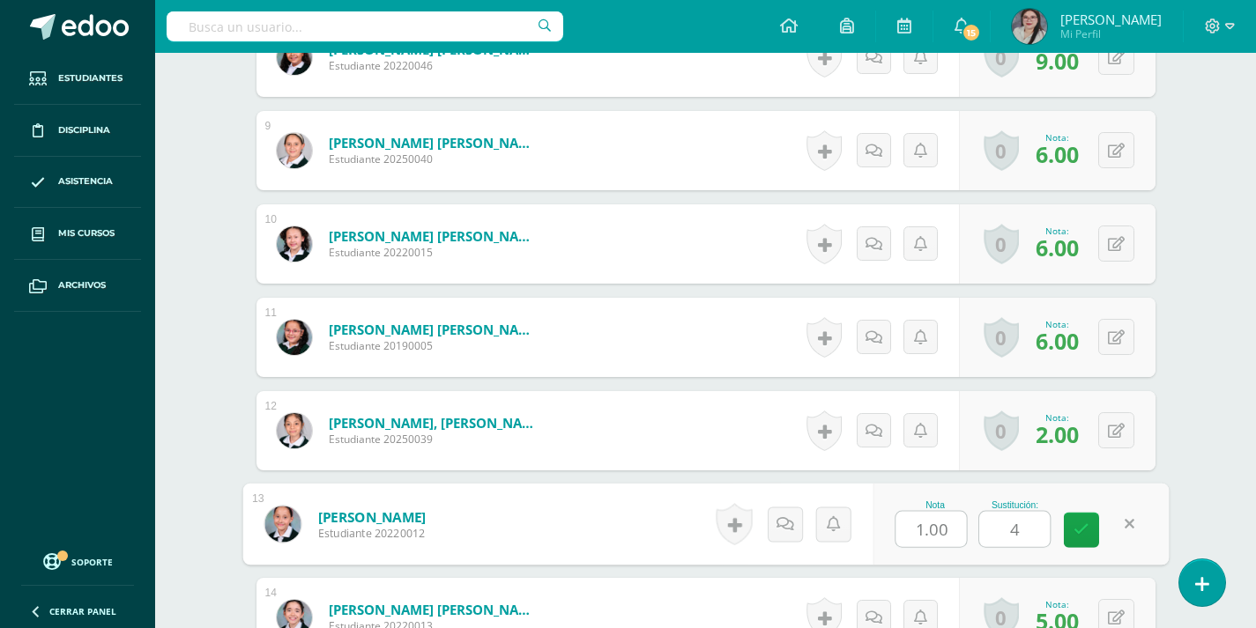
scroll to position [1408, 0]
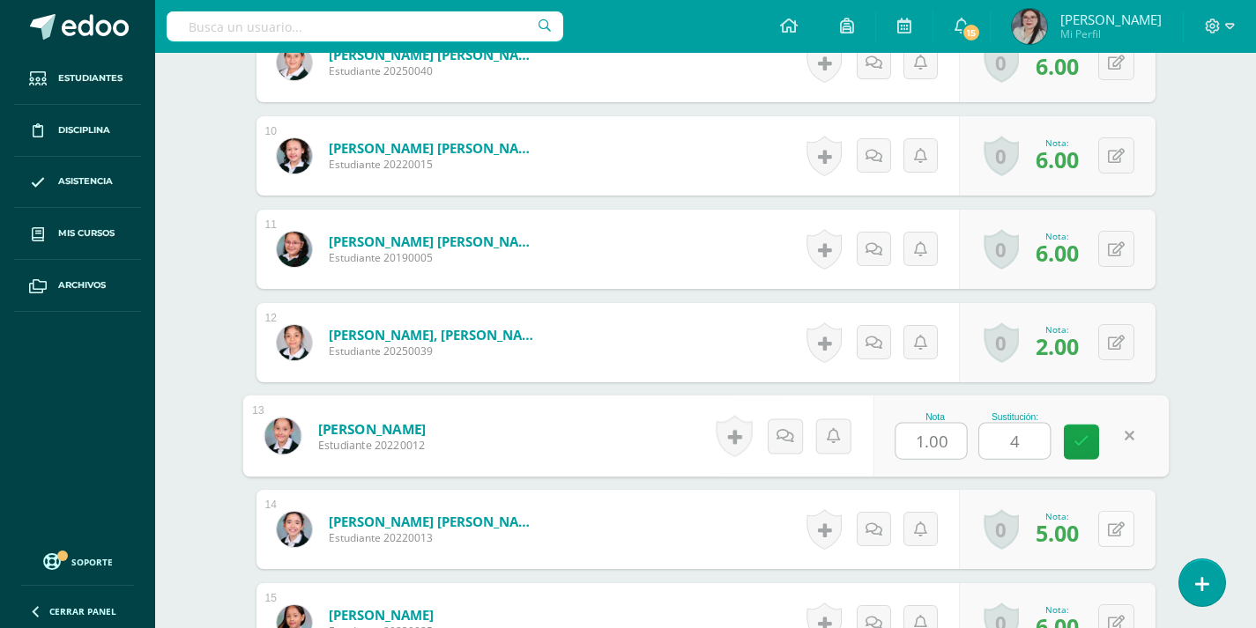
type input "4"
click at [1121, 526] on icon at bounding box center [1116, 530] width 17 height 15
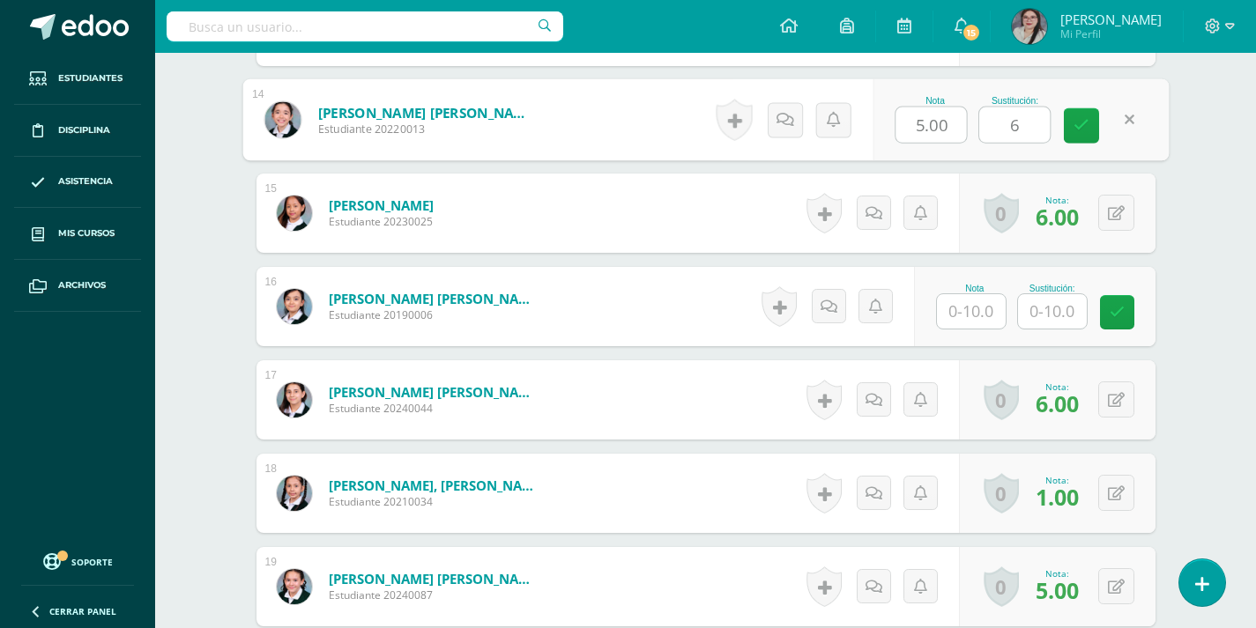
scroll to position [1848, 0]
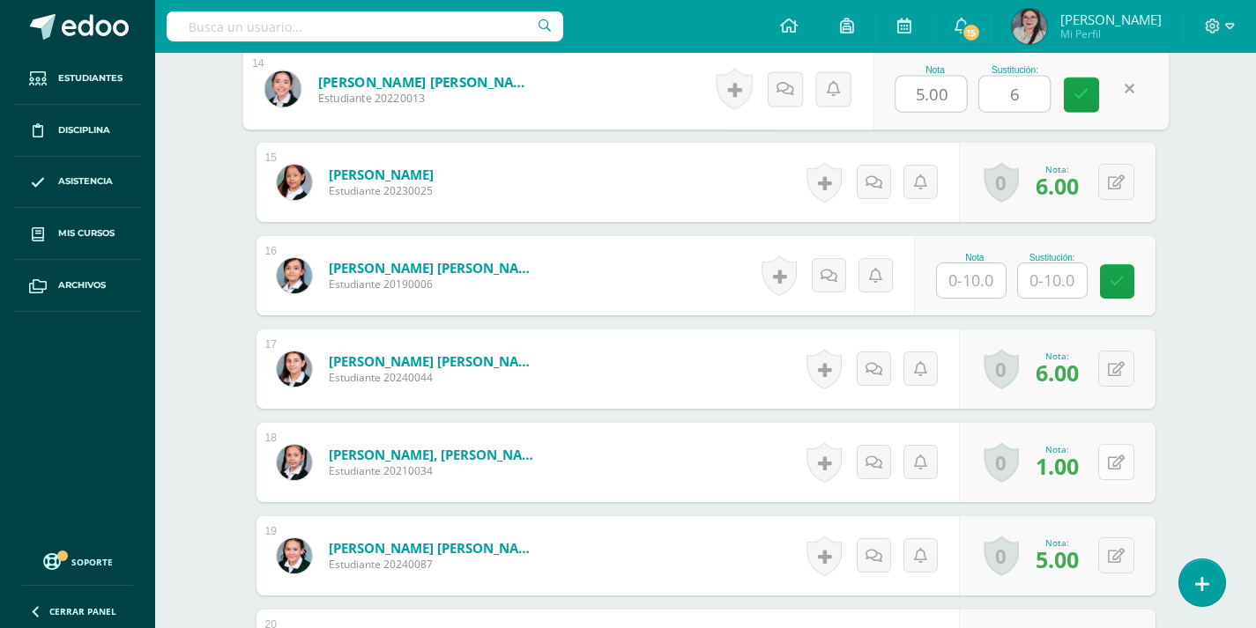
type input "6"
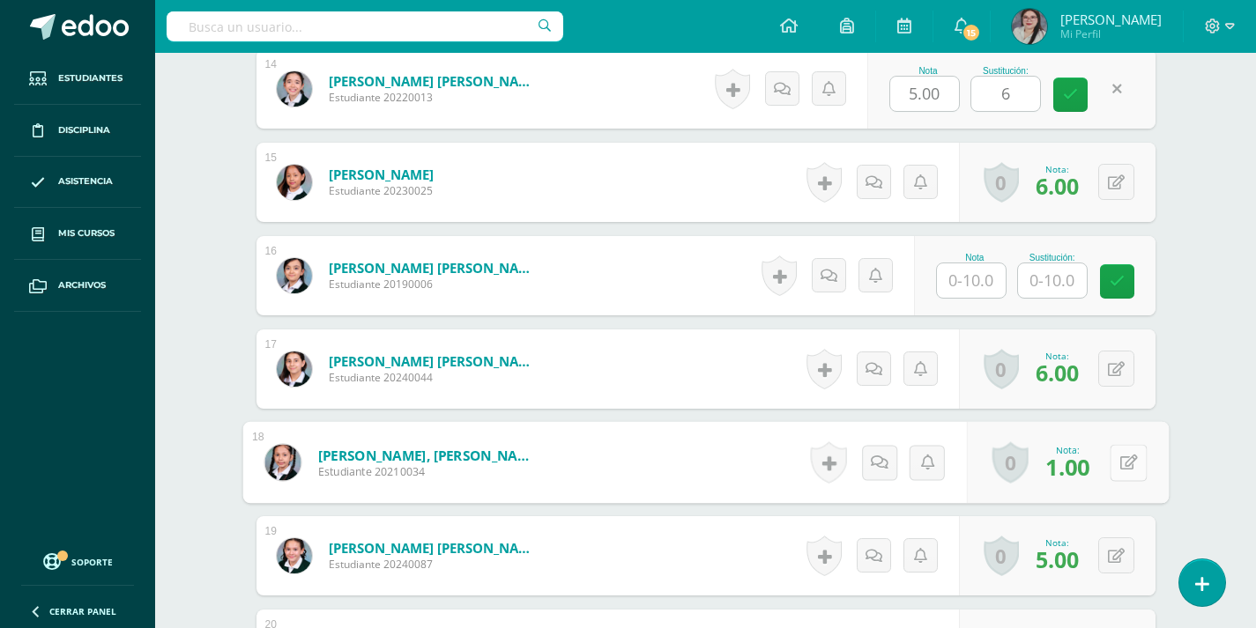
click at [1110, 471] on button at bounding box center [1128, 462] width 37 height 37
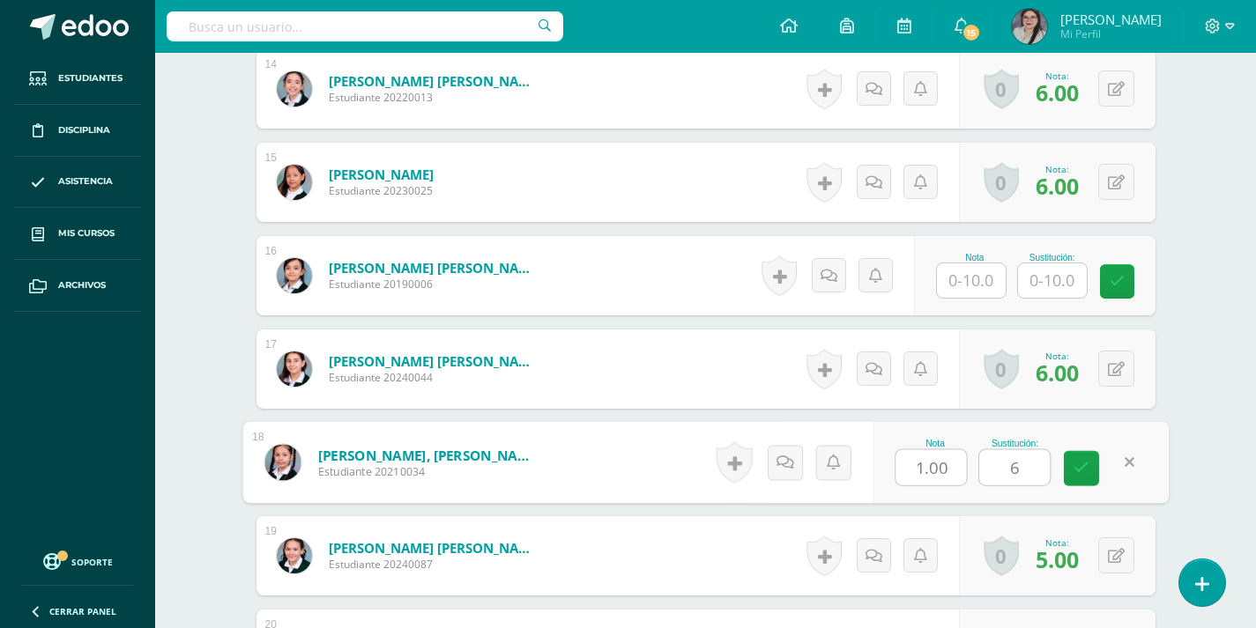
scroll to position [1936, 0]
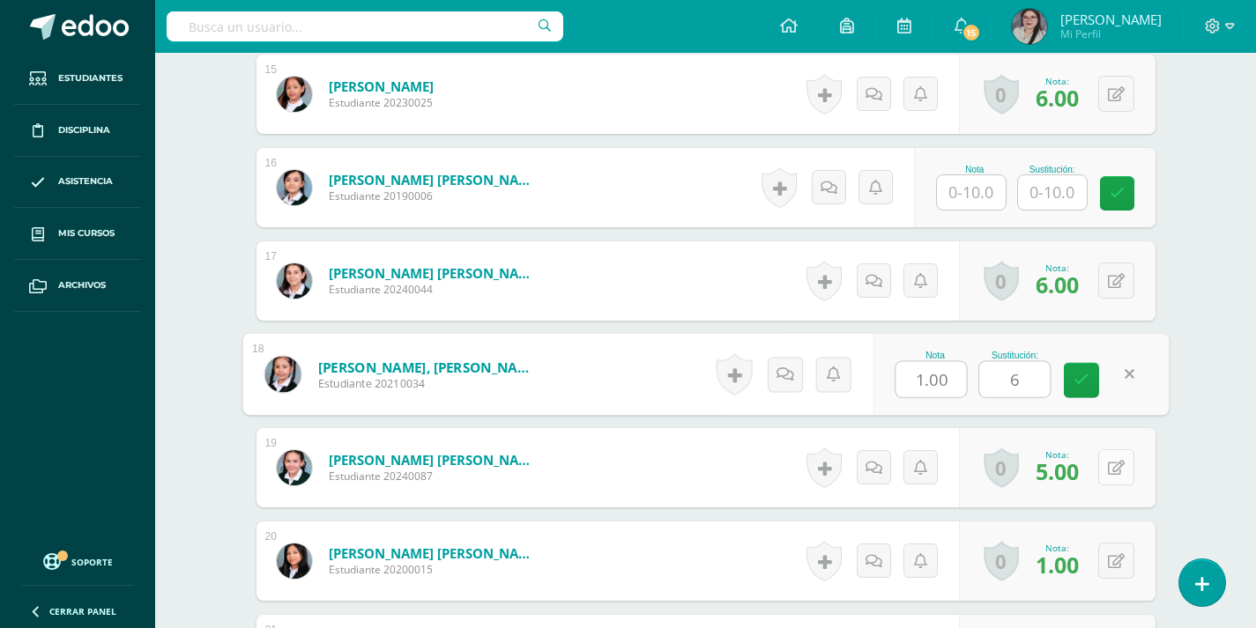
type input "6"
click at [1107, 472] on button at bounding box center [1116, 468] width 36 height 36
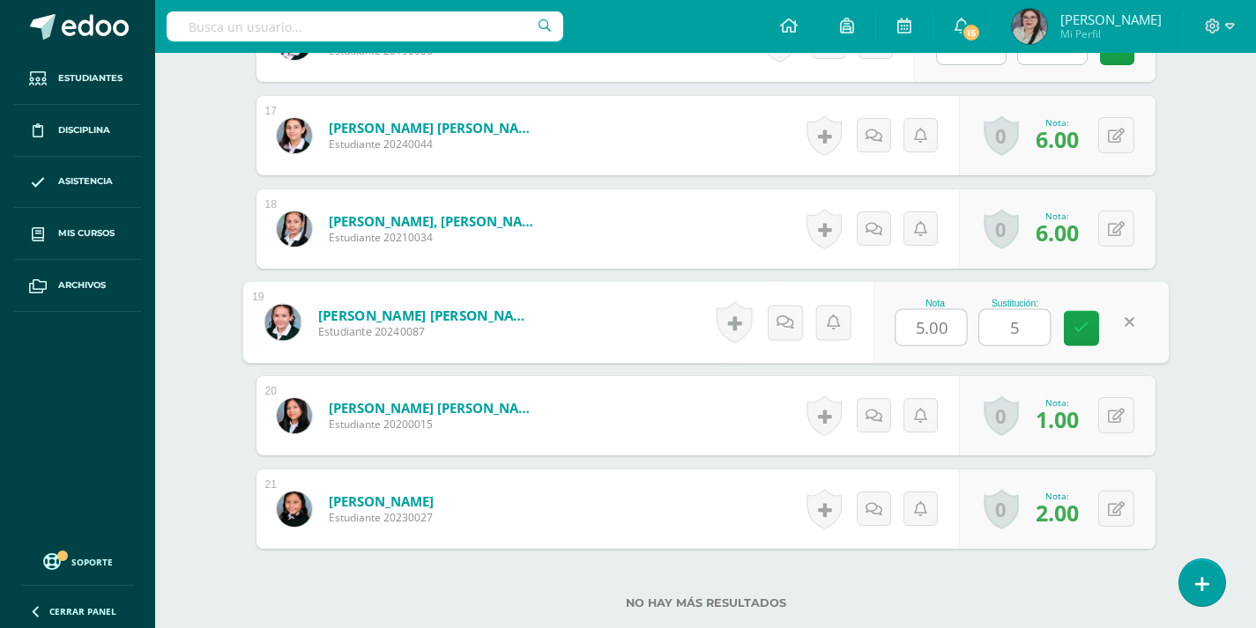
scroll to position [2113, 0]
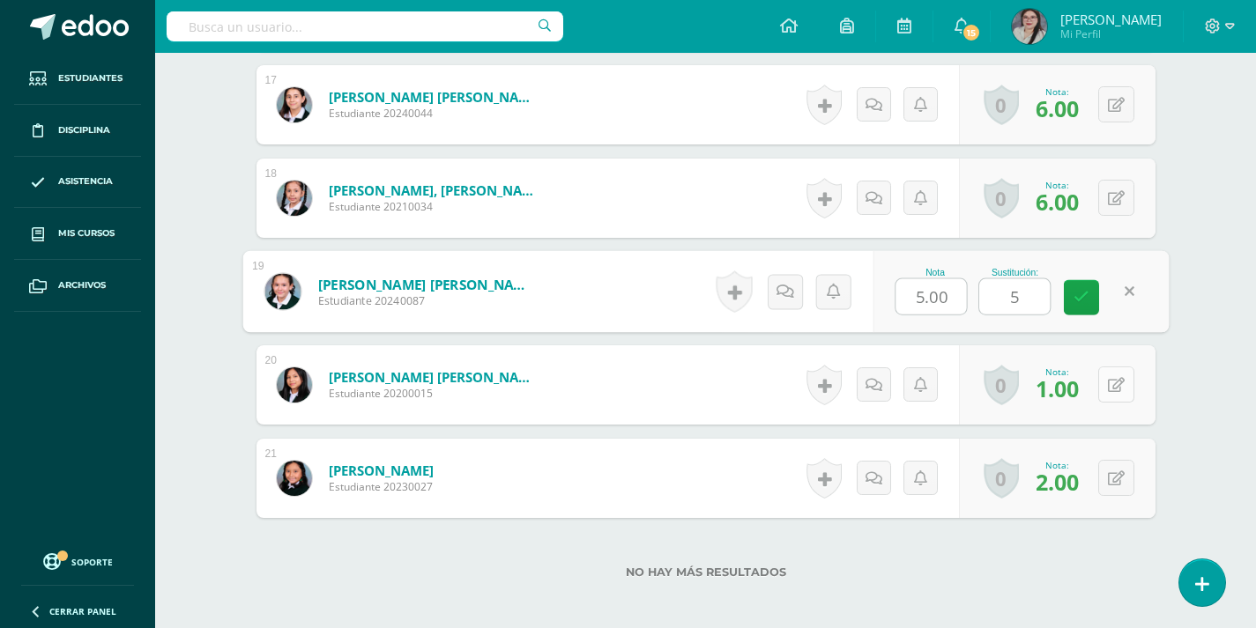
type input "5"
click at [1111, 388] on button at bounding box center [1116, 385] width 36 height 36
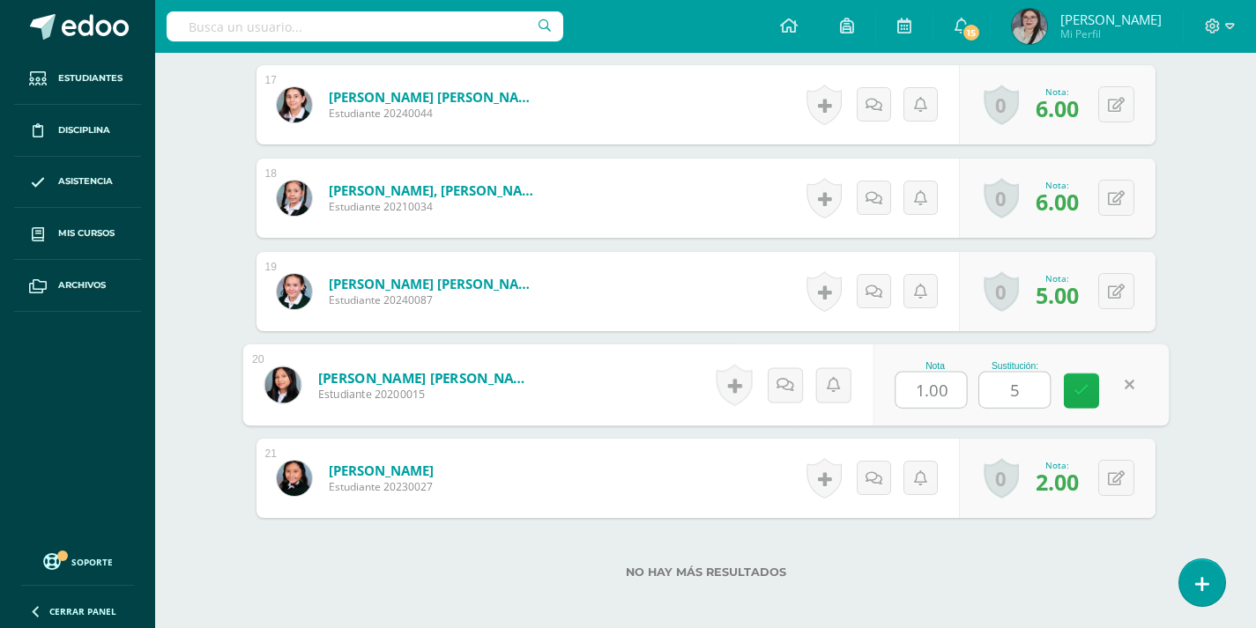
scroll to position [2201, 0]
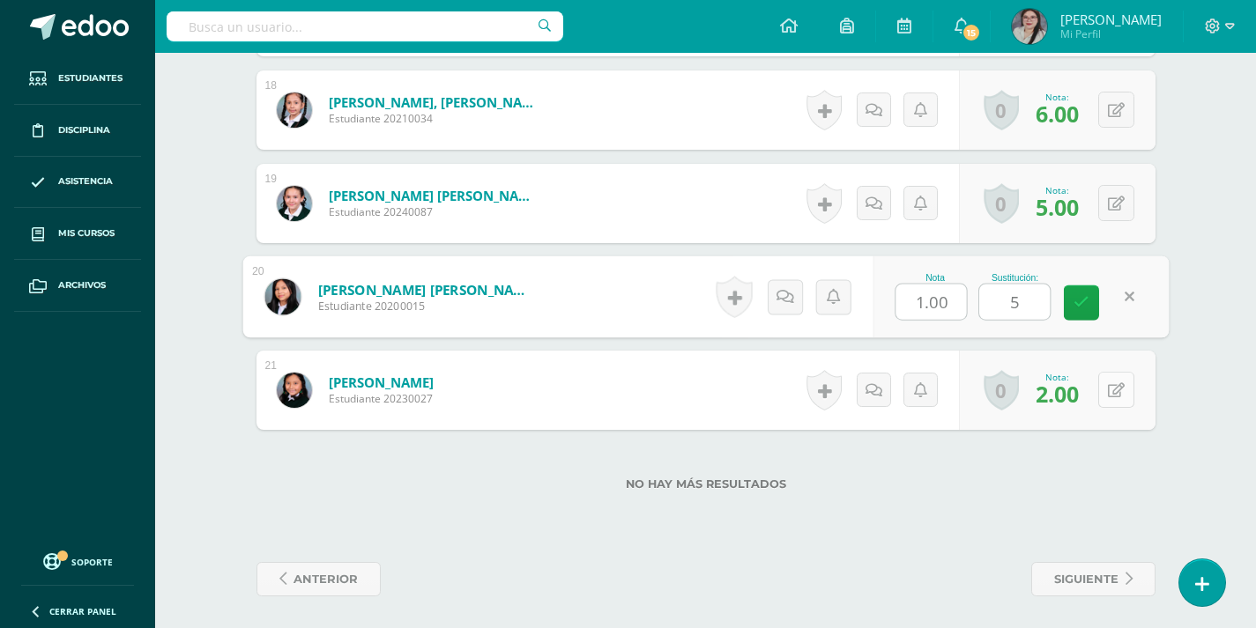
type input "5"
click at [1112, 388] on button at bounding box center [1116, 390] width 36 height 36
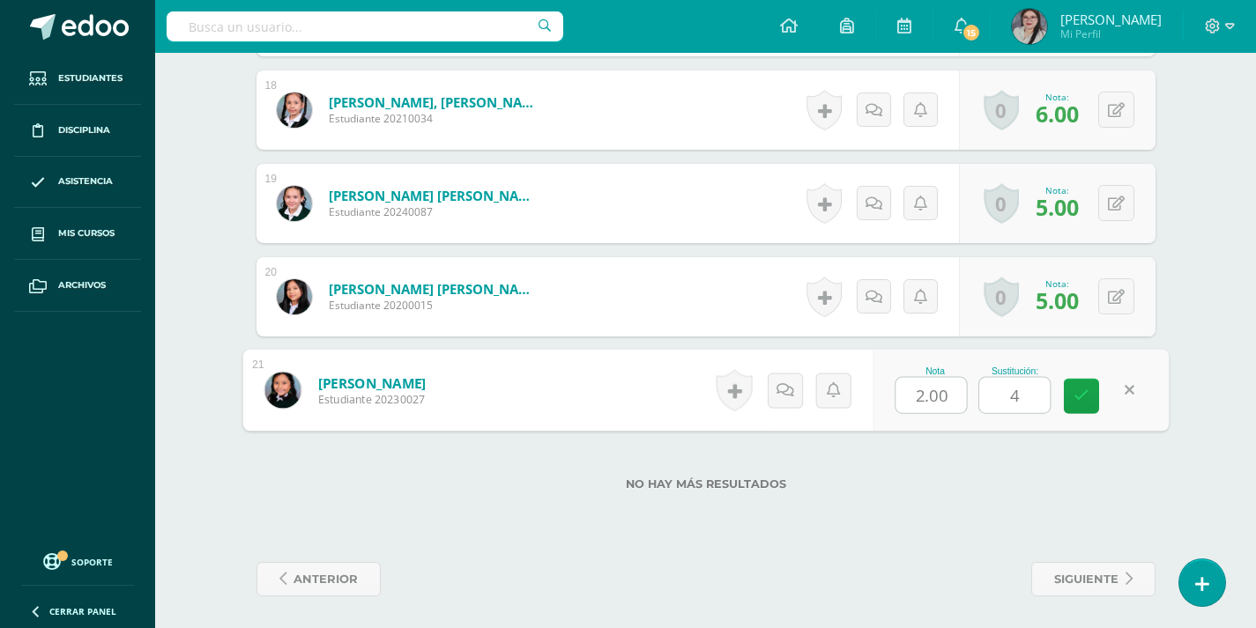
type input "4"
click at [1051, 458] on div "No hay más resultados" at bounding box center [705, 471] width 899 height 82
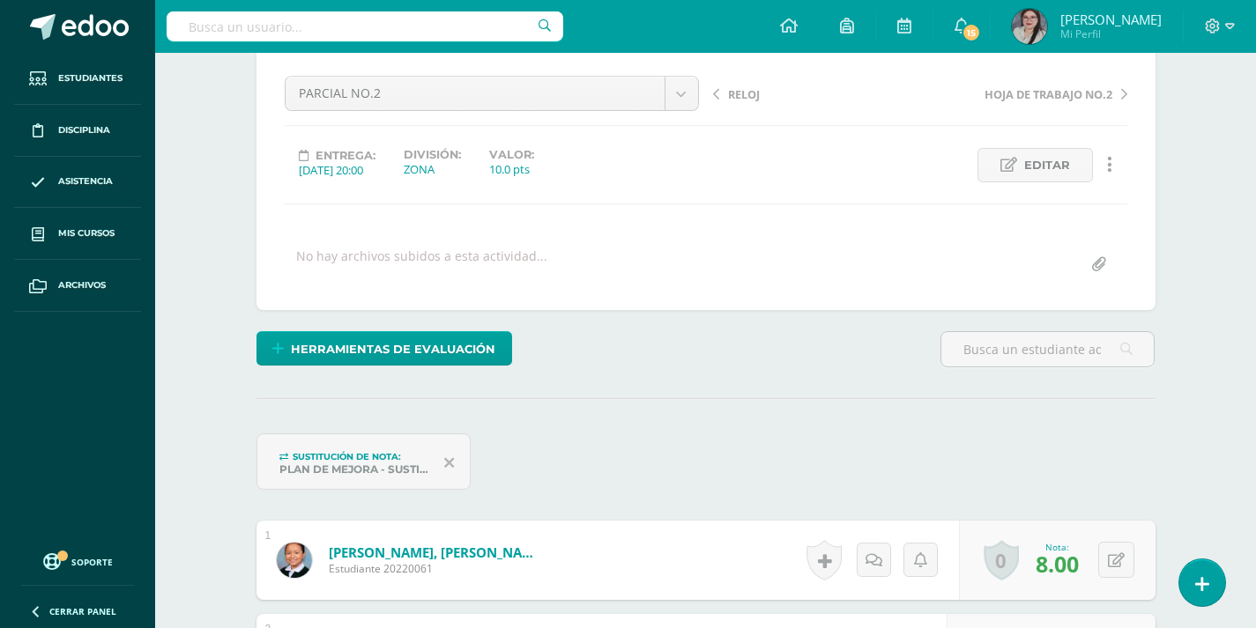
scroll to position [0, 0]
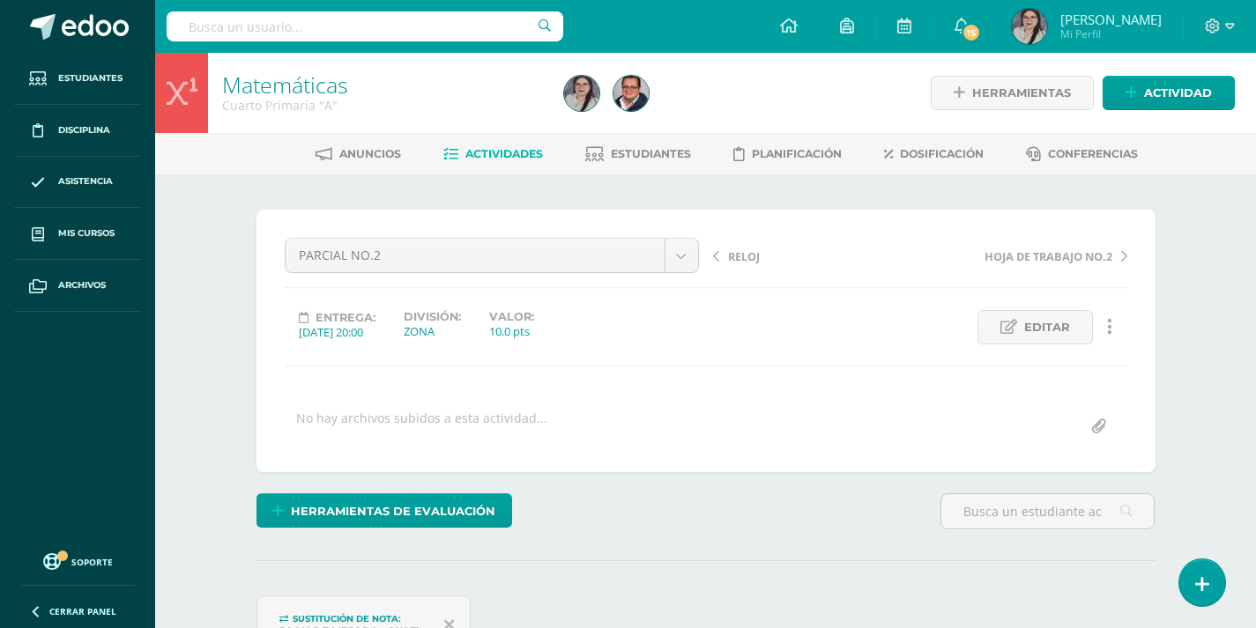
click at [479, 157] on span "Actividades" at bounding box center [504, 153] width 78 height 13
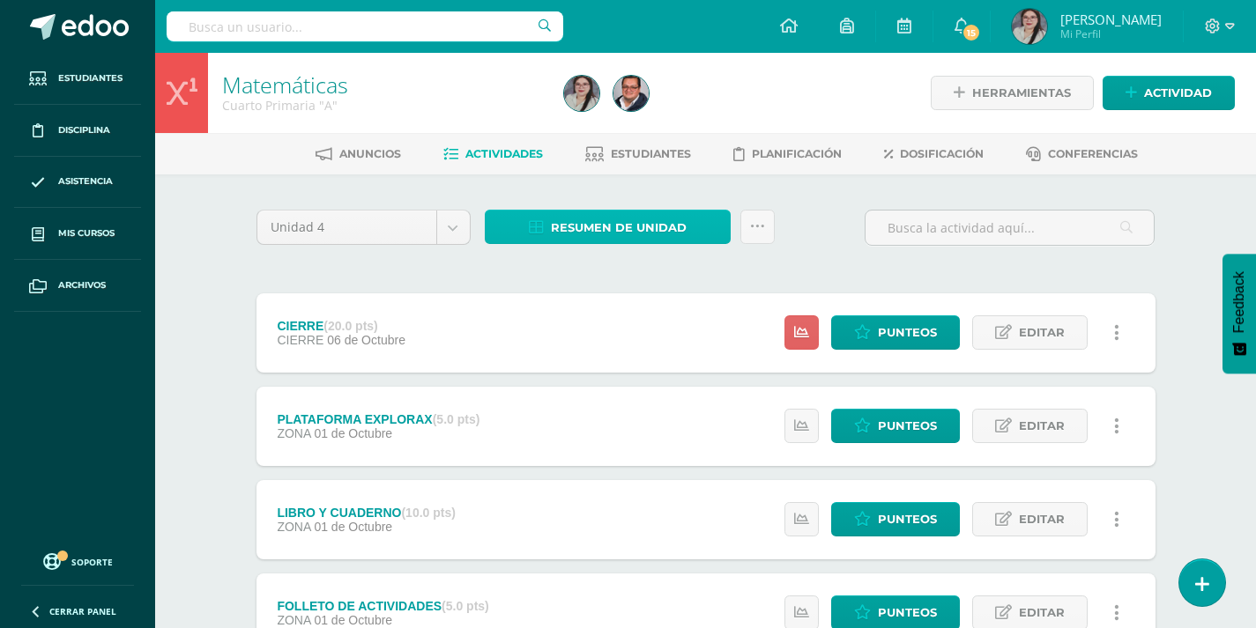
click at [559, 214] on span "Resumen de unidad" at bounding box center [619, 228] width 136 height 33
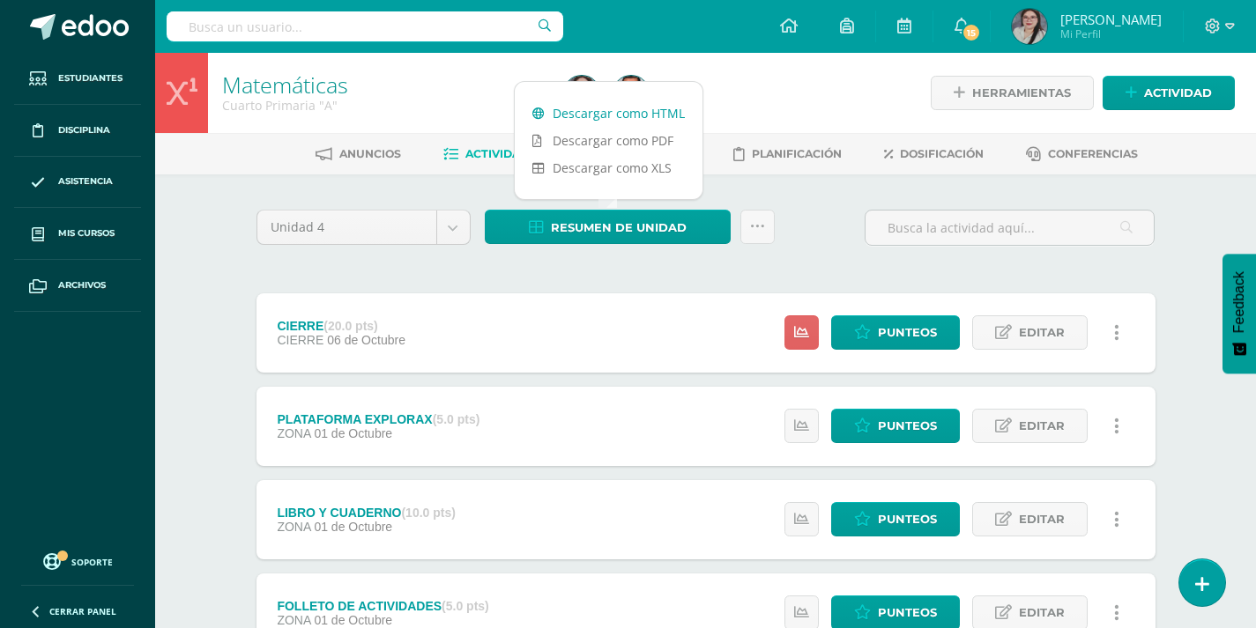
click at [611, 115] on link "Descargar como HTML" at bounding box center [609, 113] width 188 height 27
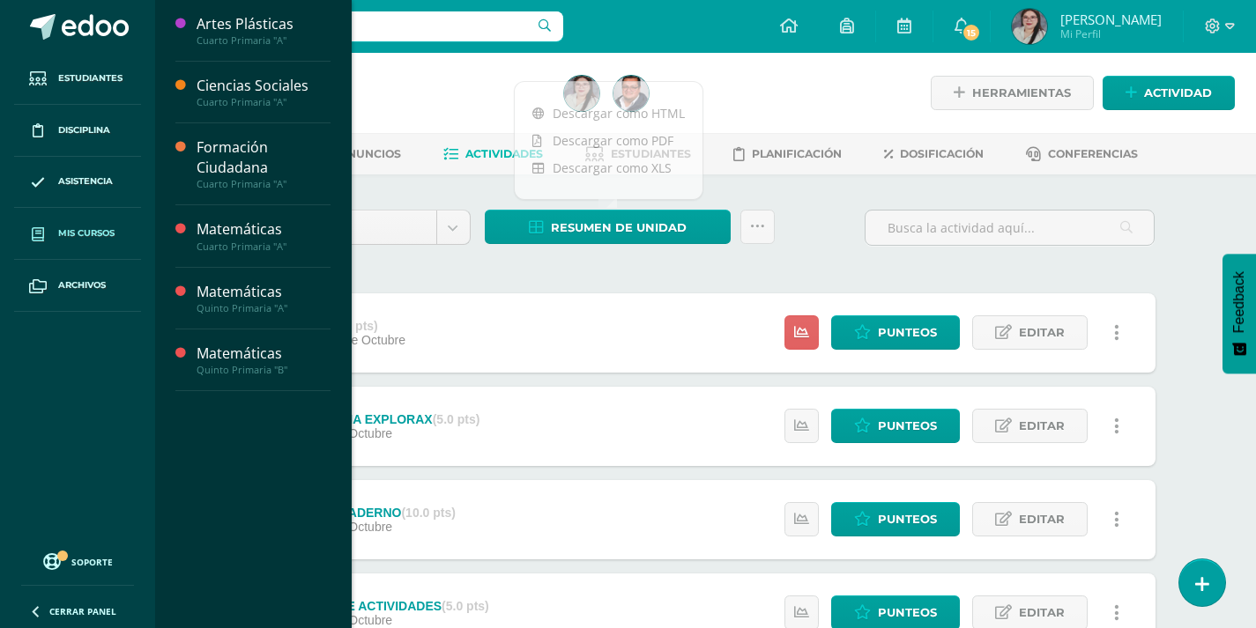
click at [85, 230] on span "Mis cursos" at bounding box center [86, 234] width 56 height 14
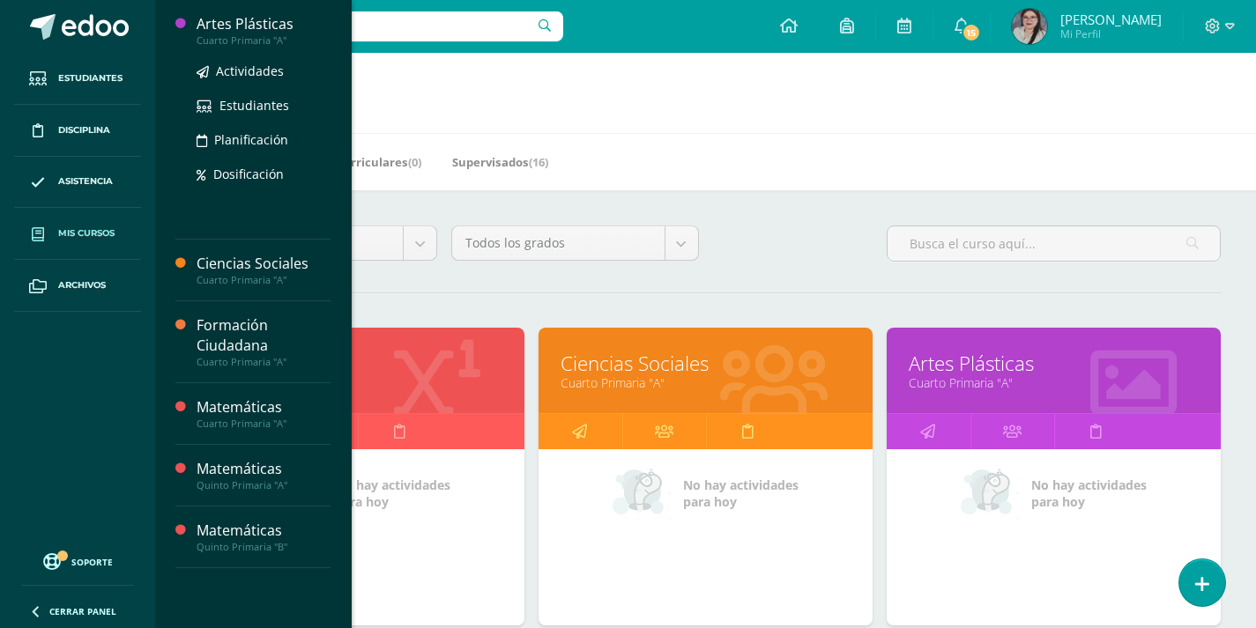
click at [221, 32] on div "Artes Plásticas" at bounding box center [264, 24] width 134 height 20
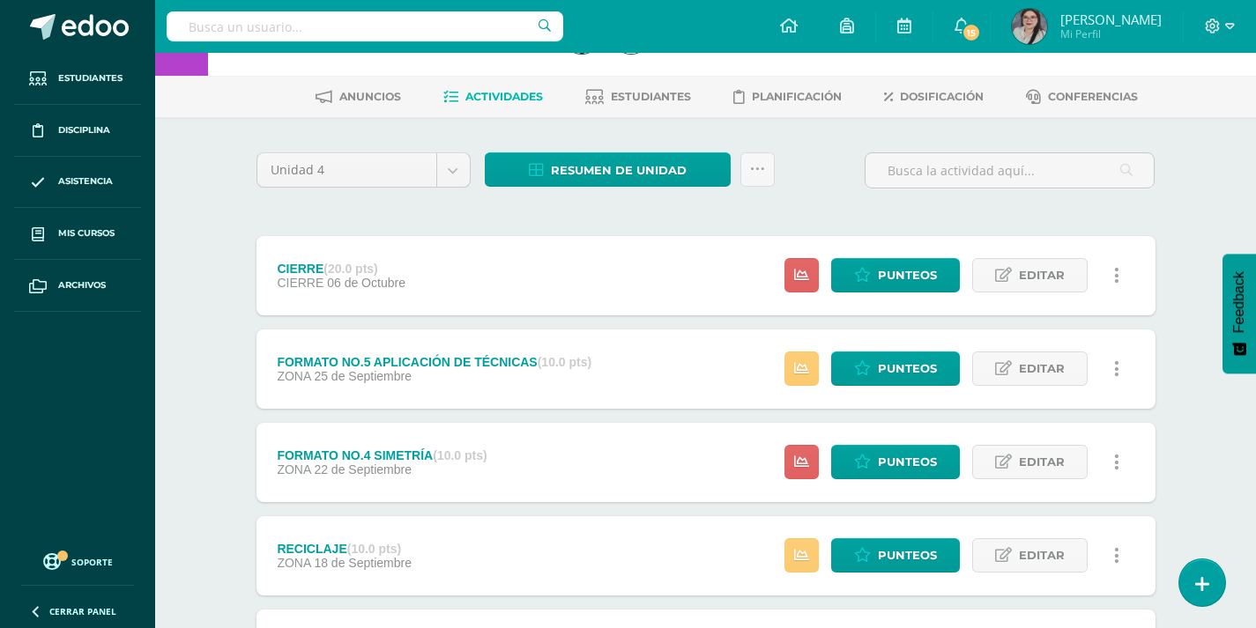
scroll to position [88, 0]
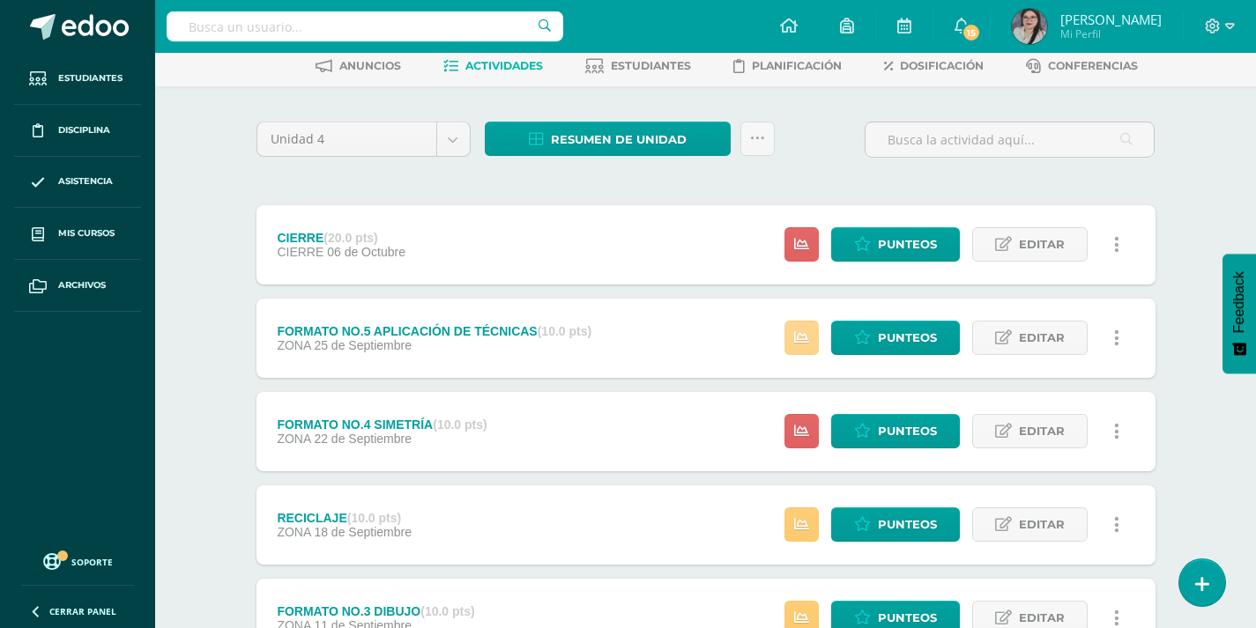
click at [807, 349] on link at bounding box center [801, 338] width 34 height 34
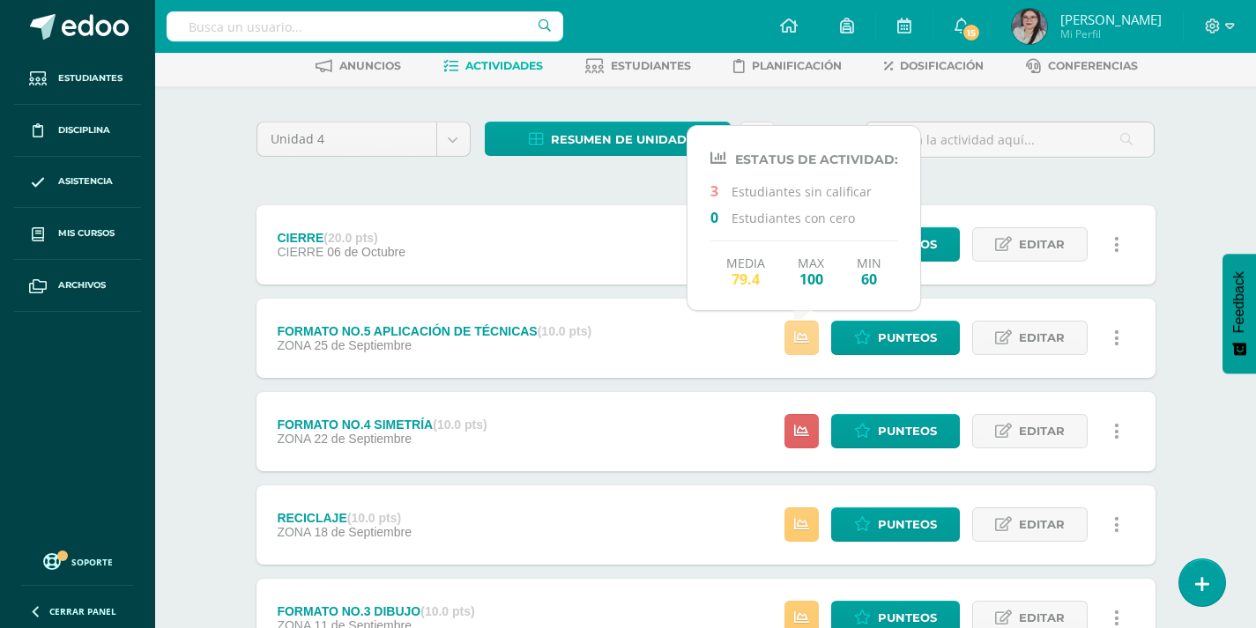
scroll to position [176, 0]
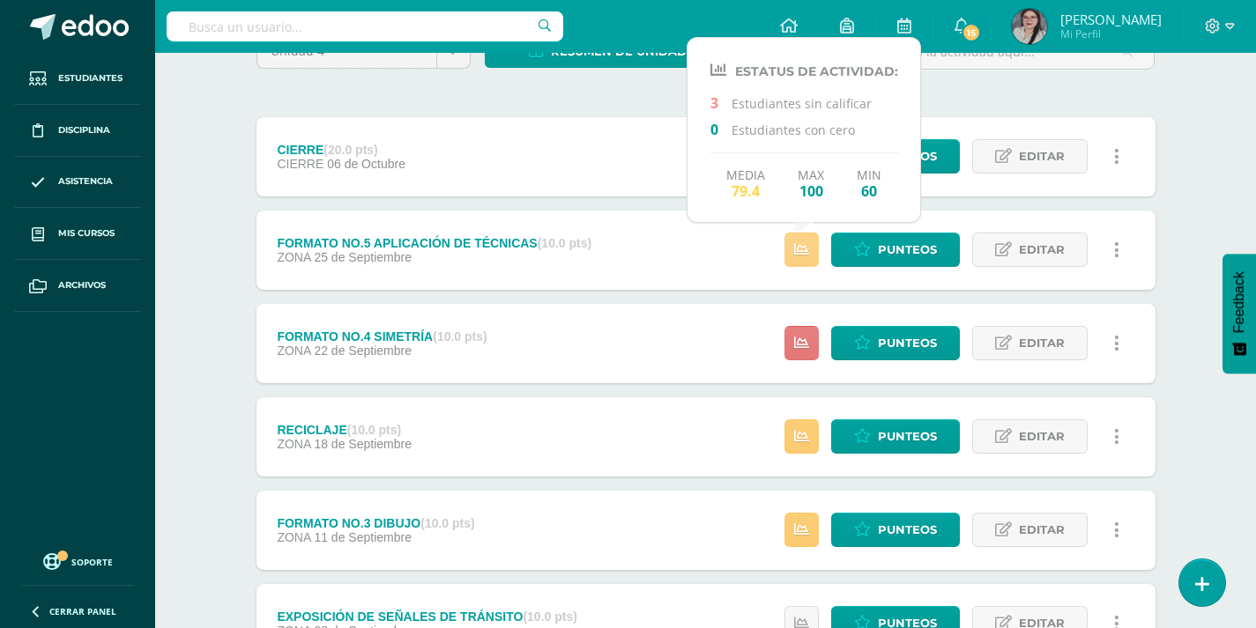
click at [807, 348] on icon at bounding box center [801, 343] width 15 height 15
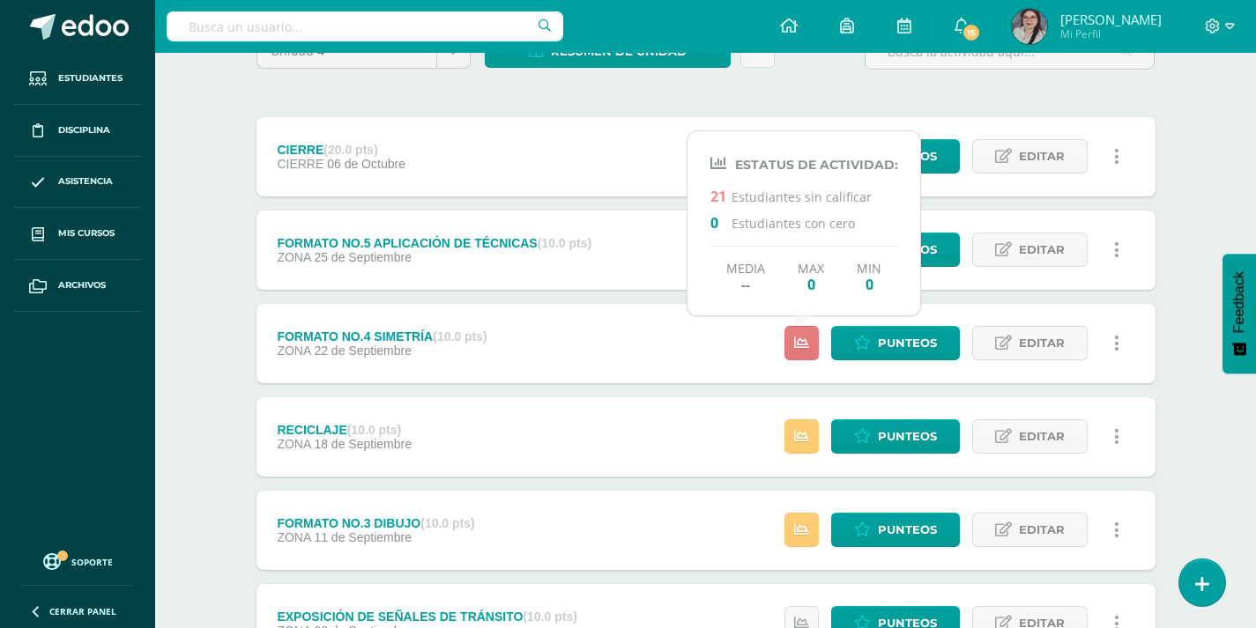
click at [807, 348] on icon at bounding box center [801, 343] width 15 height 15
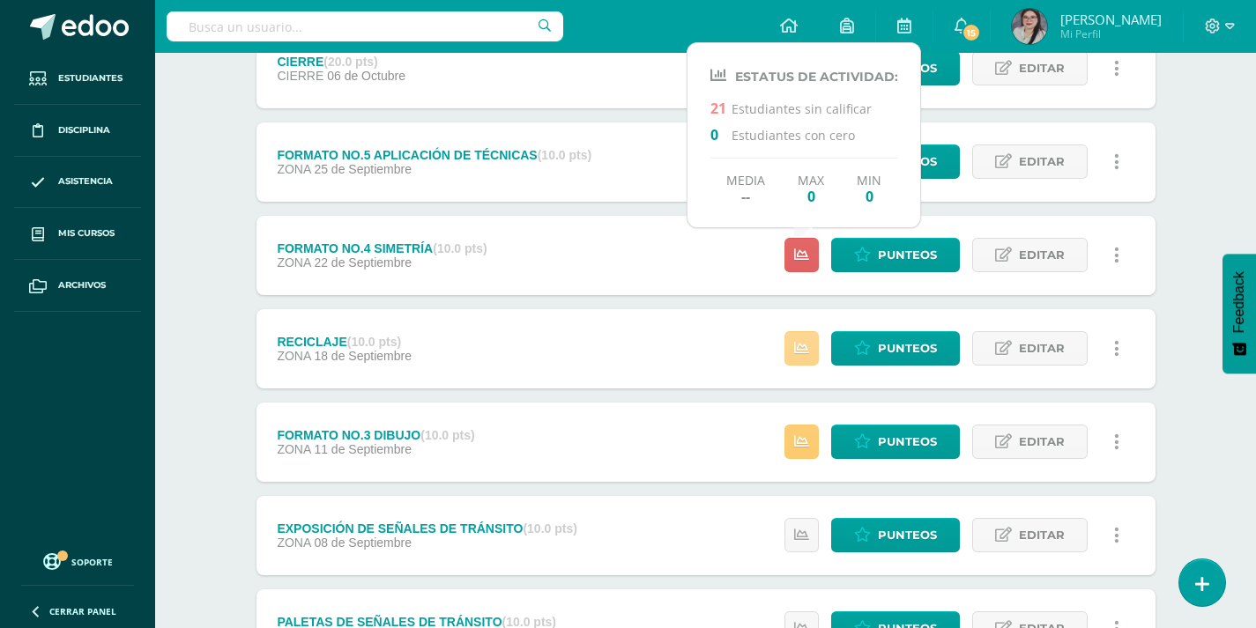
click at [807, 350] on icon at bounding box center [801, 348] width 15 height 15
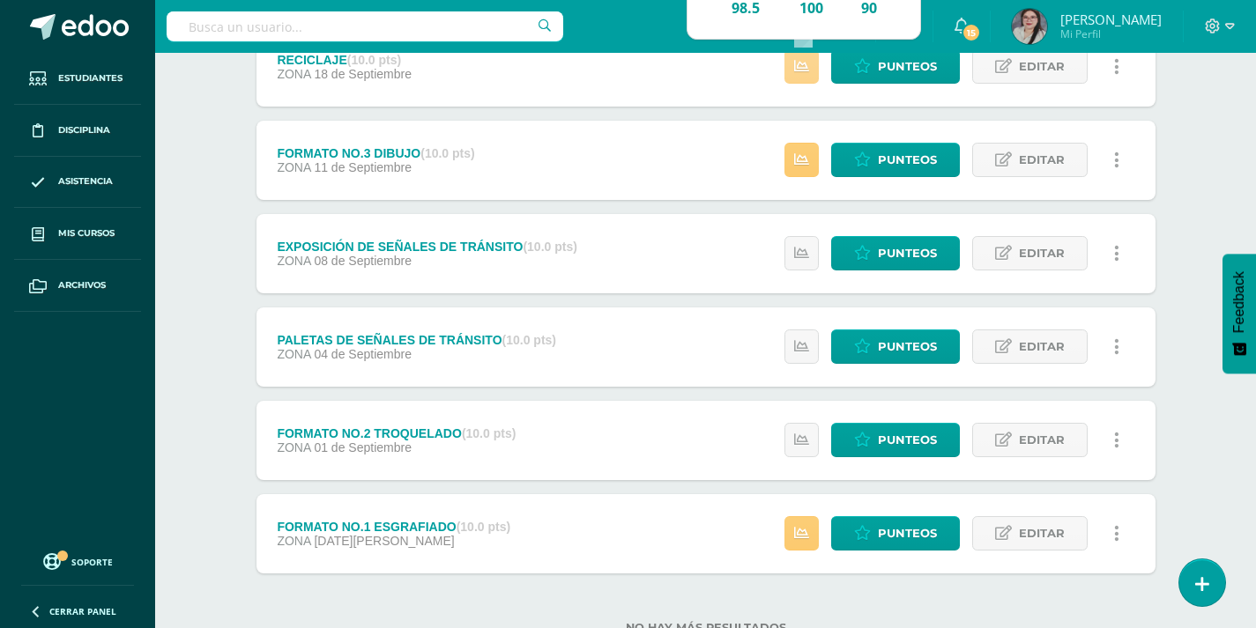
scroll to position [609, 0]
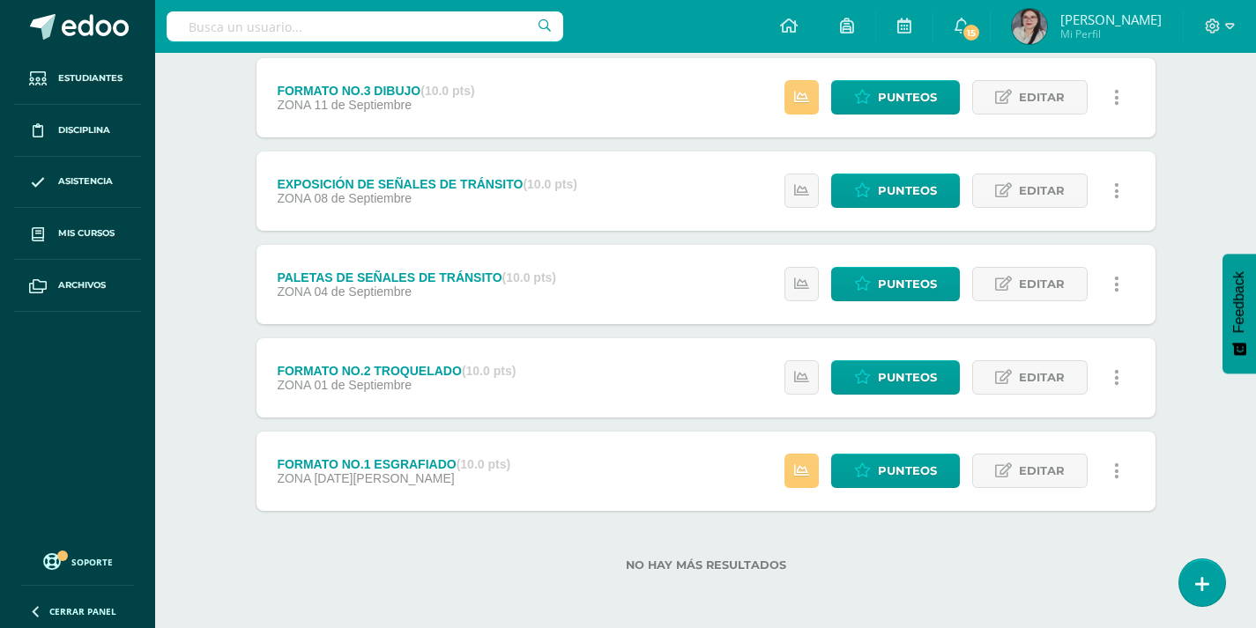
click at [781, 471] on div "Estatus de Actividad: 0 Estudiantes sin calificar 0 Estudiantes con cero Media …" at bounding box center [957, 471] width 398 height 79
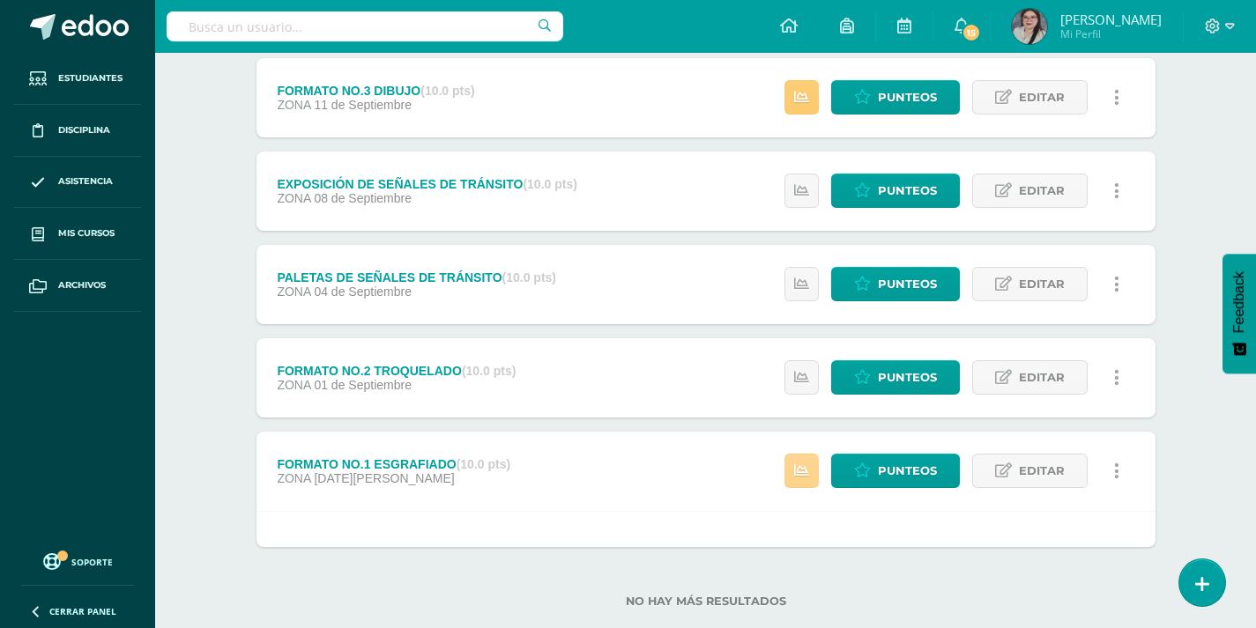
click at [813, 470] on link at bounding box center [801, 471] width 34 height 34
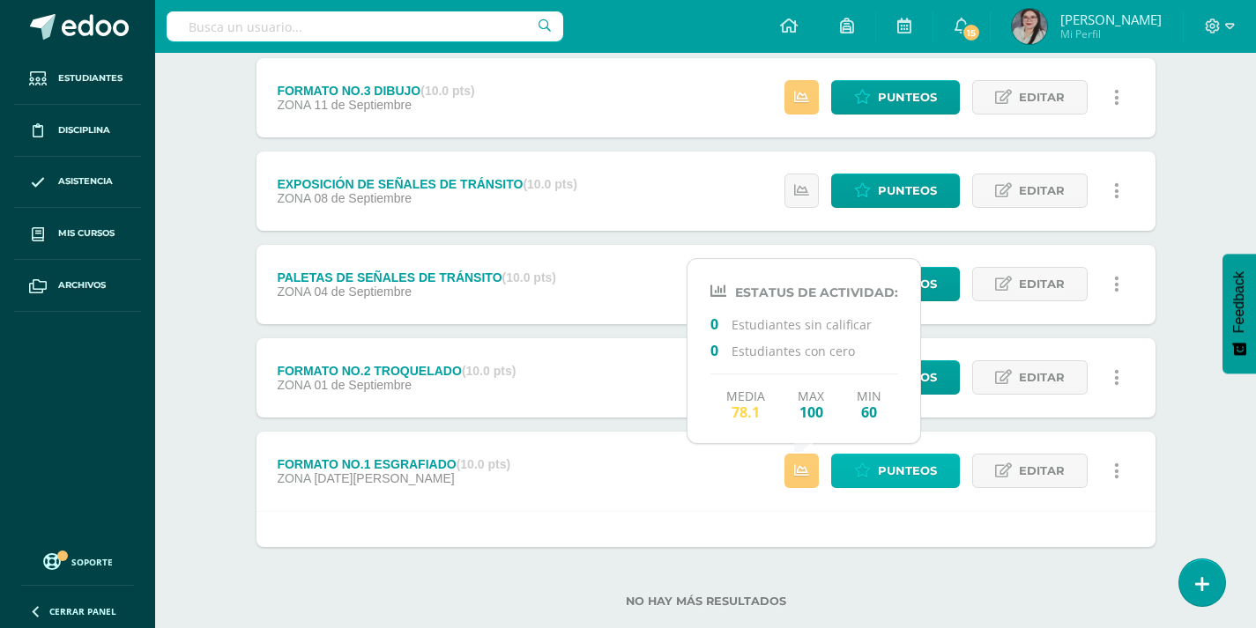
click at [886, 464] on span "Punteos" at bounding box center [907, 471] width 59 height 33
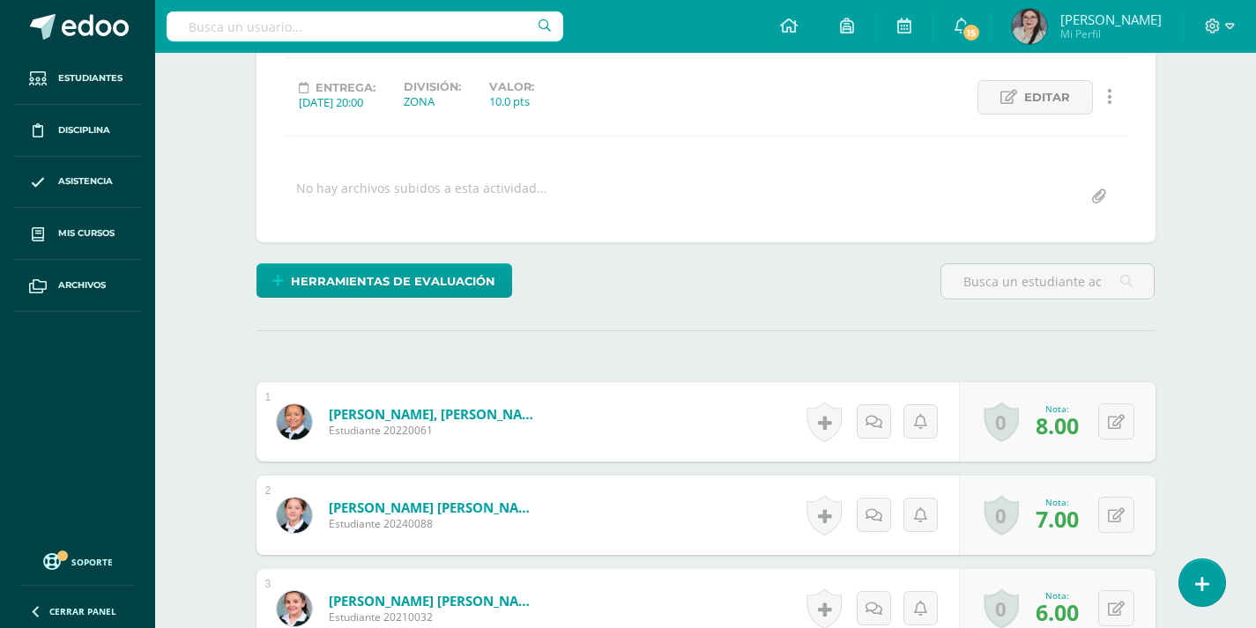
scroll to position [184, 0]
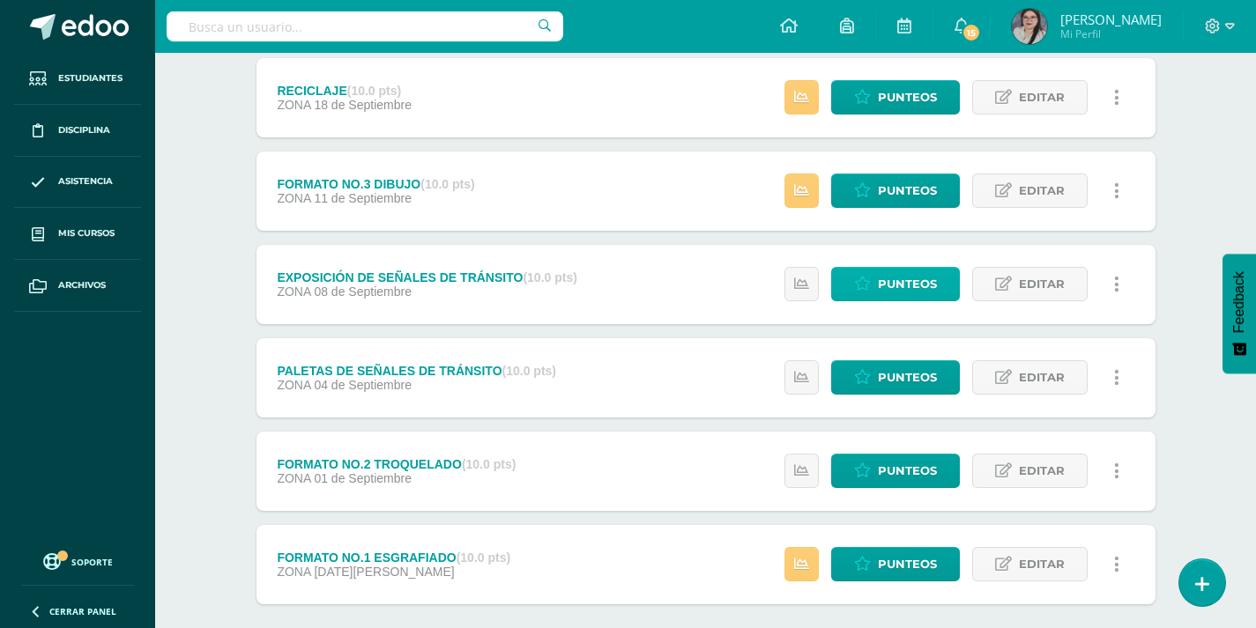
scroll to position [345, 0]
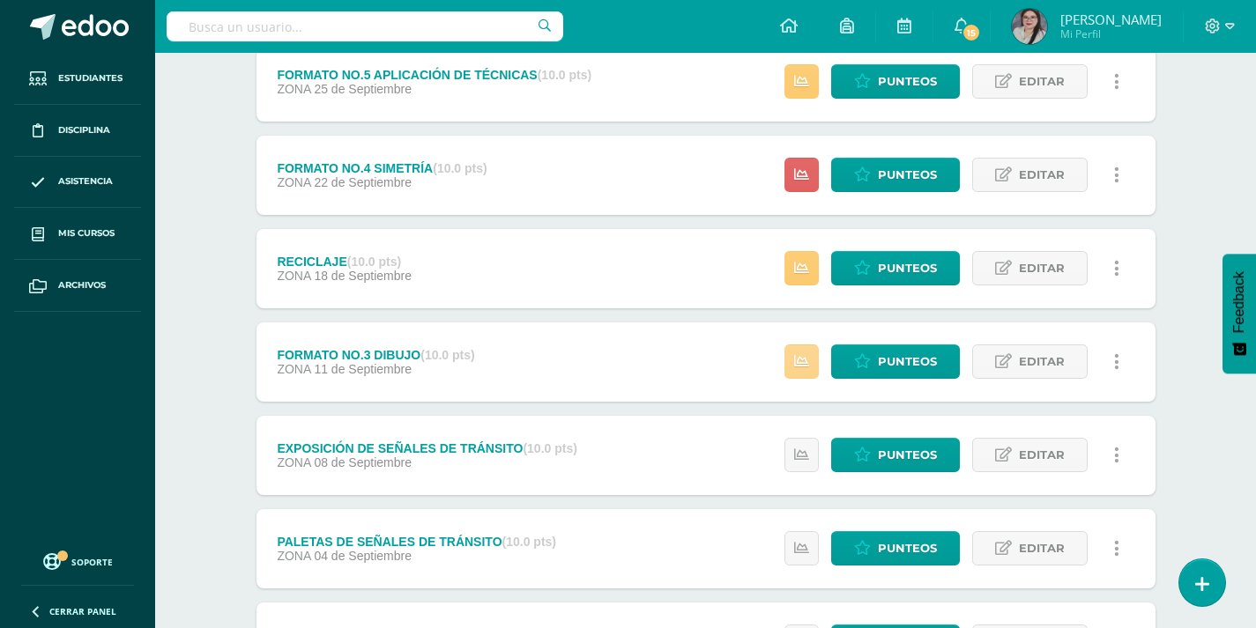
click at [814, 360] on link at bounding box center [801, 362] width 34 height 34
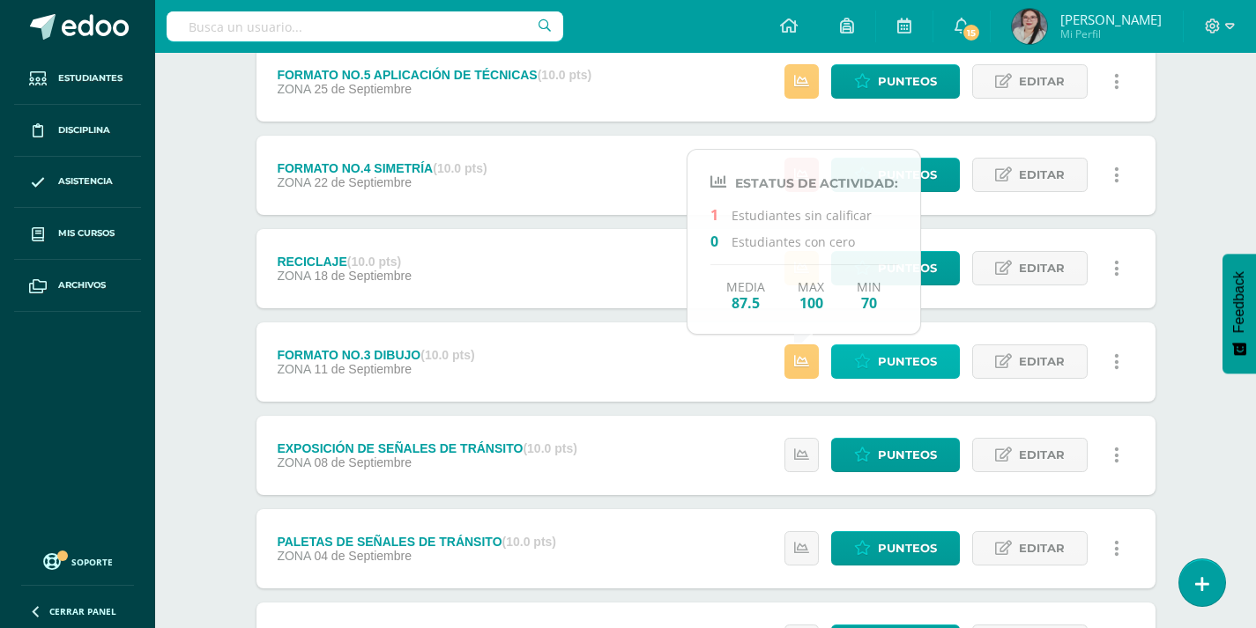
click at [884, 363] on span "Punteos" at bounding box center [907, 362] width 59 height 33
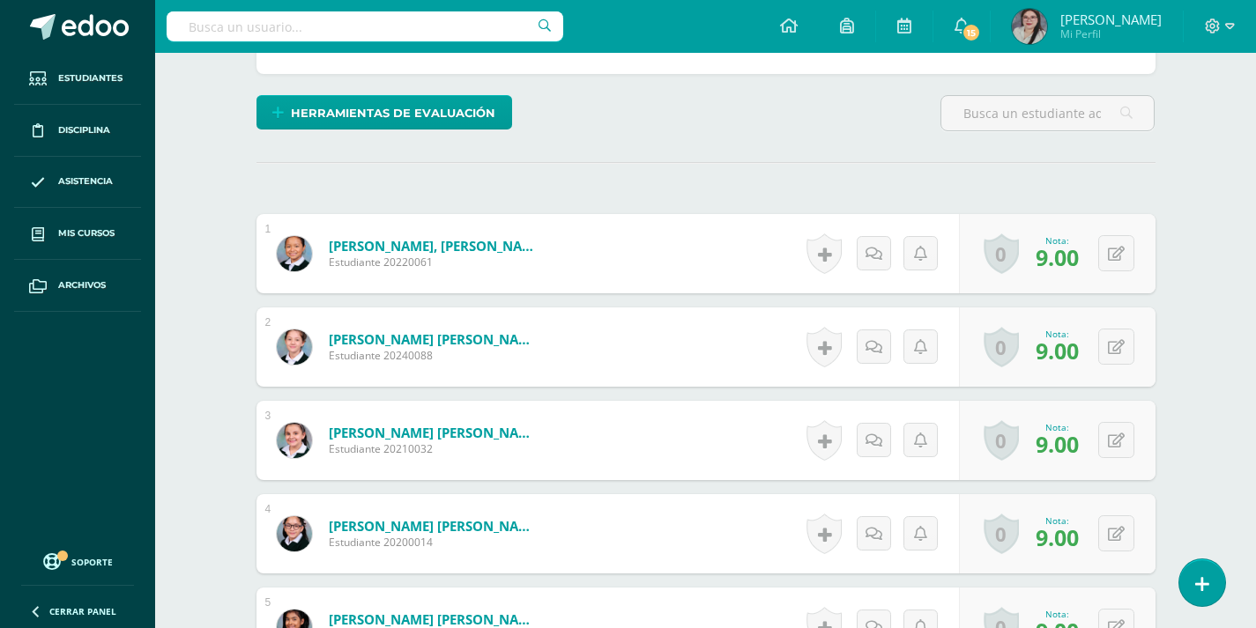
scroll to position [175, 0]
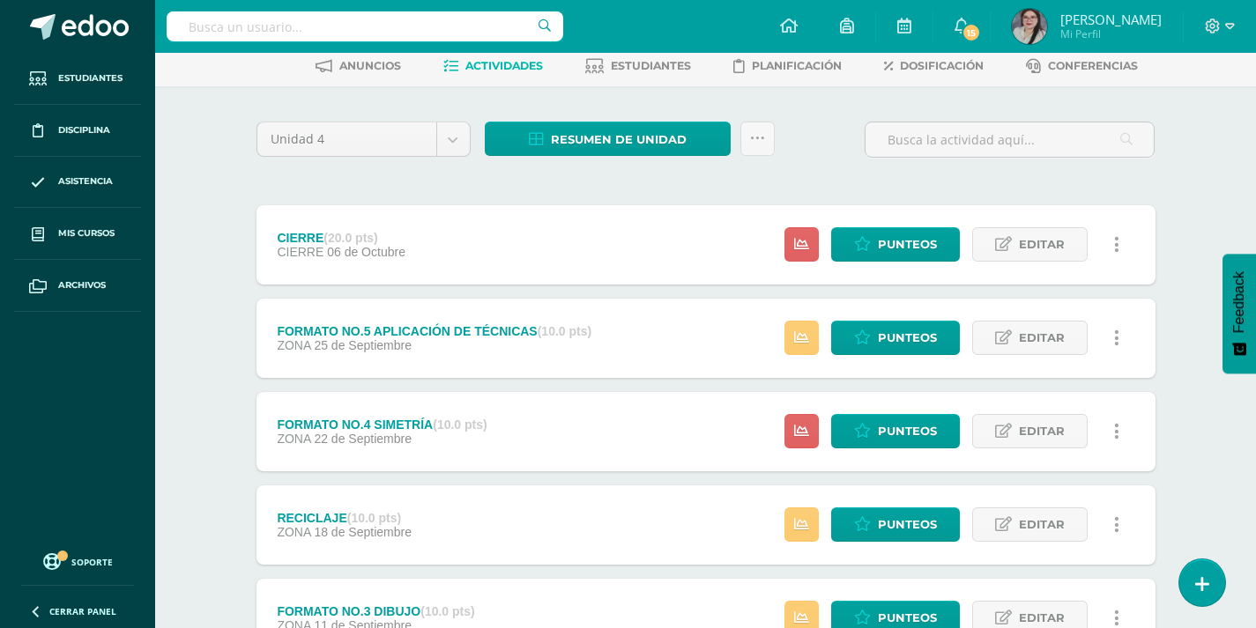
scroll to position [176, 0]
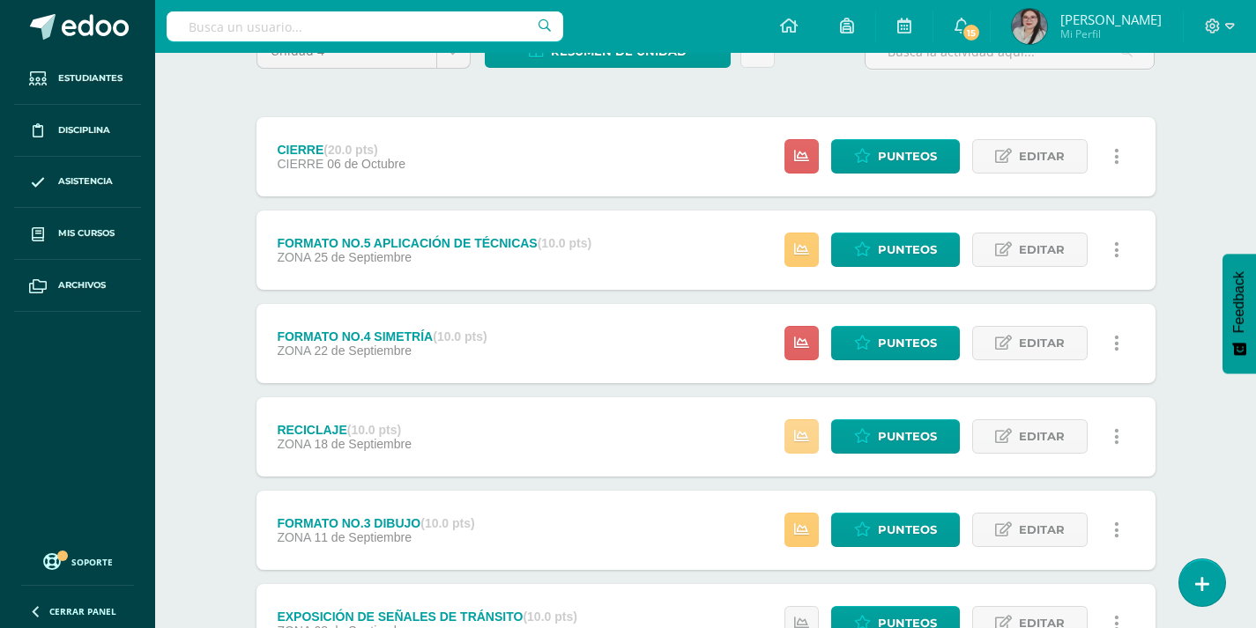
click at [792, 436] on link at bounding box center [801, 437] width 34 height 34
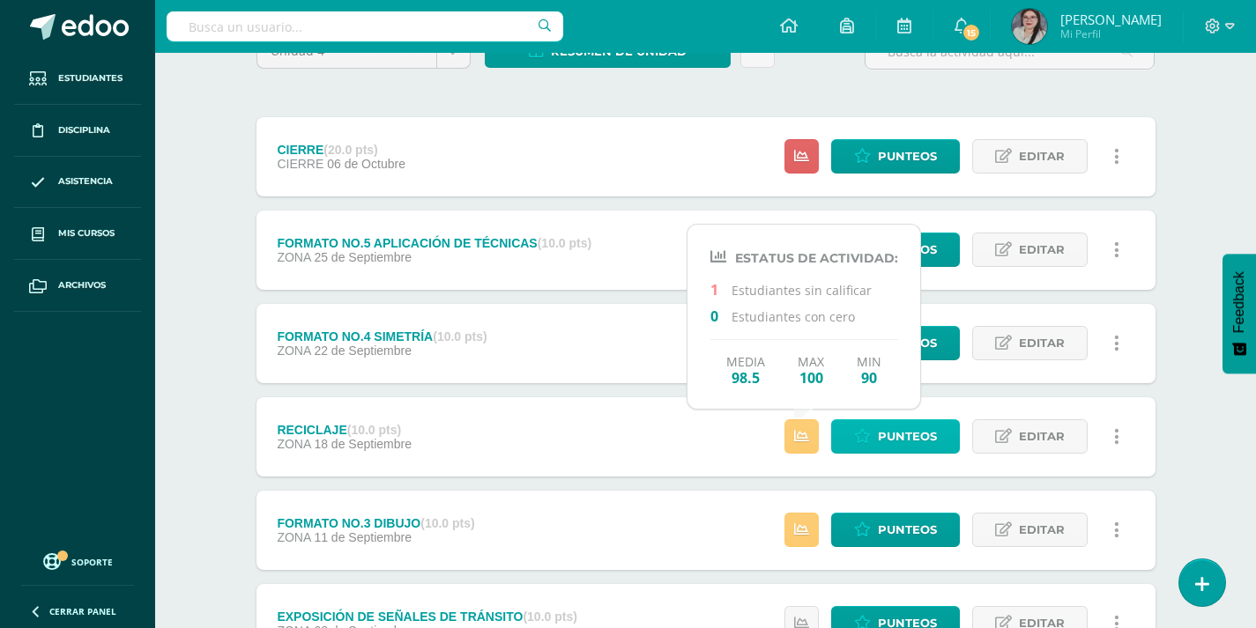
click at [894, 430] on span "Punteos" at bounding box center [907, 436] width 59 height 33
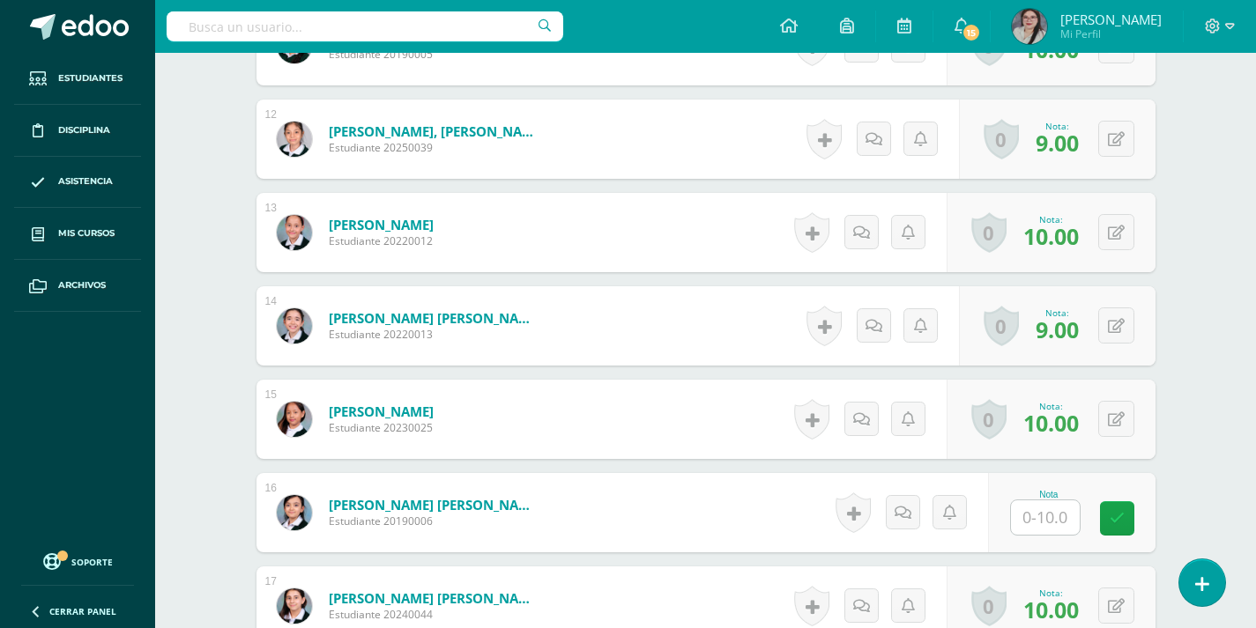
scroll to position [1542, 0]
click at [1044, 518] on input "text" at bounding box center [1045, 517] width 69 height 34
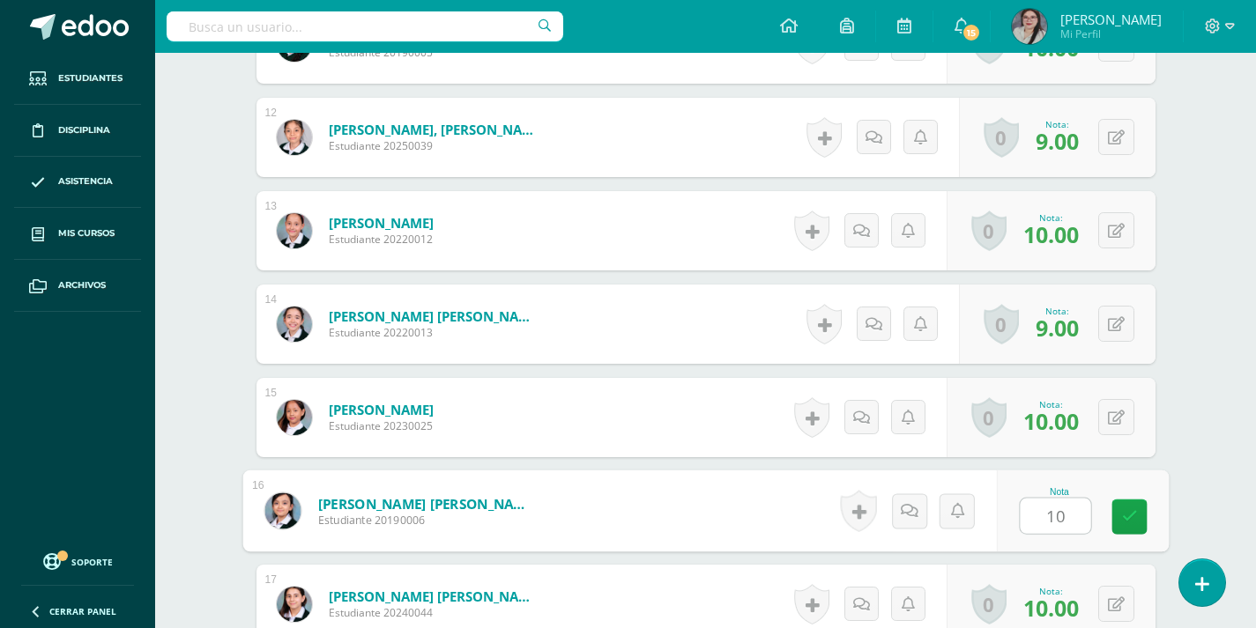
type input "10"
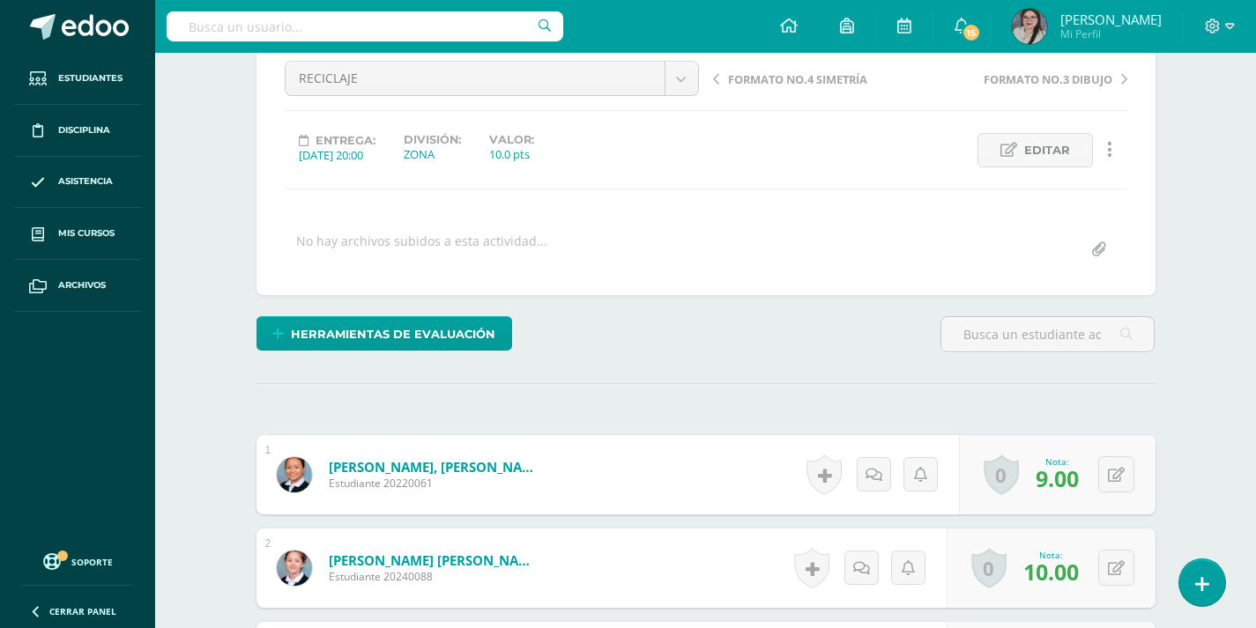
scroll to position [44, 0]
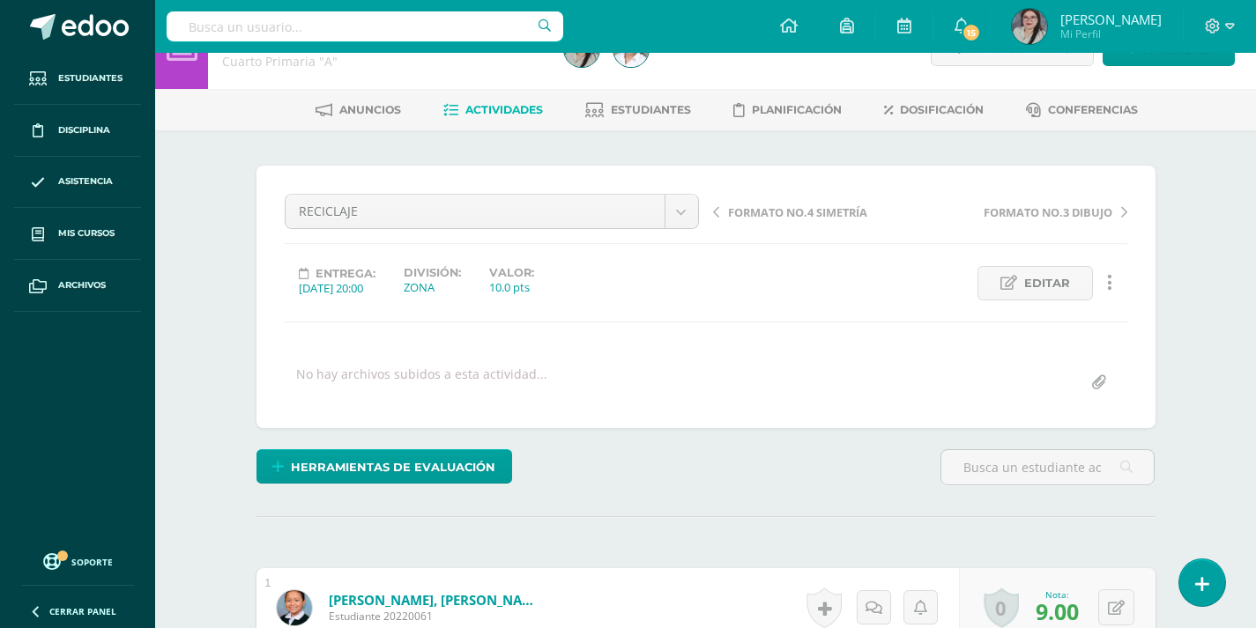
click at [471, 120] on link "Actividades" at bounding box center [493, 110] width 100 height 28
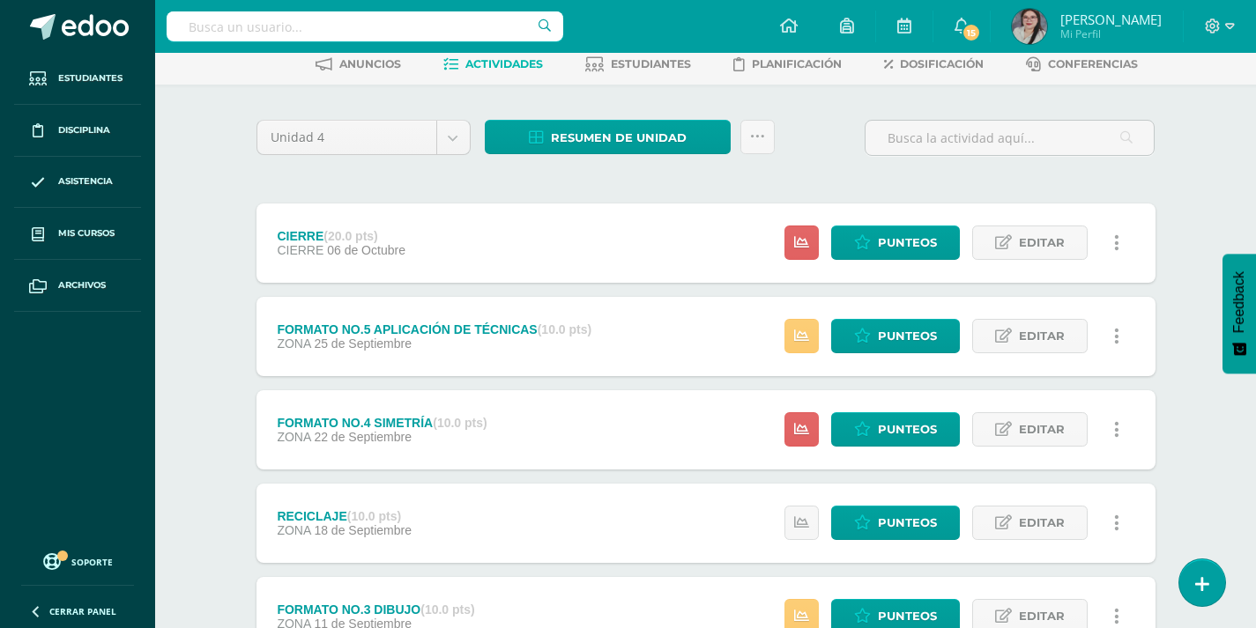
scroll to position [88, 0]
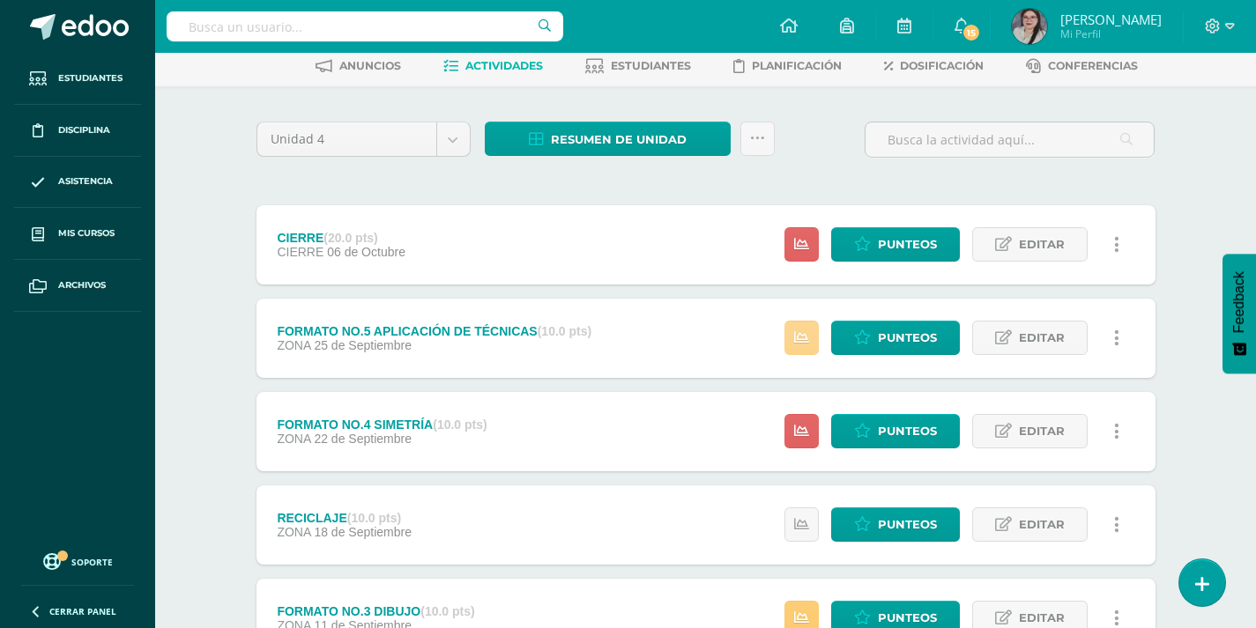
click at [797, 333] on icon at bounding box center [801, 338] width 15 height 15
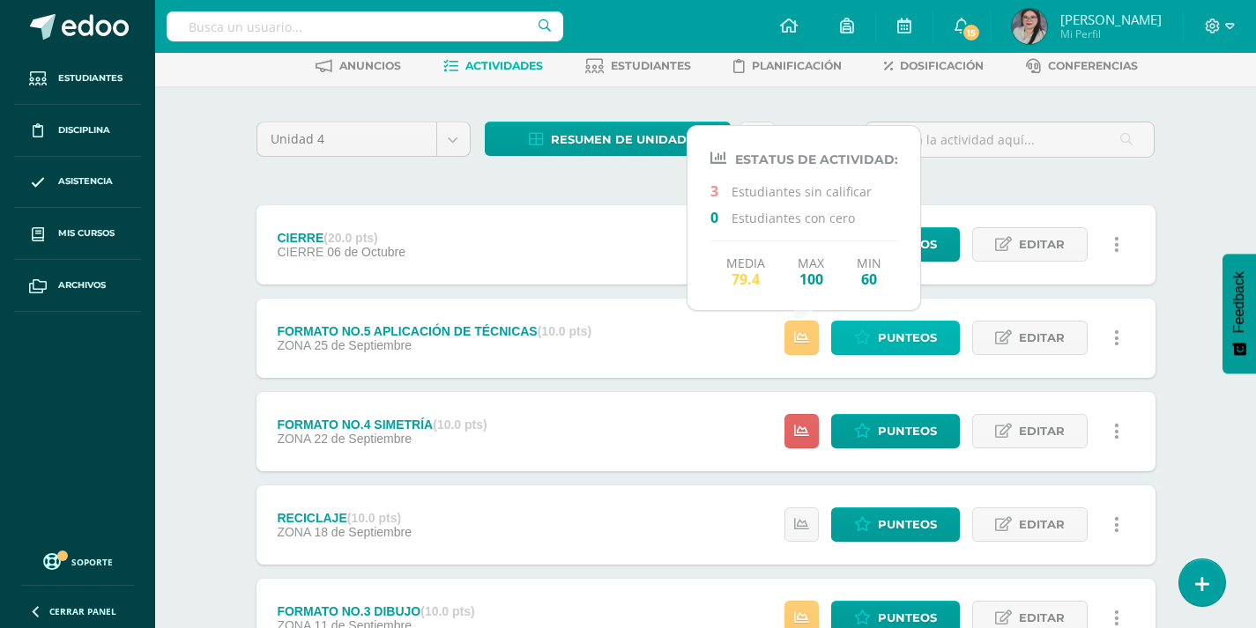
click at [876, 334] on link "Punteos" at bounding box center [895, 338] width 129 height 34
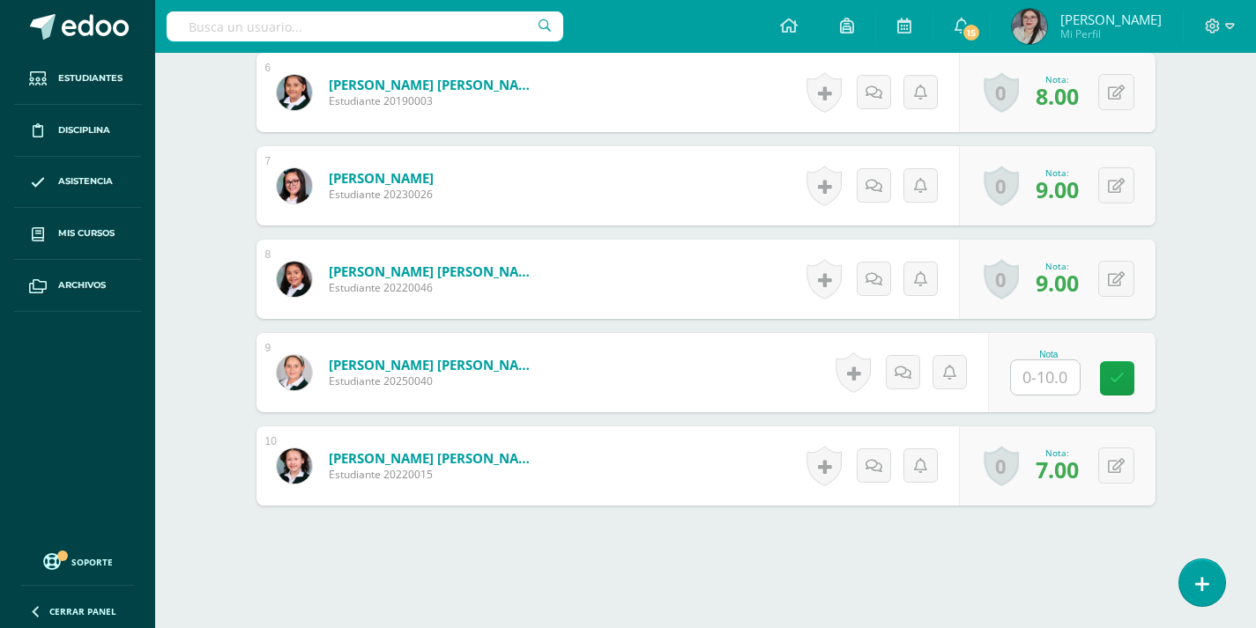
scroll to position [1058, 0]
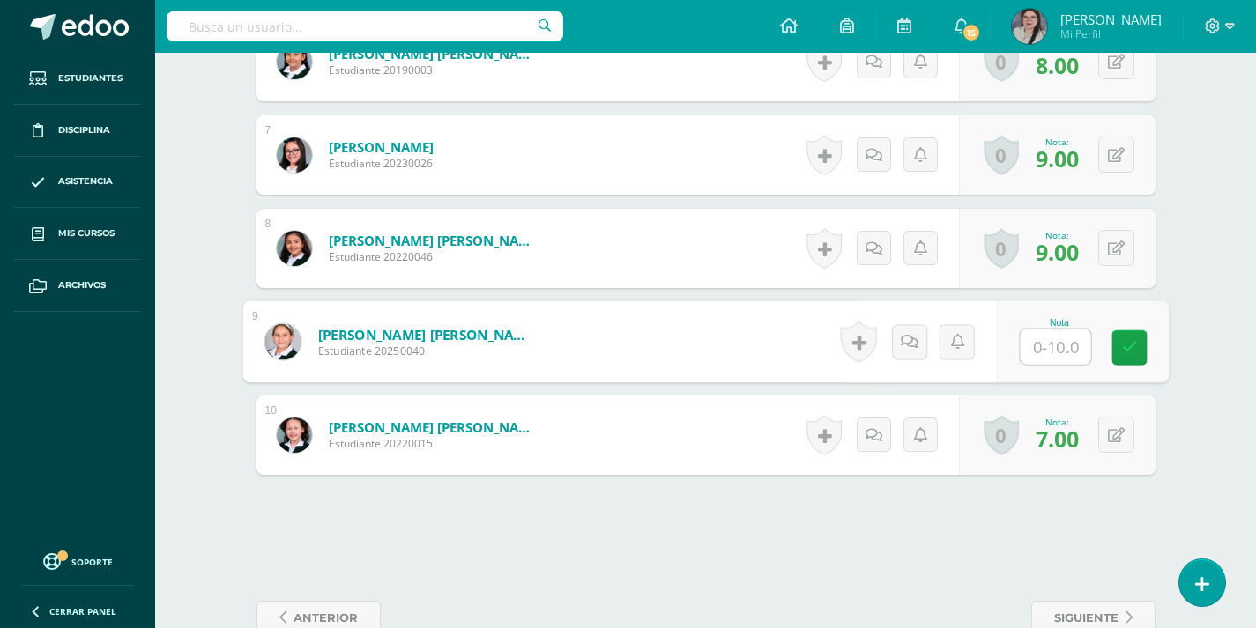
click at [1044, 353] on input "text" at bounding box center [1055, 347] width 71 height 35
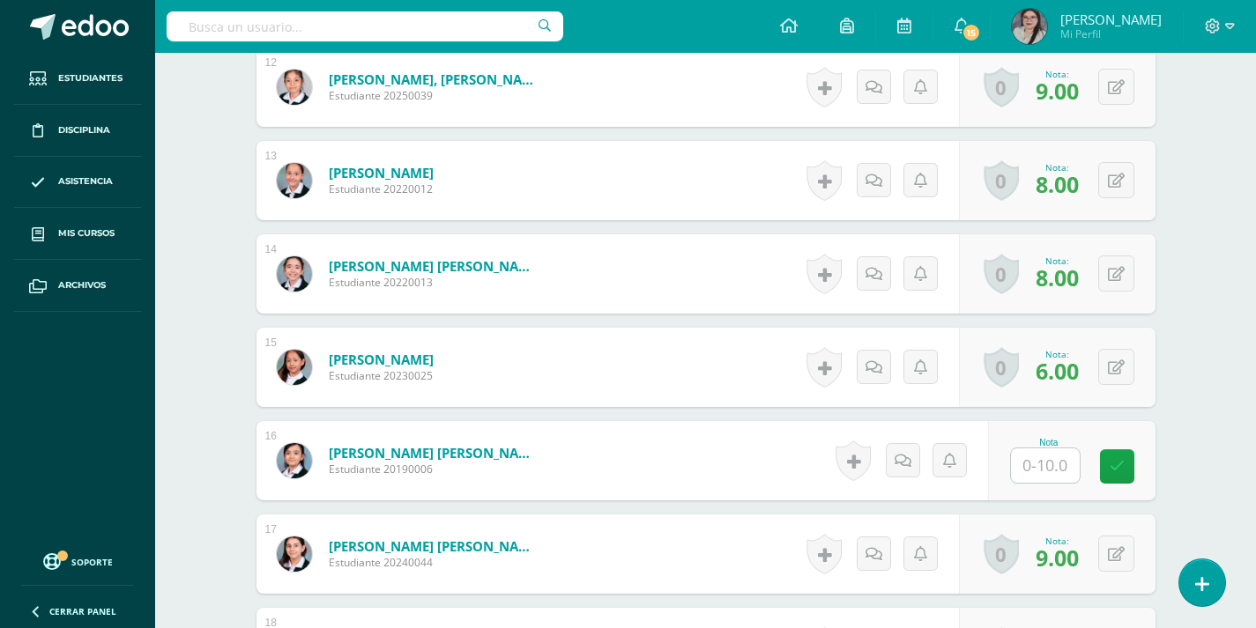
scroll to position [1765, 0]
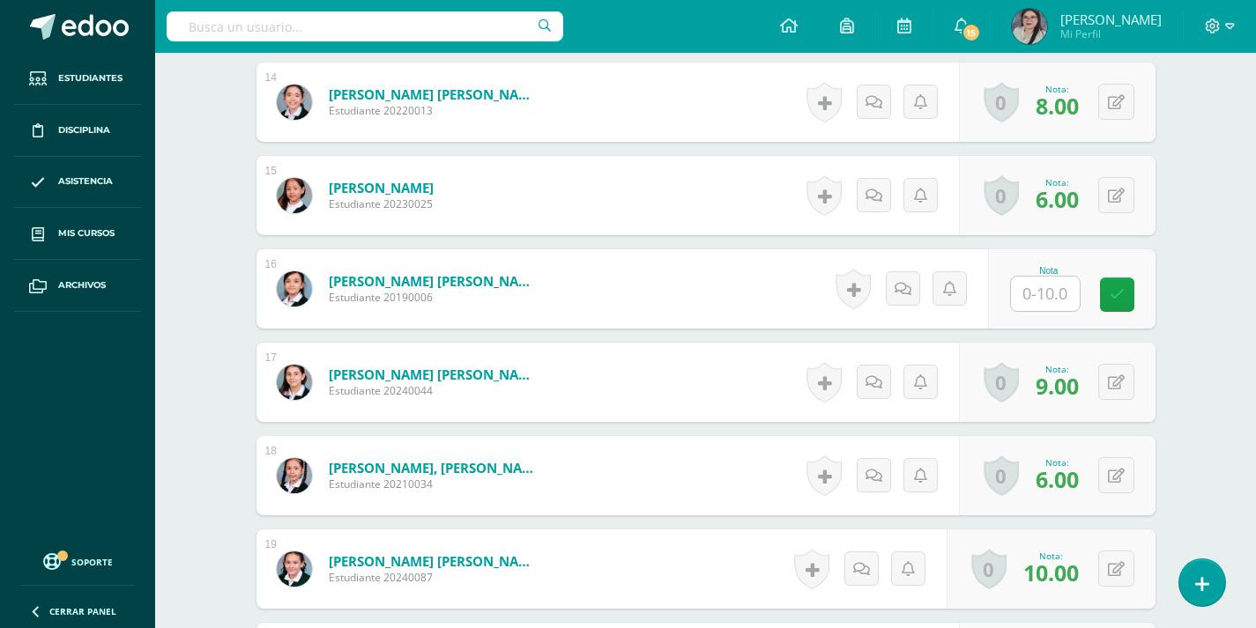
type input "8"
click at [1061, 312] on div "Nota" at bounding box center [1071, 288] width 167 height 79
click at [1059, 285] on input "text" at bounding box center [1045, 294] width 69 height 34
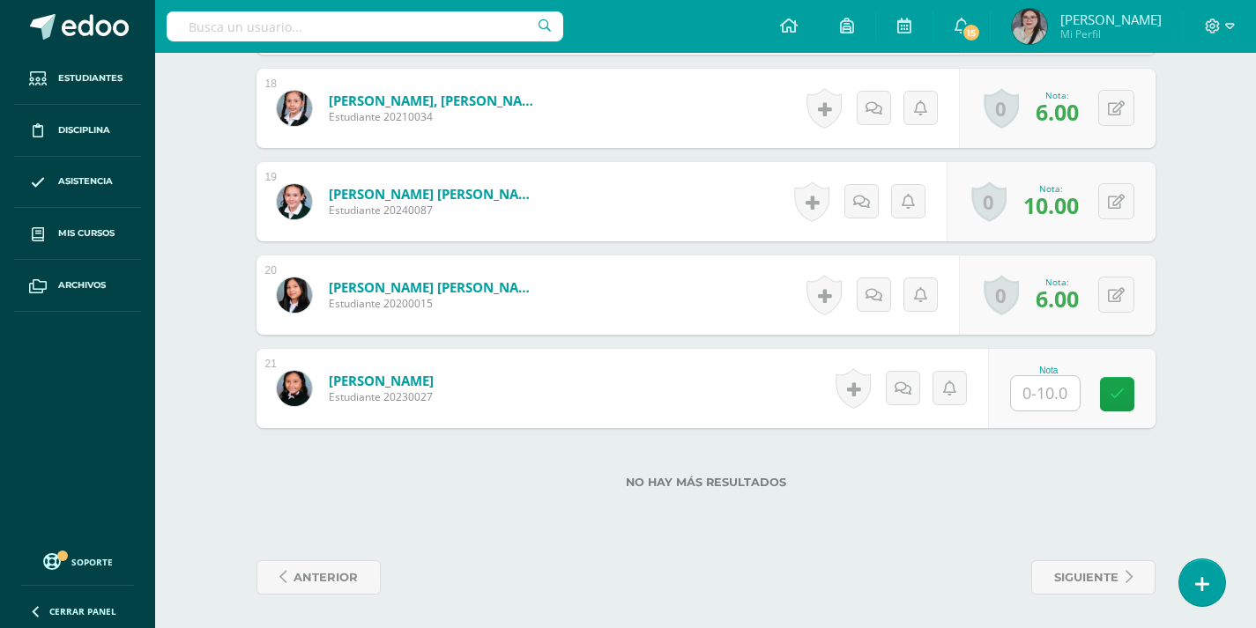
scroll to position [2134, 0]
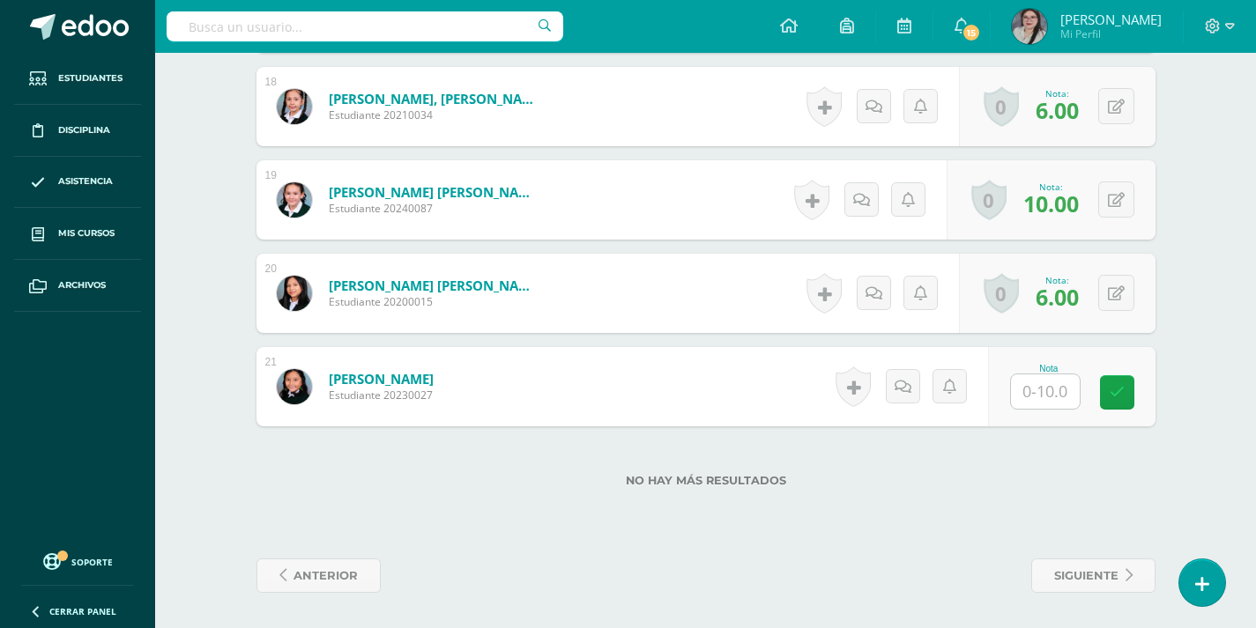
type input "10"
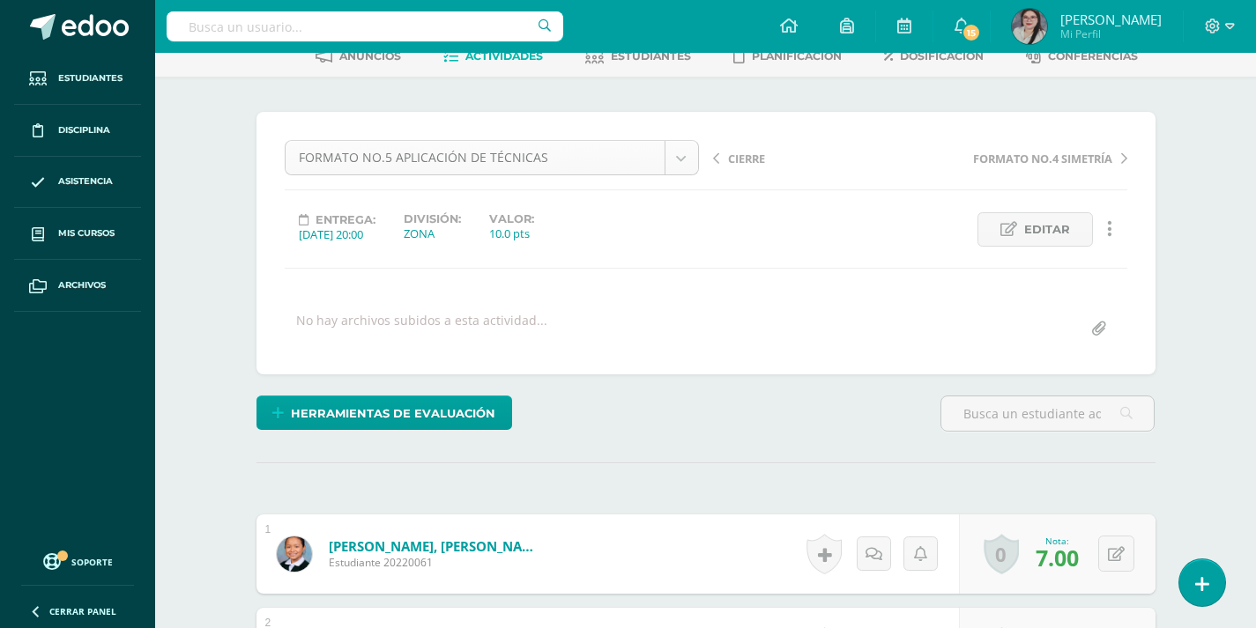
scroll to position [0, 0]
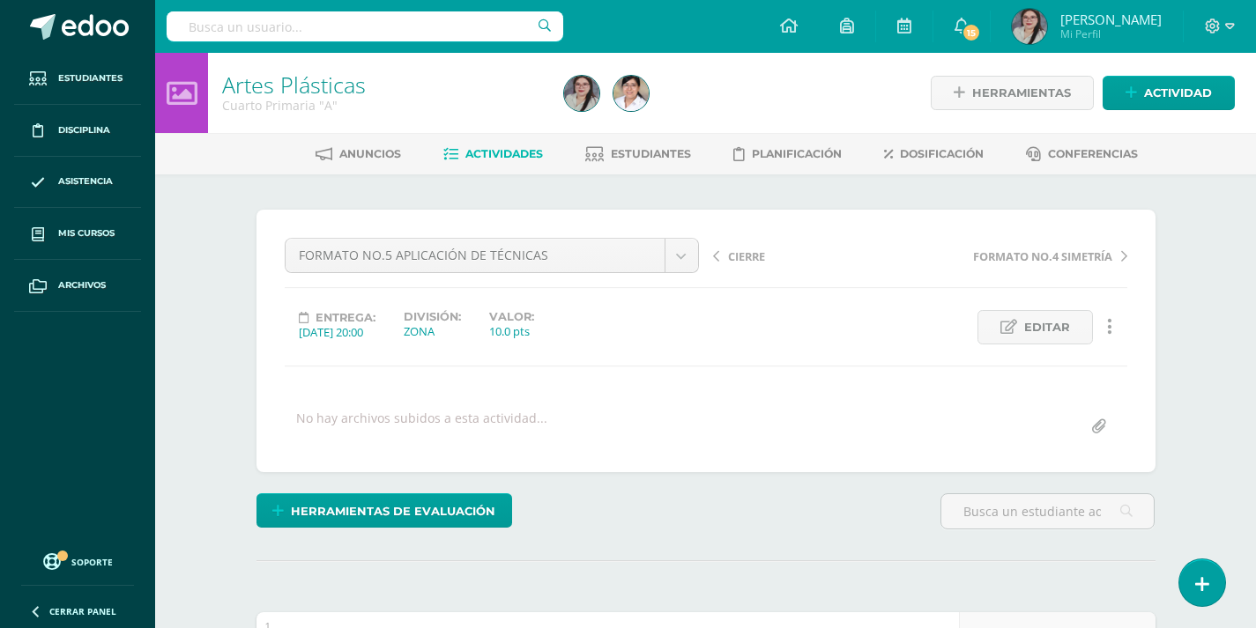
click at [508, 160] on span "Actividades" at bounding box center [504, 153] width 78 height 13
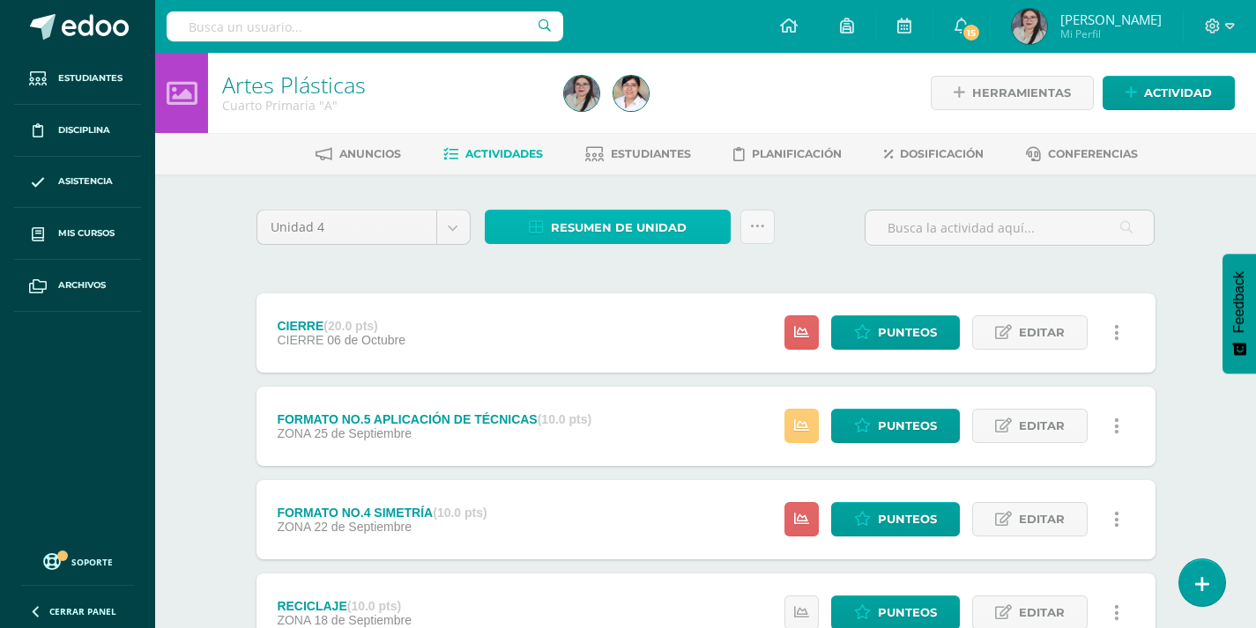
click at [651, 215] on span "Resumen de unidad" at bounding box center [619, 228] width 136 height 33
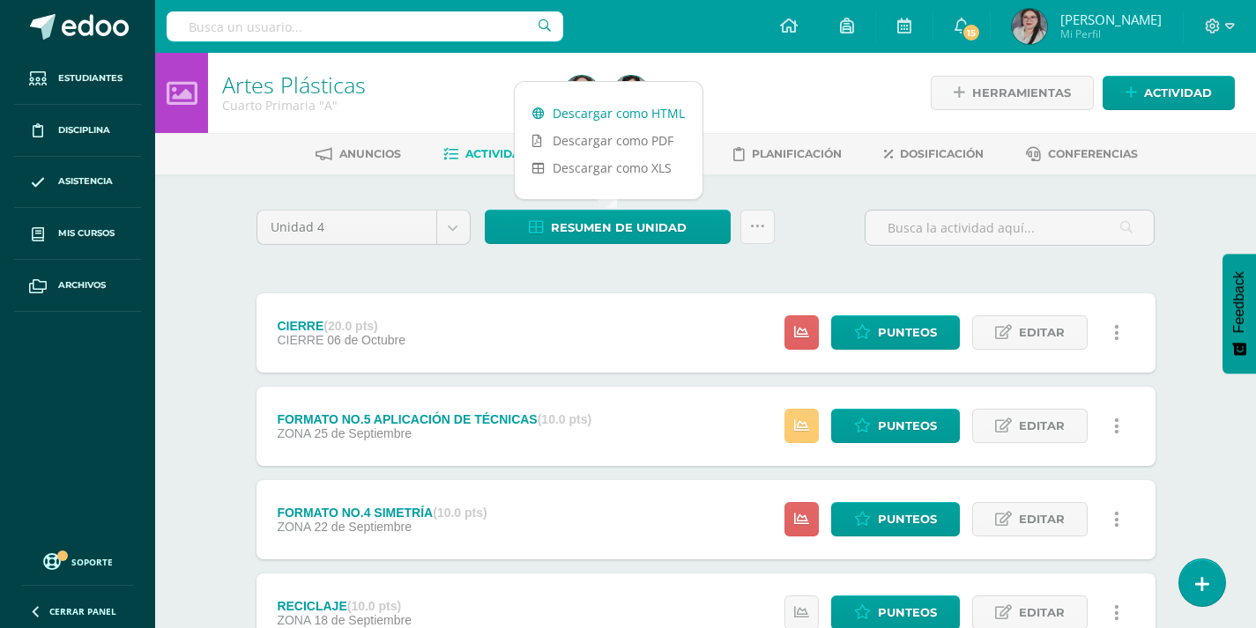
click at [620, 105] on link "Descargar como HTML" at bounding box center [609, 113] width 188 height 27
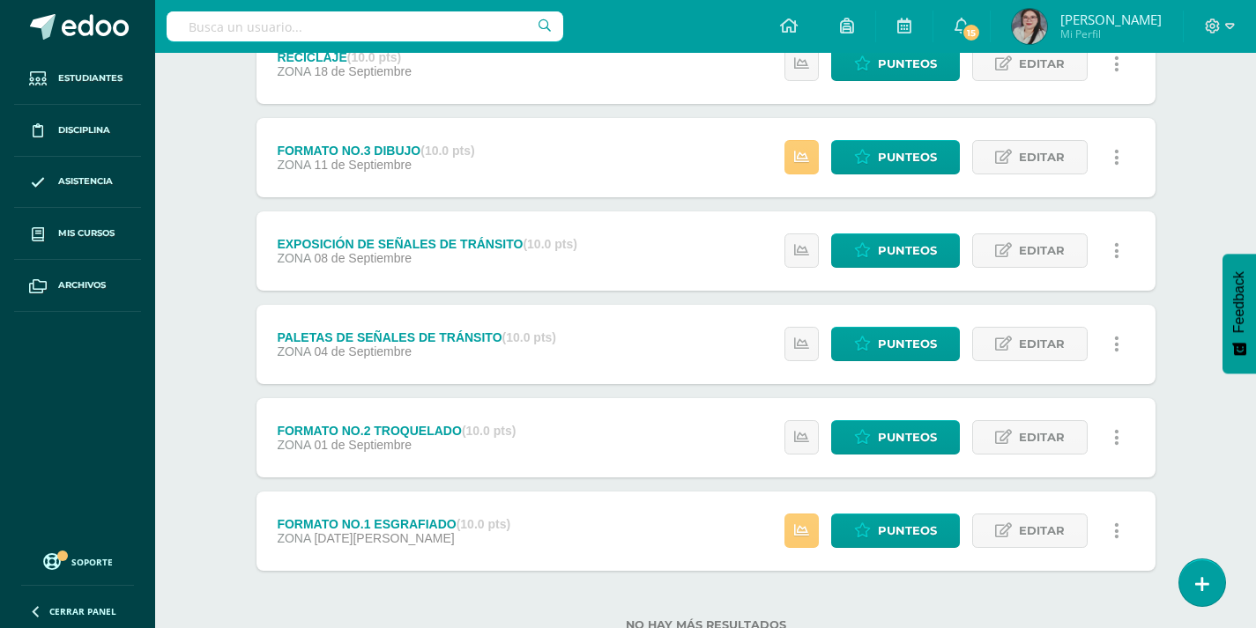
scroll to position [609, 0]
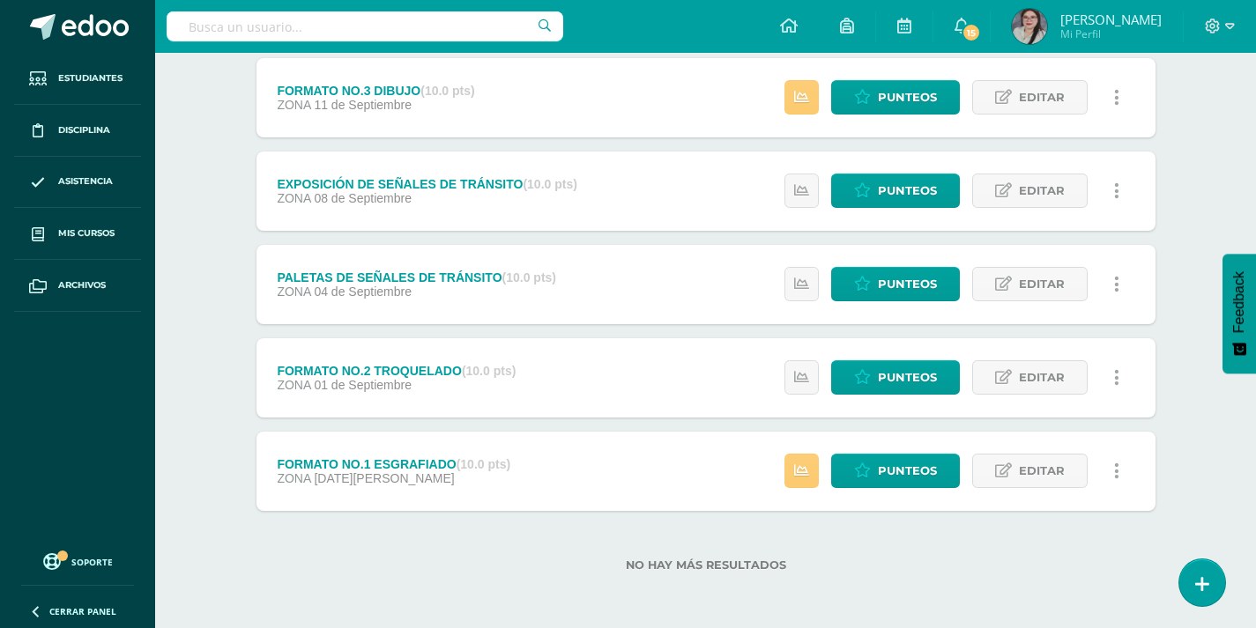
click at [39, 616] on div "Estudiantes Disciplina Asistencia Mis cursos Archivos Soporte Ayuda Reportar un…" at bounding box center [77, 314] width 155 height 628
